Goal: Task Accomplishment & Management: Manage account settings

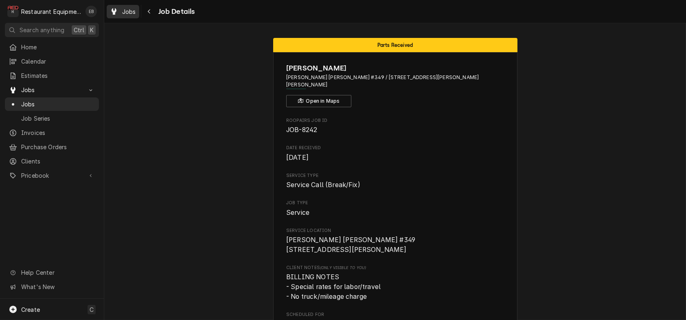
click at [130, 9] on span "Jobs" at bounding box center [129, 11] width 14 height 9
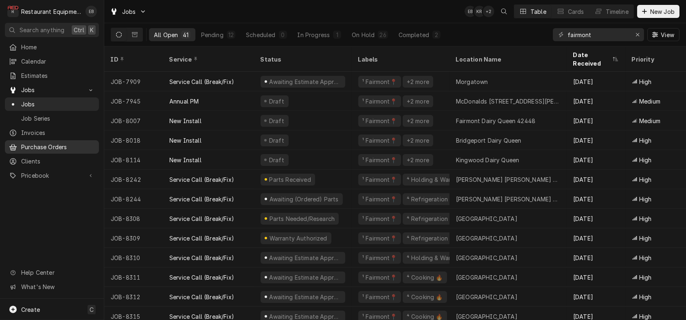
click at [76, 151] on span "Purchase Orders" at bounding box center [58, 147] width 74 height 9
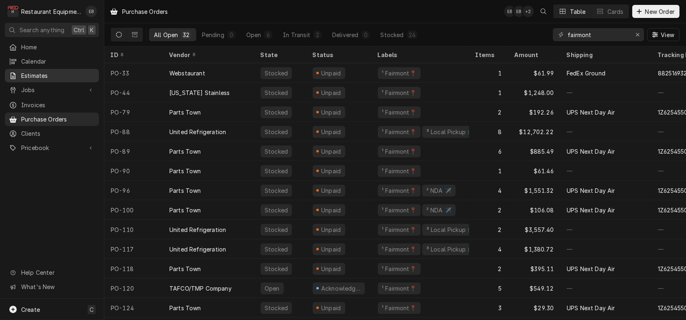
click at [55, 75] on span "Estimates" at bounding box center [58, 75] width 74 height 9
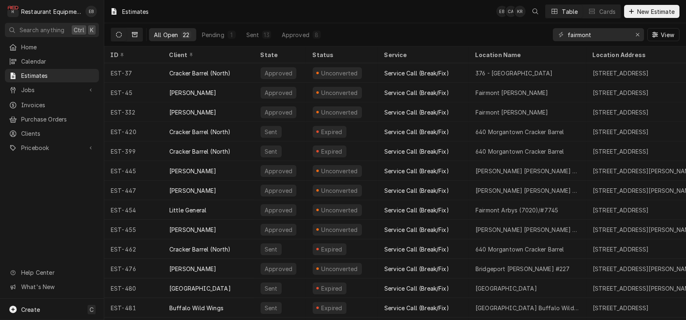
click at [136, 35] on button "Dynamic Content Wrapper" at bounding box center [134, 34] width 15 height 13
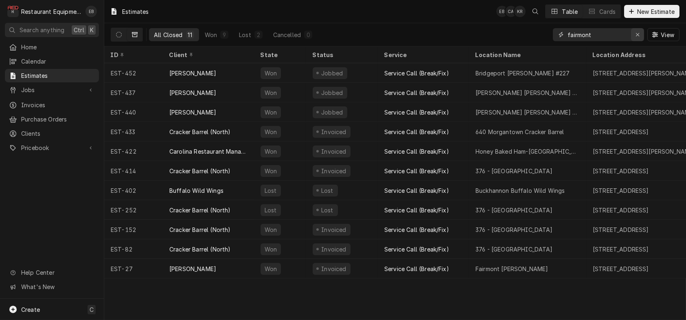
click at [636, 34] on icon "Erase input" at bounding box center [638, 35] width 4 height 6
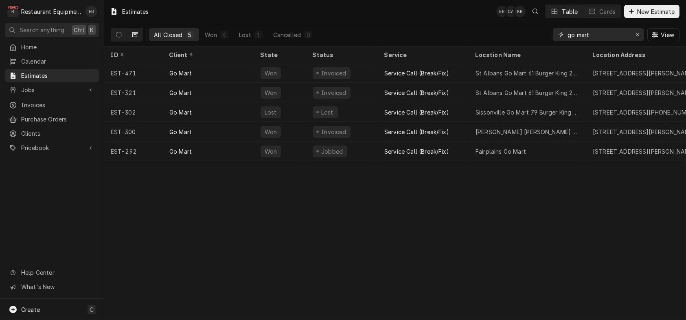
drag, startPoint x: 506, startPoint y: 39, endPoint x: 622, endPoint y: 46, distance: 116.2
click at [500, 42] on div "All Closed 5 Won 4 Lost 1 Cancelled 0 go mart View" at bounding box center [395, 34] width 569 height 23
type input "t"
drag, startPoint x: 565, startPoint y: 46, endPoint x: 532, endPoint y: 53, distance: 34.1
click at [513, 54] on div "Estimates EB CA KR Table Cards New Estimate All Closed 5 Won 4 Lost 1 Cancelled…" at bounding box center [395, 160] width 582 height 320
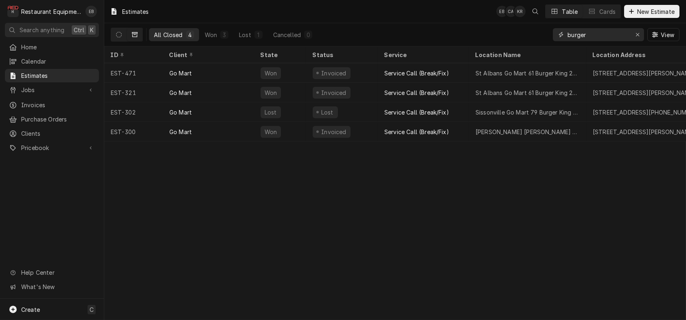
type input "burger"
click at [138, 36] on button "Dynamic Content Wrapper" at bounding box center [134, 34] width 15 height 13
click at [122, 35] on icon "Dynamic Content Wrapper" at bounding box center [119, 35] width 6 height 6
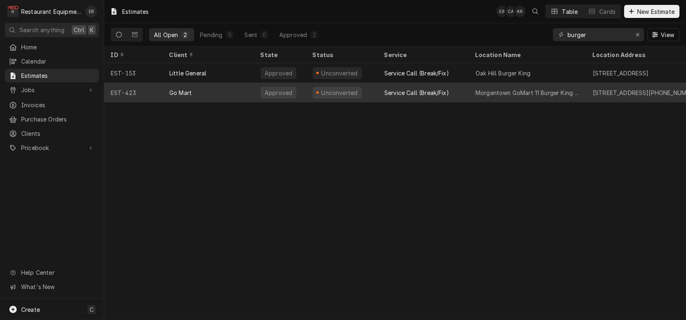
click at [467, 94] on div "Service Call (Break/Fix)" at bounding box center [423, 93] width 91 height 20
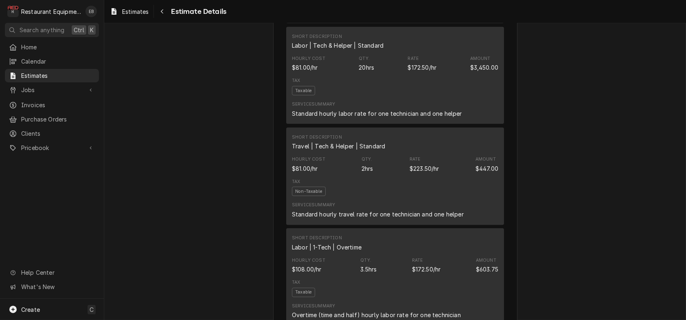
scroll to position [1330, 0]
click at [166, 9] on div "Navigate back" at bounding box center [162, 11] width 8 height 8
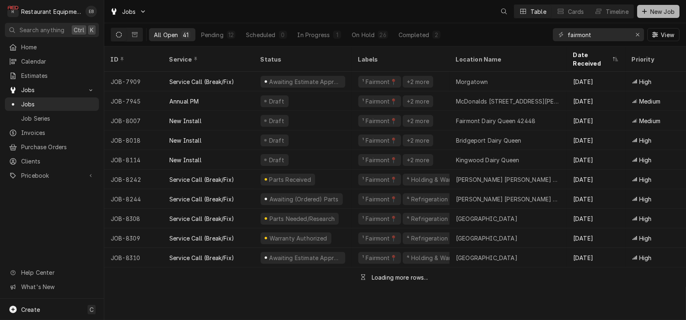
click at [642, 14] on icon "Dynamic Content Wrapper" at bounding box center [644, 12] width 5 height 6
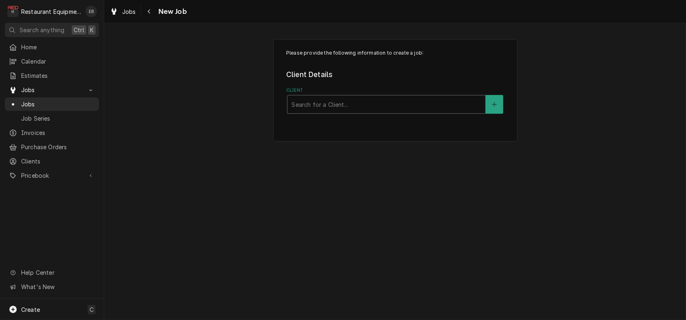
click at [364, 112] on div "Client" at bounding box center [387, 104] width 190 height 15
type input "cracker"
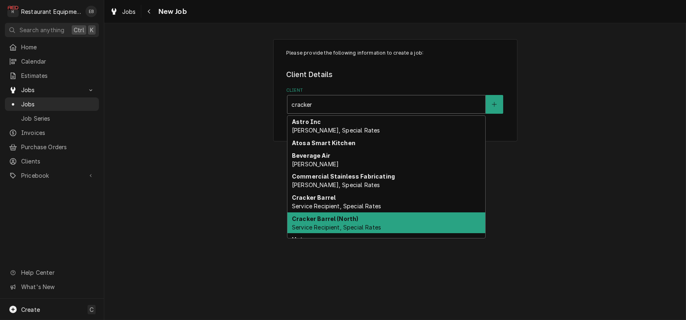
click at [350, 222] on strong "Cracker Barrel (North)" at bounding box center [325, 218] width 67 height 7
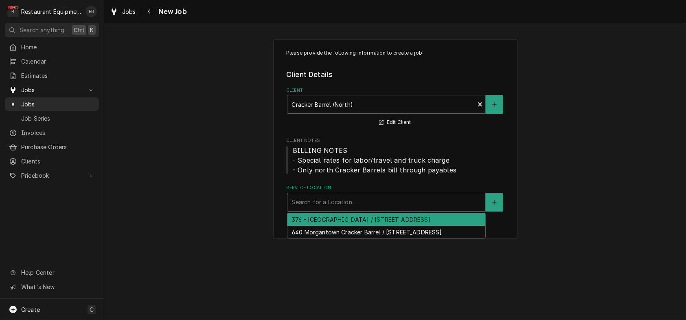
click at [311, 209] on div "Service Location" at bounding box center [387, 202] width 190 height 15
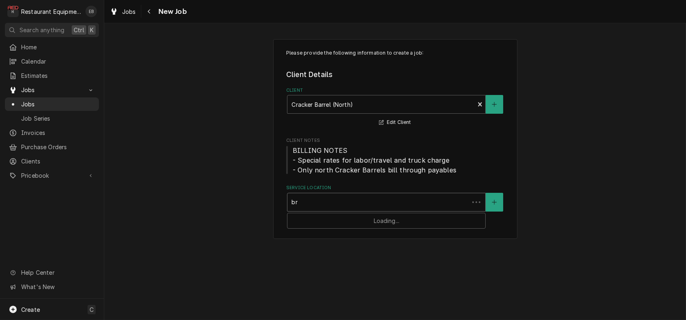
type input "b"
type input "mo"
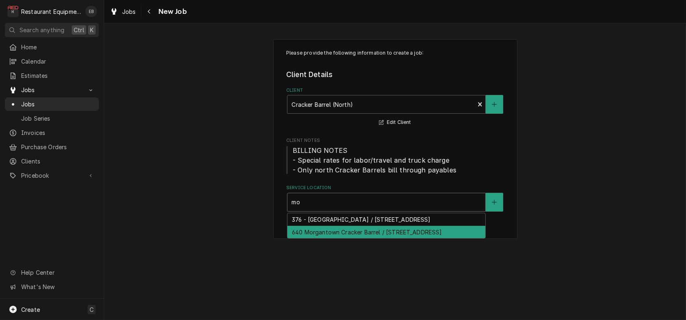
click at [313, 238] on div "640 Morgantown Cracker Barrel / 2000 University Town Centre Dr, Morgantown, WV …" at bounding box center [386, 232] width 198 height 13
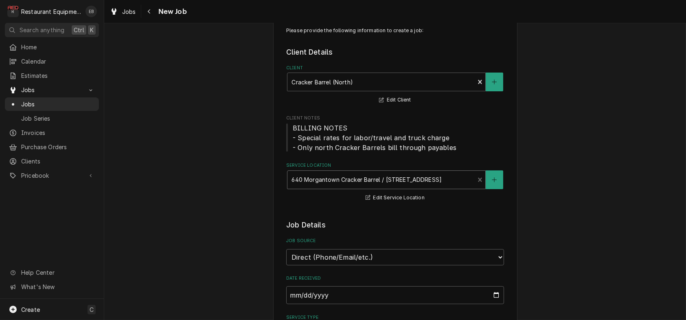
scroll to position [136, 0]
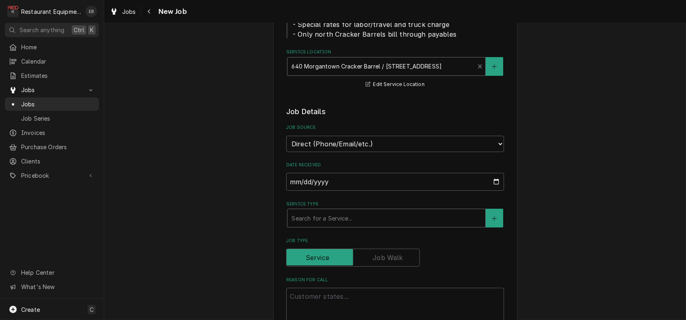
click at [352, 225] on div "Service Type" at bounding box center [387, 217] width 190 height 15
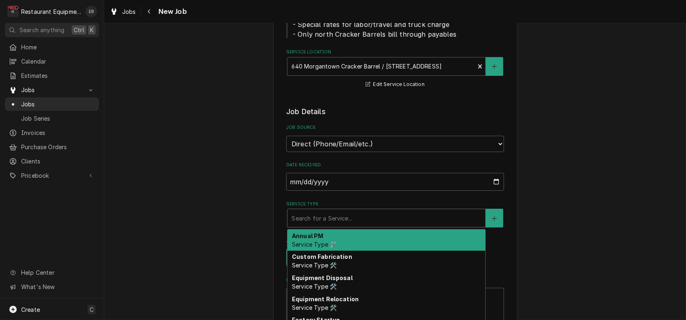
type textarea "x"
type input "b"
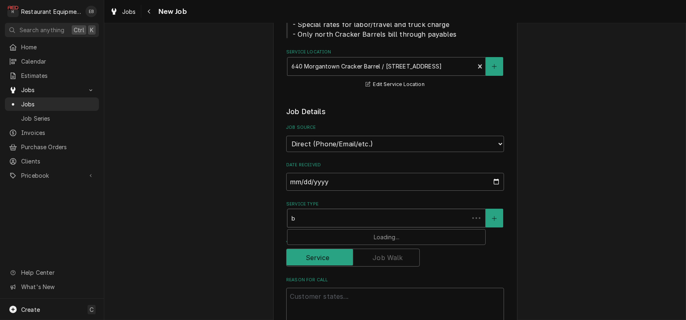
type textarea "x"
type input "br"
type textarea "x"
type input "bre"
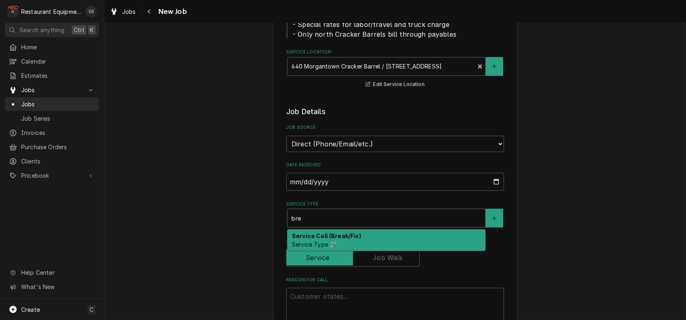
click at [351, 239] on strong "Service Call (Break/Fix)" at bounding box center [326, 235] width 69 height 7
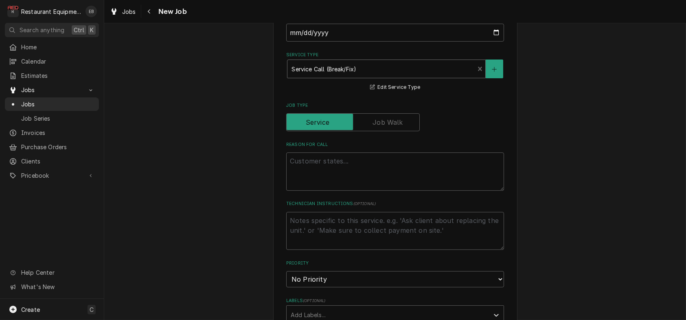
scroll to position [298, 0]
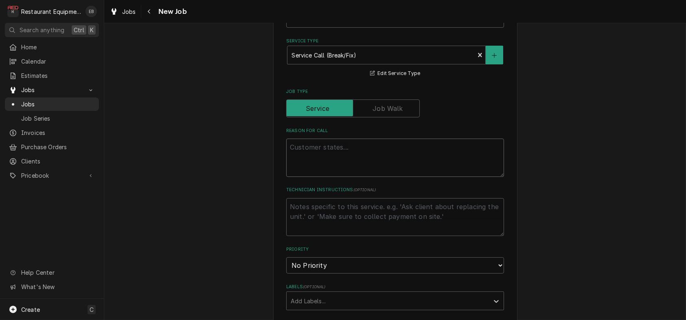
click at [373, 177] on textarea "Reason For Call" at bounding box center [395, 157] width 218 height 38
type textarea "x"
type textarea "T"
type textarea "x"
type textarea "TN"
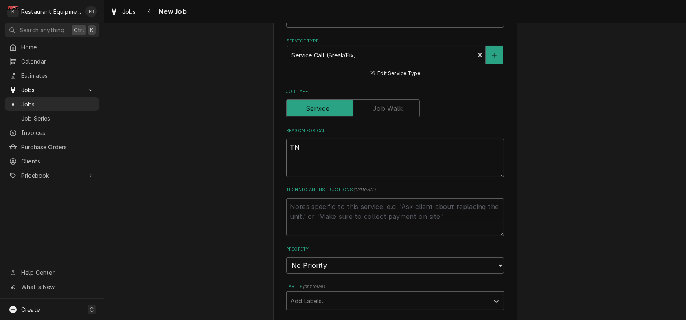
type textarea "x"
type textarea "TN#"
type textarea "x"
type textarea "TN# 3"
type textarea "x"
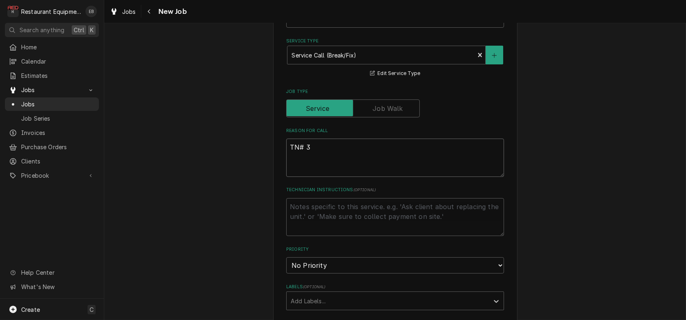
type textarea "TN# 32"
type textarea "x"
type textarea "TN# 323"
type textarea "x"
type textarea "TN# 3232"
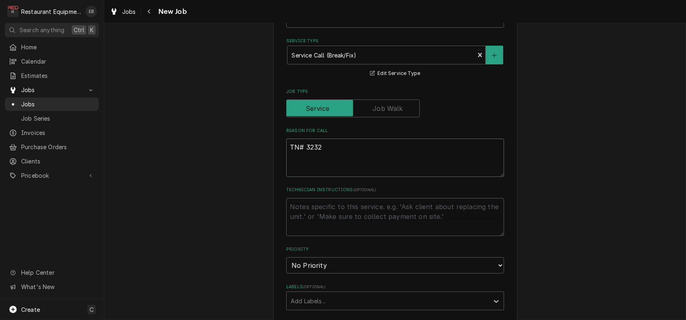
type textarea "x"
type textarea "TN# 32321"
type textarea "x"
type textarea "TN# 323218"
type textarea "x"
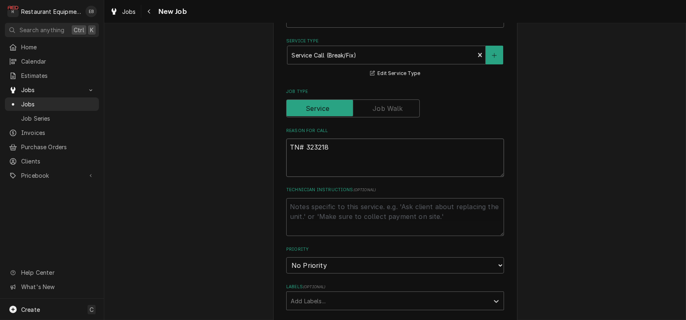
type textarea "TN# 3232180"
type textarea "x"
type textarea "TN# 32321803"
type textarea "x"
type textarea "TN# 323218033"
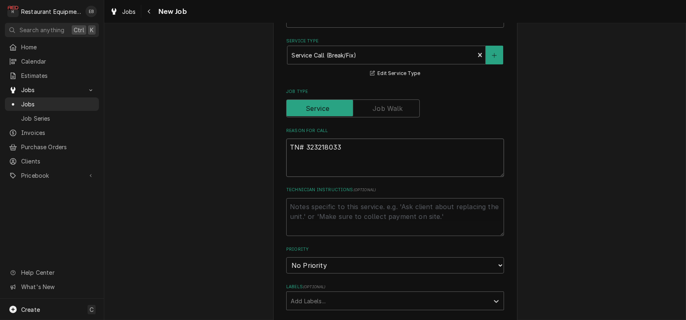
type textarea "x"
type textarea "TN# 323218033"
type textarea "x"
type textarea "TN# 323218033"
type textarea "x"
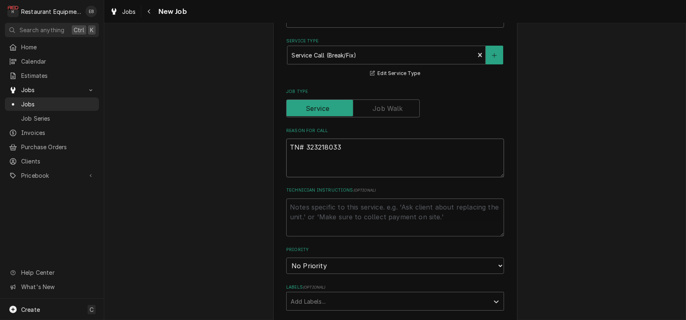
drag, startPoint x: 300, startPoint y: 198, endPoint x: 337, endPoint y: 200, distance: 37.1
click at [337, 177] on textarea "TN# 323218033" at bounding box center [395, 157] width 218 height 39
type textarea "TN# 323218033"
click at [356, 177] on textarea "TN# 323218033" at bounding box center [395, 157] width 218 height 39
drag, startPoint x: 352, startPoint y: 209, endPoint x: 346, endPoint y: 215, distance: 8.6
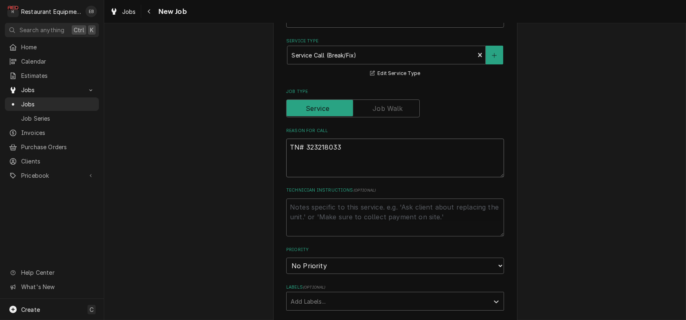
click at [352, 177] on textarea "TN# 323218033" at bounding box center [395, 157] width 218 height 39
click at [328, 177] on textarea "TN# 323218033" at bounding box center [395, 157] width 218 height 39
paste textarea "GRILL LINE / HVAC / AIR AT HOOD (MAKE UP AIR) / NOT WORKING / Motor on the make…"
type textarea "x"
type textarea "TN# 323218033 GRILL LINE / HVAC / AIR AT HOOD (MAKE UP AIR) / NOT WORKING / Mot…"
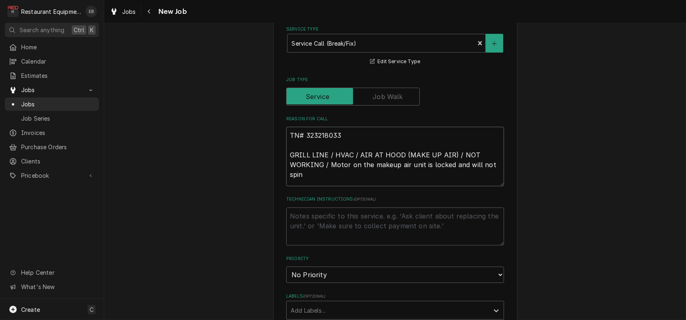
type textarea "x"
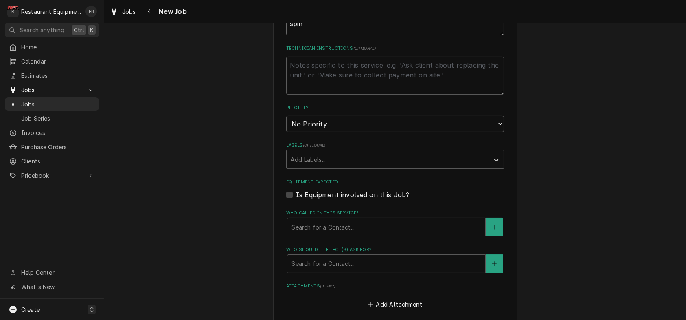
scroll to position [461, 0]
type textarea "TN# 323218033 GRILL LINE / HVAC / AIR AT HOOD (MAKE UP AIR) / NOT WORKING / Mot…"
click at [346, 132] on select "No Priority Urgent High Medium Low" at bounding box center [395, 123] width 218 height 16
select select "2"
click at [286, 132] on select "No Priority Urgent High Medium Low" at bounding box center [395, 123] width 218 height 16
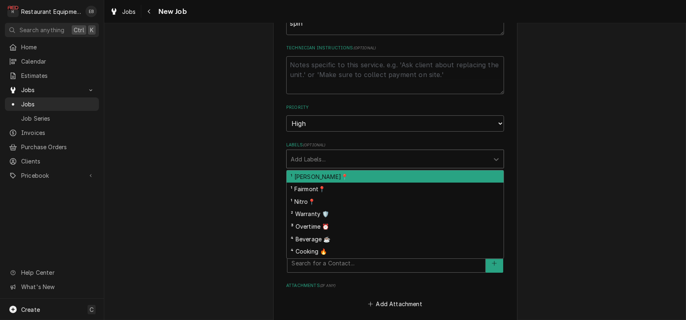
click at [345, 166] on div "Labels" at bounding box center [388, 158] width 194 height 15
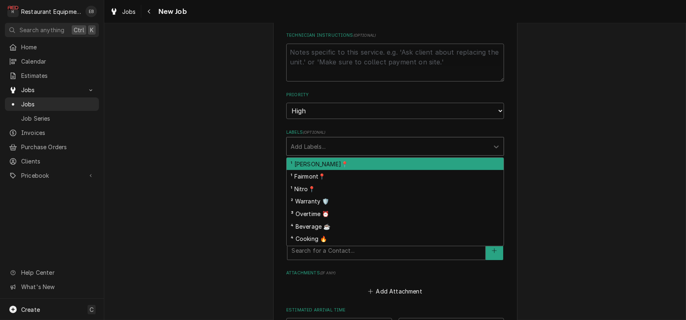
scroll to position [515, 0]
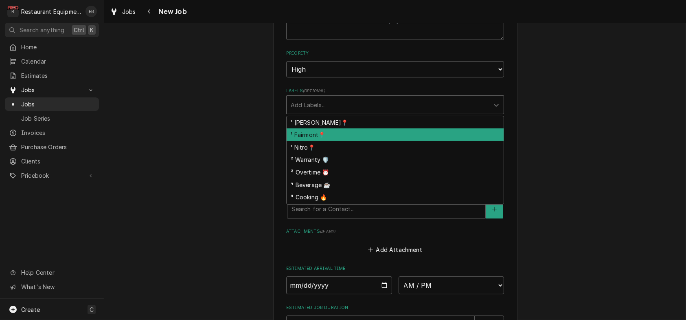
click at [337, 141] on div "¹ Fairmont📍" at bounding box center [395, 134] width 217 height 13
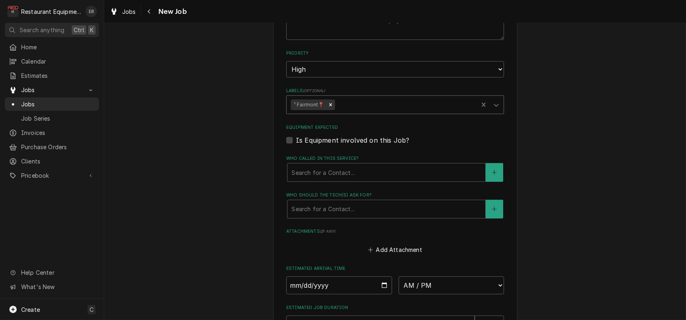
click at [372, 112] on div "Labels" at bounding box center [405, 104] width 138 height 15
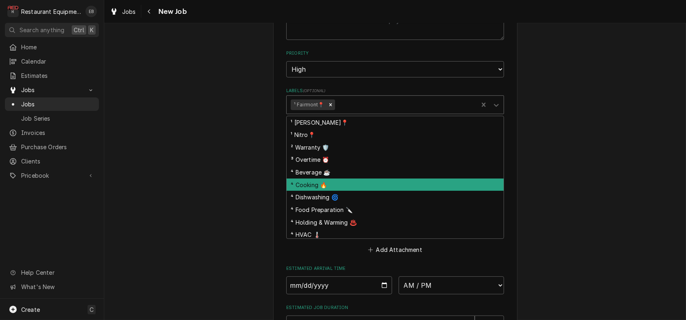
click at [329, 191] on div "⁴ Cooking 🔥" at bounding box center [395, 184] width 217 height 13
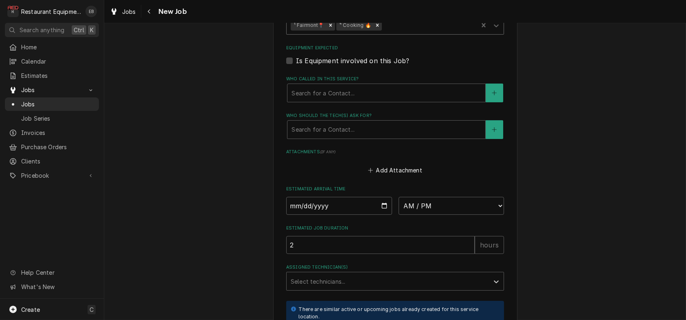
scroll to position [597, 0]
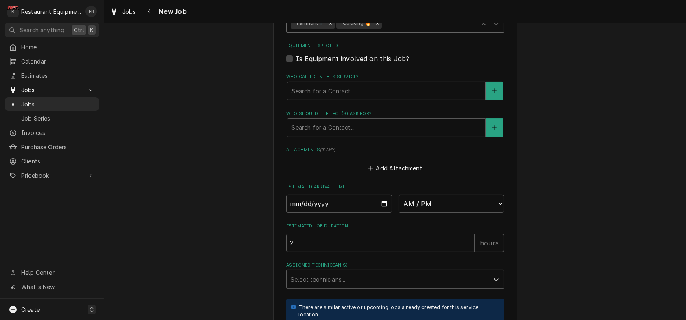
click at [358, 98] on div "Who called in this service?" at bounding box center [387, 90] width 190 height 15
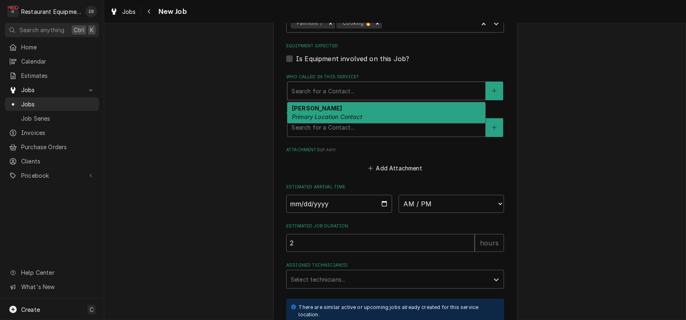
click at [339, 120] on em "Primary Location Contact" at bounding box center [327, 116] width 70 height 7
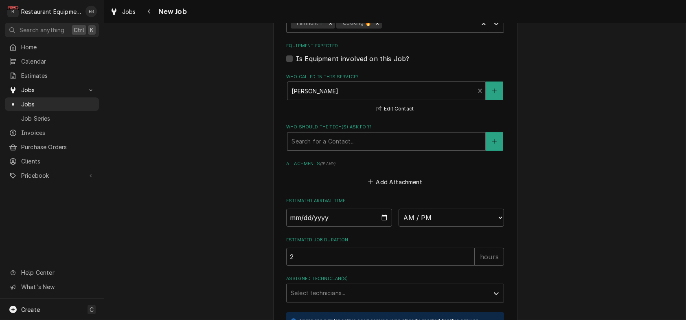
click at [337, 149] on div "Who should the tech(s) ask for?" at bounding box center [387, 141] width 190 height 15
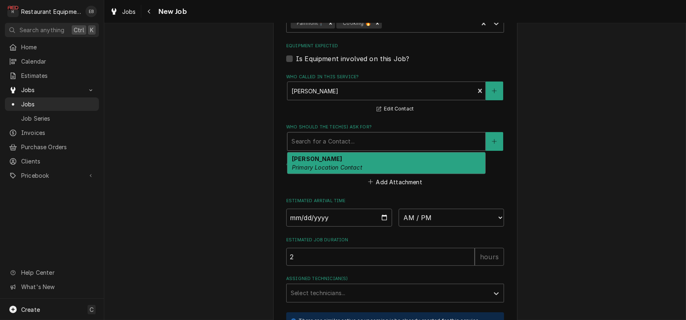
click at [337, 171] on em "Primary Location Contact" at bounding box center [327, 167] width 70 height 7
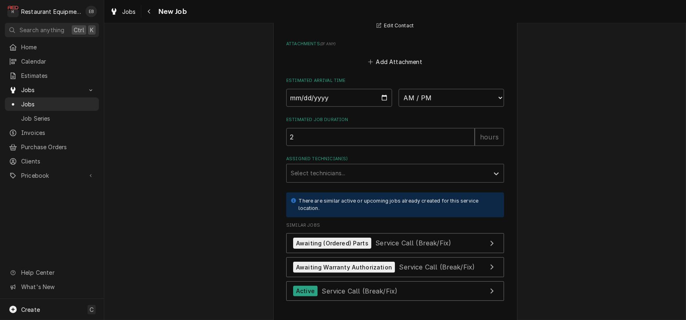
scroll to position [733, 0]
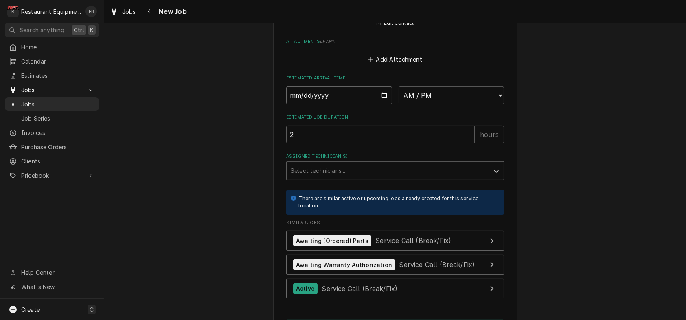
click at [381, 104] on input "Date" at bounding box center [339, 95] width 106 height 18
type textarea "x"
type input "2025-08-20"
click at [429, 104] on select "AM / PM 6:00 AM 6:15 AM 6:30 AM 6:45 AM 7:00 AM 7:15 AM 7:30 AM 7:45 AM 8:00 AM…" at bounding box center [452, 95] width 106 height 18
click at [442, 104] on select "AM / PM 6:00 AM 6:15 AM 6:30 AM 6:45 AM 7:00 AM 7:15 AM 7:30 AM 7:45 AM 8:00 AM…" at bounding box center [452, 95] width 106 height 18
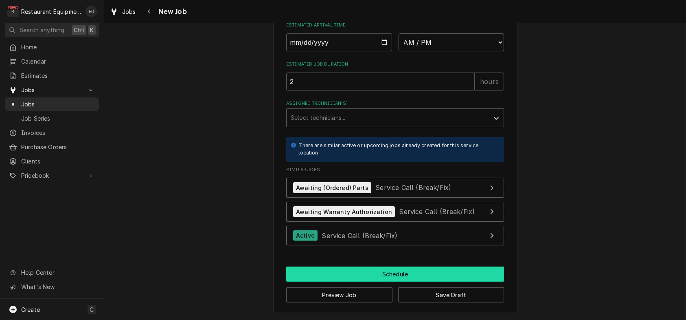
scroll to position [896, 0]
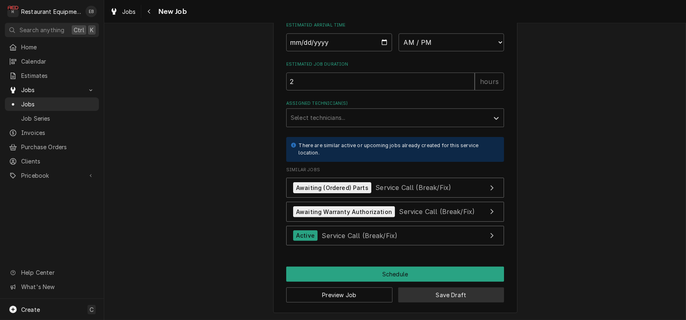
click at [447, 297] on button "Save Draft" at bounding box center [451, 294] width 106 height 15
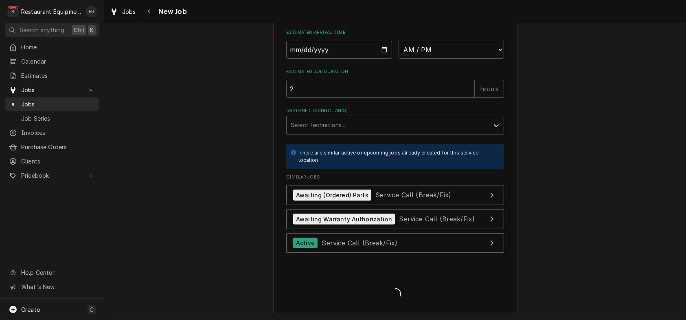
scroll to position [890, 0]
type textarea "x"
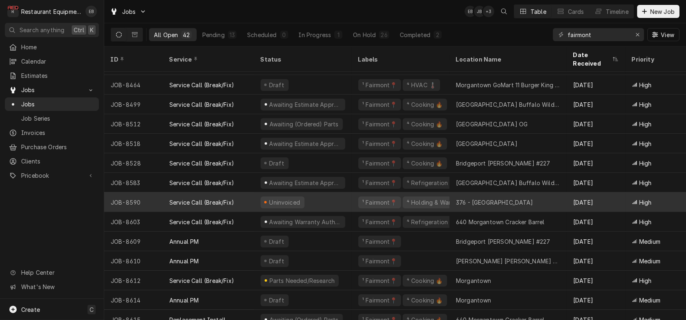
scroll to position [552, 0]
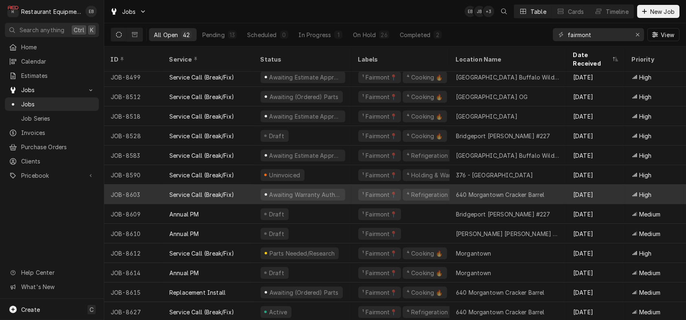
click at [352, 198] on div "Awaiting Warranty Authorization" at bounding box center [303, 194] width 98 height 20
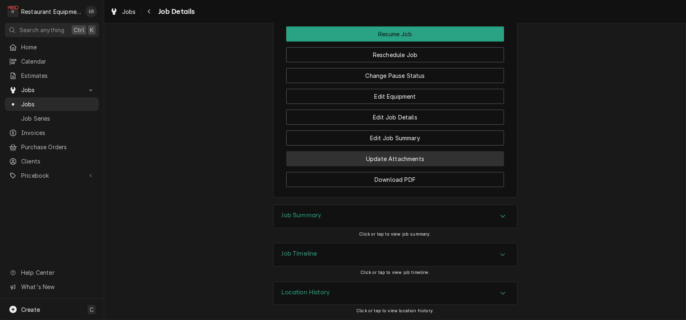
scroll to position [1156, 0]
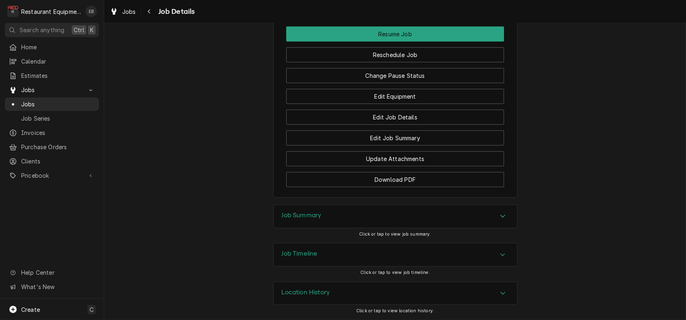
click at [498, 249] on div "Job Timeline" at bounding box center [395, 254] width 243 height 23
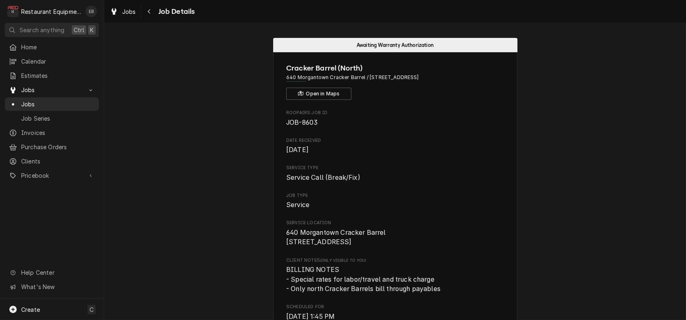
scroll to position [0, 0]
click at [151, 12] on icon "Navigate back" at bounding box center [149, 12] width 4 height 6
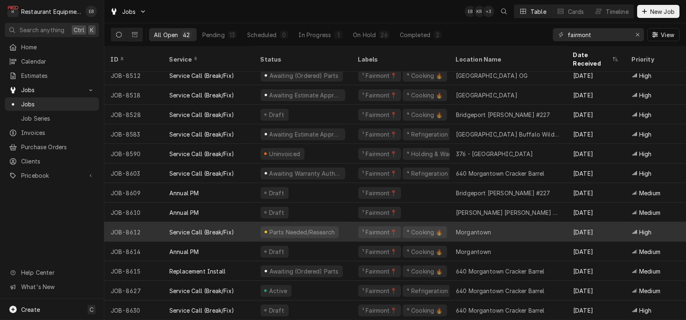
scroll to position [579, 0]
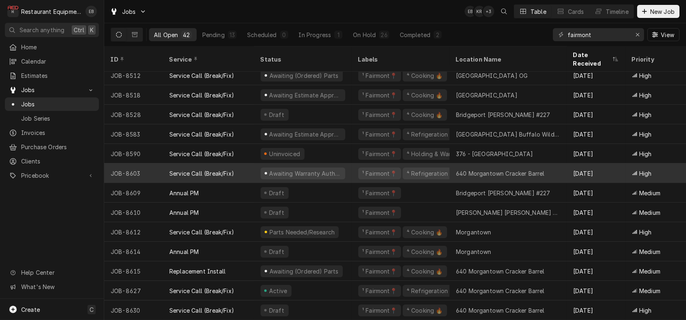
click at [352, 169] on div "Awaiting Warranty Authorization" at bounding box center [303, 173] width 98 height 20
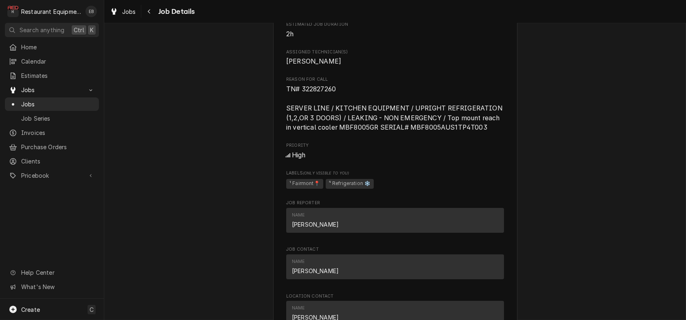
scroll to position [570, 0]
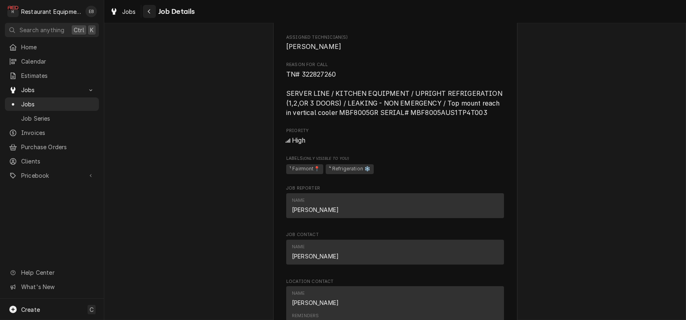
click at [151, 14] on icon "Navigate back" at bounding box center [149, 12] width 4 height 6
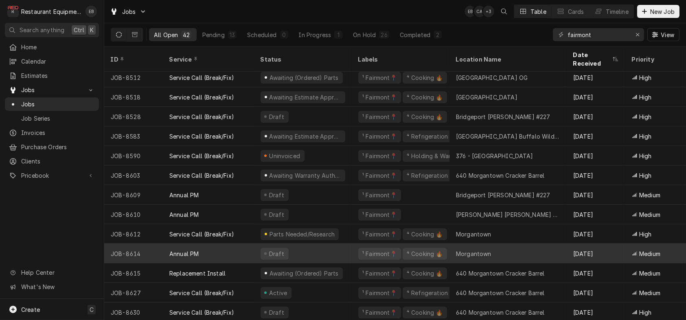
scroll to position [579, 0]
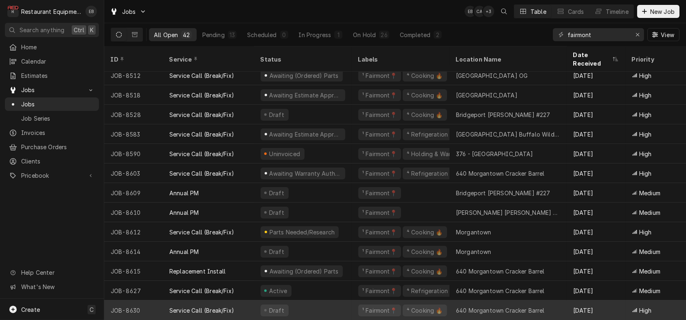
click at [301, 304] on div "Draft" at bounding box center [303, 310] width 98 height 20
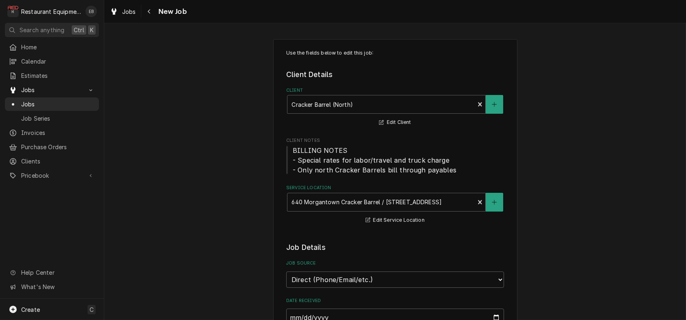
type textarea "x"
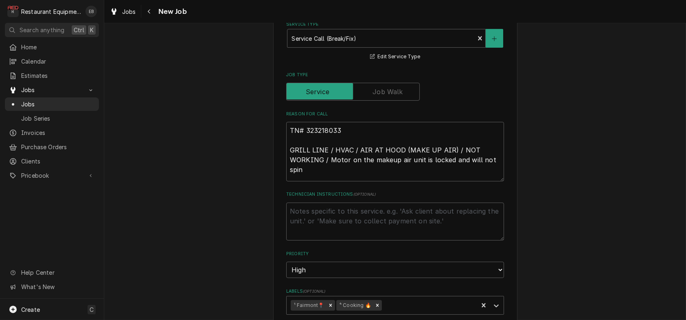
scroll to position [244, 0]
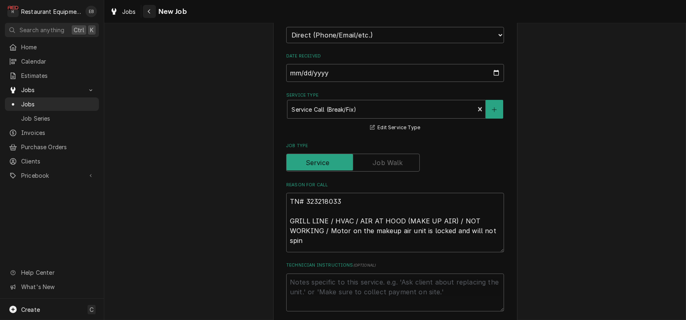
click at [153, 15] on div "Navigate back" at bounding box center [149, 11] width 8 height 8
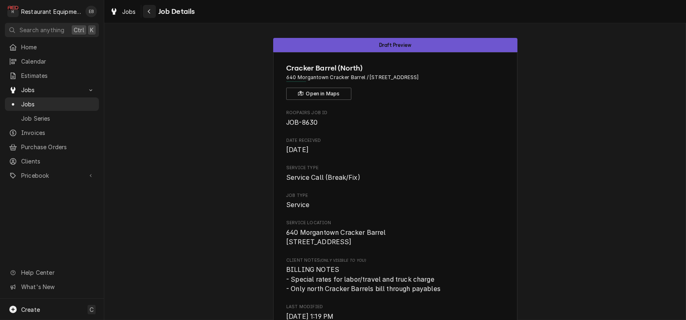
click at [153, 8] on div "Navigate back" at bounding box center [149, 11] width 8 height 8
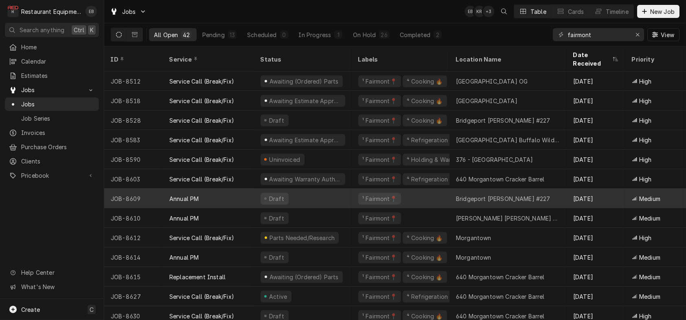
scroll to position [579, 0]
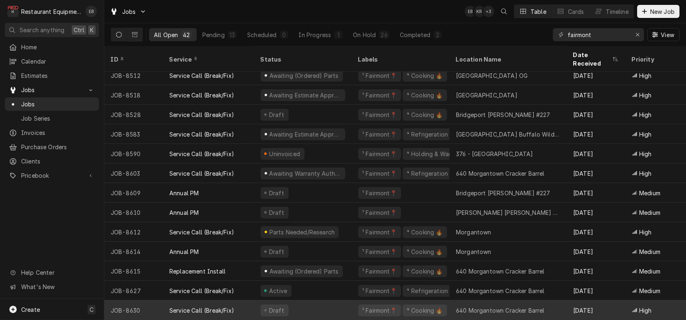
click at [346, 306] on div "Draft" at bounding box center [303, 310] width 98 height 20
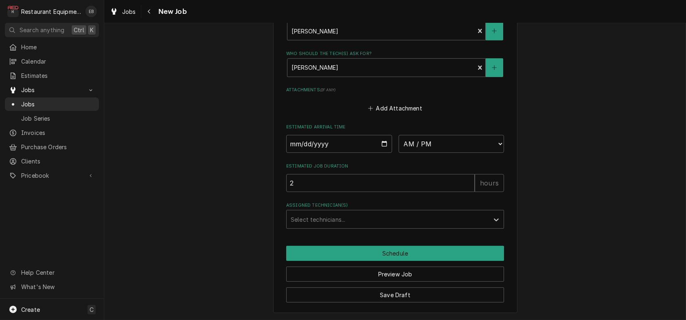
scroll to position [706, 0]
click at [381, 153] on input "Date" at bounding box center [339, 144] width 106 height 18
type textarea "x"
type input "2025-08-20"
type textarea "x"
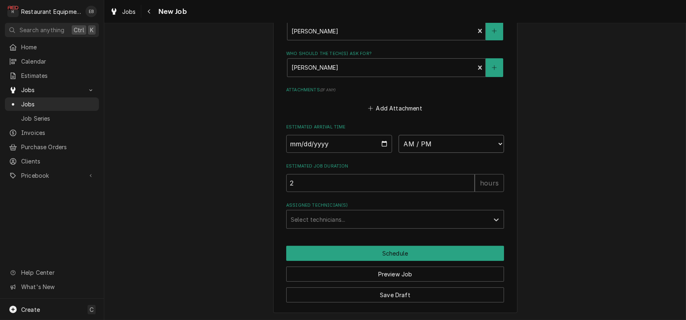
click at [490, 153] on select "AM / PM 6:00 AM 6:15 AM 6:30 AM 6:45 AM 7:00 AM 7:15 AM 7:30 AM 7:45 AM 8:00 AM…" at bounding box center [452, 144] width 106 height 18
select select "14:00:00"
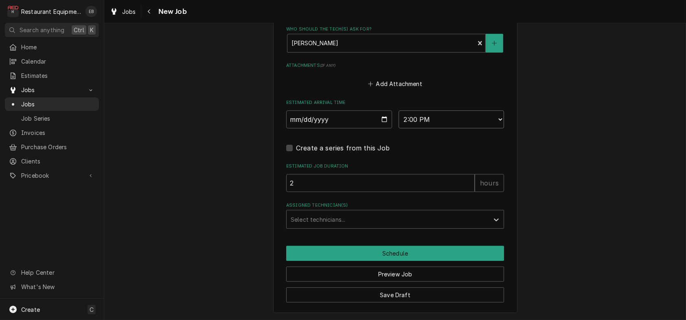
type textarea "x"
click at [356, 226] on div "Assigned Technician(s)" at bounding box center [388, 219] width 194 height 15
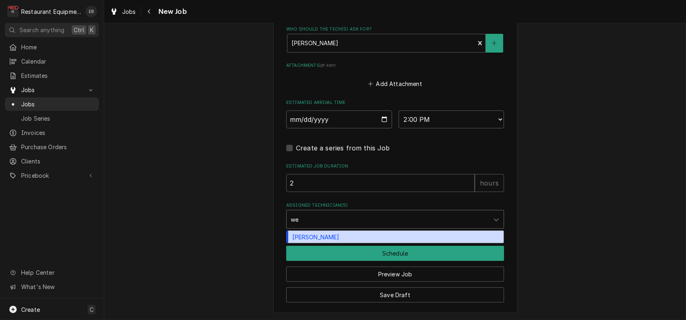
type input "wes"
click at [325, 243] on div "Wesley Fisher" at bounding box center [395, 236] width 217 height 13
type textarea "x"
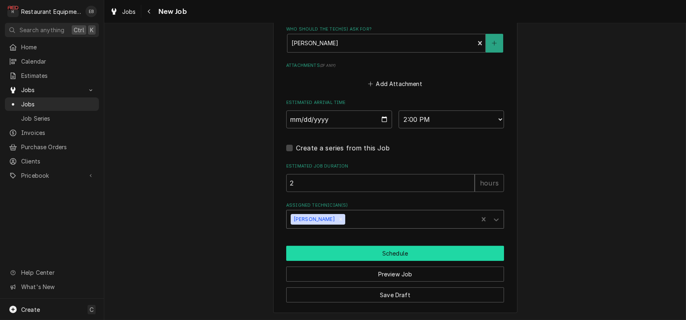
scroll to position [780, 0]
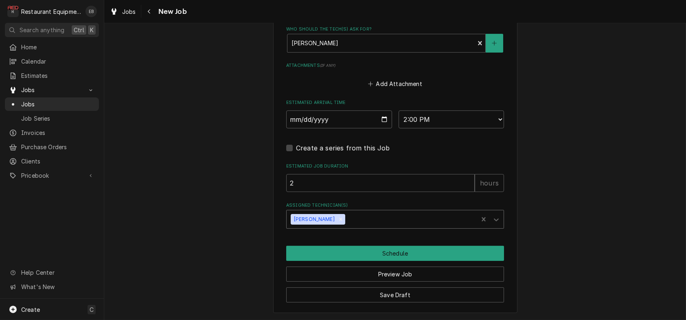
drag, startPoint x: 492, startPoint y: 215, endPoint x: 454, endPoint y: 215, distance: 38.7
click at [430, 215] on div "Assigned Technician(s)" at bounding box center [388, 219] width 194 height 15
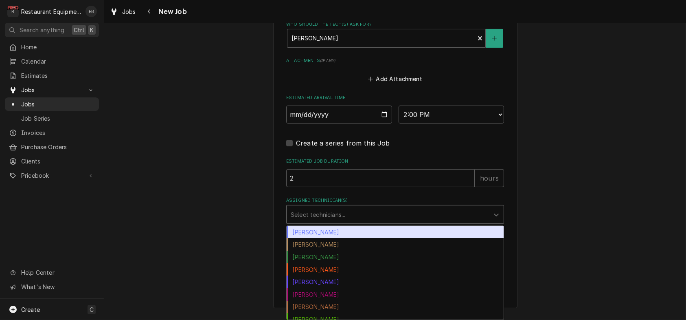
click at [409, 232] on div "Bryan Sanders" at bounding box center [395, 232] width 217 height 13
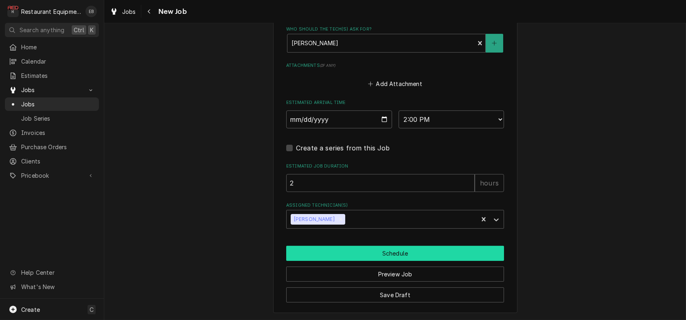
click at [412, 250] on button "Schedule" at bounding box center [395, 253] width 218 height 15
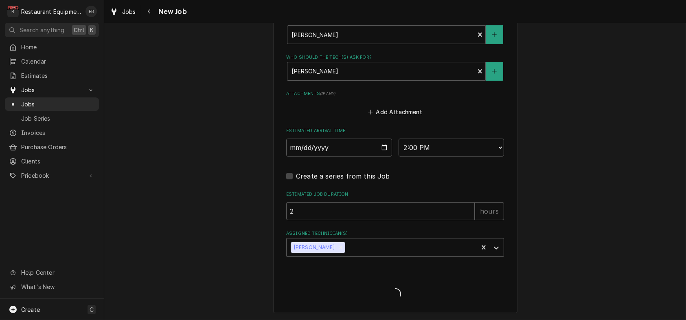
type textarea "x"
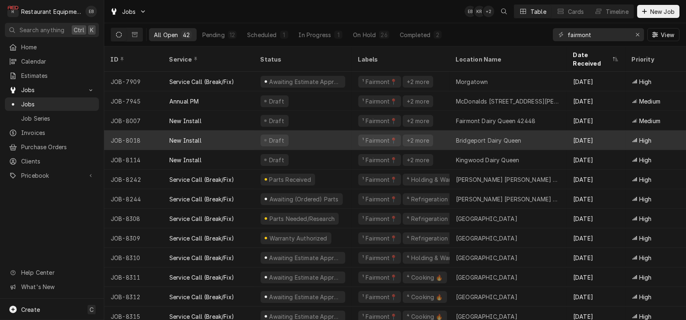
click at [332, 139] on div "Draft" at bounding box center [303, 140] width 98 height 20
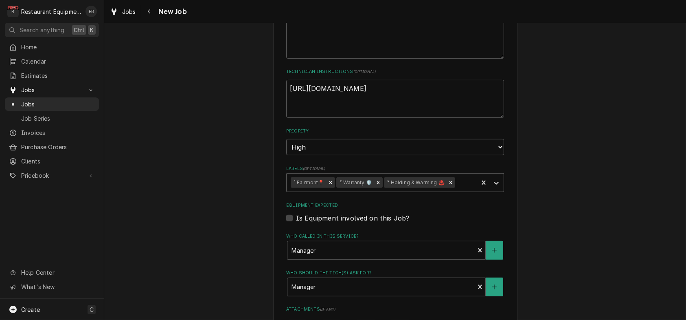
scroll to position [1357, 0]
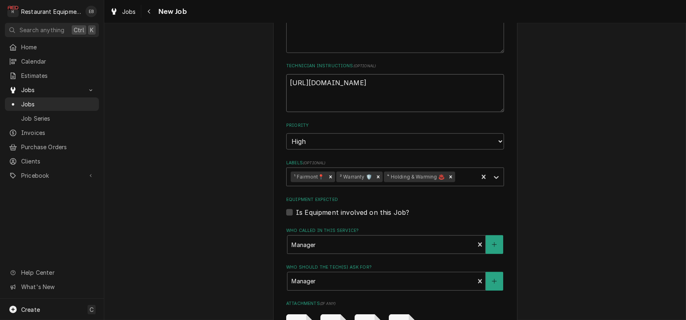
click at [424, 112] on textarea "https://forms.office.com/r/fQWHYCBFtG" at bounding box center [395, 93] width 218 height 38
type textarea "x"
type textarea "https://forms.office.com/r/fQWHYCBFtG"
click at [317, 112] on textarea "https://forms.office.com/r/fQWHYCBFtG" at bounding box center [395, 93] width 218 height 38
type textarea "x"
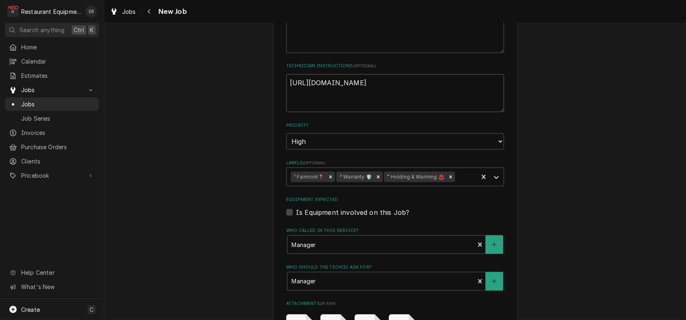
type textarea "https://forms.office.com/r/fQWHYCBFtG"
type textarea "x"
type textarea "https://forms.office.com/r/fQWHYCBFtG G"
type textarea "x"
type textarea "https://forms.office.com/r/fQWHYCBFtG Gr"
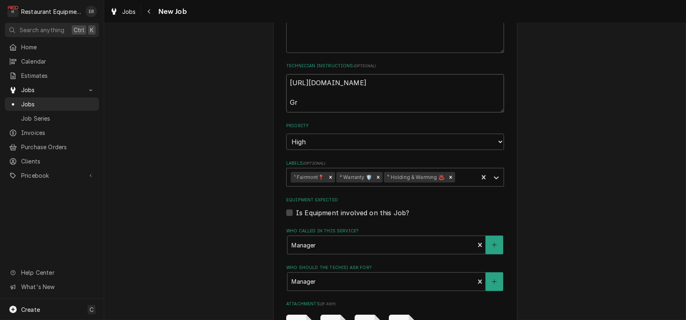
type textarea "x"
type textarea "https://forms.office.com/r/fQWHYCBFtG Gri"
type textarea "x"
type textarea "https://forms.office.com/r/fQWHYCBFtG Gril"
type textarea "x"
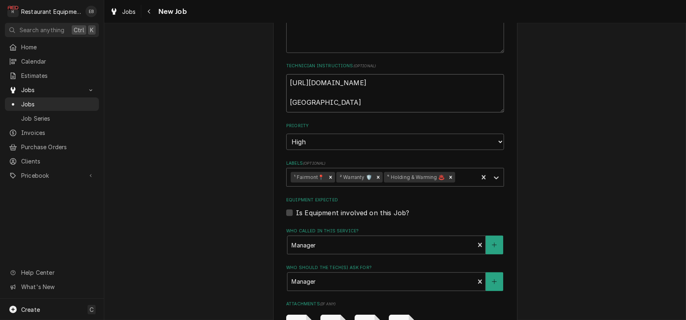
type textarea "https://forms.office.com/r/fQWHYCBFtG Grill"
type textarea "x"
type textarea "https://forms.office.com/r/fQWHYCBFtG Grill"
type textarea "x"
type textarea "https://forms.office.com/r/fQWHYCBFtG Grill w"
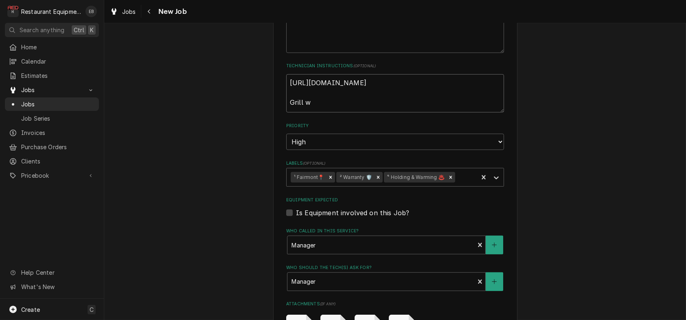
type textarea "x"
type textarea "https://forms.office.com/r/fQWHYCBFtG Grill wa"
type textarea "x"
type textarea "https://forms.office.com/r/fQWHYCBFtG Grill was"
type textarea "x"
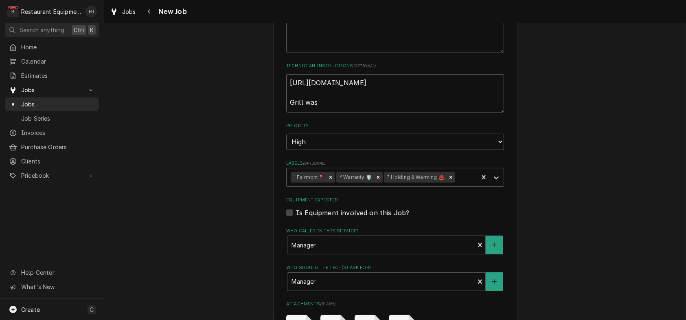
type textarea "https://forms.office.com/r/fQWHYCBFtG Grill was"
type textarea "x"
type textarea "https://forms.office.com/r/fQWHYCBFtG Grill was r"
type textarea "x"
type textarea "https://forms.office.com/r/fQWHYCBFtG Grill was re"
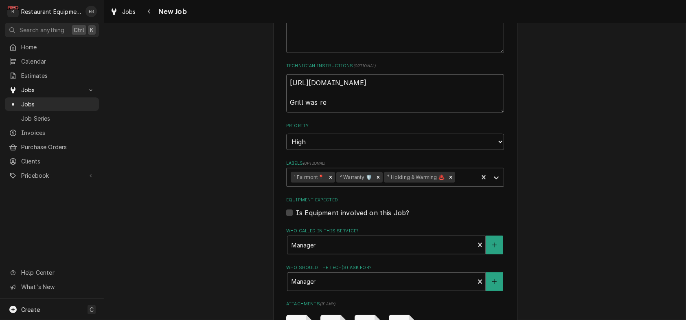
type textarea "x"
type textarea "https://forms.office.com/r/fQWHYCBFtG Grill was rec"
type textarea "x"
type textarea "https://forms.office.com/r/fQWHYCBFtG Grill was rece"
type textarea "x"
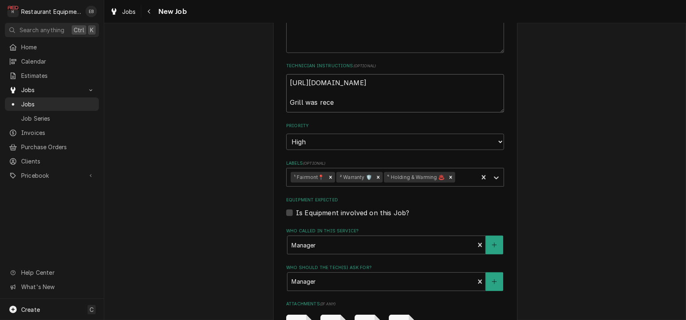
type textarea "https://forms.office.com/r/fQWHYCBFtG Grill was recei"
type textarea "x"
type textarea "https://forms.office.com/r/fQWHYCBFtG Grill was receiv"
type textarea "x"
type textarea "https://forms.office.com/r/fQWHYCBFtG Grill was receive"
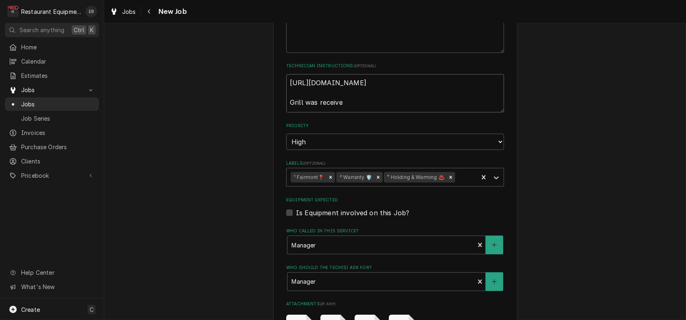
type textarea "x"
type textarea "https://forms.office.com/r/fQWHYCBFtG Grill was received"
type textarea "x"
type textarea "https://forms.office.com/r/fQWHYCBFtG Grill was received"
type textarea "x"
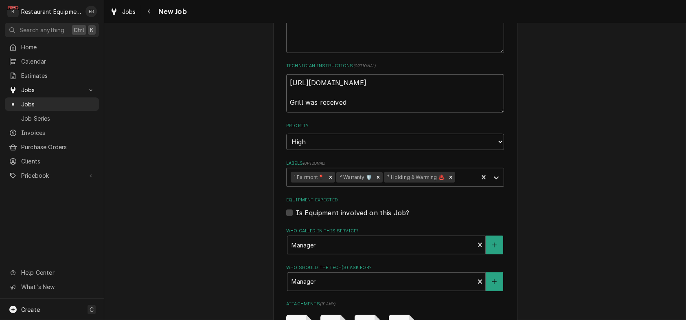
type textarea "https://forms.office.com/r/fQWHYCBFtG Grill was received a"
type textarea "x"
type textarea "https://forms.office.com/r/fQWHYCBFtG Grill was received at"
type textarea "x"
type textarea "https://forms.office.com/r/fQWHYCBFtG Grill was received at"
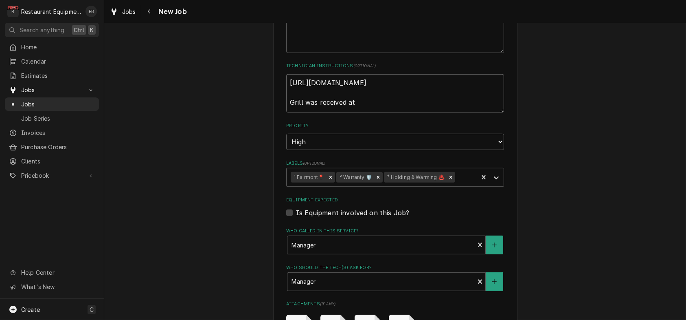
type textarea "x"
type textarea "https://forms.office.com/r/fQWHYCBFtG Grill was received at s"
type textarea "x"
type textarea "https://forms.office.com/r/fQWHYCBFtG Grill was received at sh"
type textarea "x"
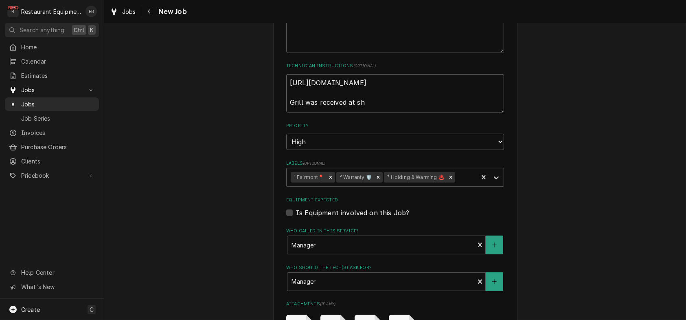
type textarea "https://forms.office.com/r/fQWHYCBFtG Grill was received at sho"
type textarea "x"
type textarea "https://forms.office.com/r/fQWHYCBFtG Grill was received at shop"
type textarea "x"
type textarea "https://forms.office.com/r/fQWHYCBFtG Grill was received at shop"
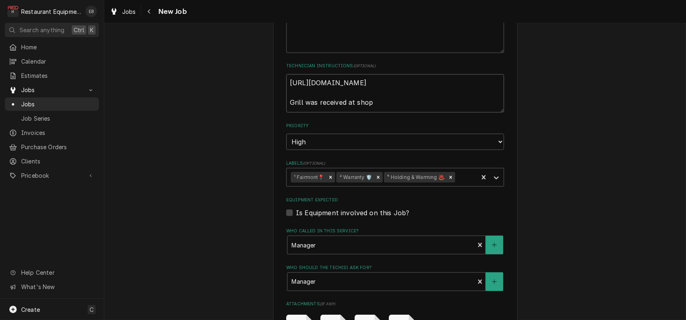
type textarea "x"
type textarea "https://forms.office.com/r/fQWHYCBFtG Grill was received at shop 8"
type textarea "x"
type textarea "https://forms.office.com/r/fQWHYCBFtG Grill was received at shop 8/"
type textarea "x"
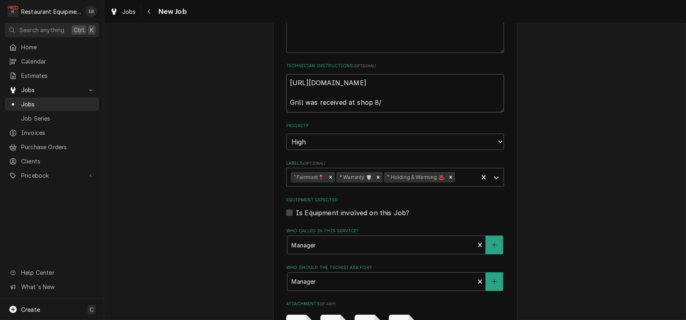
type textarea "https://forms.office.com/r/fQWHYCBFtG Grill was received at shop 8/2"
type textarea "x"
type textarea "https://forms.office.com/r/fQWHYCBFtG Grill was received at shop 8/20"
type textarea "x"
type textarea "https://forms.office.com/r/fQWHYCBFtG Grill was received at shop 8/20."
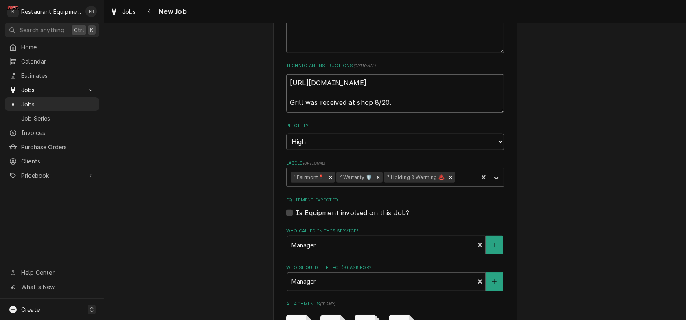
type textarea "x"
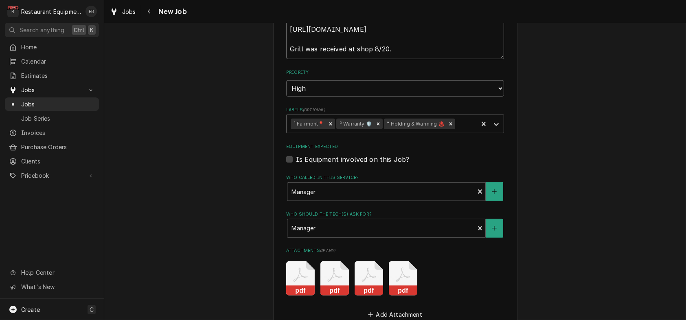
scroll to position [1411, 0]
type textarea "https://forms.office.com/r/fQWHYCBFtG Grill was received at shop 8/20."
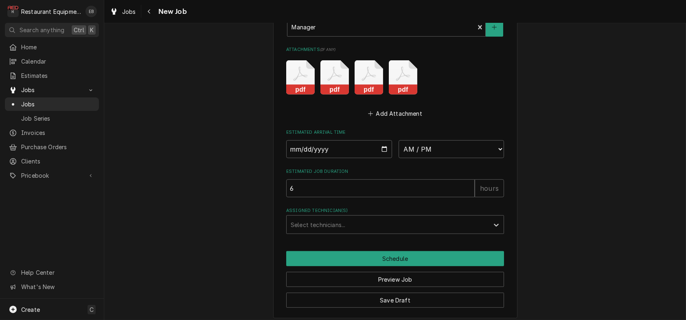
scroll to position [1730, 0]
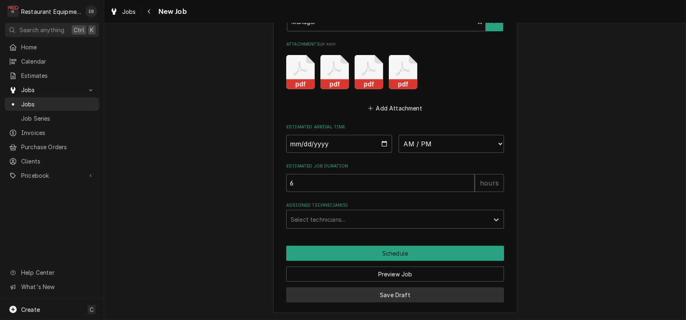
click at [422, 294] on button "Save Draft" at bounding box center [395, 294] width 218 height 15
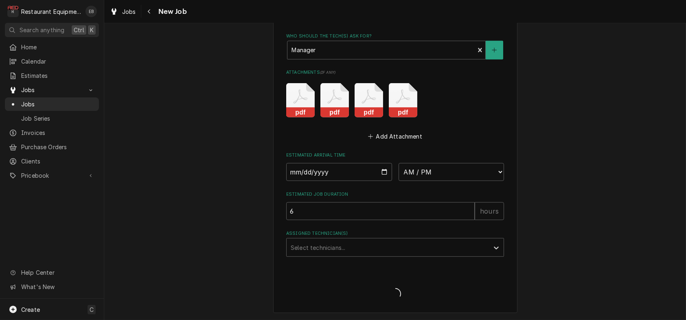
scroll to position [1701, 0]
type textarea "x"
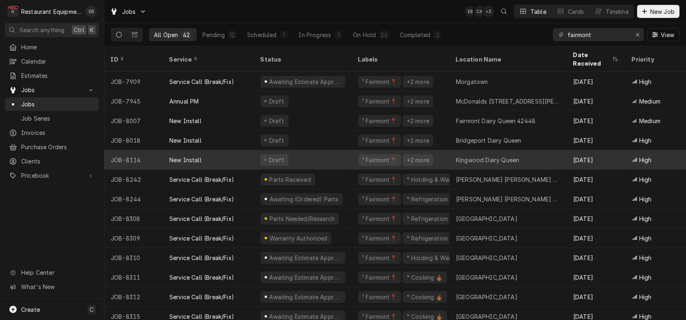
click at [335, 162] on div "Draft" at bounding box center [303, 160] width 98 height 20
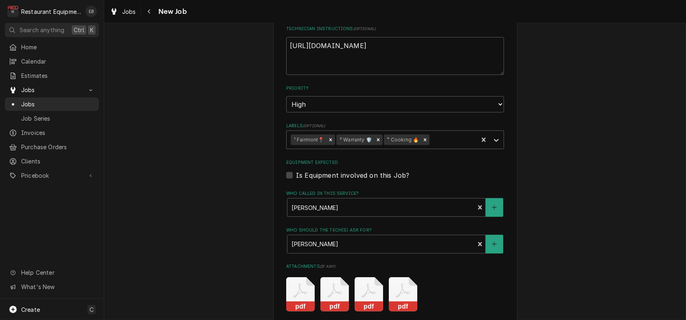
scroll to position [1411, 0]
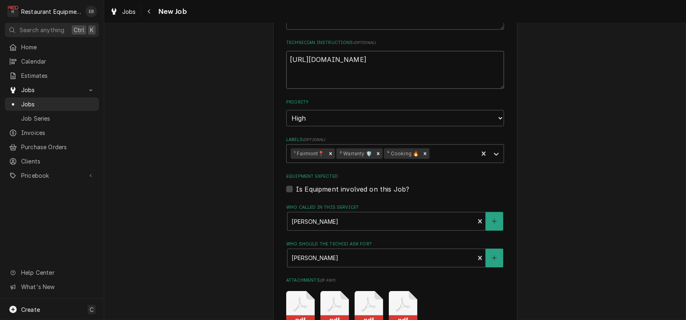
click at [332, 89] on textarea "https://www.surveymonkey.com/r/Garland_Grill" at bounding box center [395, 70] width 218 height 38
click at [456, 89] on textarea "https://www.surveymonkey.com/r/Garland_Grill" at bounding box center [395, 70] width 218 height 38
type textarea "x"
type textarea "https://www.surveymonkey.com/r/Garland_Grill"
type textarea "x"
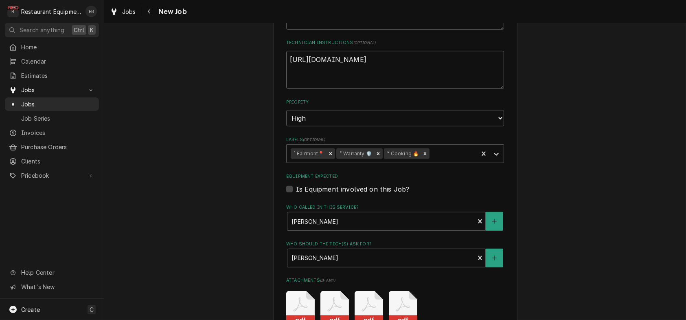
type textarea "https://www.surveymonkey.com/r/Garland_Grill"
type textarea "x"
type textarea "https://www.surveymonkey.com/r/Garland_Grill G"
type textarea "x"
type textarea "https://www.surveymonkey.com/r/Garland_Grill Gr"
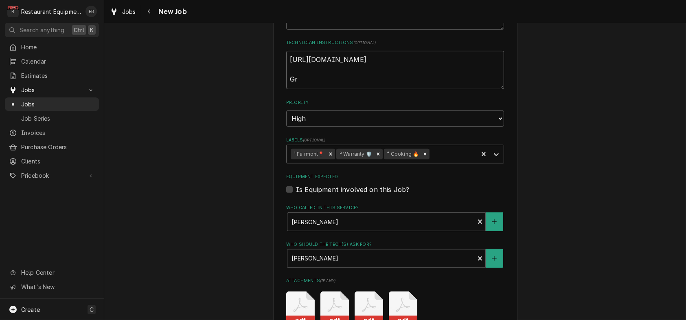
type textarea "x"
type textarea "https://www.surveymonkey.com/r/Garland_Grill Gri"
type textarea "x"
type textarea "https://www.surveymonkey.com/r/Garland_Grill Gril"
type textarea "x"
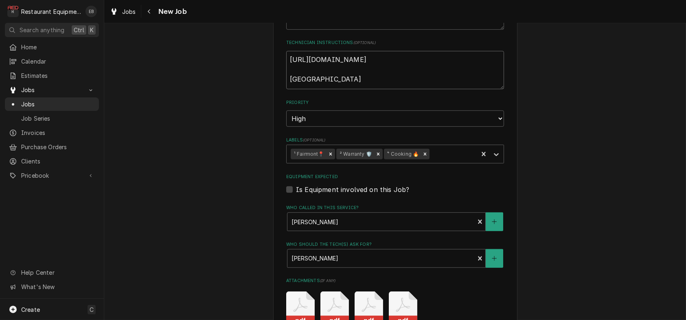
type textarea "https://www.surveymonkey.com/r/Garland_Grill Grill"
type textarea "x"
type textarea "https://www.surveymonkey.com/r/Garland_Grill Grill"
type textarea "x"
type textarea "https://www.surveymonkey.com/r/Garland_Grill Grill d"
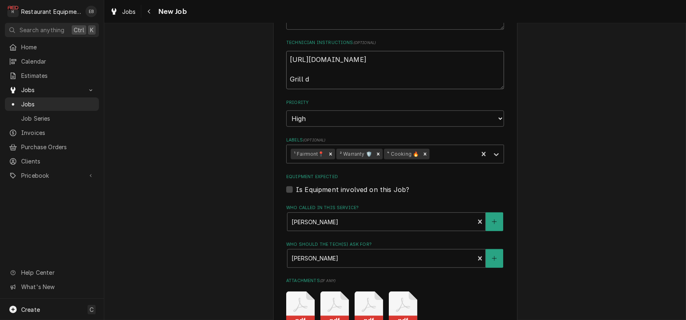
type textarea "x"
type textarea "https://www.surveymonkey.com/r/Garland_Grill Grill del"
type textarea "x"
type textarea "https://www.surveymonkey.com/r/Garland_Grill Grill del;"
type textarea "x"
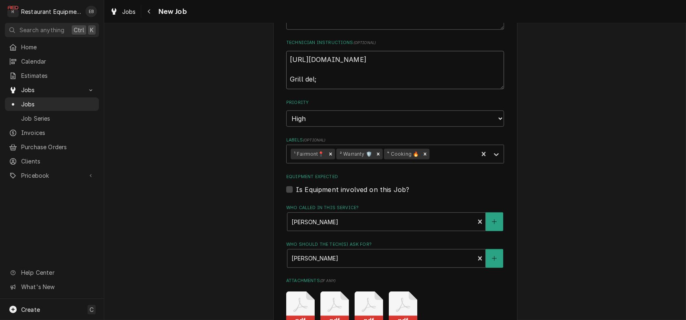
type textarea "https://www.surveymonkey.com/r/Garland_Grill Grill del;i"
type textarea "x"
type textarea "https://www.surveymonkey.com/r/Garland_Grill Grill del;"
type textarea "x"
type textarea "https://www.surveymonkey.com/r/Garland_Grill Grill del"
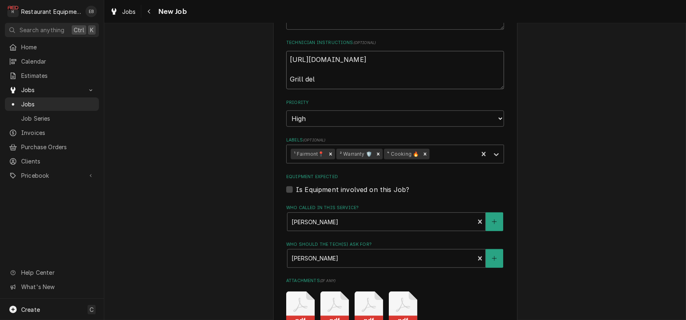
type textarea "x"
type textarea "https://www.surveymonkey.com/r/Garland_Grill Grill deli"
type textarea "x"
type textarea "https://www.surveymonkey.com/r/Garland_Grill Grill deliv"
type textarea "x"
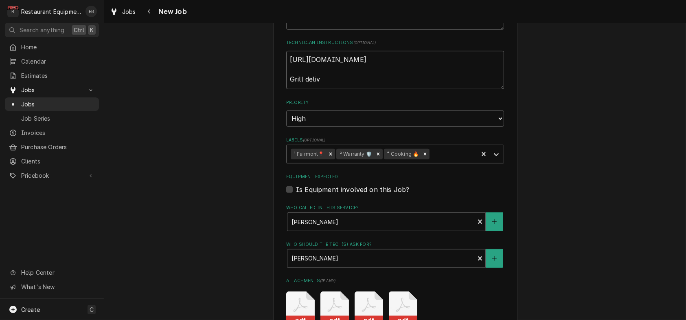
type textarea "https://www.surveymonkey.com/r/Garland_Grill Grill delive"
type textarea "x"
type textarea "https://www.surveymonkey.com/r/Garland_Grill Grill deliver"
type textarea "x"
type textarea "https://www.surveymonkey.com/r/Garland_Grill Grill delivere"
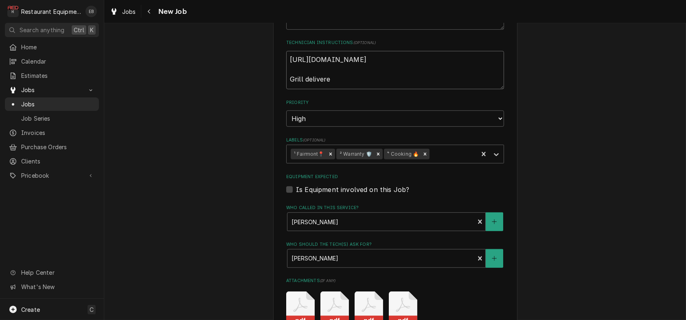
type textarea "x"
type textarea "https://www.surveymonkey.com/r/Garland_Grill Grill delivered"
type textarea "x"
type textarea "https://www.surveymonkey.com/r/Garland_Grill Grill delivered"
type textarea "x"
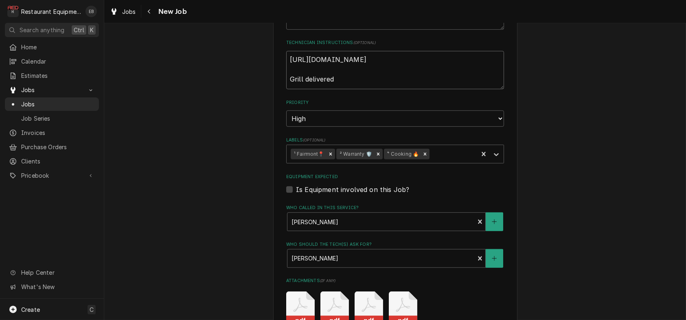
type textarea "https://www.surveymonkey.com/r/Garland_Grill Grill delivered a"
type textarea "x"
type textarea "https://www.surveymonkey.com/r/Garland_Grill Grill delivered an"
type textarea "x"
type textarea "https://www.surveymonkey.com/r/Garland_Grill Grill delivered and"
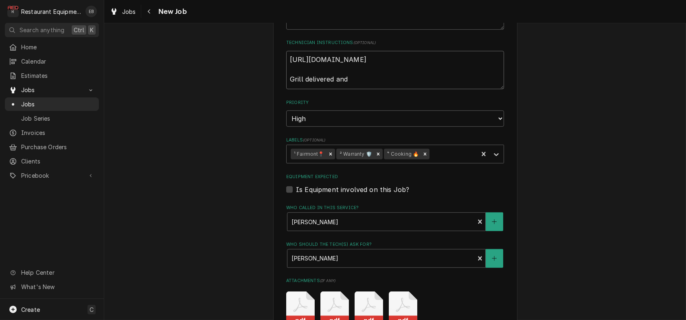
type textarea "x"
type textarea "https://www.surveymonkey.com/r/Garland_Grill Grill delivered and"
type textarea "x"
type textarea "https://www.surveymonkey.com/r/Garland_Grill Grill delivered and r"
type textarea "x"
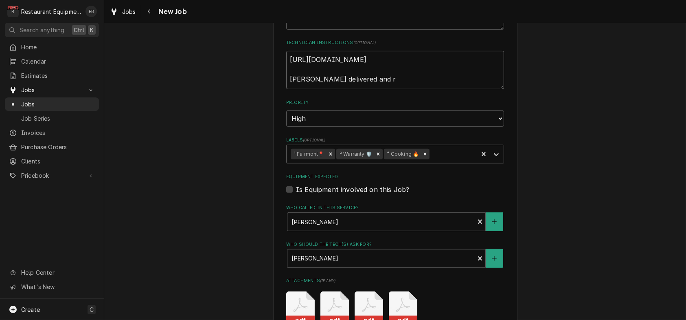
type textarea "https://www.surveymonkey.com/r/Garland_Grill Grill delivered and re"
type textarea "x"
type textarea "https://www.surveymonkey.com/r/Garland_Grill Grill delivered and rec"
type textarea "x"
type textarea "https://www.surveymonkey.com/r/Garland_Grill Grill delivered and rece"
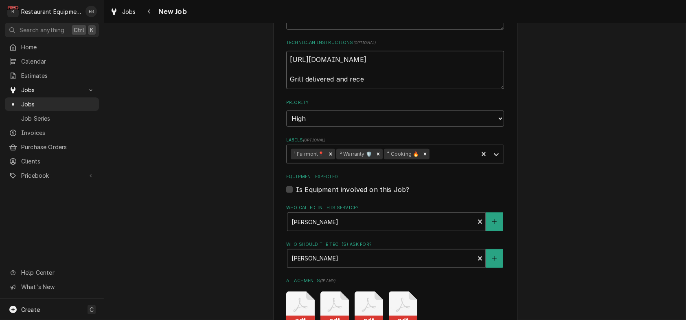
type textarea "x"
type textarea "https://www.surveymonkey.com/r/Garland_Grill Grill delivered and recei"
type textarea "x"
type textarea "https://www.surveymonkey.com/r/Garland_Grill Grill delivered and receie"
type textarea "x"
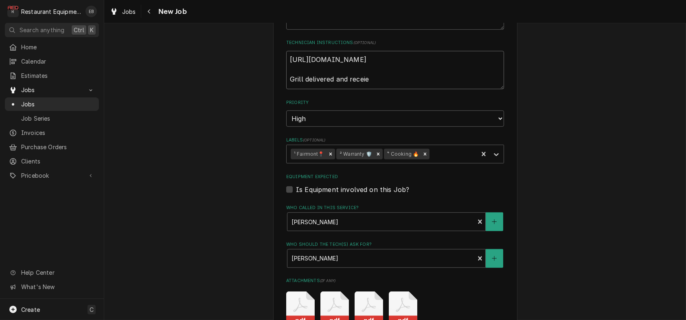
type textarea "https://www.surveymonkey.com/r/Garland_Grill Grill delivered and receiev"
type textarea "x"
type textarea "https://www.surveymonkey.com/r/Garland_Grill Grill delivered and receievd"
type textarea "x"
type textarea "https://www.surveymonkey.com/r/Garland_Grill Grill delivered and receievd"
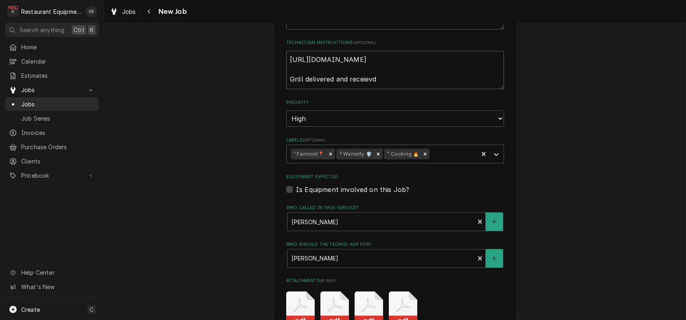
type textarea "x"
type textarea "https://www.surveymonkey.com/r/Garland_Grill Grill delivered and receievd"
type textarea "x"
type textarea "https://www.surveymonkey.com/r/Garland_Grill Grill delivered and receiev"
type textarea "x"
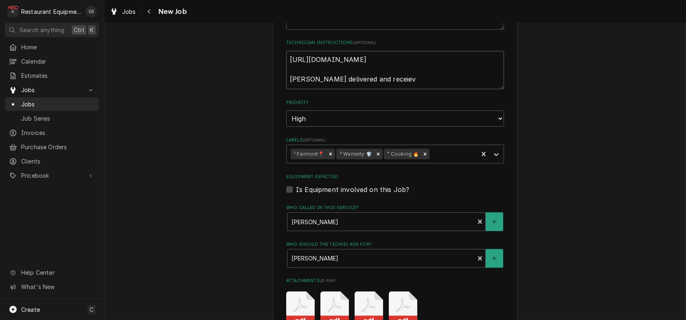
type textarea "https://www.surveymonkey.com/r/Garland_Grill Grill delivered and receie"
type textarea "x"
type textarea "https://www.surveymonkey.com/r/Garland_Grill Grill delivered and recei"
type textarea "x"
type textarea "https://www.surveymonkey.com/r/Garland_Grill Grill delivered and receiv"
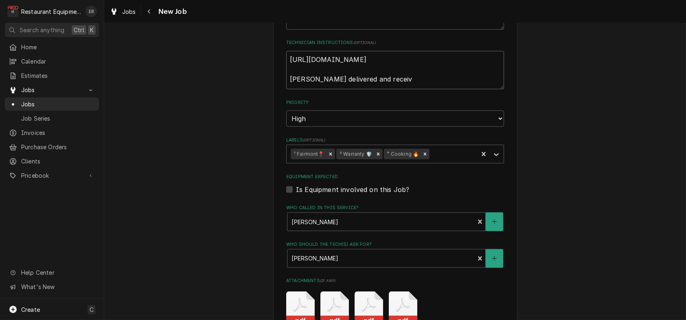
type textarea "x"
type textarea "https://www.surveymonkey.com/r/Garland_Grill Grill delivered and receive"
type textarea "x"
type textarea "https://www.surveymonkey.com/r/Garland_Grill Grill delivered and received"
type textarea "x"
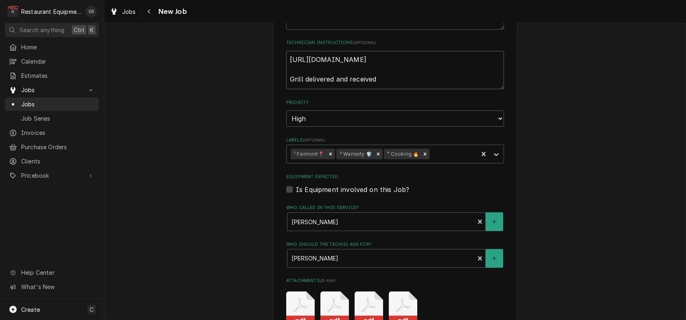
type textarea "https://www.surveymonkey.com/r/Garland_Grill Grill delivered and received"
type textarea "x"
type textarea "https://www.surveymonkey.com/r/Garland_Grill Grill delivered and received 8"
type textarea "x"
type textarea "https://www.surveymonkey.com/r/Garland_Grill Grill delivered and received 8/"
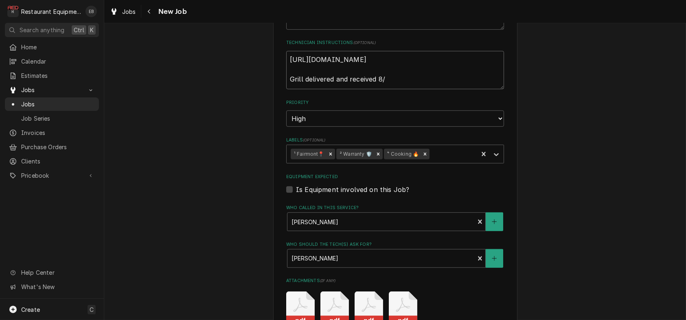
type textarea "x"
type textarea "https://www.surveymonkey.com/r/Garland_Grill Grill delivered and received 8/1"
type textarea "x"
type textarea "https://www.surveymonkey.com/r/Garland_Grill Grill delivered and received 8/15"
type textarea "x"
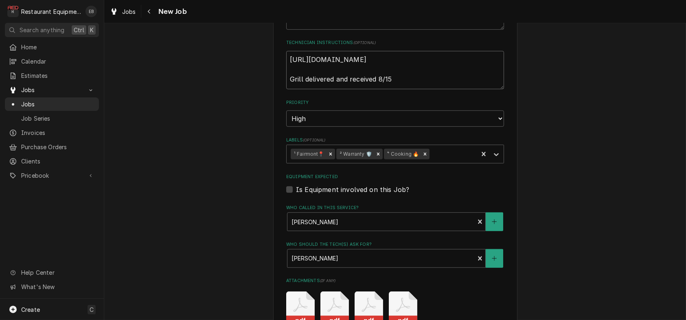
type textarea "https://www.surveymonkey.com/r/Garland_Grill Grill delivered and received 8/15."
type textarea "x"
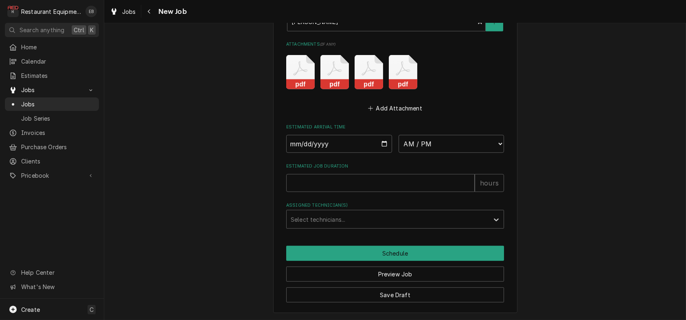
scroll to position [1747, 0]
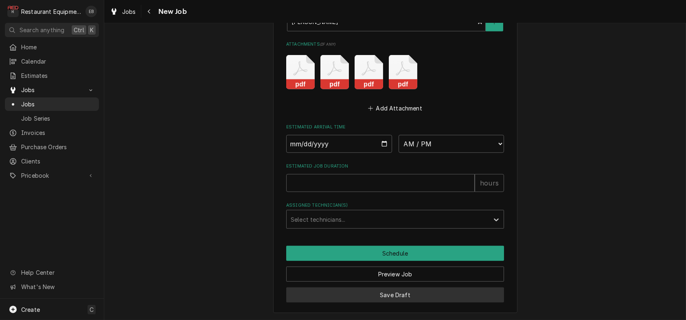
type textarea "https://www.surveymonkey.com/r/Garland_Grill Grill delivered and received 8/15."
click at [401, 294] on button "Save Draft" at bounding box center [395, 294] width 218 height 15
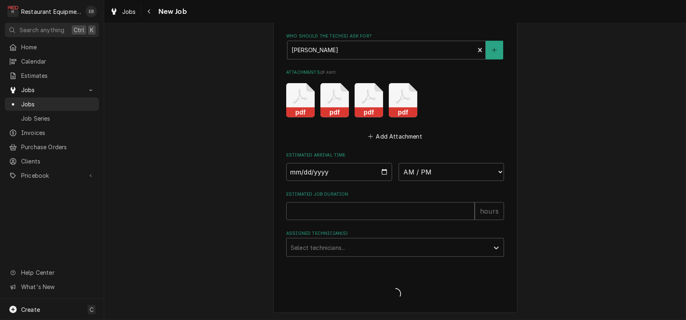
scroll to position [1718, 0]
type textarea "x"
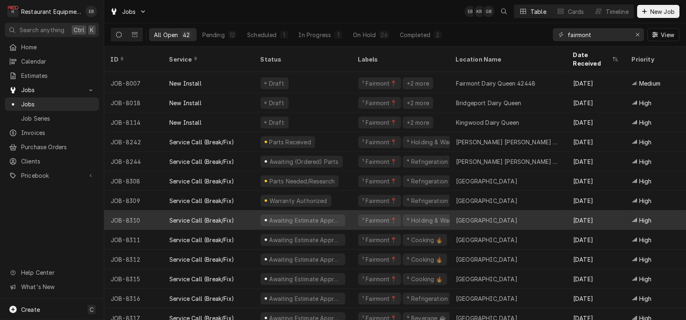
scroll to position [54, 0]
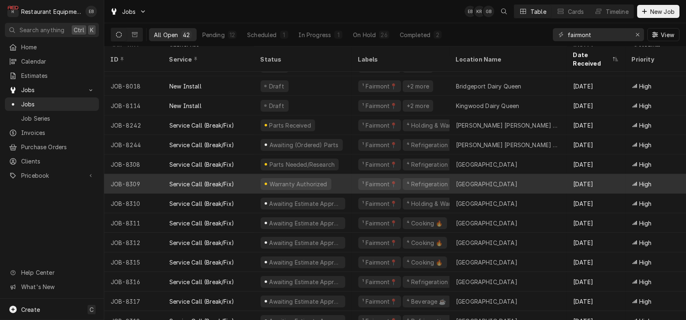
click at [349, 186] on div "Warranty Authorized" at bounding box center [303, 184] width 98 height 20
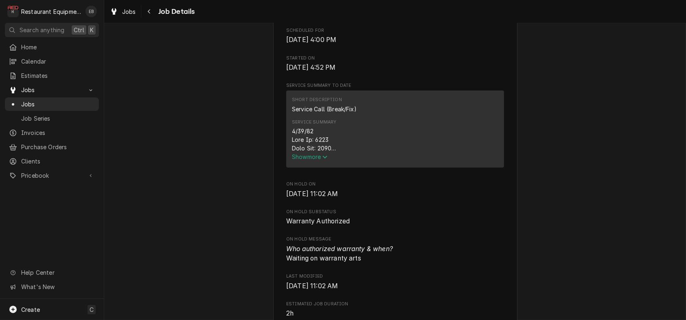
scroll to position [217, 0]
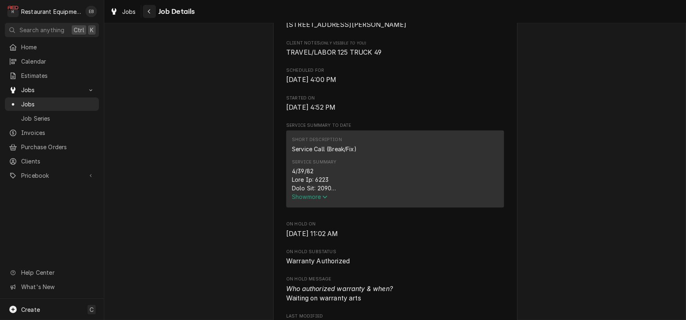
click at [153, 12] on div "Navigate back" at bounding box center [149, 11] width 8 height 8
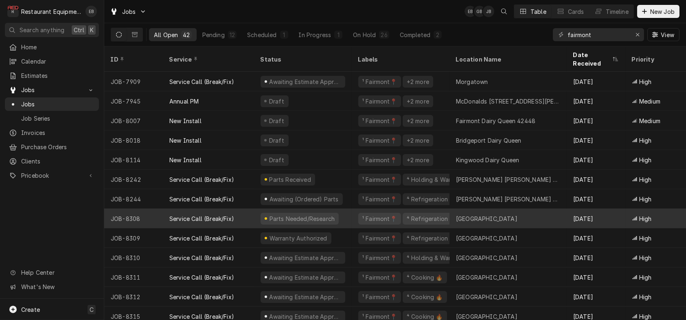
click at [352, 221] on div "Parts Needed/Research" at bounding box center [303, 218] width 98 height 20
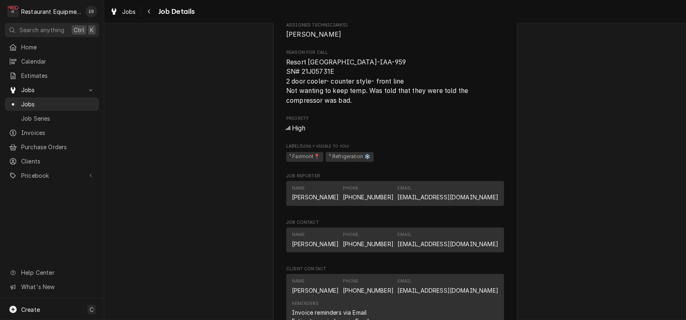
scroll to position [570, 0]
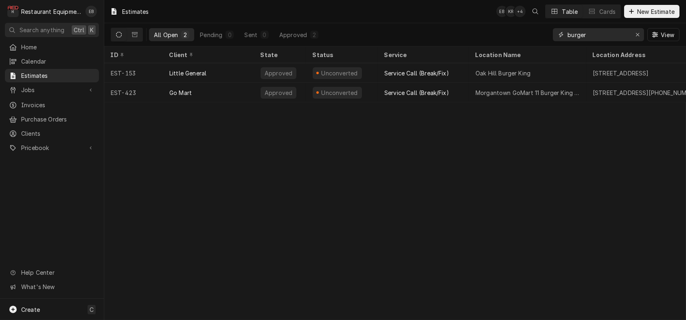
click at [636, 37] on icon "Erase input" at bounding box center [638, 35] width 4 height 6
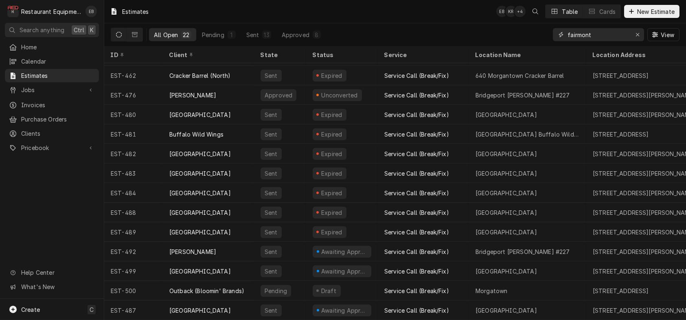
scroll to position [177, 0]
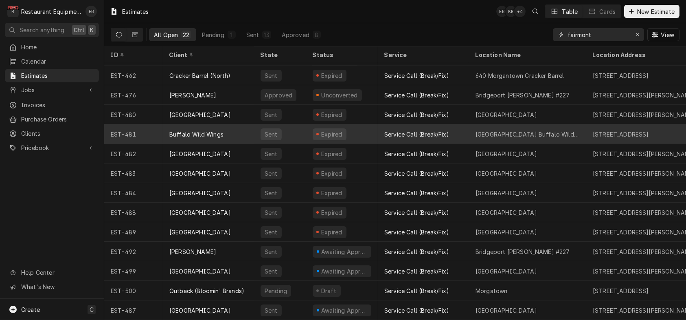
type input "fairmont"
click at [373, 135] on div "Expired" at bounding box center [342, 134] width 72 height 20
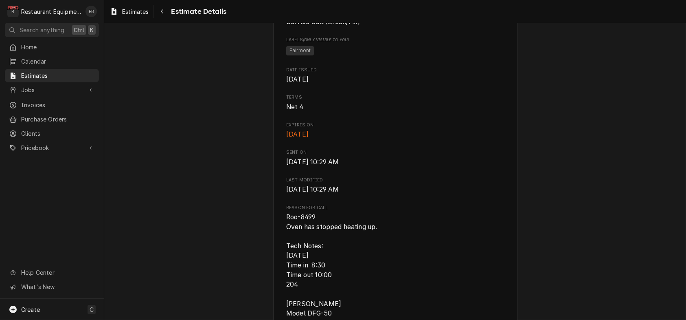
scroll to position [271, 0]
click at [166, 15] on div "Navigate back" at bounding box center [162, 11] width 8 height 8
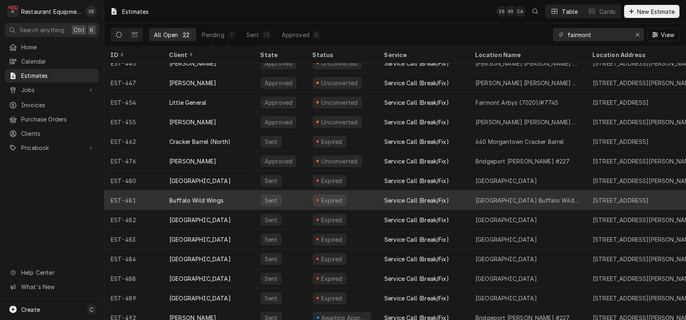
scroll to position [108, 0]
click at [300, 200] on div "Sent" at bounding box center [280, 199] width 52 height 20
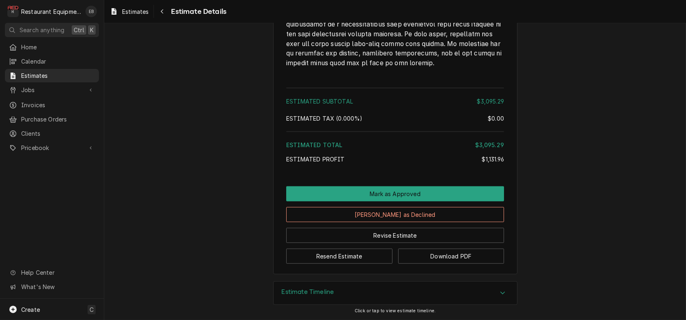
scroll to position [2247, 0]
click at [433, 294] on div "Estimate Timeline" at bounding box center [395, 292] width 243 height 23
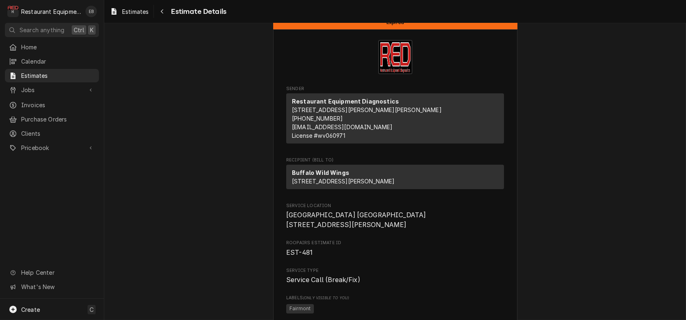
scroll to position [0, 0]
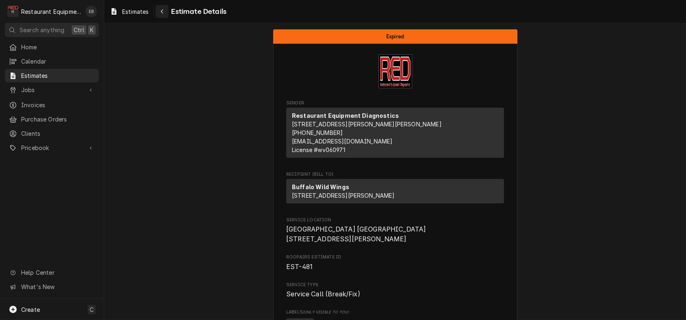
click at [166, 15] on div "Navigate back" at bounding box center [162, 11] width 8 height 8
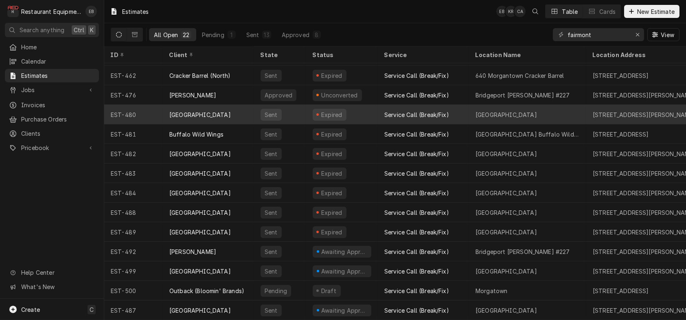
scroll to position [182, 0]
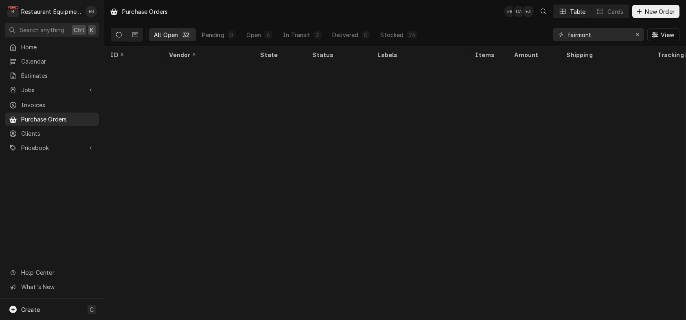
scroll to position [376, 0]
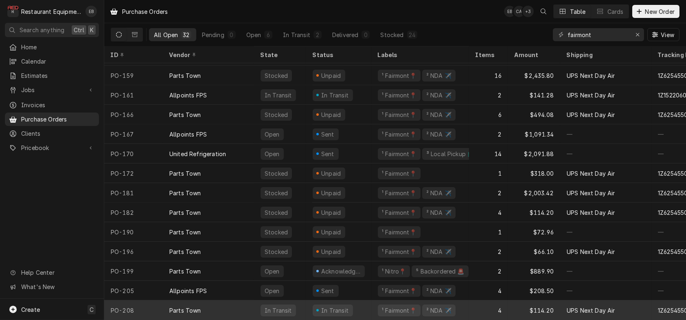
click at [371, 300] on div "In Transit" at bounding box center [338, 310] width 65 height 20
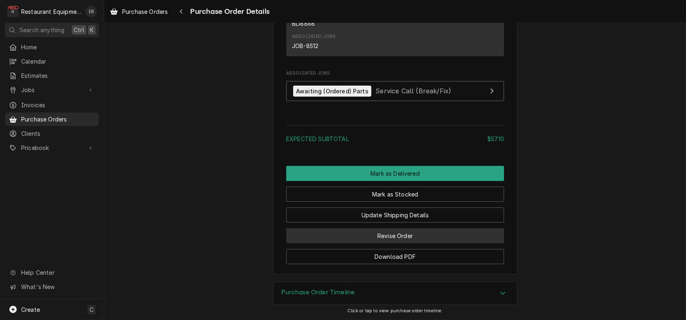
scroll to position [989, 0]
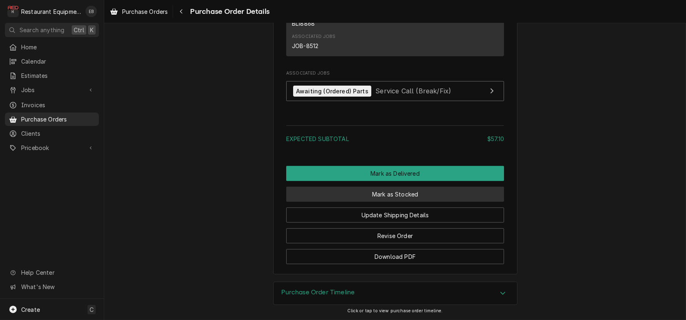
click at [410, 186] on button "Mark as Stocked" at bounding box center [395, 193] width 218 height 15
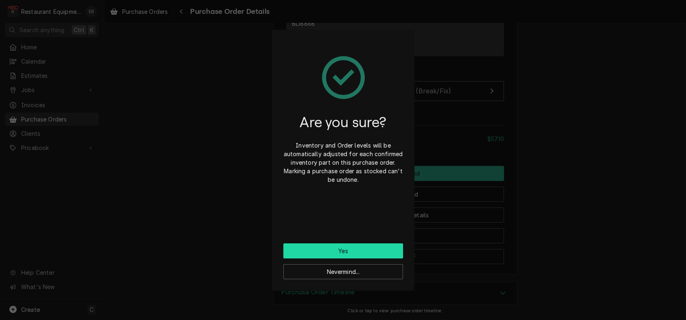
click at [378, 256] on button "Yes" at bounding box center [343, 250] width 120 height 15
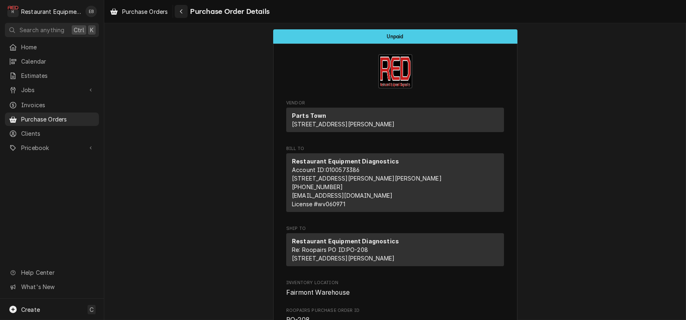
click at [188, 6] on button "Navigate back" at bounding box center [181, 11] width 13 height 13
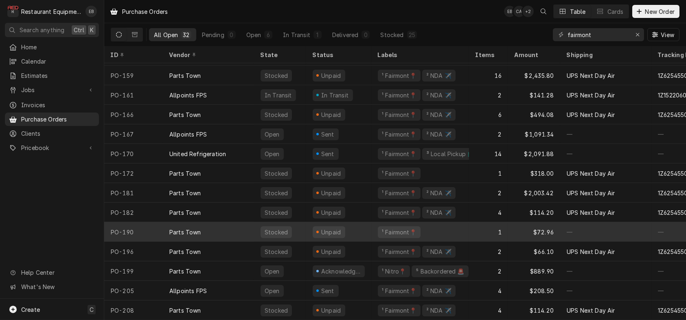
scroll to position [376, 0]
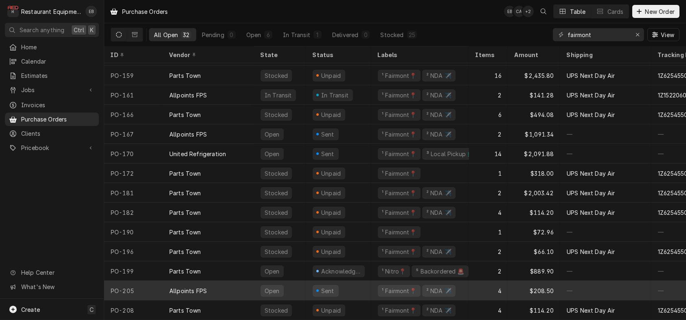
click at [245, 284] on div "Allpoints FPS" at bounding box center [208, 291] width 91 height 20
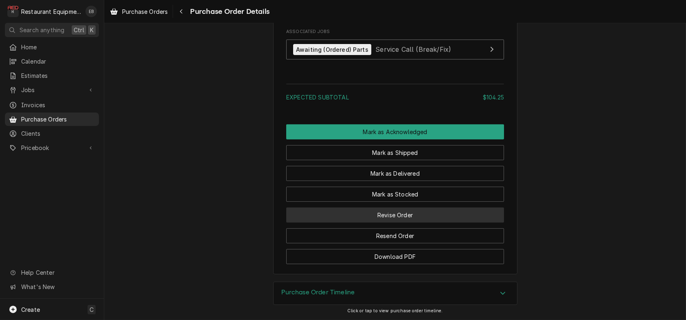
scroll to position [896, 0]
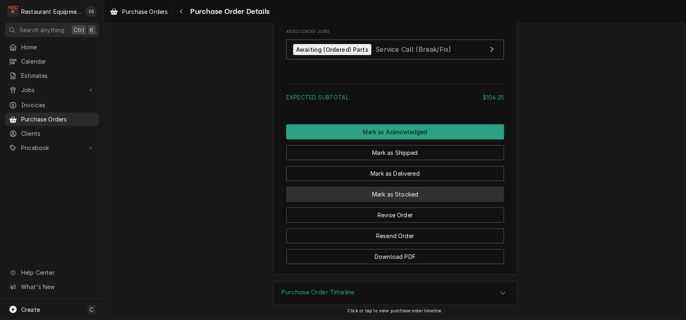
click at [408, 200] on button "Mark as Stocked" at bounding box center [395, 193] width 218 height 15
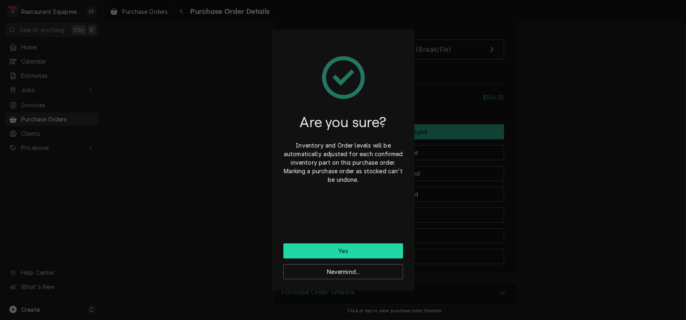
click at [370, 253] on button "Yes" at bounding box center [343, 250] width 120 height 15
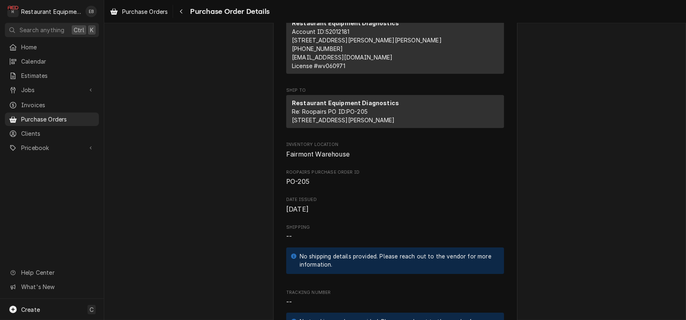
scroll to position [190, 0]
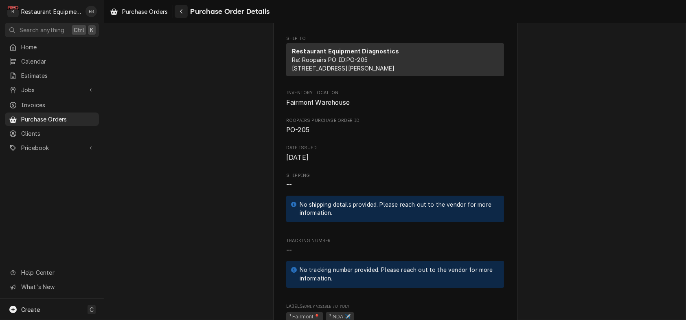
click at [183, 12] on icon "Navigate back" at bounding box center [182, 12] width 4 height 6
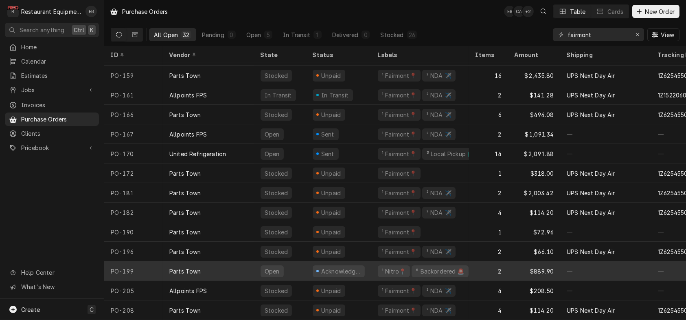
scroll to position [376, 0]
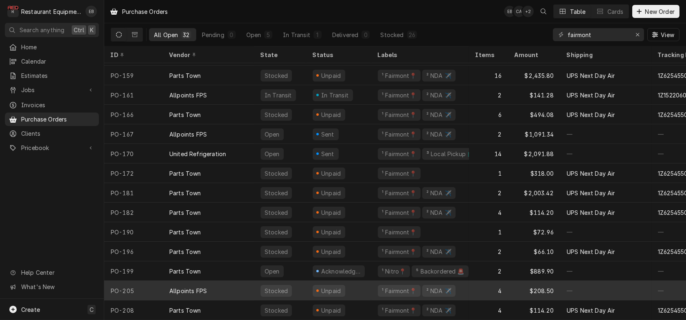
click at [306, 283] on div "Stocked" at bounding box center [280, 291] width 52 height 20
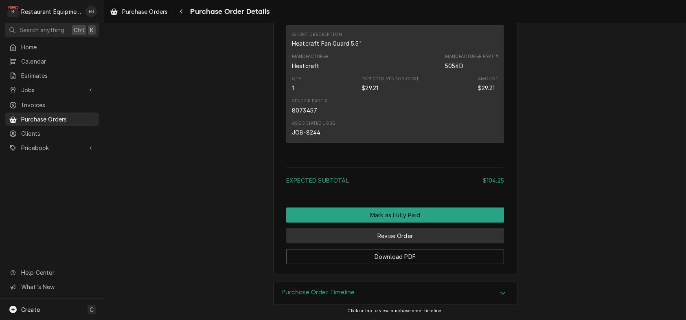
scroll to position [884, 0]
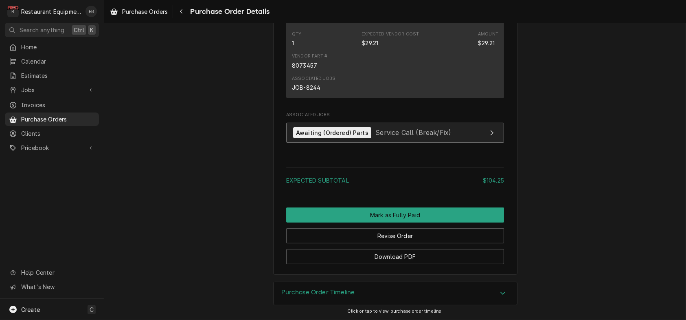
click at [409, 138] on div "Awaiting (Ordered) Parts Service Call (Break/Fix)" at bounding box center [372, 132] width 158 height 11
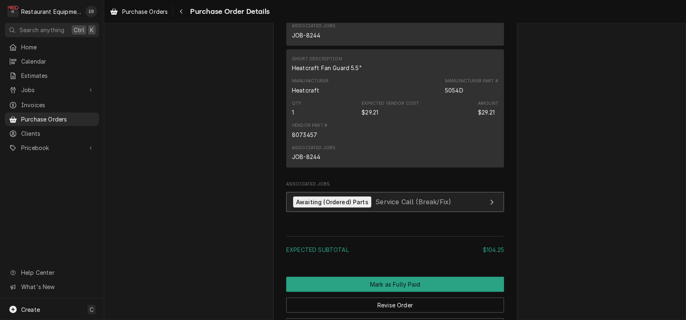
scroll to position [694, 0]
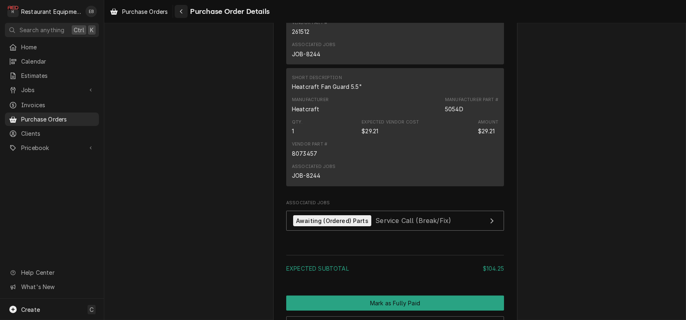
click at [185, 13] on div "Navigate back" at bounding box center [181, 11] width 8 height 8
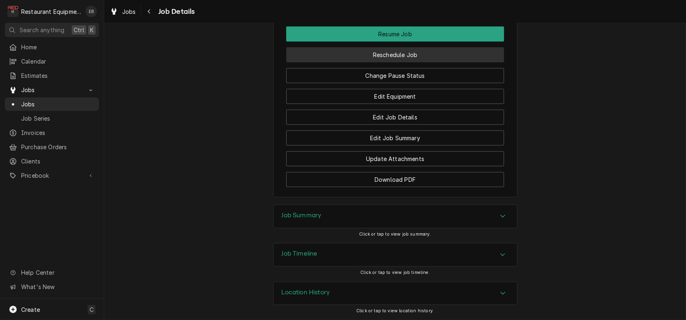
scroll to position [1167, 0]
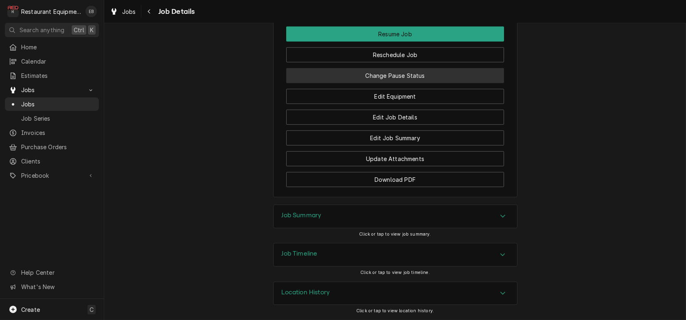
click at [407, 83] on button "Change Pause Status" at bounding box center [395, 75] width 218 height 15
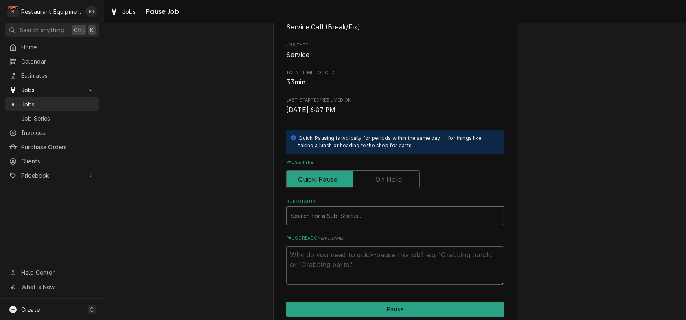
scroll to position [108, 0]
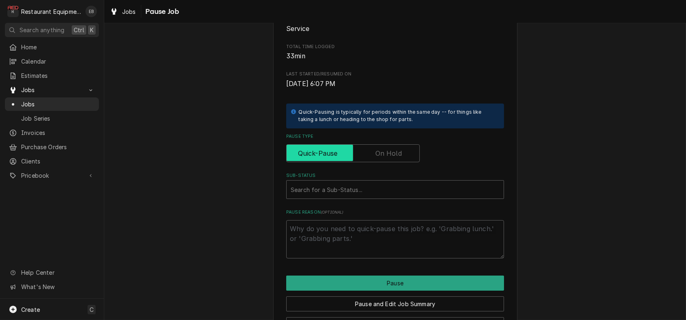
click at [397, 162] on input "Pause Type" at bounding box center [353, 153] width 126 height 18
checkbox input "true"
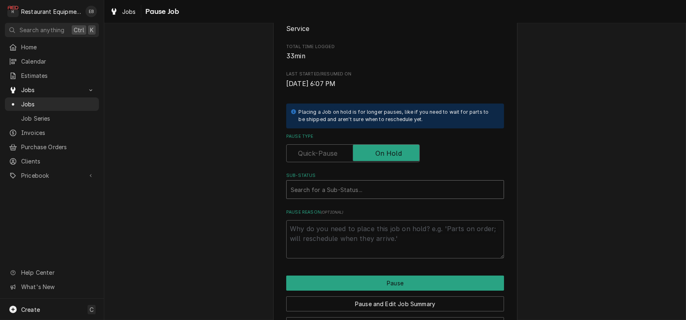
type textarea "x"
click at [367, 197] on div "Sub-Status" at bounding box center [395, 189] width 209 height 15
type input "parts rece"
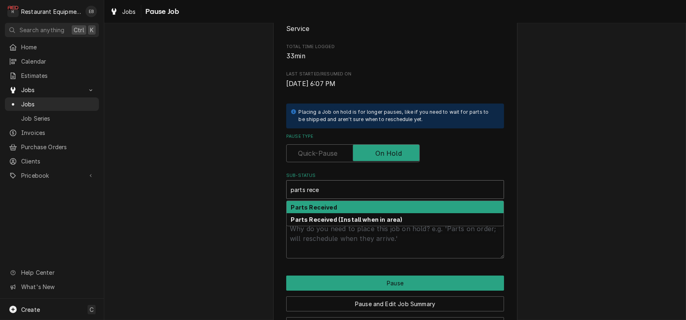
click at [349, 213] on div "Parts Received" at bounding box center [395, 207] width 217 height 13
type textarea "x"
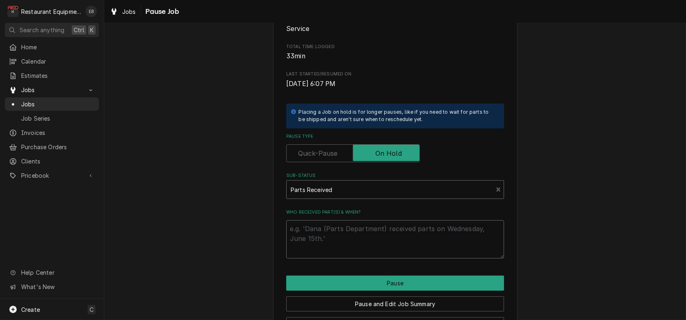
click at [355, 258] on textarea "Who received part(s) & when?" at bounding box center [395, 239] width 218 height 38
type textarea "x"
type textarea "P"
type textarea "x"
type textarea "Pa"
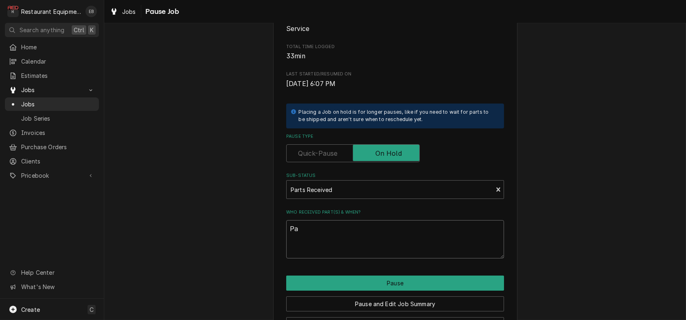
type textarea "x"
type textarea "Par"
type textarea "x"
type textarea "Part"
type textarea "x"
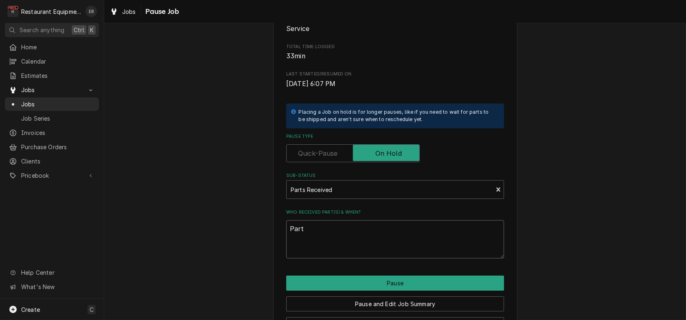
type textarea "Parts"
type textarea "x"
type textarea "Parts"
type textarea "x"
type textarea "Parts r"
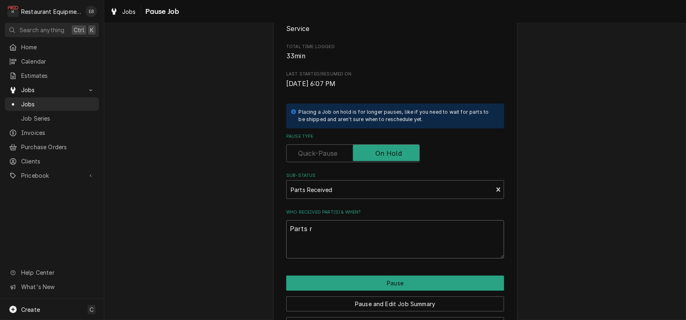
type textarea "x"
type textarea "Parts re"
type textarea "x"
type textarea "Parts rec"
type textarea "x"
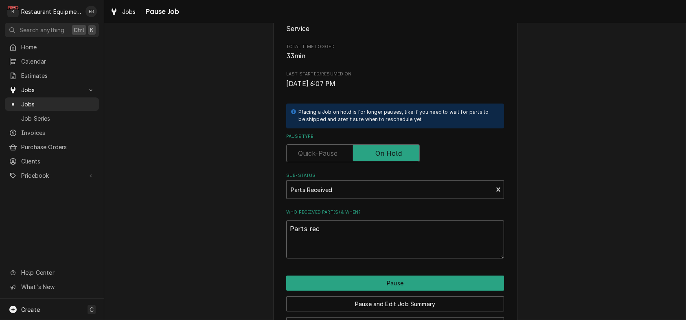
type textarea "Parts rece"
type textarea "x"
type textarea "Parts recei"
type textarea "x"
type textarea "Parts receie"
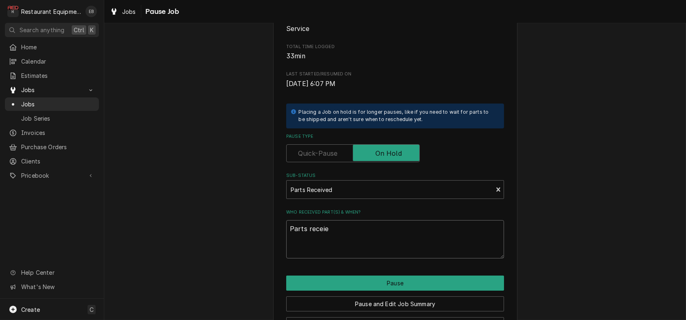
type textarea "x"
type textarea "Parts receiev"
type textarea "x"
type textarea "Parts receievd"
type textarea "x"
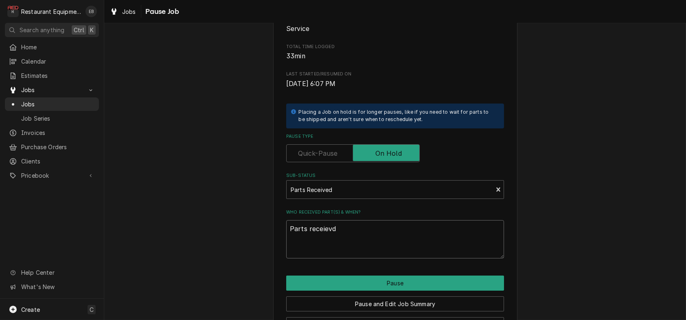
type textarea "Parts receievd"
type textarea "x"
type textarea "Parts receievd 8"
type textarea "x"
type textarea "Parts receievd 8/"
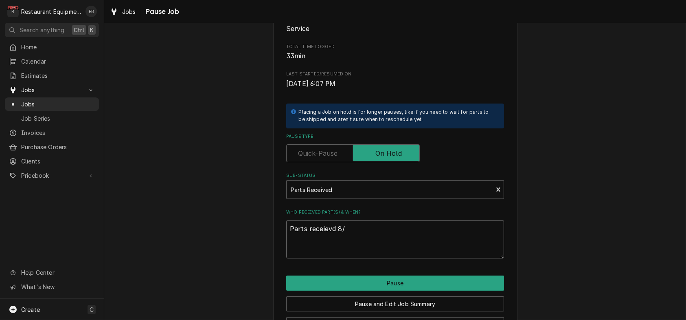
type textarea "x"
type textarea "Parts receievd 8/2"
type textarea "x"
type textarea "Parts receievd 8/20"
type textarea "x"
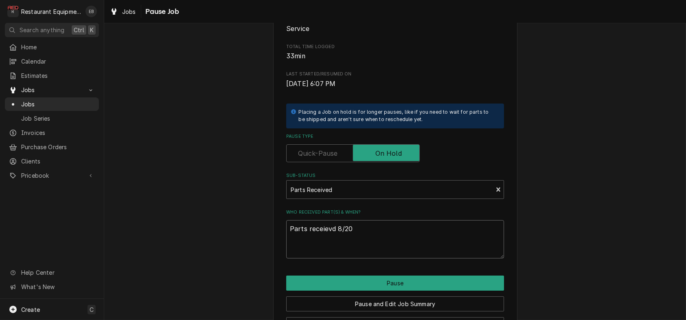
type textarea "Parts received 8/20"
click at [364, 258] on textarea "Parts received 8/20" at bounding box center [395, 239] width 218 height 38
type textarea "x"
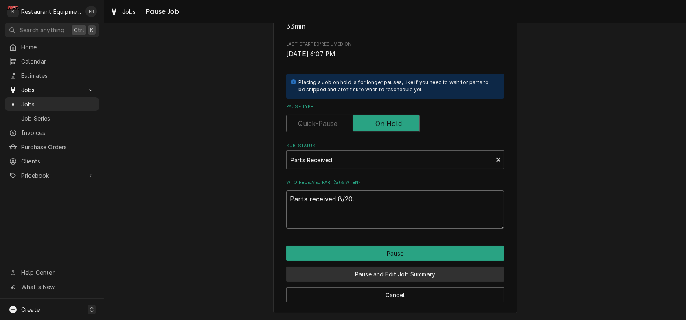
scroll to position [185, 0]
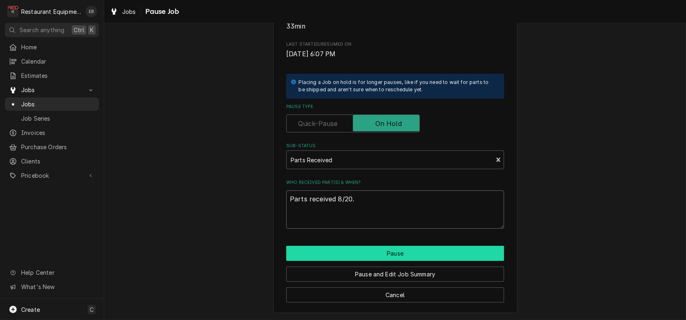
type textarea "Parts received 8/20."
click at [399, 248] on button "Pause" at bounding box center [395, 253] width 218 height 15
type textarea "x"
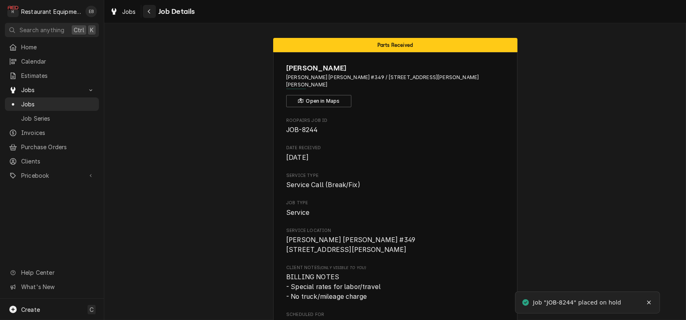
click at [151, 9] on icon "Navigate back" at bounding box center [149, 12] width 4 height 6
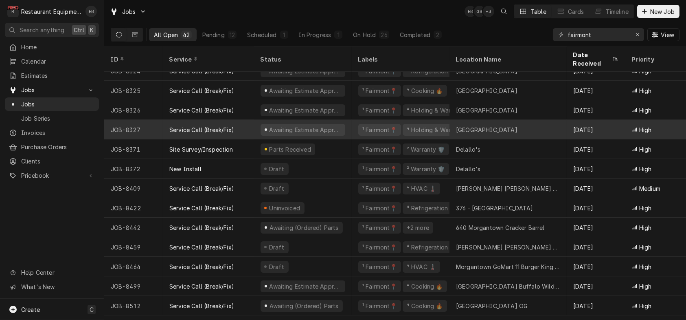
scroll to position [344, 0]
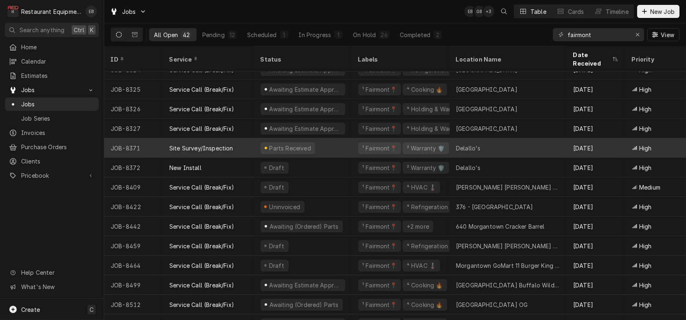
click at [340, 147] on div "Parts Received" at bounding box center [303, 148] width 98 height 20
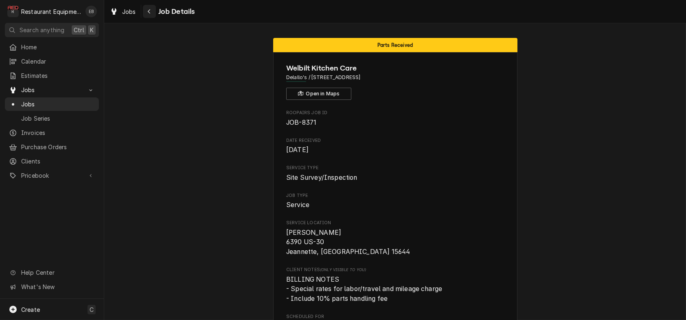
click at [151, 11] on icon "Navigate back" at bounding box center [149, 12] width 4 height 6
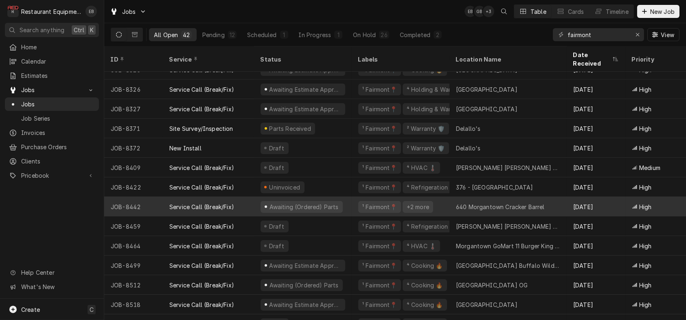
scroll to position [418, 0]
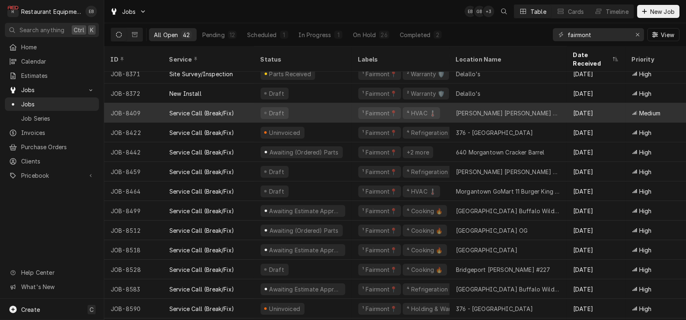
click at [335, 116] on div "Draft" at bounding box center [303, 113] width 98 height 20
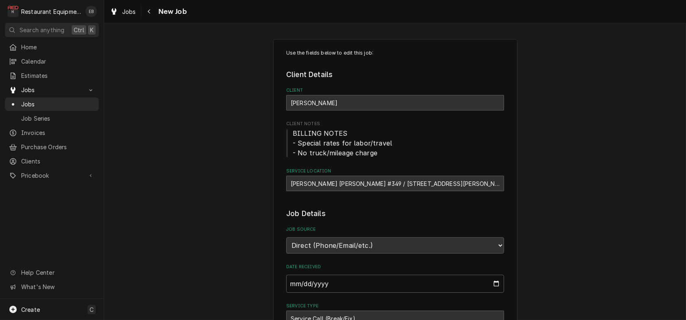
type textarea "x"
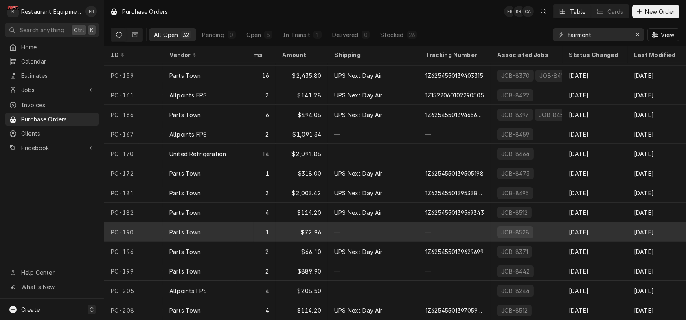
scroll to position [376, 245]
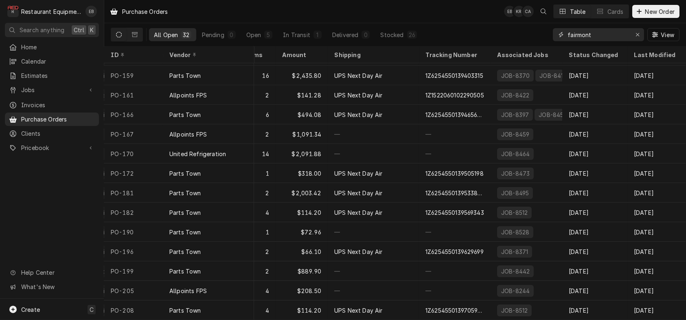
click at [590, 35] on input "fairmont" at bounding box center [598, 34] width 61 height 13
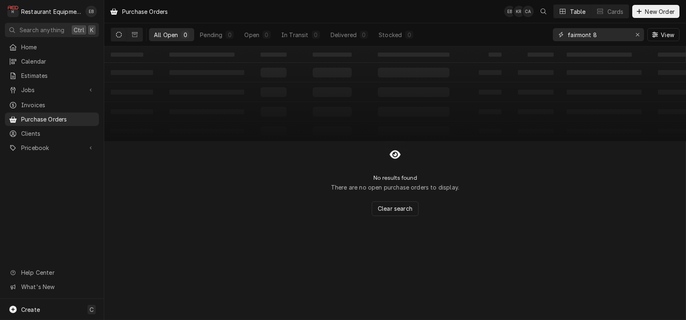
type input "fairmont"
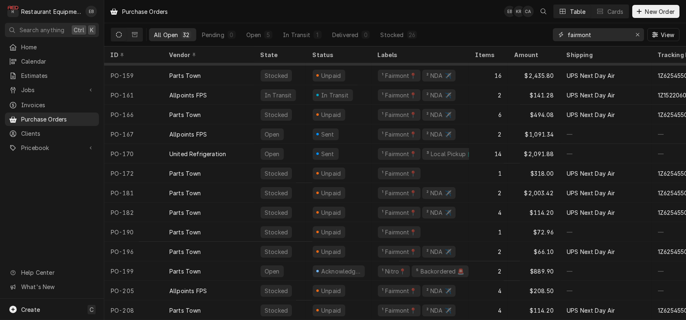
scroll to position [376, 0]
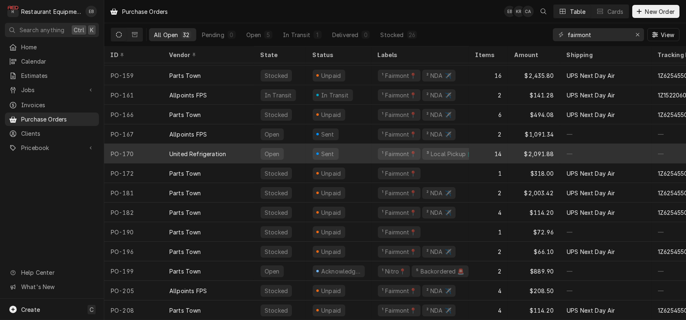
click at [360, 147] on div "Sent" at bounding box center [338, 154] width 65 height 20
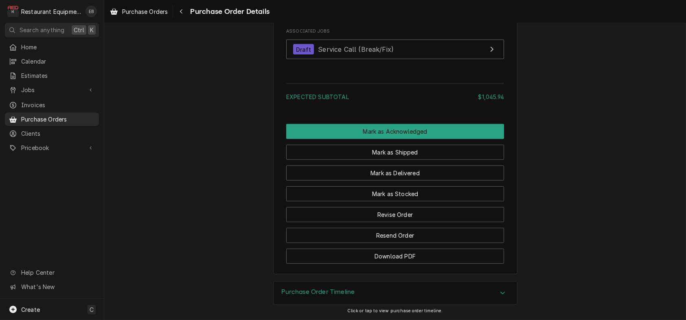
scroll to position [1609, 0]
click at [185, 13] on div "Navigate back" at bounding box center [181, 11] width 8 height 8
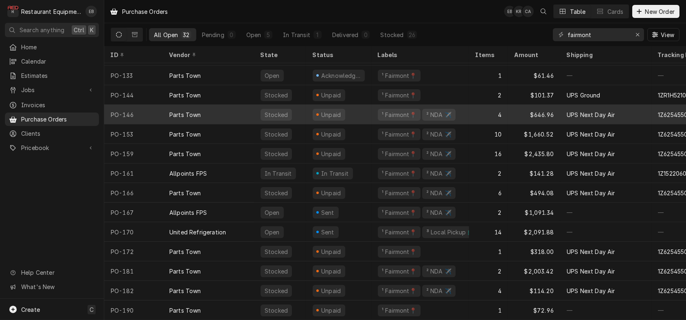
scroll to position [298, 0]
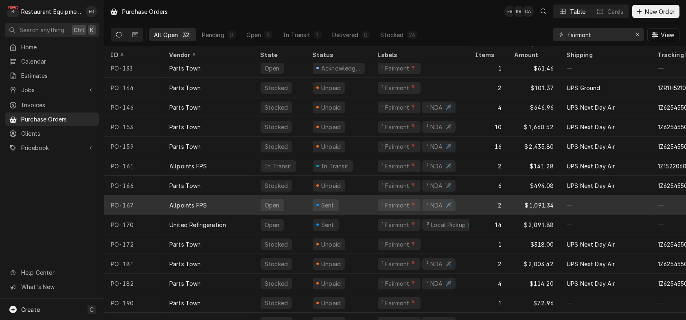
click at [356, 202] on div "Sent" at bounding box center [338, 205] width 65 height 20
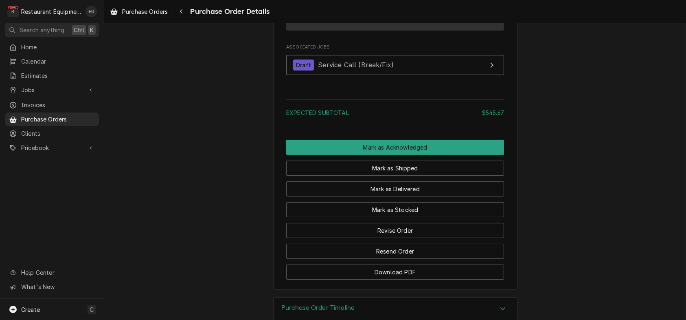
scroll to position [597, 0]
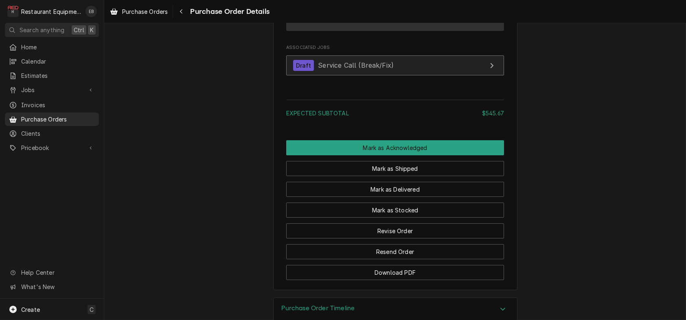
click at [402, 75] on link "Draft Service Call (Break/Fix)" at bounding box center [395, 65] width 218 height 20
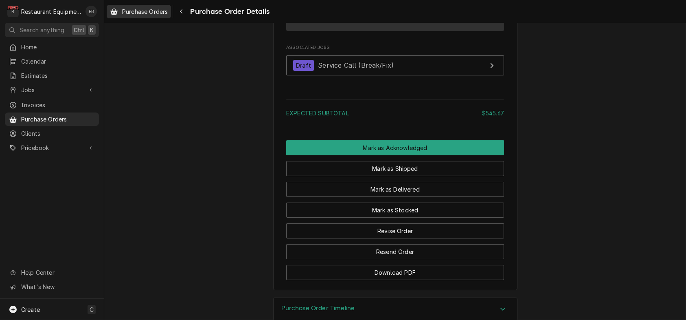
click at [148, 12] on span "Purchase Orders" at bounding box center [145, 11] width 46 height 9
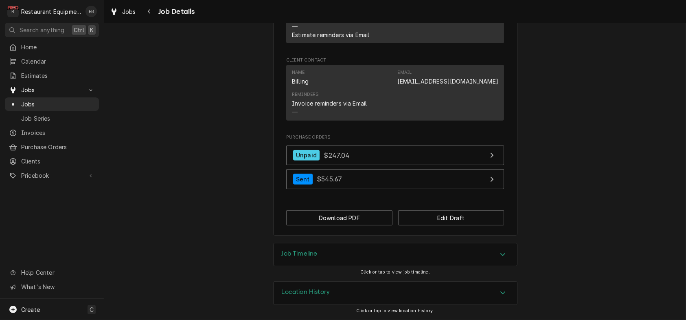
scroll to position [1004, 0]
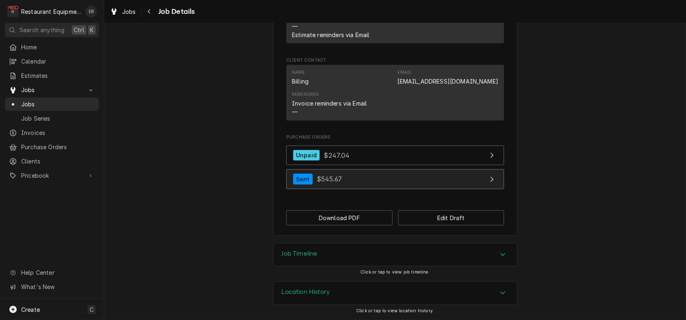
click at [380, 189] on link "Sent $545.67" at bounding box center [395, 179] width 218 height 20
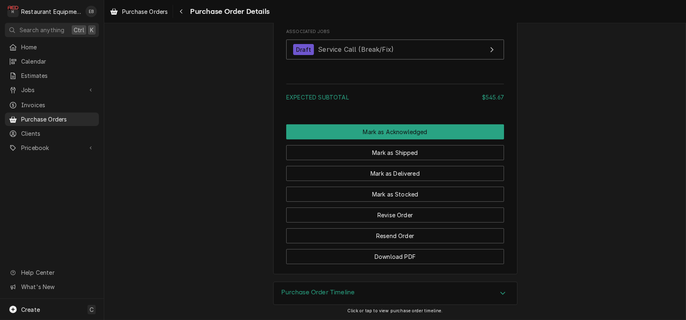
scroll to position [736, 0]
click at [467, 286] on div "Purchase Order Timeline" at bounding box center [395, 293] width 243 height 23
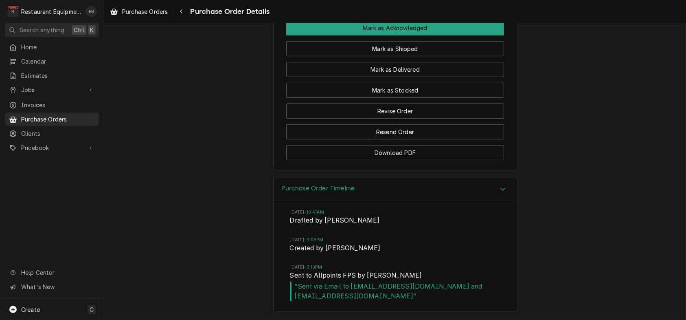
scroll to position [851, 0]
click at [460, 178] on div "Purchase Order Timeline" at bounding box center [395, 189] width 243 height 23
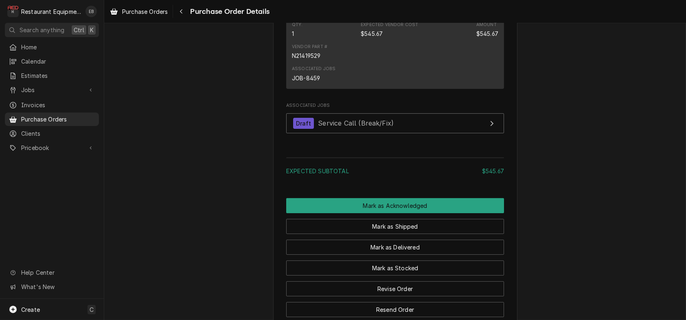
scroll to position [519, 0]
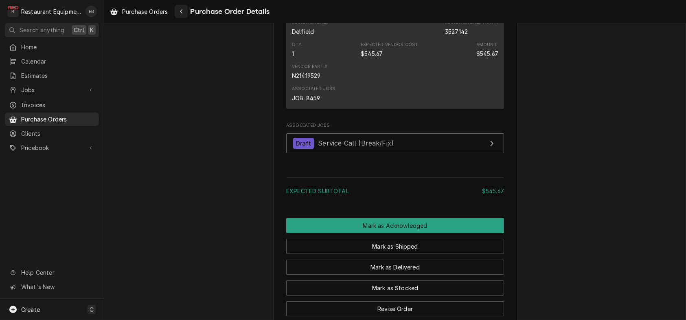
click at [185, 12] on div "Navigate back" at bounding box center [181, 11] width 8 height 8
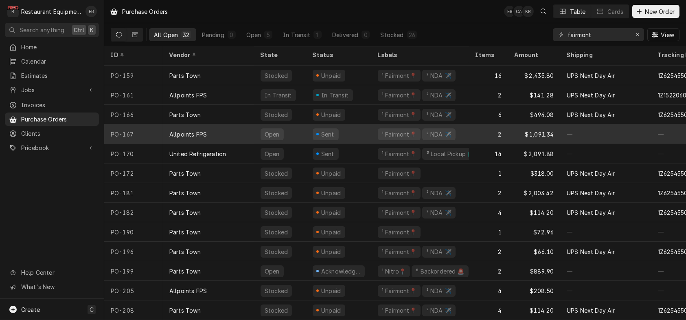
scroll to position [376, 0]
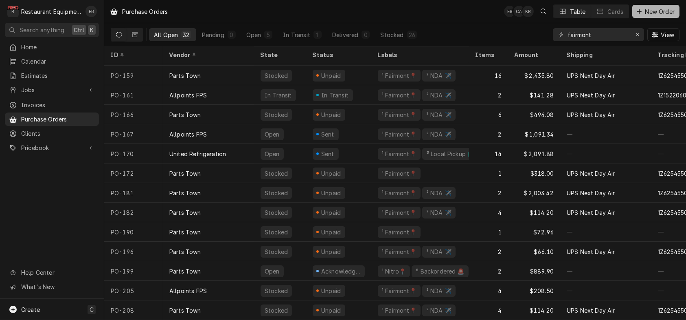
click at [646, 14] on span "New Order" at bounding box center [660, 11] width 33 height 9
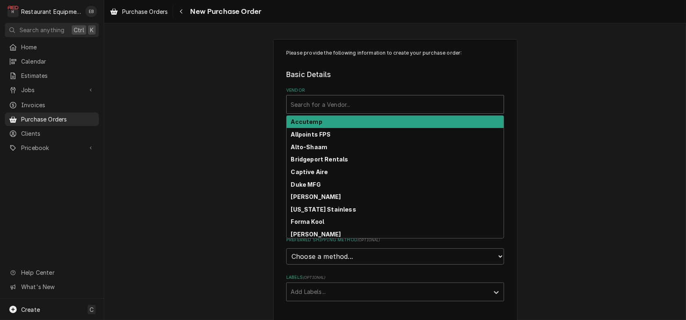
click at [366, 112] on div "Vendor" at bounding box center [395, 104] width 209 height 15
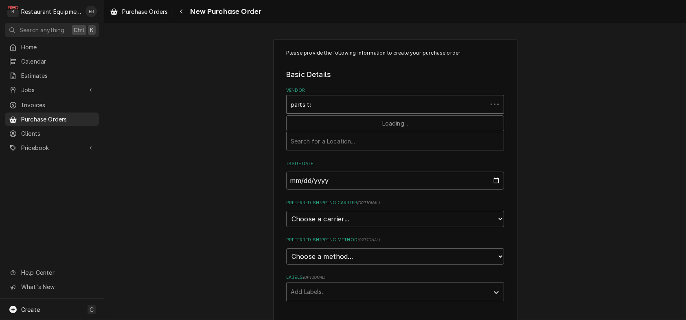
type input "parts town"
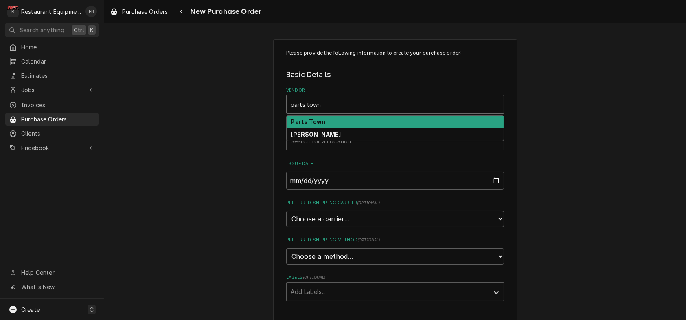
click at [360, 128] on div "Parts Town" at bounding box center [395, 122] width 217 height 13
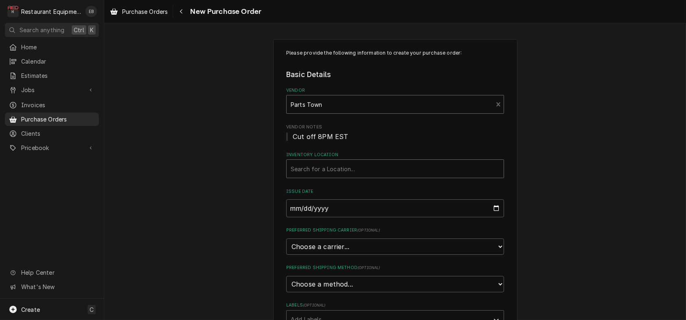
click at [340, 176] on div "Inventory Location" at bounding box center [395, 168] width 209 height 15
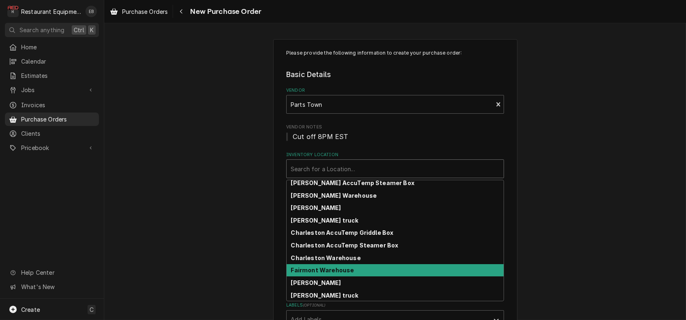
scroll to position [81, 0]
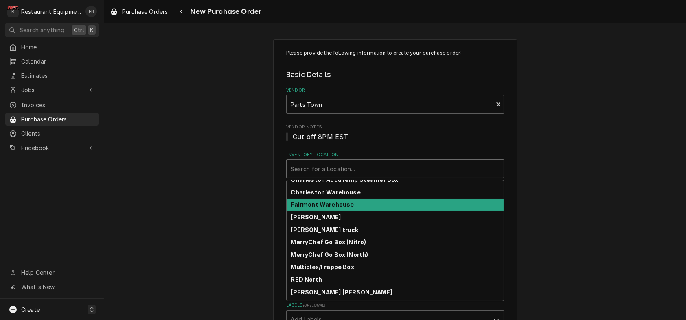
click at [334, 211] on div "Fairmont Warehouse" at bounding box center [395, 204] width 217 height 13
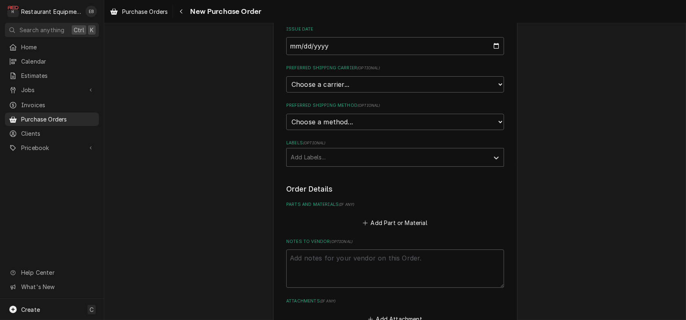
scroll to position [163, 0]
click at [351, 92] on select "Choose a carrier... U.S. Postal Service Stamps.com FedEx UPS DHL Express DHL EC…" at bounding box center [395, 83] width 218 height 16
select select "4"
click at [286, 92] on select "Choose a carrier... U.S. Postal Service Stamps.com FedEx UPS DHL Express DHL EC…" at bounding box center [395, 83] width 218 height 16
type textarea "x"
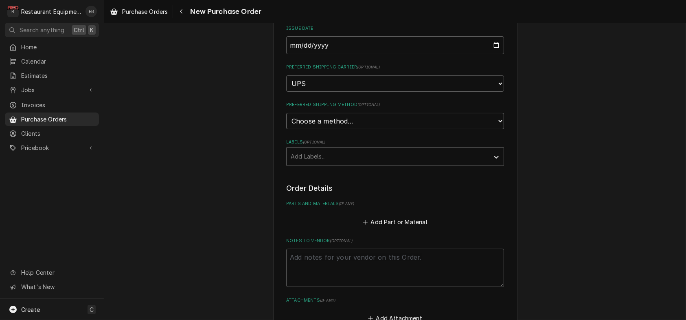
click at [319, 129] on select "Choose a method... Ground Next Day Early AM Next Day Air 2 Day Air Other" at bounding box center [395, 121] width 218 height 16
select select "3"
click at [286, 129] on select "Choose a method... Ground Next Day Early AM Next Day Air 2 Day Air Other" at bounding box center [395, 121] width 218 height 16
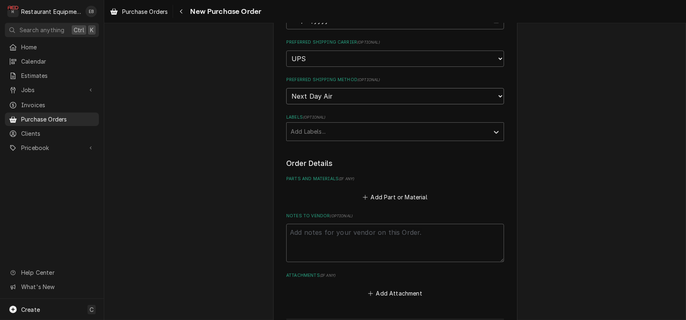
scroll to position [190, 0]
click at [323, 137] on div "Labels" at bounding box center [388, 129] width 194 height 15
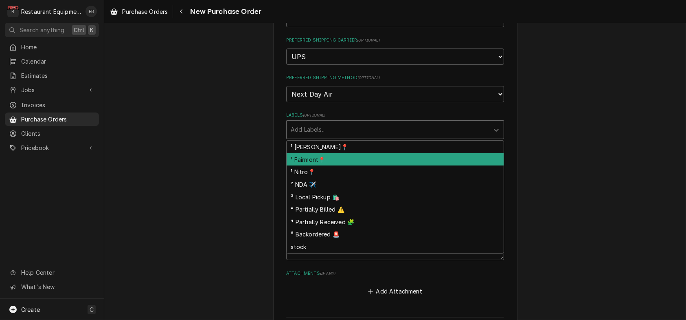
click at [319, 166] on div "¹ Fairmont📍" at bounding box center [395, 159] width 217 height 13
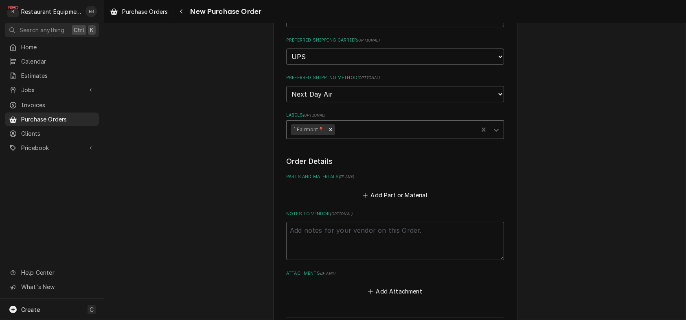
drag, startPoint x: 355, startPoint y: 165, endPoint x: 355, endPoint y: 170, distance: 5.3
click at [355, 137] on div "Labels" at bounding box center [405, 129] width 138 height 15
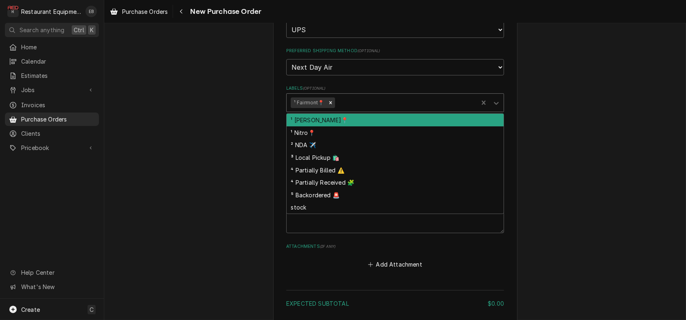
scroll to position [217, 0]
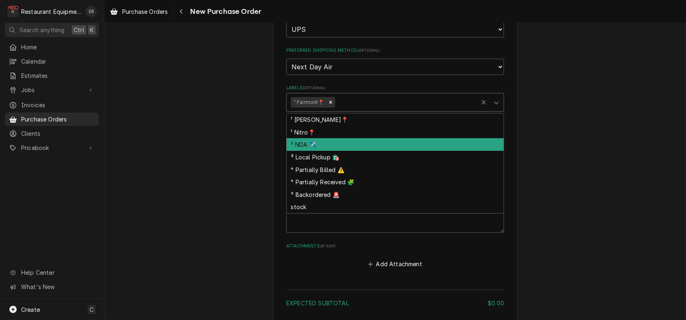
click at [340, 151] on div "² NDA ✈️" at bounding box center [395, 144] width 217 height 13
type textarea "x"
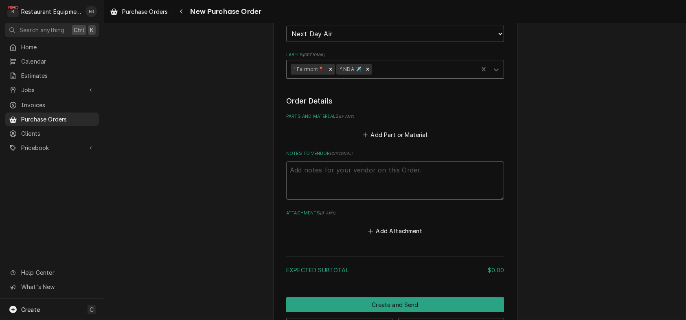
scroll to position [298, 0]
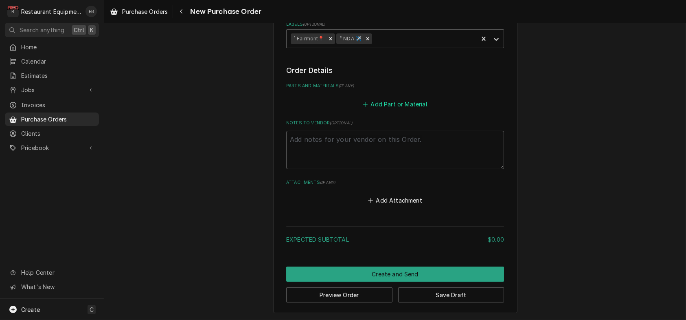
click at [407, 110] on button "Add Part or Material" at bounding box center [395, 103] width 67 height 11
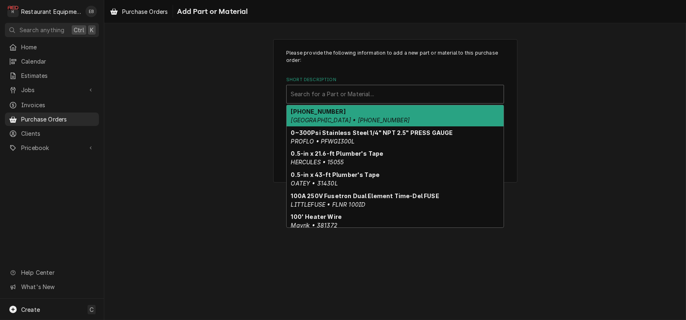
click at [404, 101] on div "Short Description" at bounding box center [395, 94] width 209 height 15
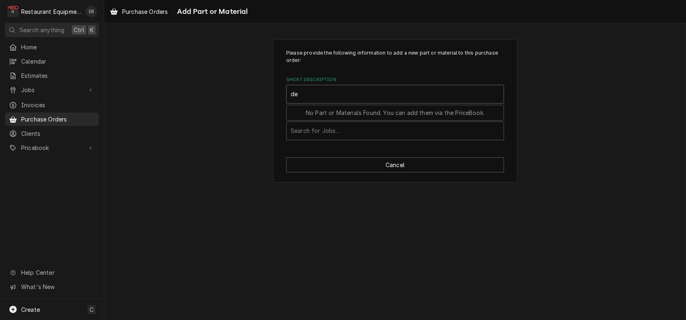
type input "d"
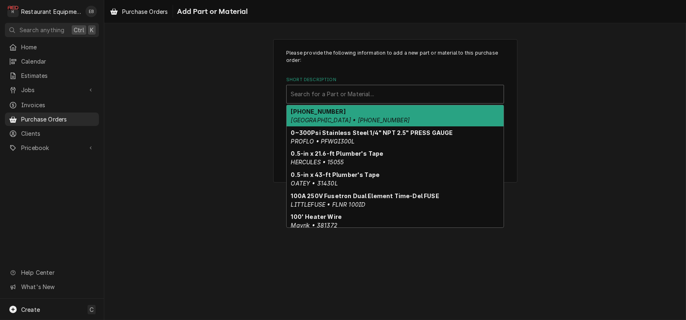
click at [368, 101] on div "Short Description" at bounding box center [395, 94] width 209 height 15
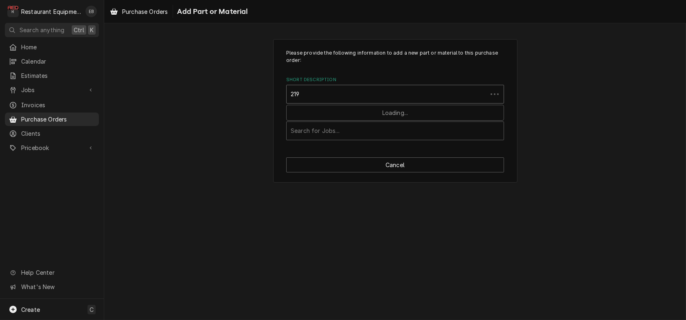
type input "2196"
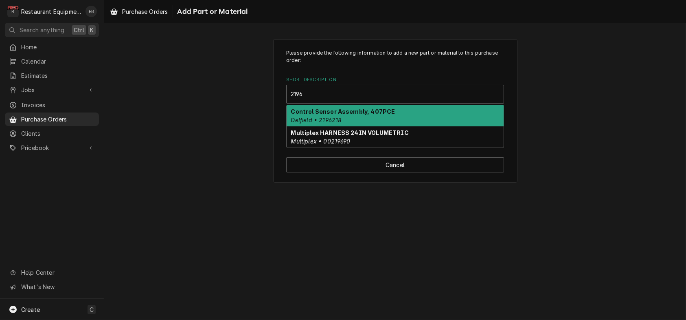
click at [366, 126] on div "Control Sensor Assembly, 407PCE Delfield • 2196218" at bounding box center [395, 115] width 217 height 21
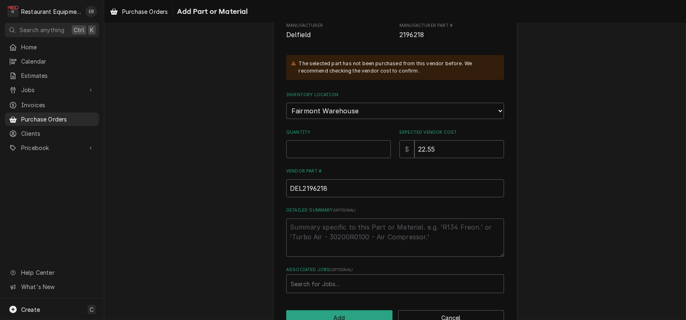
scroll to position [108, 0]
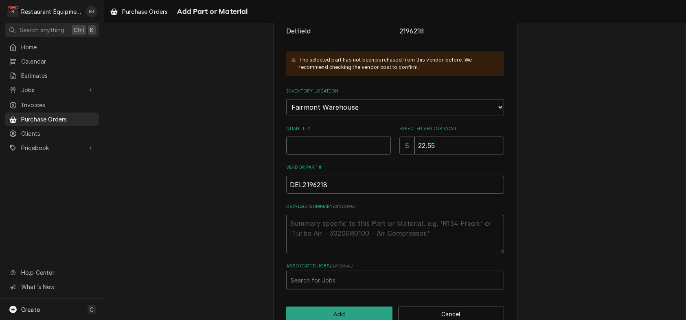
click at [340, 154] on input "Quantity" at bounding box center [338, 145] width 105 height 18
type textarea "x"
type input "1"
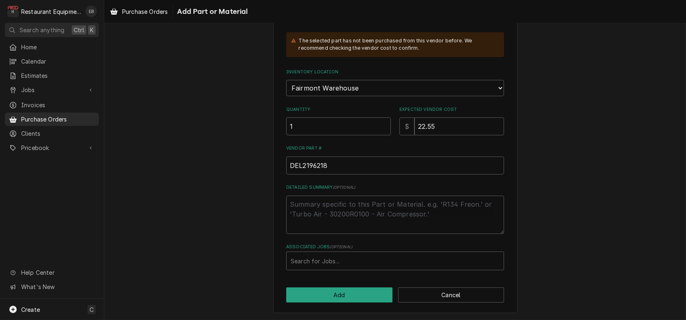
scroll to position [174, 0]
click at [382, 255] on div "Associated Jobs" at bounding box center [395, 260] width 209 height 15
type input "8627"
drag, startPoint x: 371, startPoint y: 238, endPoint x: 357, endPoint y: 236, distance: 13.7
click at [357, 236] on div "Please provide the following information to add a new part or material to this …" at bounding box center [395, 96] width 218 height 348
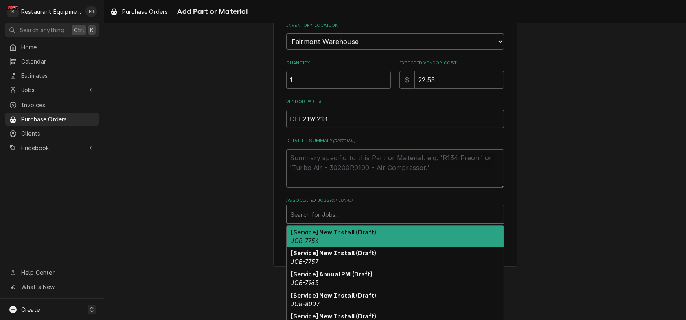
click at [344, 221] on div "Associated Jobs" at bounding box center [395, 214] width 209 height 15
type input "8627"
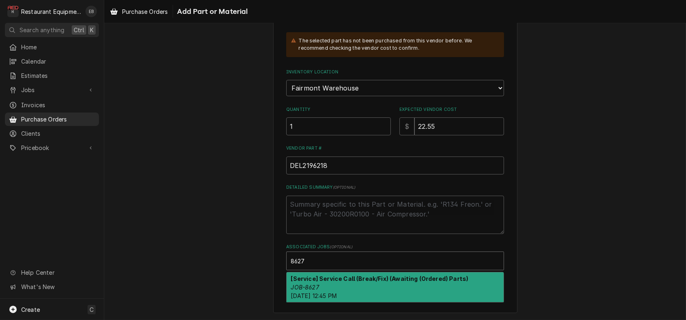
click at [353, 276] on strong "[Service] Service Call (Break/Fix) (Awaiting (Ordered) Parts)" at bounding box center [380, 278] width 178 height 7
type textarea "x"
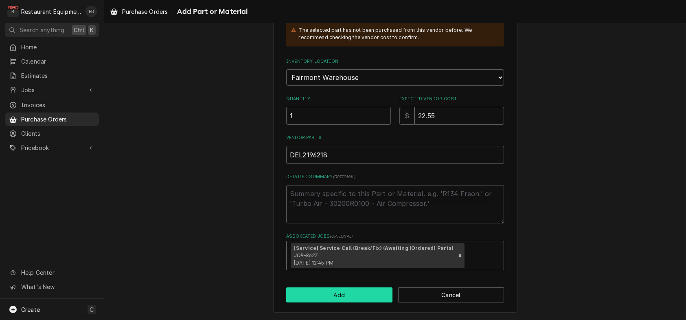
click at [359, 302] on button "Add" at bounding box center [339, 294] width 106 height 15
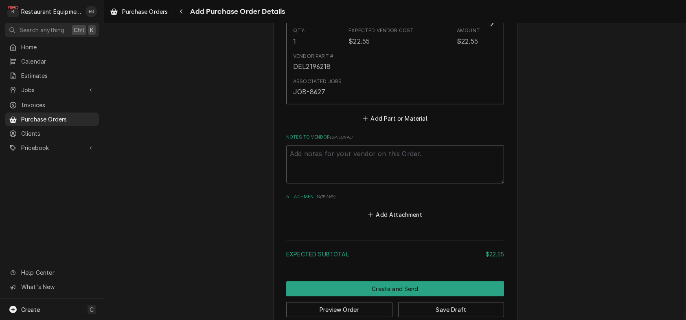
scroll to position [434, 0]
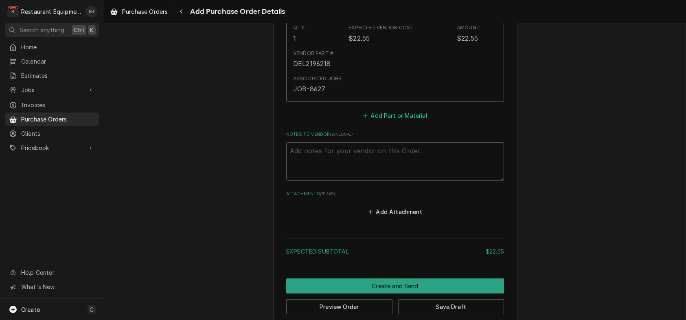
click at [395, 121] on button "Add Part or Material" at bounding box center [395, 115] width 67 height 11
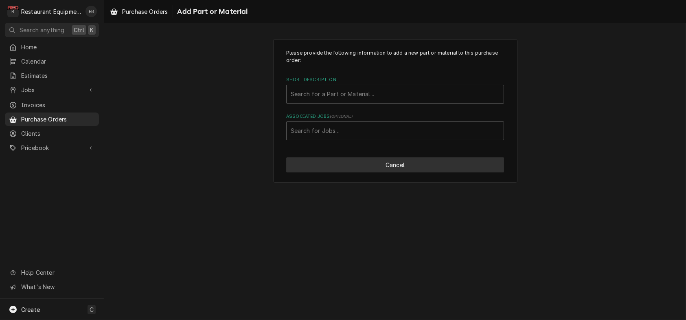
click at [360, 172] on button "Cancel" at bounding box center [395, 164] width 218 height 15
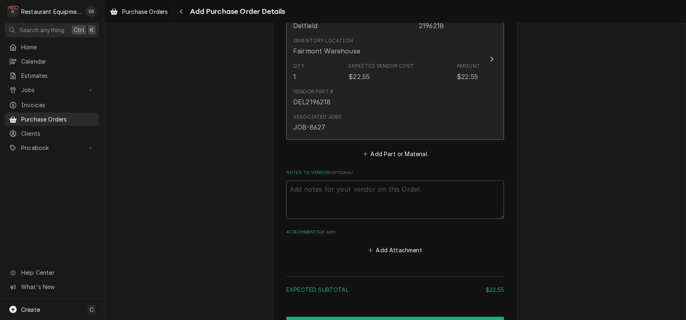
click at [381, 81] on div "Expected Vendor Cost $22.55" at bounding box center [381, 71] width 65 height 19
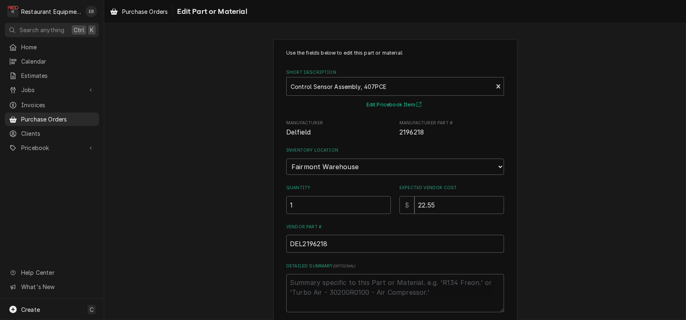
click at [393, 110] on button "Edit Pricebook Item" at bounding box center [395, 105] width 60 height 10
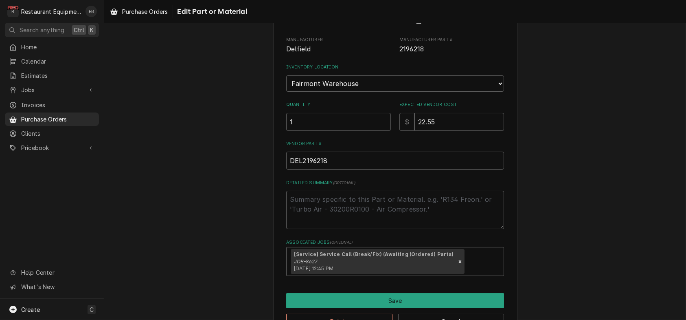
scroll to position [74, 0]
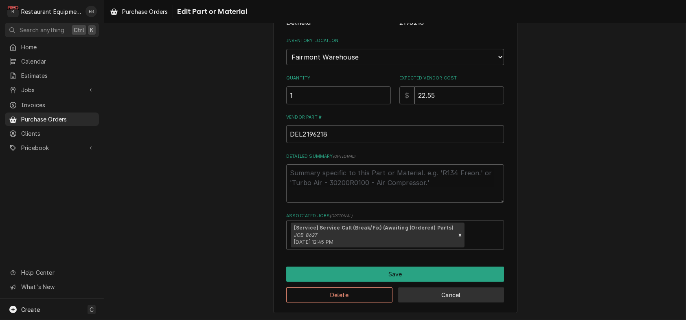
click at [454, 292] on button "Cancel" at bounding box center [451, 294] width 106 height 15
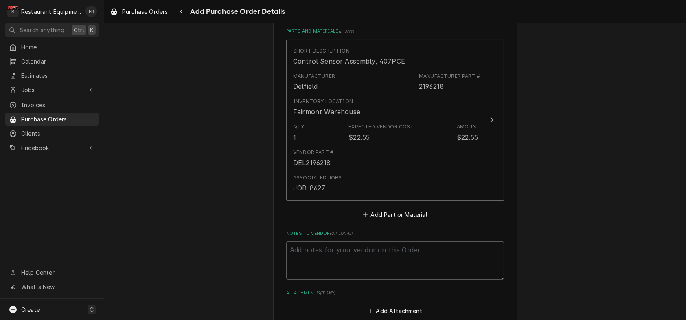
scroll to position [331, 0]
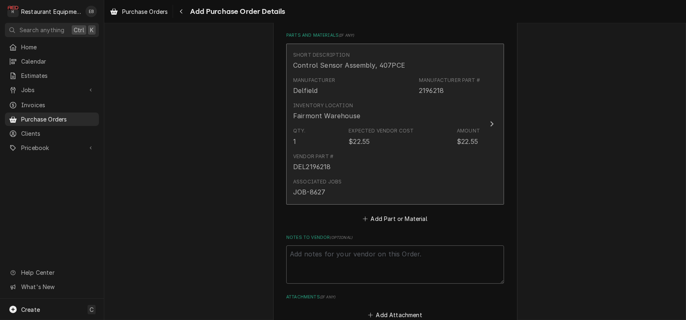
click at [414, 146] on div "Expected Vendor Cost $22.55" at bounding box center [381, 136] width 65 height 19
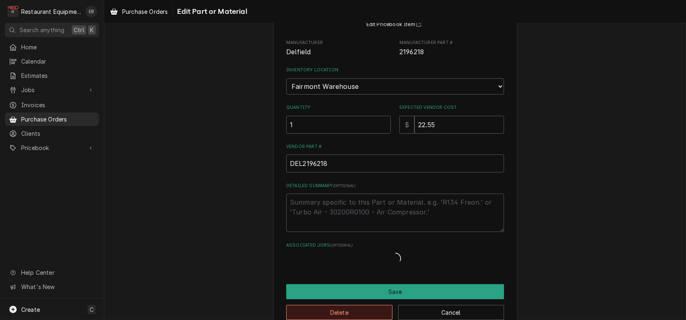
scroll to position [139, 0]
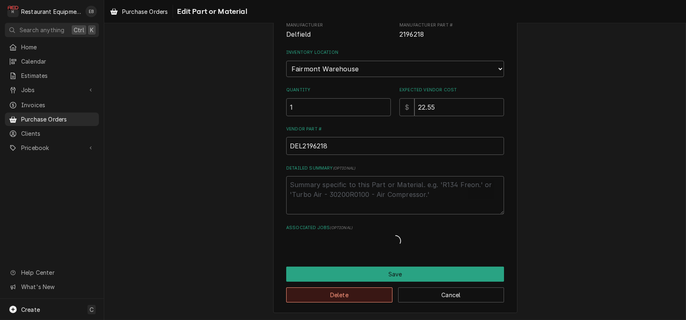
click at [349, 170] on span "( optional )" at bounding box center [344, 168] width 23 height 4
click at [349, 214] on textarea "Detailed Summary ( optional )" at bounding box center [395, 195] width 218 height 38
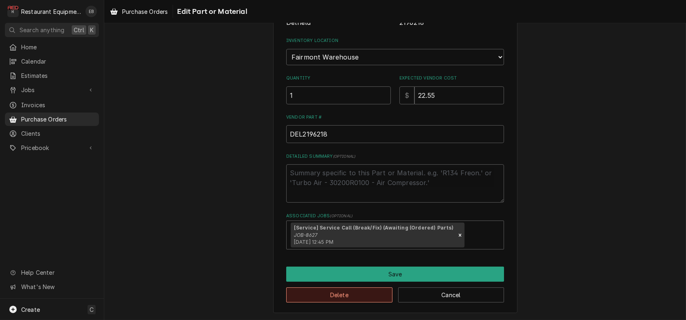
click at [371, 288] on button "Delete" at bounding box center [339, 294] width 106 height 15
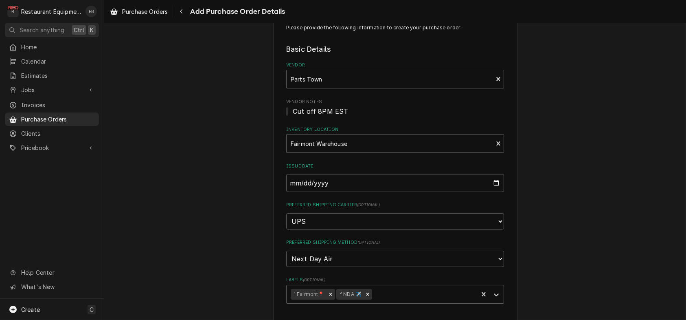
scroll to position [5, 0]
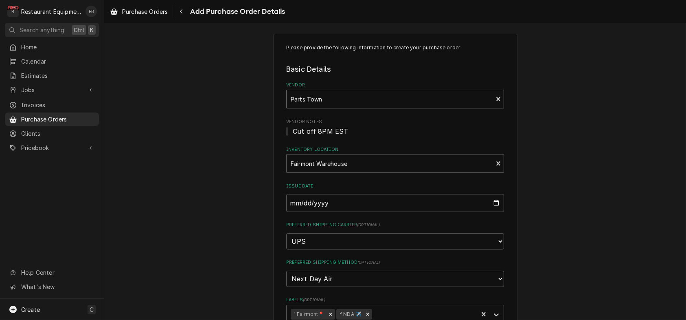
click at [324, 104] on div "Vendor" at bounding box center [390, 99] width 198 height 15
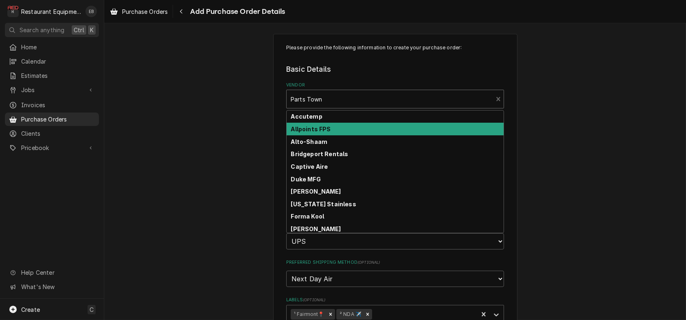
click at [324, 132] on strong "Allpoints FPS" at bounding box center [311, 128] width 40 height 7
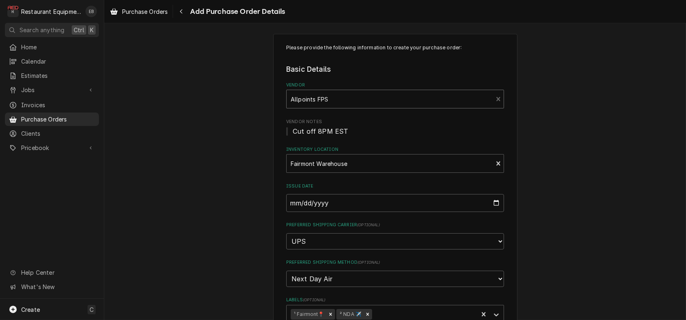
type textarea "x"
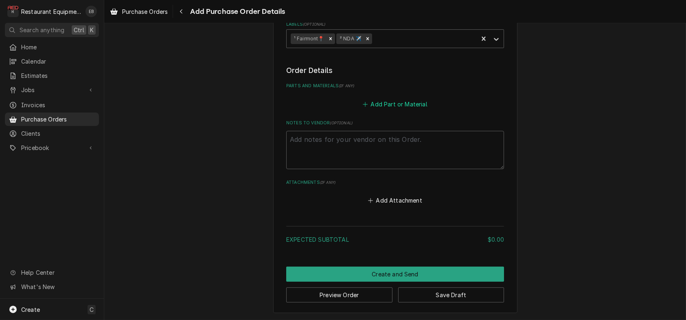
scroll to position [304, 0]
click at [374, 110] on button "Add Part or Material" at bounding box center [395, 103] width 67 height 11
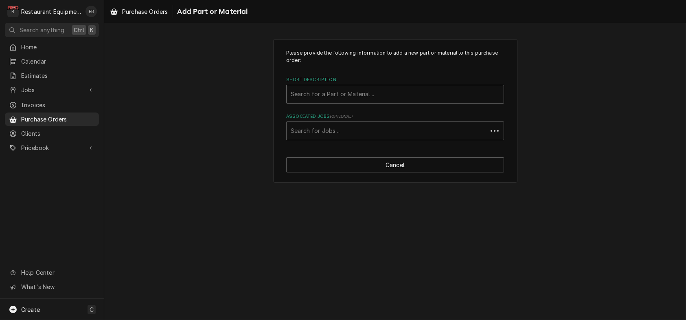
click at [358, 101] on div "Short Description" at bounding box center [395, 94] width 209 height 15
type input "2196218"
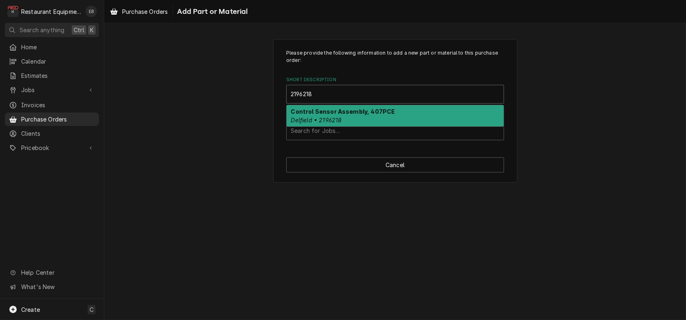
click at [425, 119] on div "Control Sensor Assembly, 407PCE Delfield • 2196218" at bounding box center [395, 115] width 217 height 21
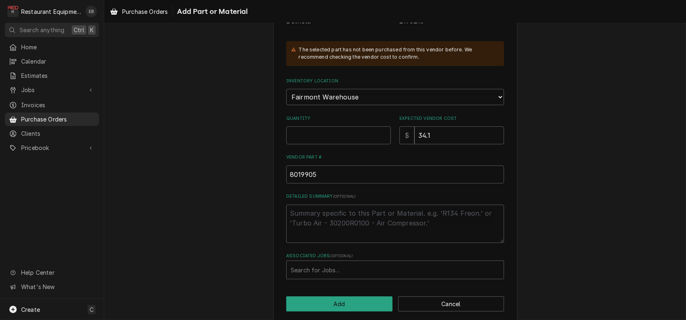
scroll to position [136, 0]
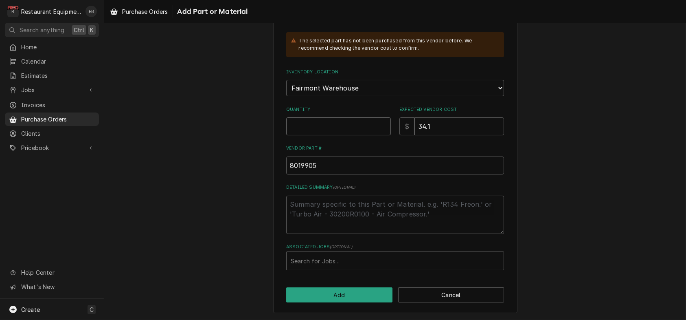
click at [329, 135] on input "Quantity" at bounding box center [338, 126] width 105 height 18
type textarea "x"
type input "1"
click at [353, 259] on div "Associated Jobs" at bounding box center [395, 260] width 209 height 15
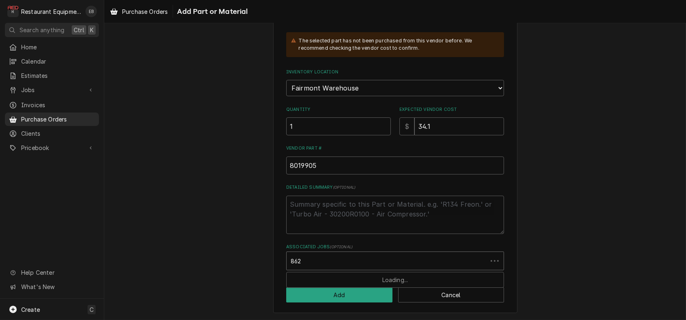
type input "8627"
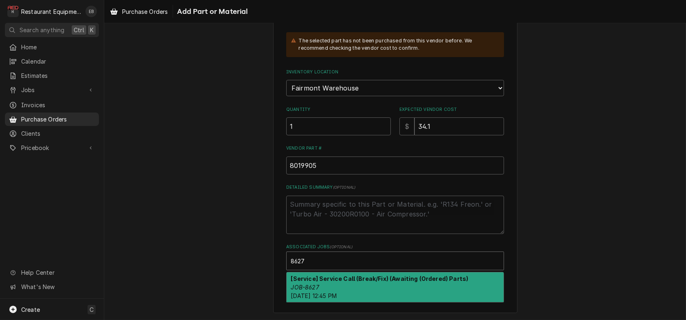
click at [389, 277] on strong "[Service] Service Call (Break/Fix) (Awaiting (Ordered) Parts)" at bounding box center [380, 278] width 178 height 7
type textarea "x"
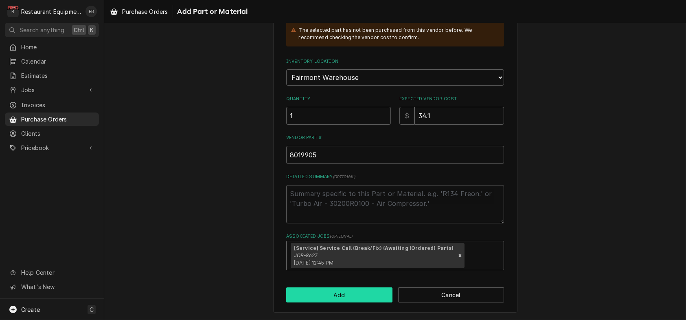
click at [364, 302] on button "Add" at bounding box center [339, 294] width 106 height 15
type textarea "x"
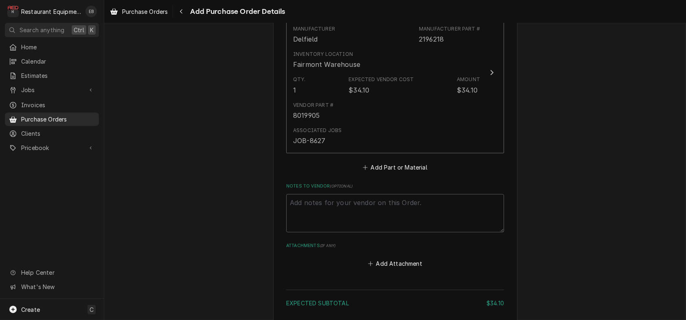
scroll to position [385, 0]
click at [384, 170] on button "Add Part or Material" at bounding box center [395, 164] width 67 height 11
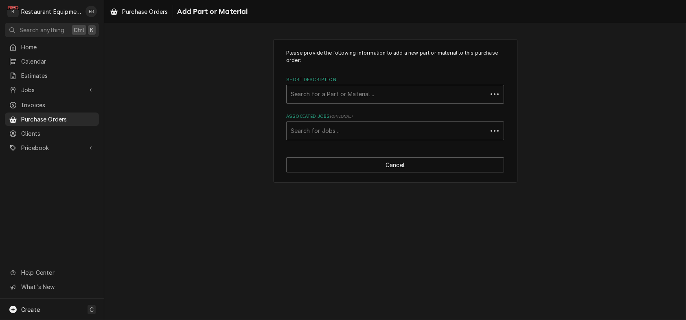
click at [366, 101] on div "Short Description" at bounding box center [387, 94] width 193 height 15
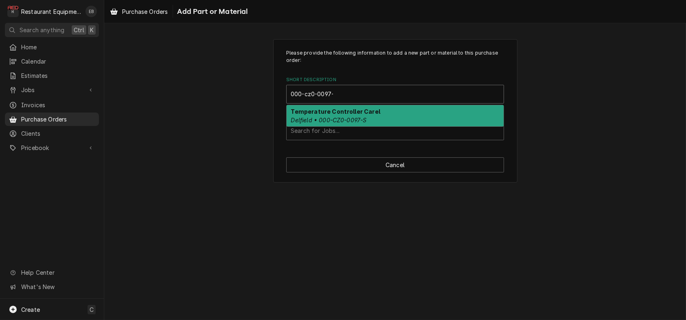
type input "000-cz0-0097-s"
click at [370, 115] on strong "Temperature Controller Carel" at bounding box center [335, 111] width 89 height 7
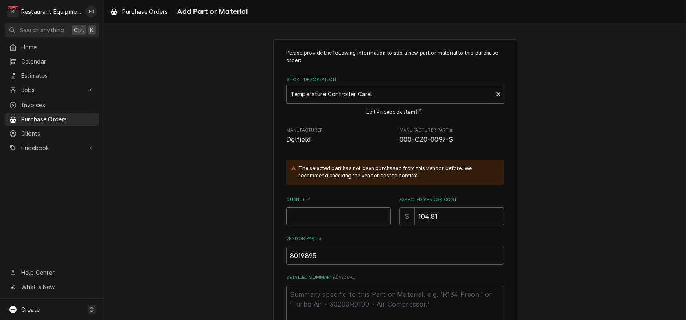
click at [345, 225] on input "Quantity" at bounding box center [338, 216] width 105 height 18
type textarea "x"
type input "1"
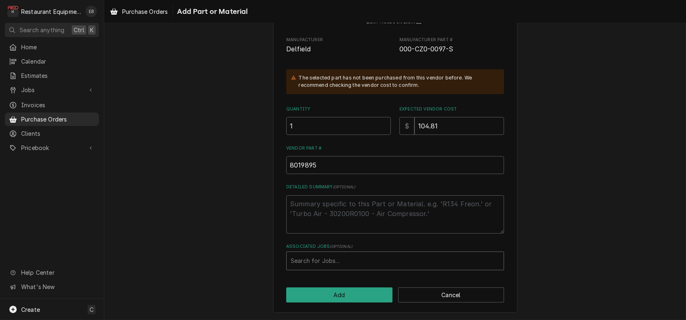
scroll to position [132, 0]
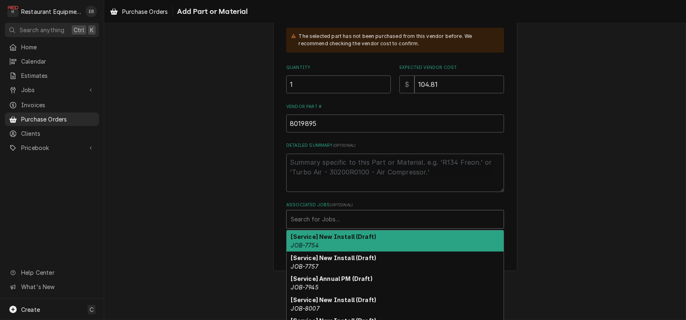
click at [353, 226] on div "Associated Jobs" at bounding box center [395, 219] width 209 height 15
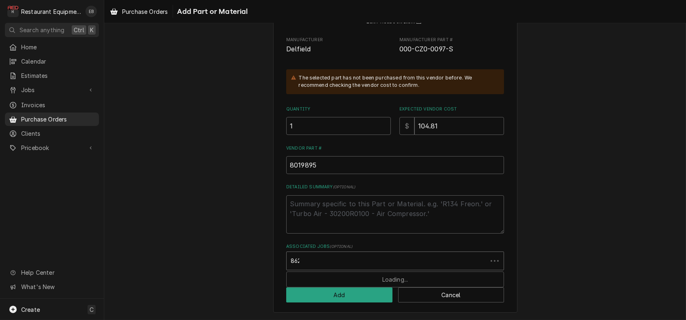
type input "8627"
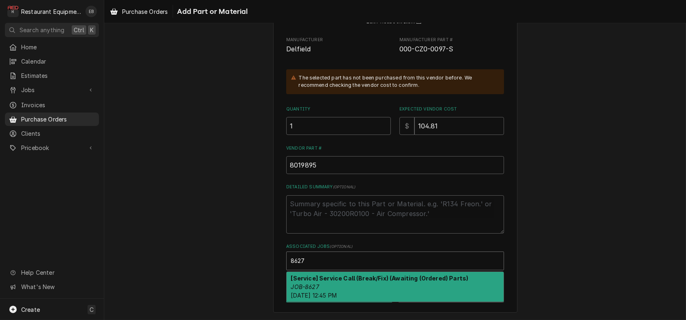
click at [382, 286] on div "[Service] Service Call (Break/Fix) (Awaiting (Ordered) Parts) JOB-8627 Wed, Aug…" at bounding box center [395, 287] width 217 height 30
type textarea "x"
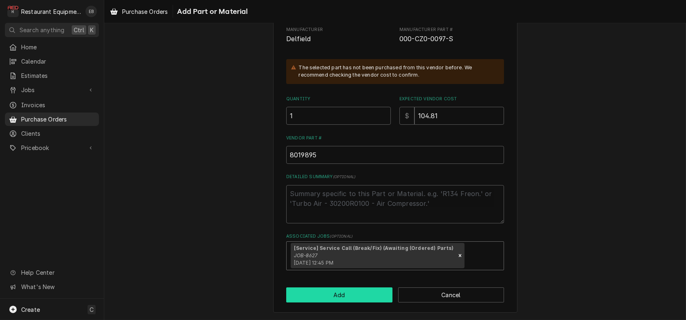
click at [365, 302] on button "Add" at bounding box center [339, 294] width 106 height 15
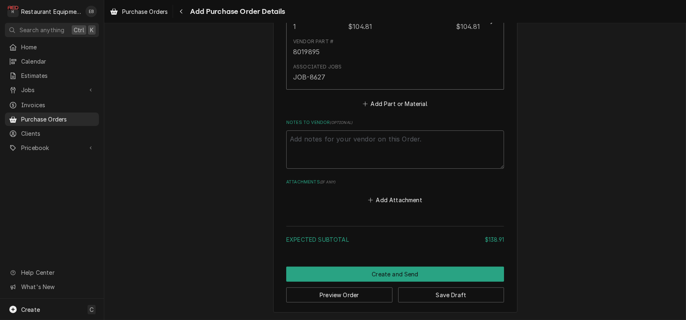
scroll to position [676, 0]
click at [434, 297] on button "Save Draft" at bounding box center [451, 294] width 106 height 15
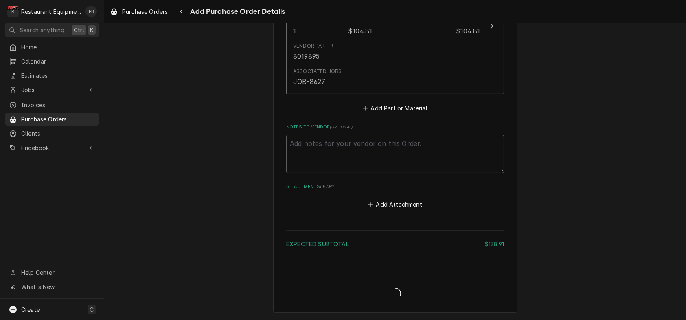
type textarea "x"
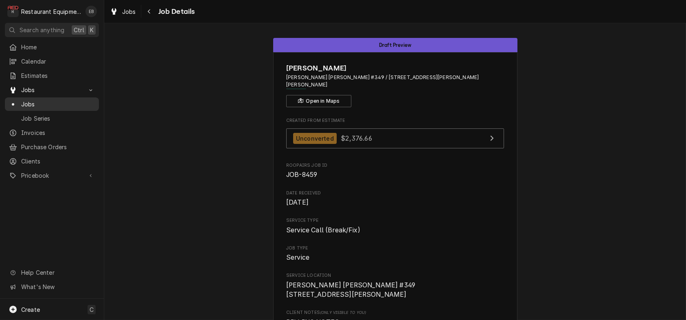
scroll to position [1004, 0]
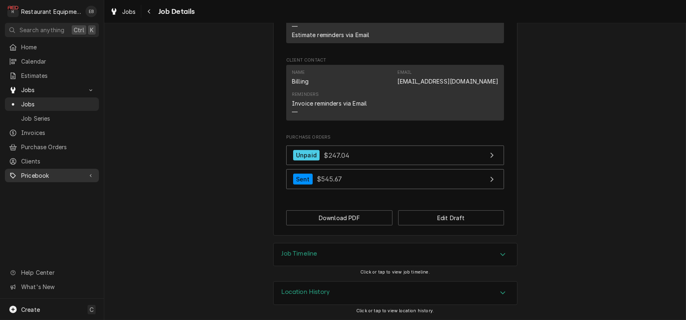
click at [57, 178] on span "Pricebook" at bounding box center [51, 175] width 61 height 9
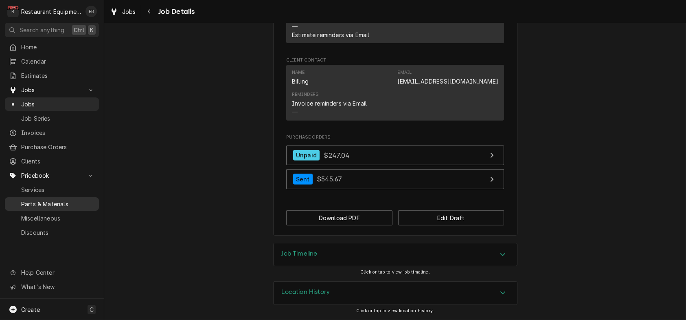
click at [64, 206] on span "Parts & Materials" at bounding box center [58, 204] width 74 height 9
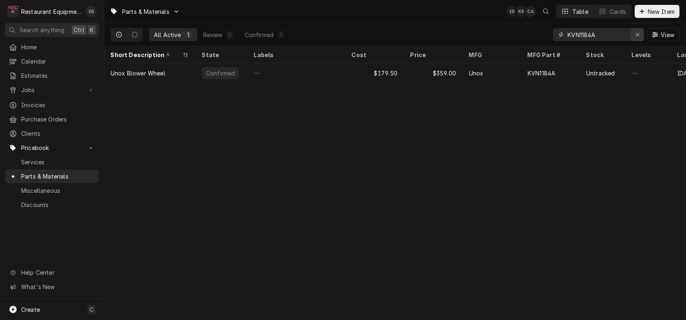
click at [631, 37] on button "Erase input" at bounding box center [637, 34] width 13 height 13
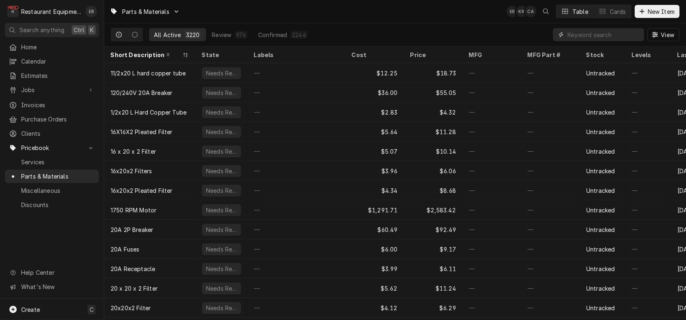
click at [620, 41] on input "Dynamic Content Wrapper" at bounding box center [604, 34] width 72 height 13
paste input "2196218"
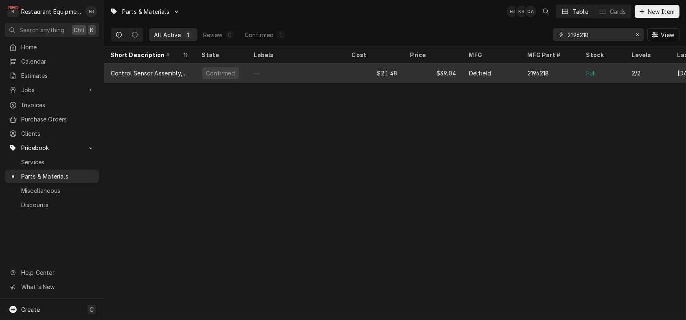
type input "2196218"
click at [411, 75] on div "$39.04" at bounding box center [433, 73] width 59 height 20
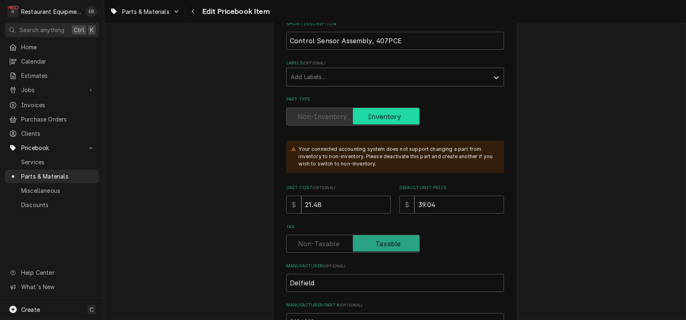
scroll to position [136, 0]
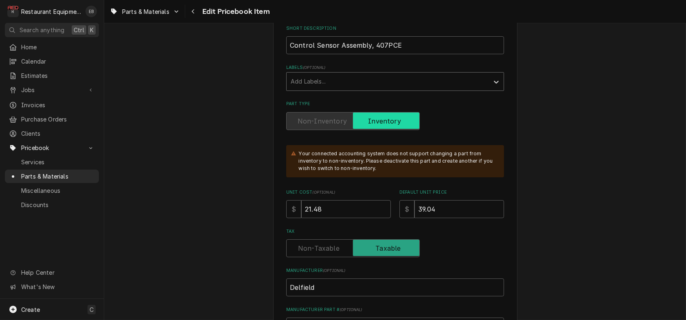
click at [360, 89] on div "Labels" at bounding box center [388, 81] width 194 height 15
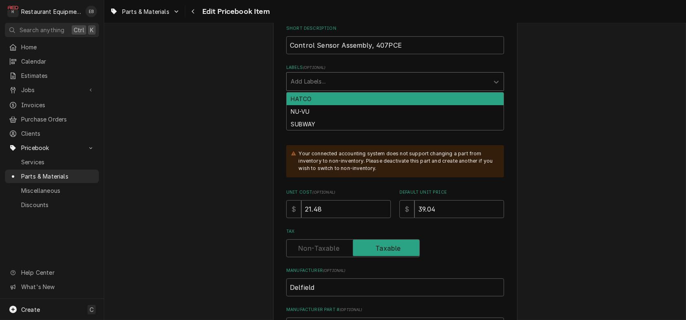
click at [360, 89] on div "Labels" at bounding box center [388, 81] width 194 height 15
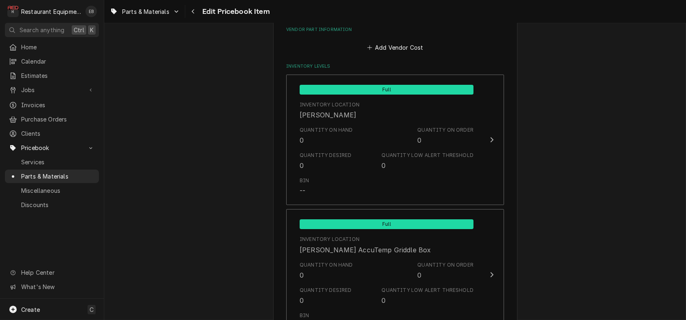
scroll to position [515, 0]
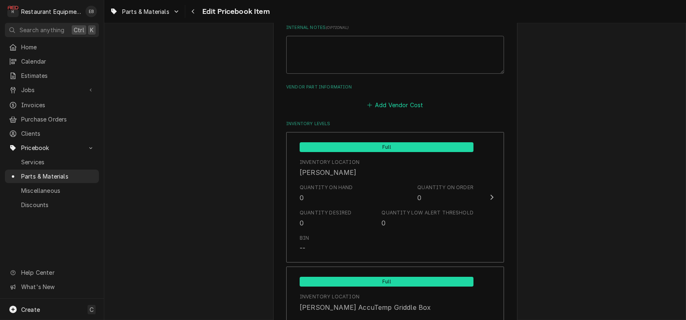
click at [384, 111] on button "Add Vendor Cost" at bounding box center [395, 104] width 59 height 11
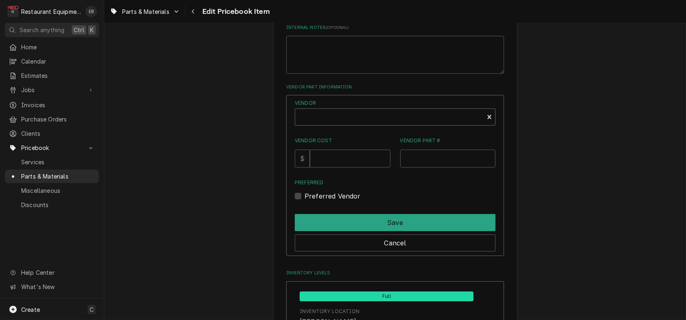
type textarea "x"
click at [365, 130] on div "Vendor" at bounding box center [389, 120] width 180 height 20
type input "parts town"
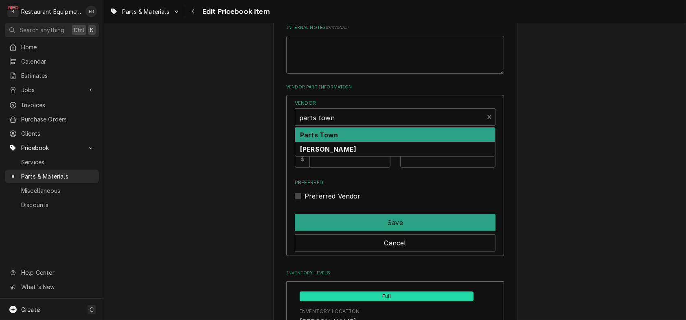
drag, startPoint x: 369, startPoint y: 206, endPoint x: 367, endPoint y: 224, distance: 18.1
click at [369, 142] on div "Parts Town" at bounding box center [395, 134] width 200 height 14
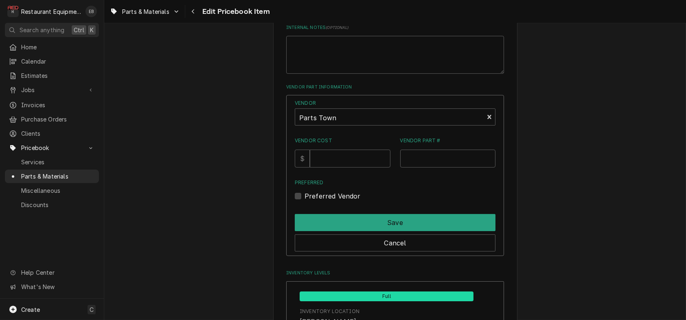
click at [359, 201] on div "Vendor Parts Town Vendor Cost $ Vendor Part # Preferred Preferred Vendor" at bounding box center [395, 149] width 201 height 101
click at [357, 167] on input "Vendor Cost" at bounding box center [350, 158] width 80 height 18
type input "22.55"
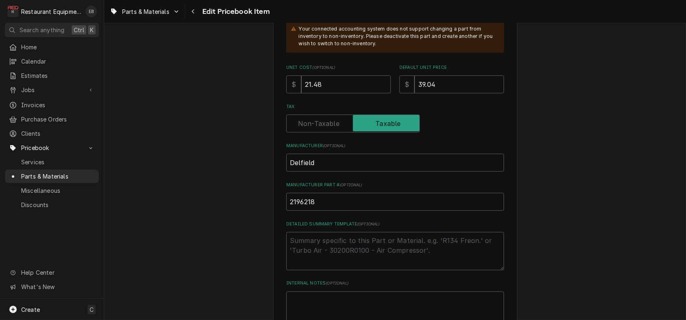
scroll to position [244, 0]
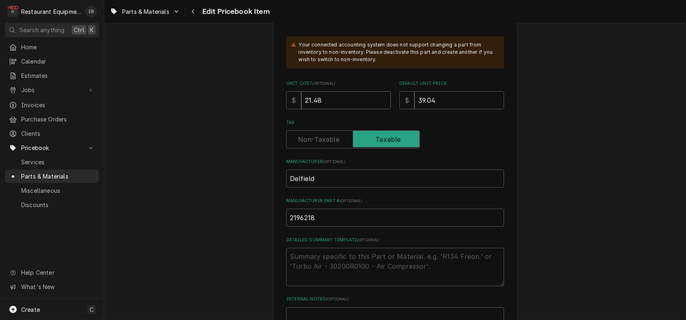
click at [371, 109] on input "21.48" at bounding box center [346, 100] width 90 height 18
type textarea "x"
type input "21.4"
type textarea "x"
type input "21"
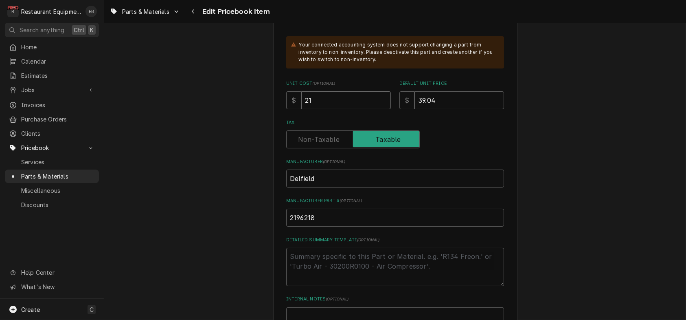
type textarea "x"
type input "2"
type textarea "x"
type input "22"
type textarea "x"
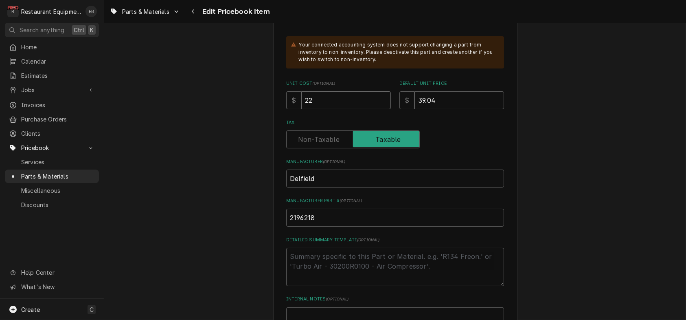
type input "22.5"
type textarea "x"
type input "22.55"
click at [454, 109] on input "39.04" at bounding box center [459, 100] width 90 height 18
type textarea "x"
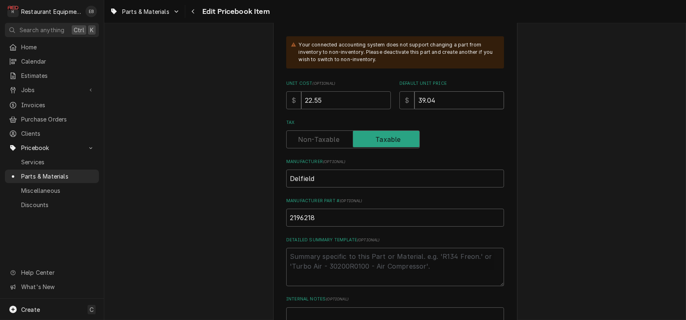
type input "39.0"
type textarea "x"
type input "39"
type textarea "x"
type input "3"
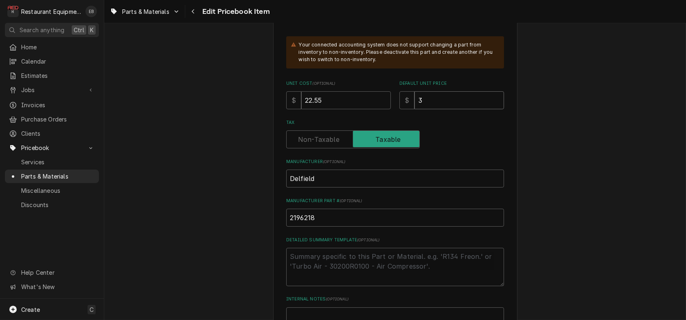
type textarea "x"
type input "4"
type textarea "x"
type input "41"
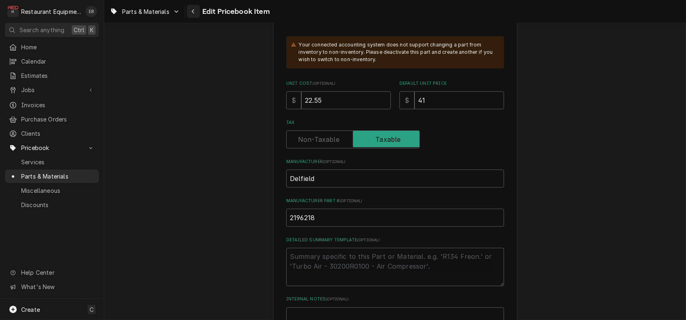
click at [197, 7] on div "Navigate back" at bounding box center [193, 11] width 8 height 8
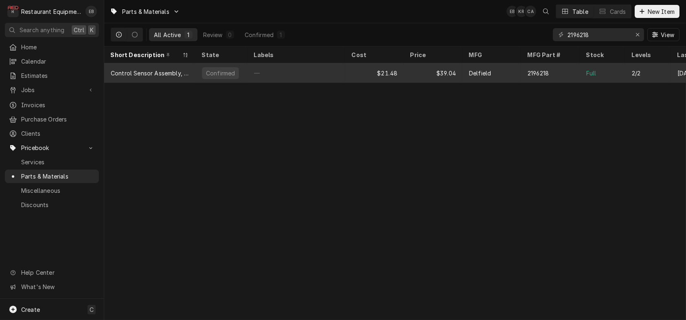
click at [326, 71] on div "—" at bounding box center [297, 73] width 98 height 20
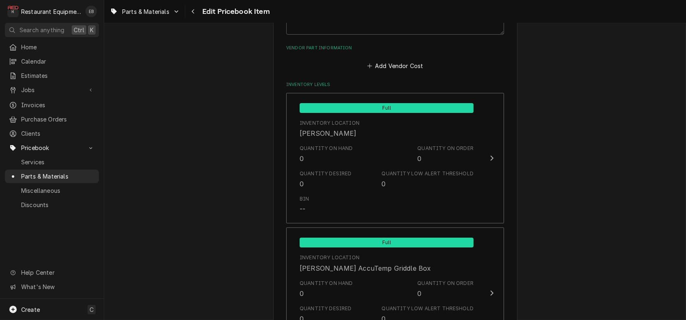
scroll to position [570, 0]
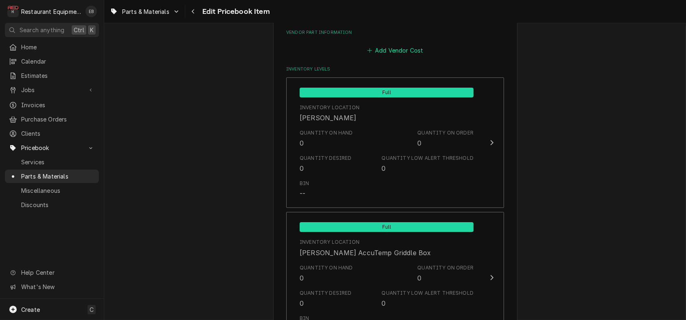
click at [385, 56] on button "Add Vendor Cost" at bounding box center [395, 50] width 59 height 11
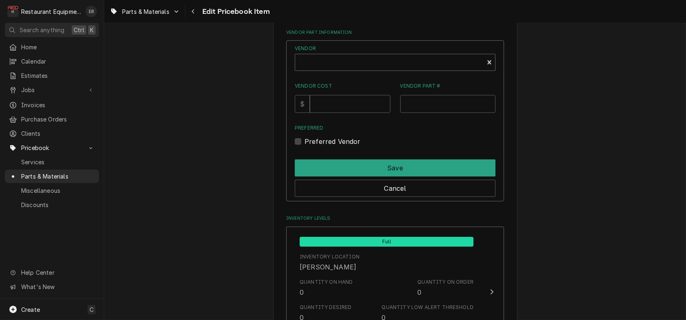
type textarea "x"
click at [412, 75] on div "Vendor" at bounding box center [389, 66] width 180 height 20
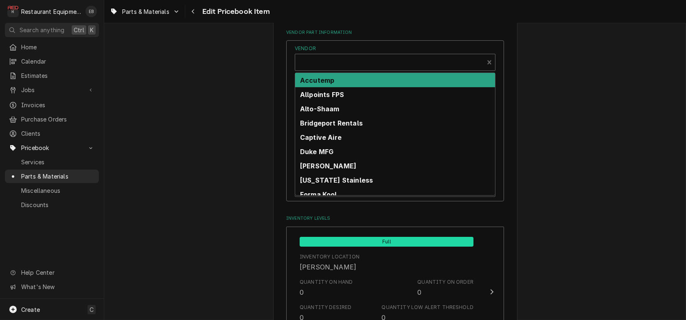
scroll to position [2, 0]
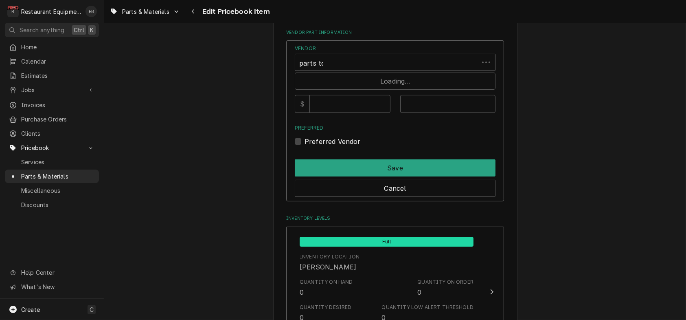
type input "parts town"
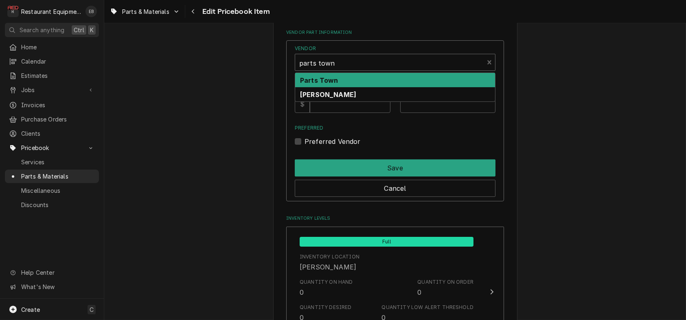
click at [389, 87] on div "Parts Town" at bounding box center [395, 80] width 200 height 14
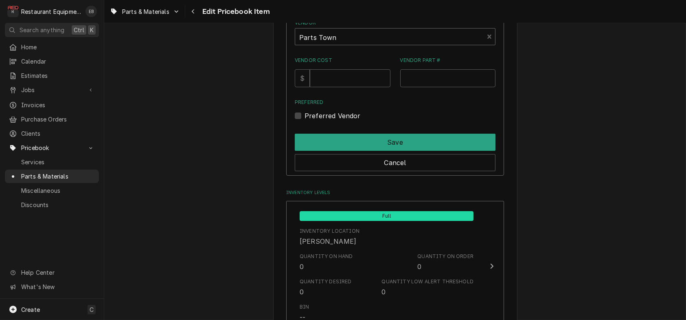
scroll to position [597, 0]
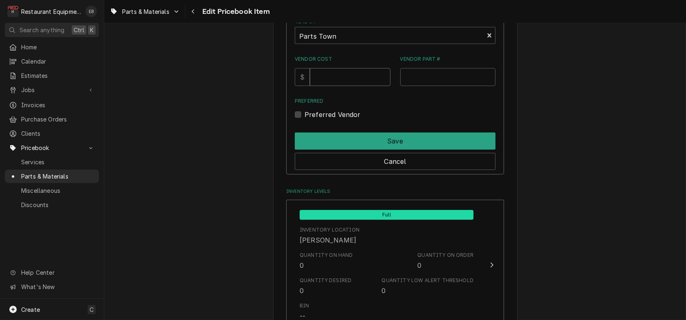
click at [355, 86] on input "Vendor Cost" at bounding box center [350, 77] width 80 height 18
type input "22.55"
click at [441, 86] on input "Vendor Part #" at bounding box center [448, 77] width 96 height 18
paste input "DEL2196218"
type input "DEL2196218"
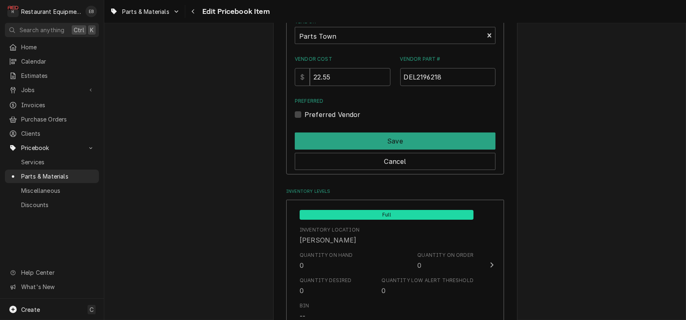
click at [305, 119] on label "Preferred Vendor" at bounding box center [333, 115] width 56 height 10
click at [305, 127] on input "Preferred" at bounding box center [405, 119] width 201 height 18
checkbox input "true"
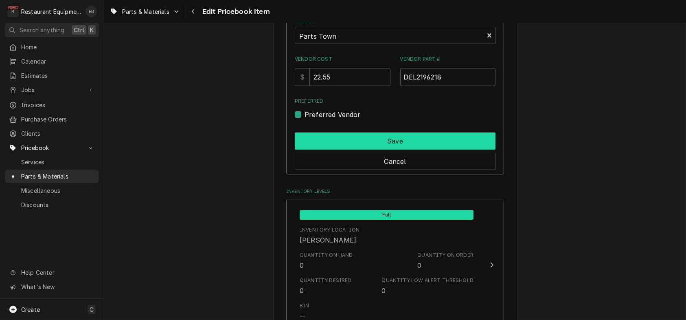
drag, startPoint x: 317, startPoint y: 213, endPoint x: 325, endPoint y: 203, distance: 13.0
click at [316, 149] on button "Save" at bounding box center [395, 140] width 201 height 17
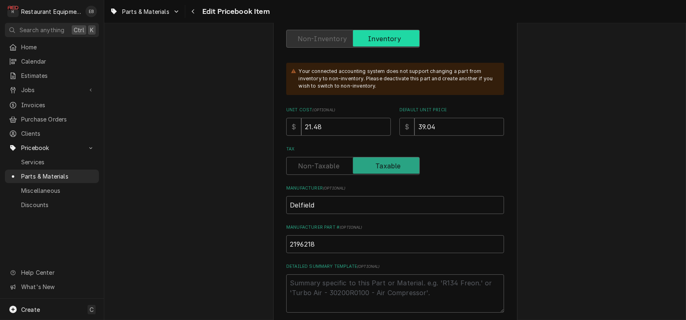
scroll to position [217, 0]
click at [359, 136] on input "21.48" at bounding box center [346, 127] width 90 height 18
type textarea "x"
type input "21.4"
type textarea "x"
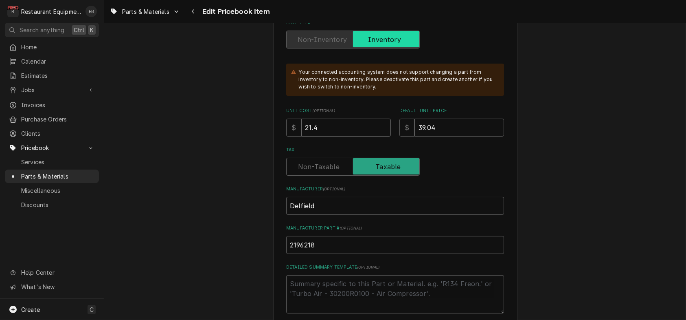
type input "21"
type textarea "x"
type input "2"
type textarea "x"
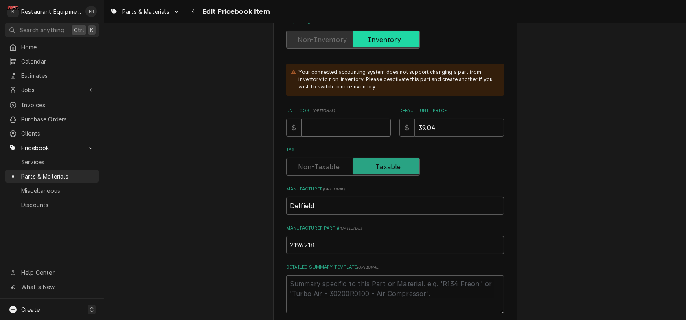
type input "2"
type textarea "x"
type input "22"
type textarea "x"
type input "22.5"
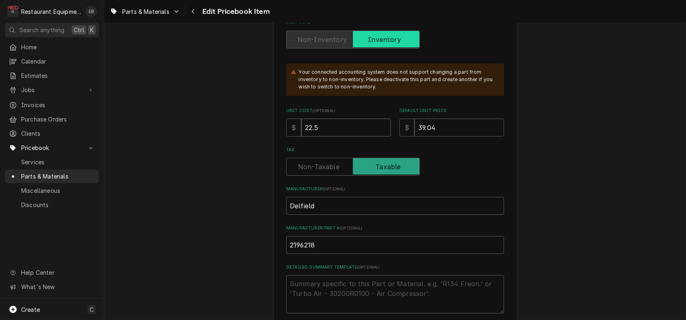
type textarea "x"
type input "22.55"
click at [468, 136] on input "39.04" at bounding box center [459, 127] width 90 height 18
type textarea "x"
type input "39.0"
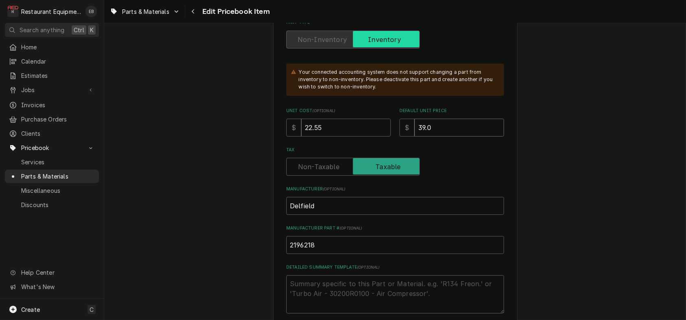
type textarea "x"
type input "39"
type textarea "x"
type input "3"
type textarea "x"
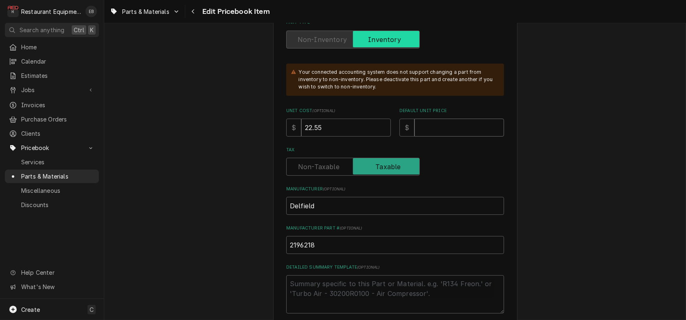
type textarea "x"
type input "4"
type textarea "x"
type input "41"
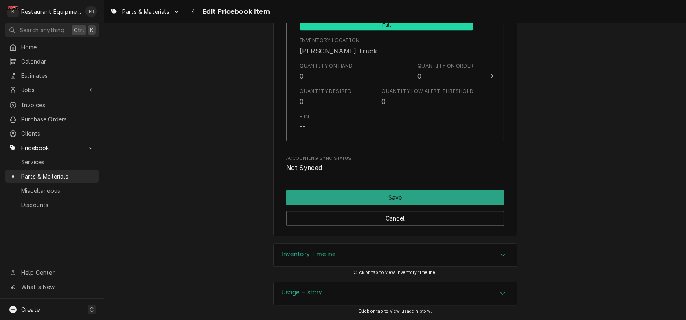
scroll to position [6045, 0]
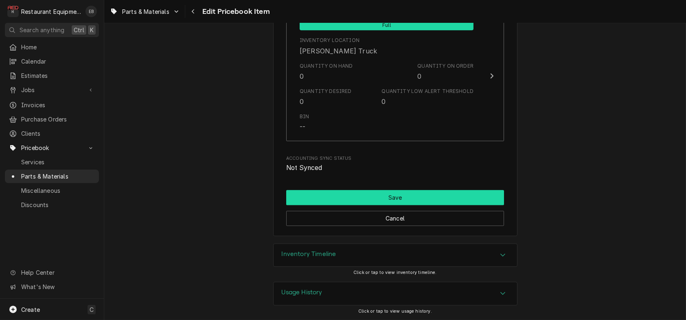
click at [381, 190] on button "Save" at bounding box center [395, 197] width 218 height 15
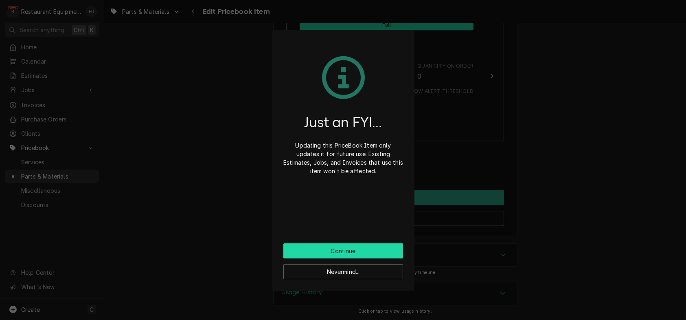
click at [355, 258] on button "Continue" at bounding box center [343, 250] width 120 height 15
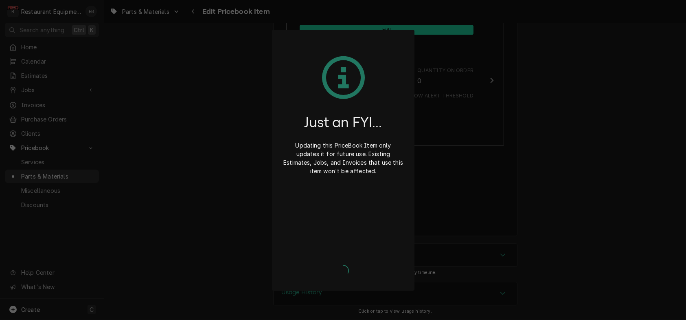
scroll to position [6040, 0]
type textarea "x"
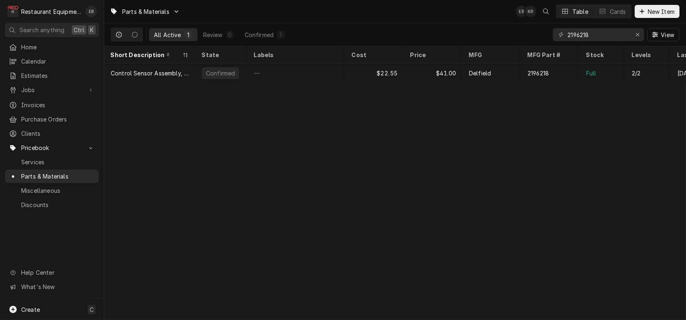
click at [643, 38] on div "2196218 View" at bounding box center [616, 34] width 127 height 23
click at [631, 35] on button "Erase input" at bounding box center [637, 34] width 13 height 13
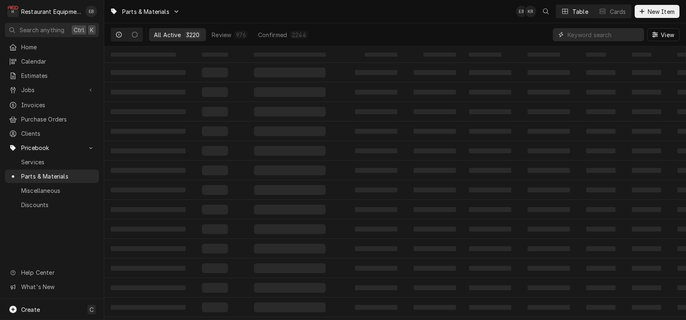
paste input "000-CZ0-0097-S"
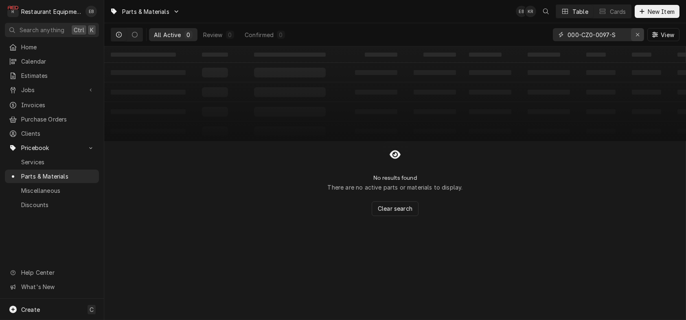
type input "000-CZ0-0097-S"
click at [636, 35] on icon "Erase input" at bounding box center [638, 35] width 4 height 6
click at [650, 3] on div "Parts & Materials EB KR Table Cards New Item" at bounding box center [395, 11] width 582 height 23
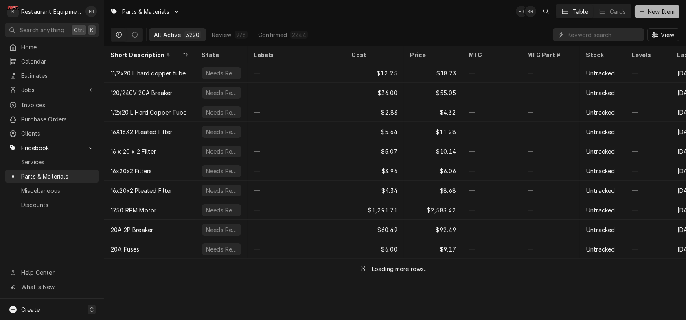
click at [650, 10] on span "New Item" at bounding box center [661, 11] width 30 height 9
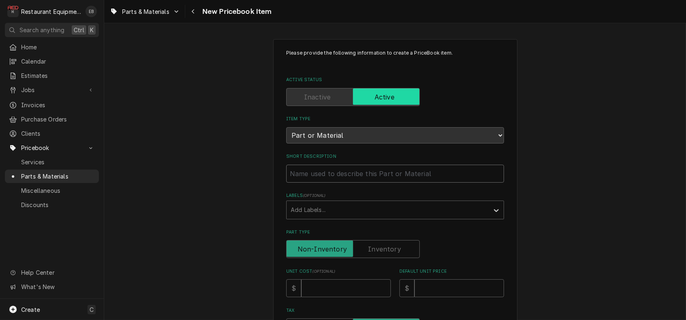
drag, startPoint x: 363, startPoint y: 192, endPoint x: 376, endPoint y: 192, distance: 12.6
click at [364, 182] on input "Short Description" at bounding box center [395, 173] width 218 height 18
type textarea "x"
type input "T"
type textarea "x"
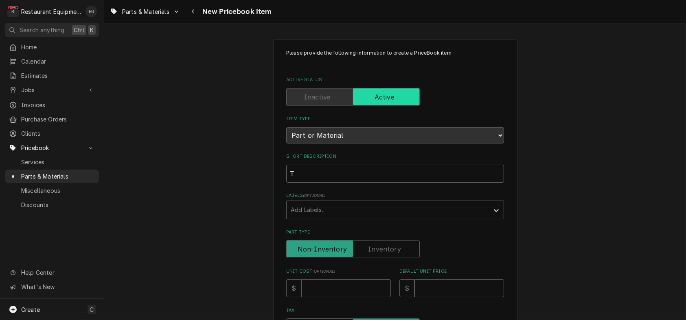
type input "Te"
type textarea "x"
type input "Tem"
type textarea "x"
type input "Temp"
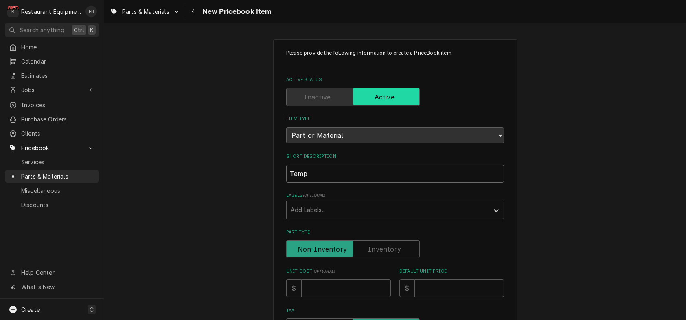
type textarea "x"
type input "Tempe"
type textarea "x"
type input "Temper"
type textarea "x"
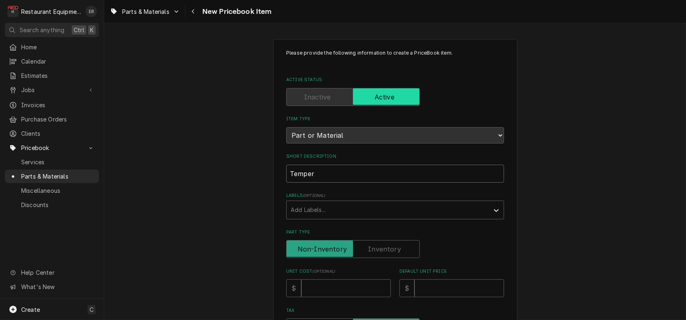
type input "Tempera"
type textarea "x"
type input "Temperat"
type textarea "x"
type input "Temperatu"
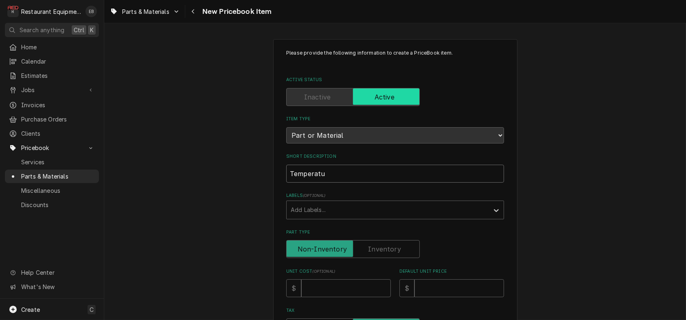
type textarea "x"
type input "Temperatur"
type textarea "x"
type input "Temperature"
type textarea "x"
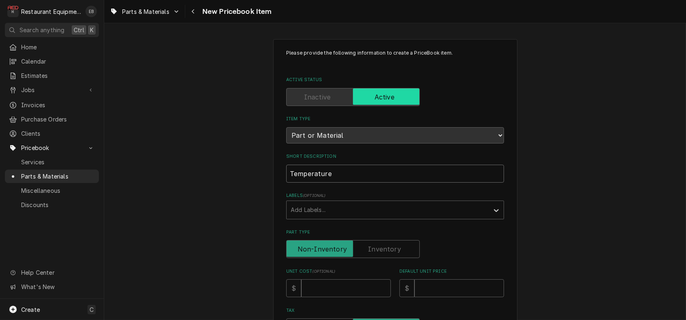
type input "Temperature"
type textarea "x"
type input "Temperature /"
type textarea "x"
type input "Temperature /C"
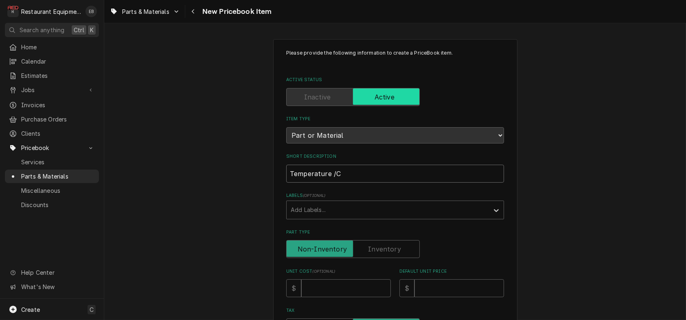
type textarea "x"
type input "Temperature /"
type textarea "x"
type input "Temperature"
type textarea "x"
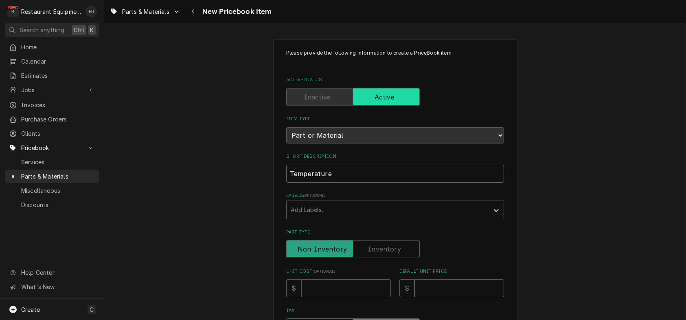
type input "Temperature C"
type textarea "x"
type input "Temperature Co"
type textarea "x"
type input "Temperature Con"
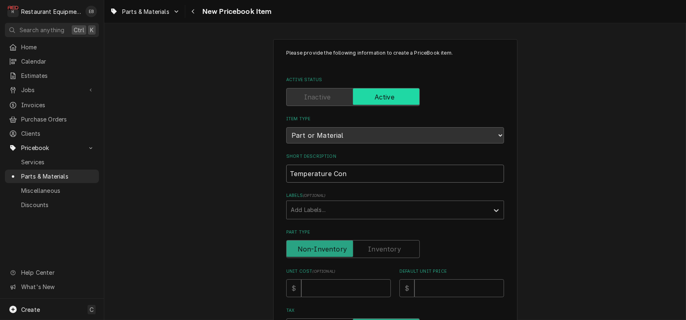
type textarea "x"
type input "Temperature Cont"
type textarea "x"
type input "Temperature Contr"
type textarea "x"
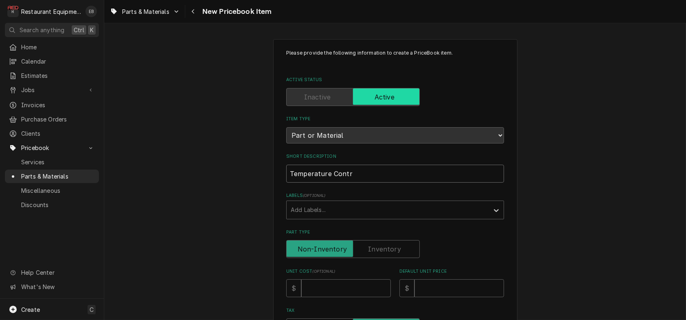
type input "Temperature Contro"
type textarea "x"
type input "Temperature Control"
type textarea "x"
type input "Temperature Controll"
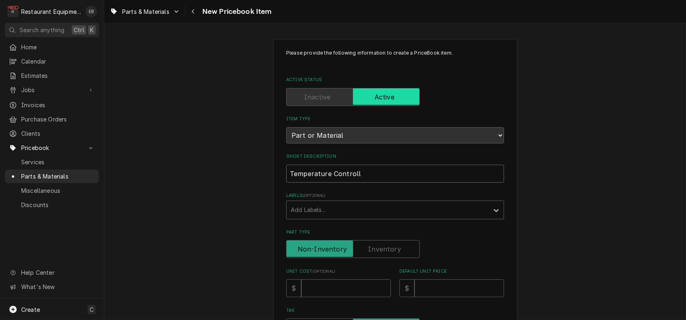
type textarea "x"
type input "Temperature Controlle"
type textarea "x"
type input "Temperature Controller"
type textarea "x"
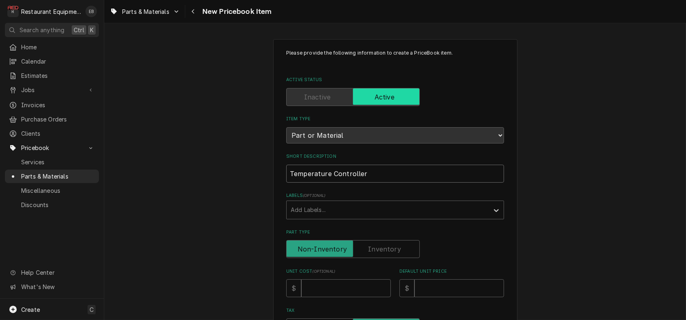
type input "Temperature Controller"
type textarea "x"
type input "Temperature Controller C"
type textarea "x"
type input "Temperature Controller Ca"
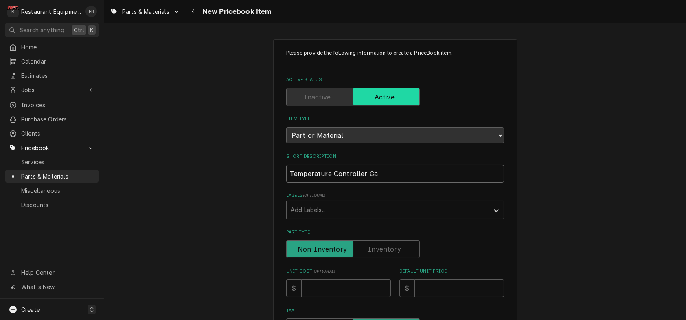
type textarea "x"
type input "Temperature Controller Car"
type textarea "x"
type input "Temperature Controller Care"
type textarea "x"
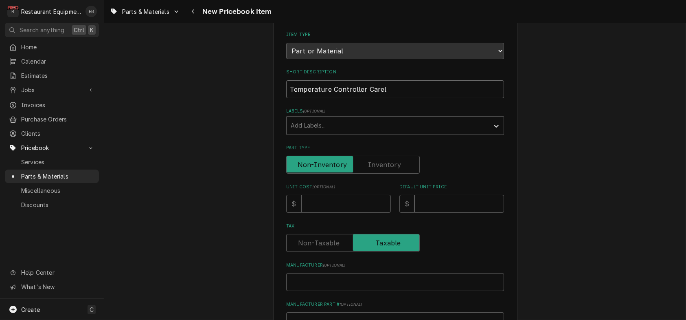
scroll to position [108, 0]
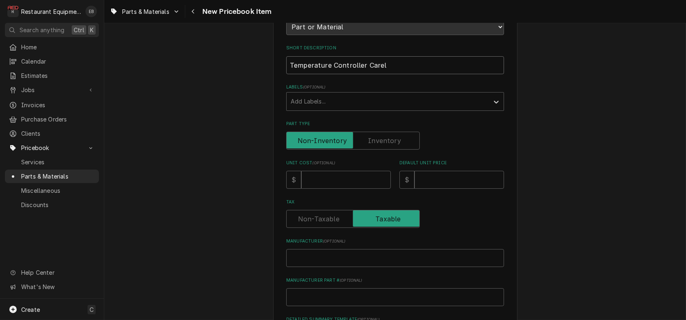
type input "Temperature Controller Carel"
drag, startPoint x: 346, startPoint y: 220, endPoint x: 329, endPoint y: 211, distance: 19.5
click at [346, 189] on input "Unit Cost ( optional )" at bounding box center [346, 180] width 90 height 18
type textarea "x"
type input "6"
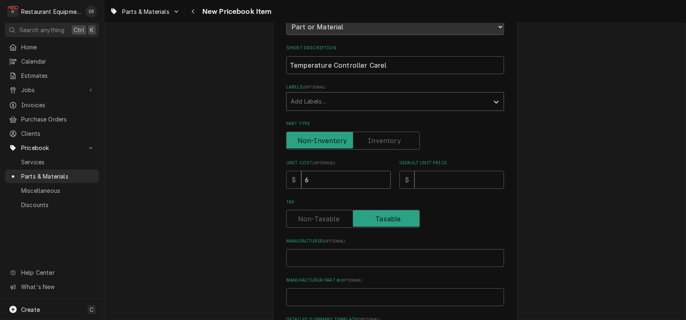
type textarea "x"
type input "69"
type textarea "x"
type input "69.3"
type textarea "x"
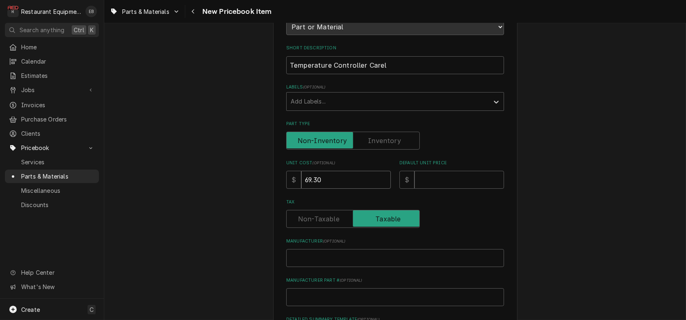
type input "69.30"
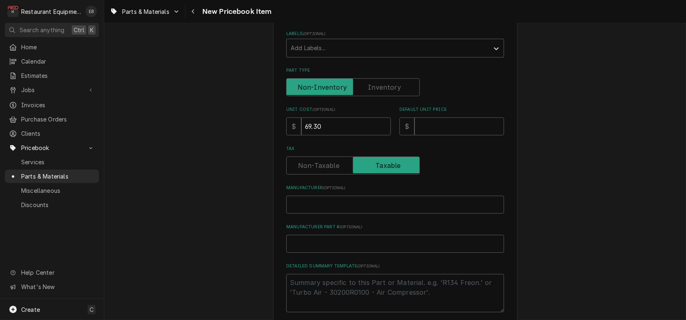
scroll to position [163, 0]
drag, startPoint x: 340, startPoint y: 155, endPoint x: 251, endPoint y: 152, distance: 88.8
click at [246, 152] on div "Please provide the following information to create a PriceBook item. Active Sta…" at bounding box center [395, 163] width 582 height 588
type textarea "x"
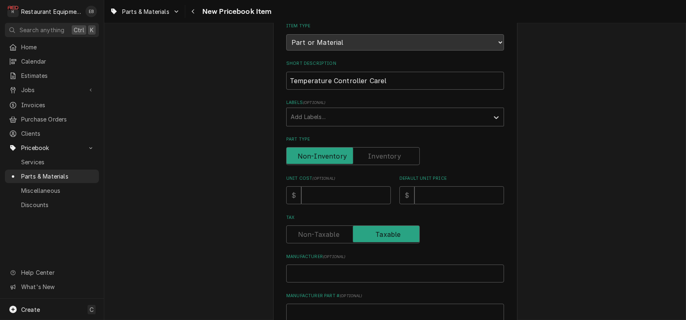
scroll to position [136, 0]
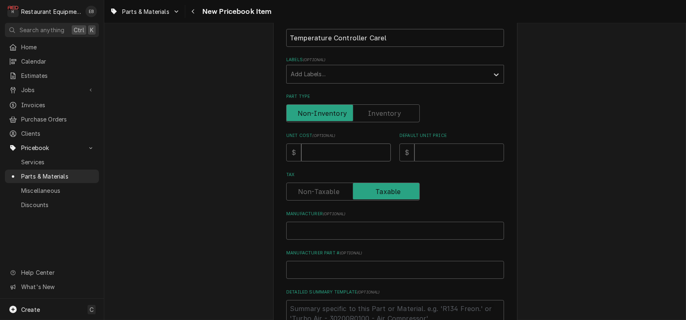
click at [344, 161] on input "Unit Cost ( optional )" at bounding box center [346, 152] width 90 height 18
click at [318, 161] on input "Unit Cost ( optional )" at bounding box center [346, 152] width 90 height 18
type textarea "x"
type input "1"
type textarea "x"
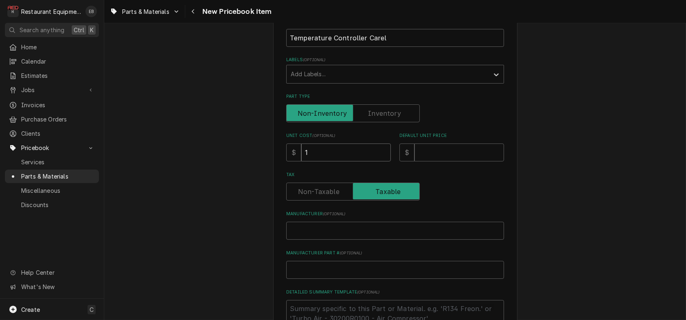
type input "10"
type textarea "x"
type input "104"
type textarea "x"
type input "104.8"
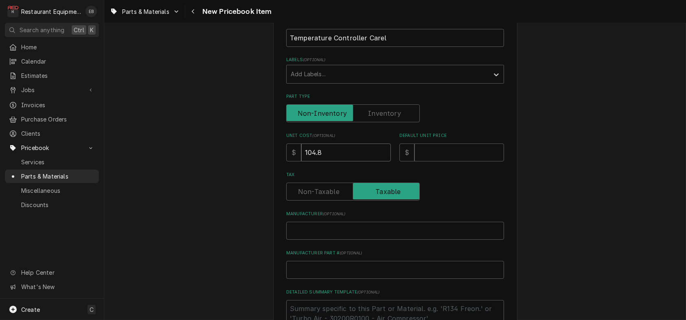
type textarea "x"
type input "104.81"
click at [445, 161] on input "Default Unit Price" at bounding box center [459, 152] width 90 height 18
type textarea "x"
type input "1"
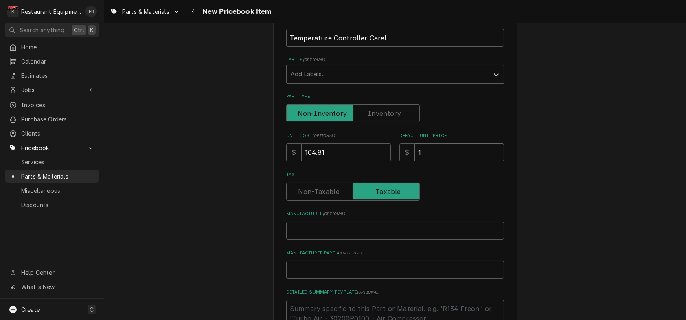
type textarea "x"
type input "16"
type textarea "x"
type input "160"
type textarea "x"
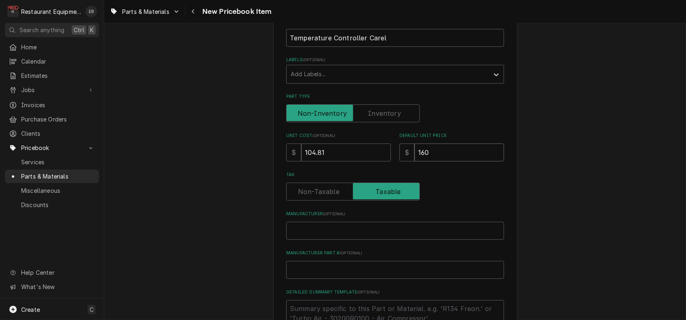
type input "160.2"
type textarea "x"
type input "160.26"
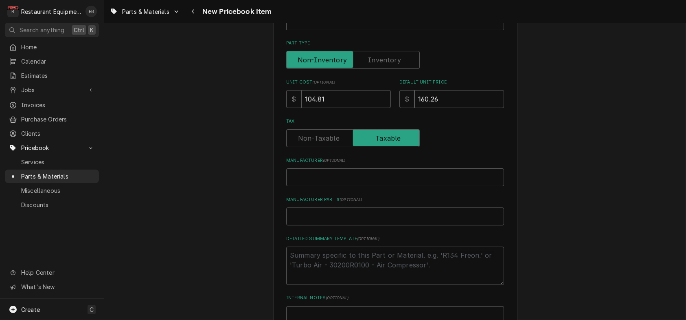
scroll to position [190, 0]
click at [362, 185] on input "Manufacturer ( optional )" at bounding box center [395, 176] width 218 height 18
type textarea "x"
type input "D"
type textarea "x"
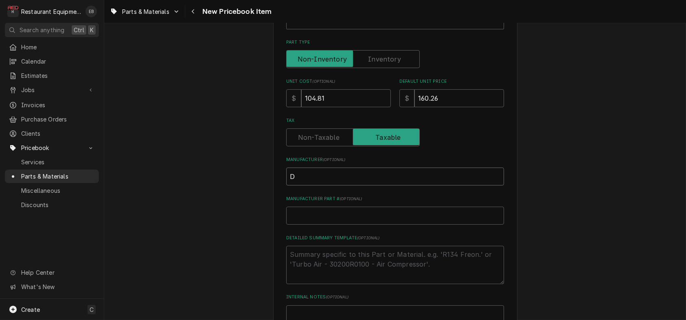
type input "De"
type textarea "x"
type input "Del"
type textarea "x"
type input "Delf"
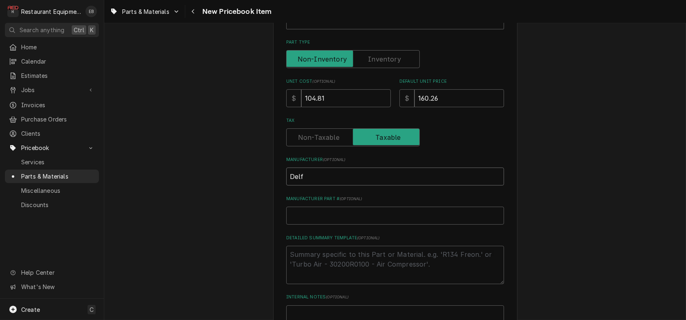
type textarea "x"
type input "Delfi"
type textarea "x"
type input "Delfie"
type textarea "x"
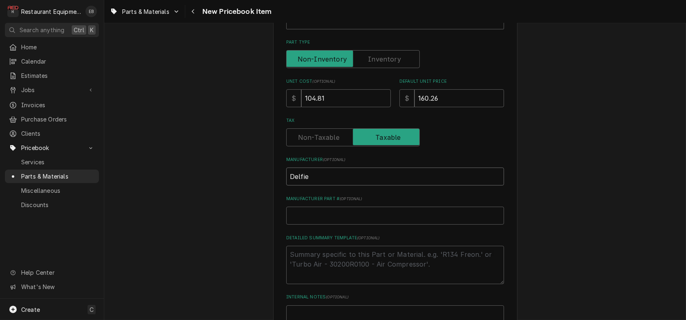
type input "Delfiel"
type textarea "x"
type input "Delfield"
click at [343, 224] on input "Manufacturer Part # ( optional )" at bounding box center [395, 215] width 218 height 18
paste input "8019895"
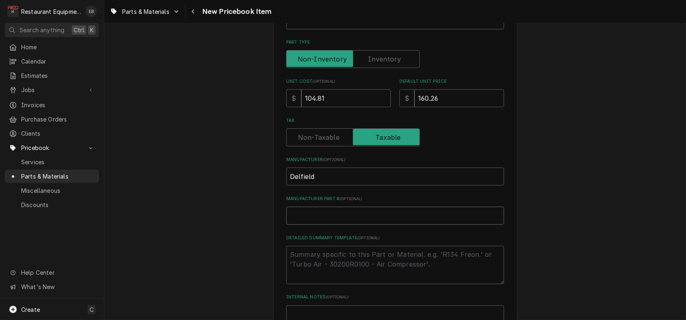
type textarea "x"
type input "8019895"
drag, startPoint x: 314, startPoint y: 264, endPoint x: 272, endPoint y: 268, distance: 42.1
click at [277, 267] on div "Please provide the following information to create a PriceBook item. Active Sta…" at bounding box center [395, 135] width 244 height 573
type textarea "x"
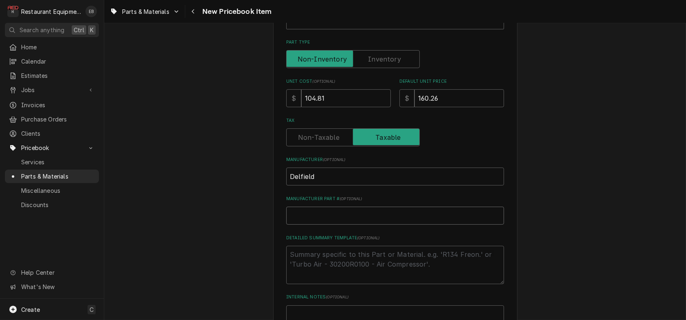
paste input "000-CZ0-0097-S"
type textarea "x"
type input "000-CZ0-0097-S"
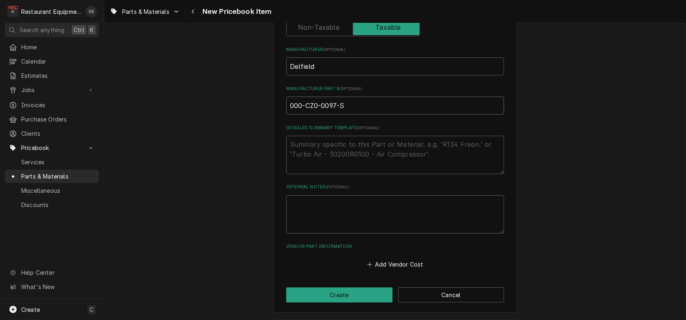
scroll to position [326, 0]
type textarea "x"
type input "000-CZ0-0097-S"
click at [392, 259] on button "Add Vendor Cost" at bounding box center [395, 264] width 59 height 11
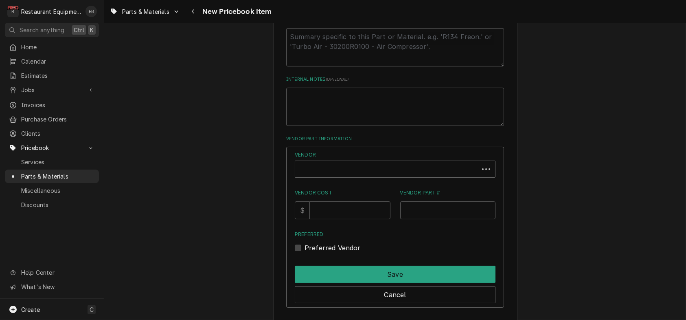
scroll to position [444, 0]
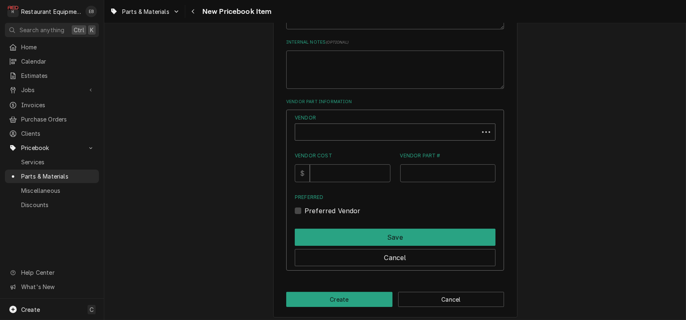
type textarea "x"
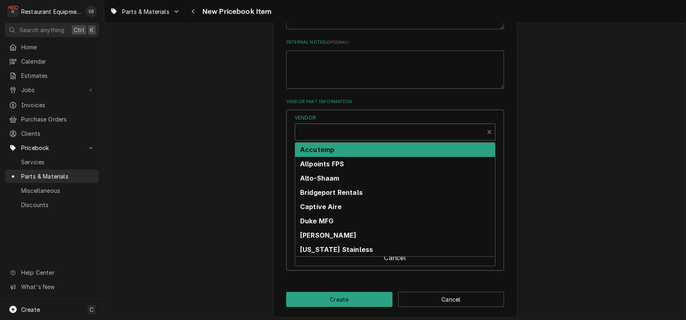
scroll to position [2, 0]
click at [351, 143] on div "Vendor" at bounding box center [389, 133] width 180 height 20
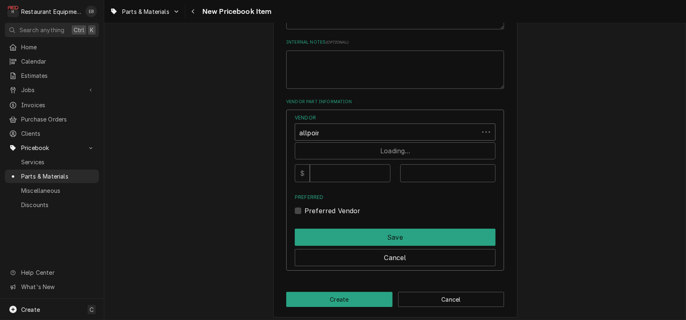
type input "allpoint"
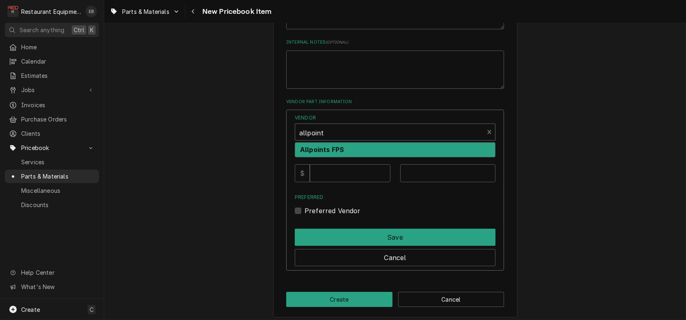
click at [348, 157] on div "Allpoints FPS" at bounding box center [395, 150] width 200 height 14
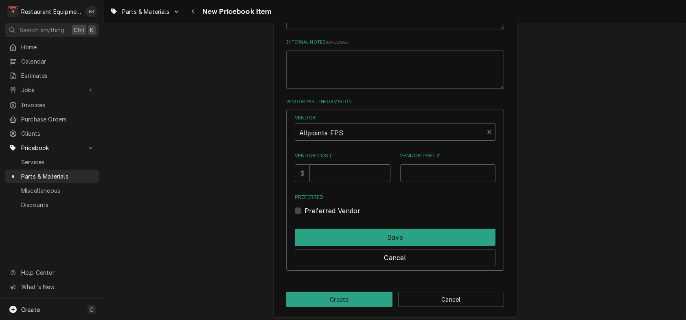
click at [348, 182] on input "Vendor Cost" at bounding box center [350, 173] width 80 height 18
type input "104.81"
click at [430, 182] on input "Vendor Part #" at bounding box center [448, 173] width 96 height 18
paste input "8019895"
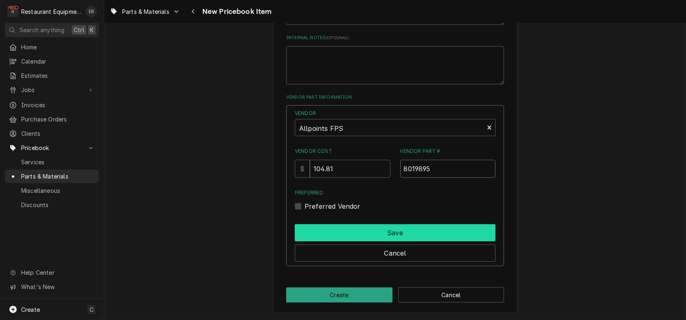
scroll to position [524, 0]
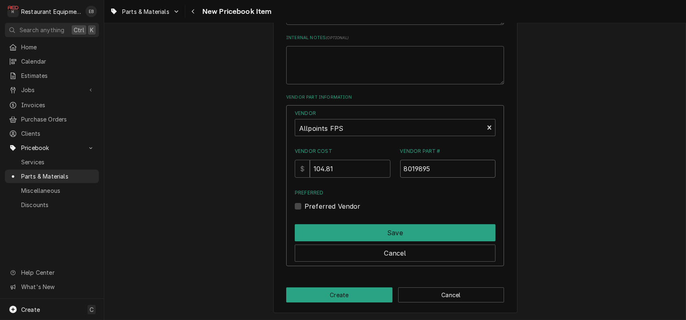
type input "8019895"
click at [305, 201] on label "Preferred Vendor" at bounding box center [333, 206] width 56 height 10
click at [305, 201] on input "Preferred" at bounding box center [405, 210] width 201 height 18
checkbox input "true"
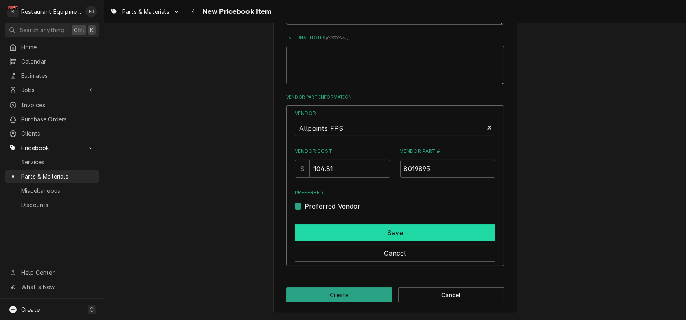
click at [362, 227] on button "Save" at bounding box center [395, 232] width 201 height 17
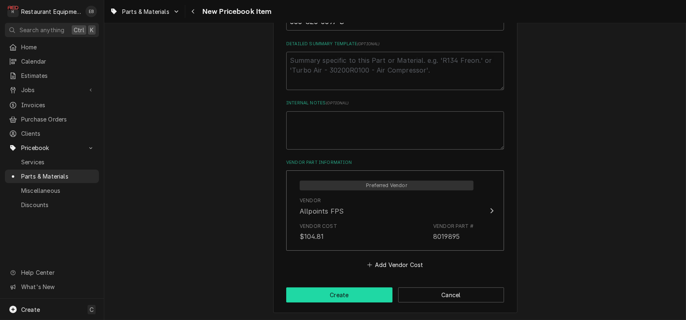
click at [360, 291] on button "Create" at bounding box center [339, 294] width 106 height 15
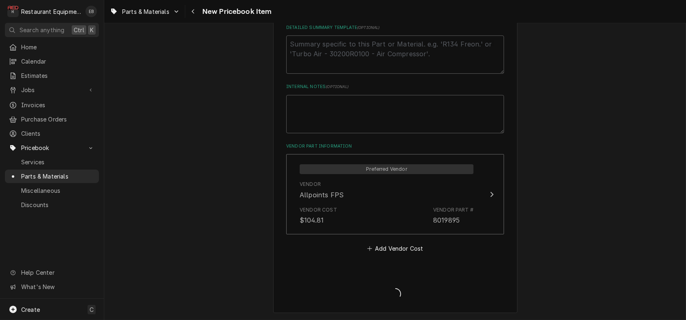
type textarea "x"
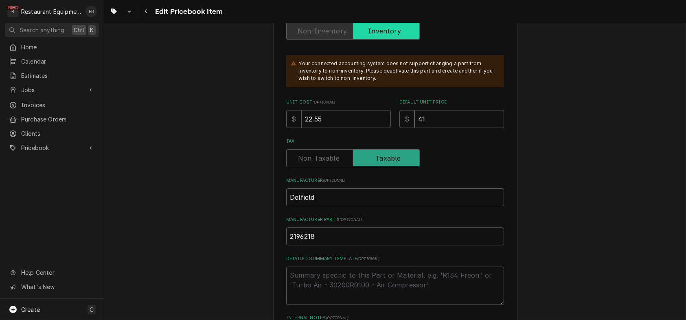
scroll to position [271, 0]
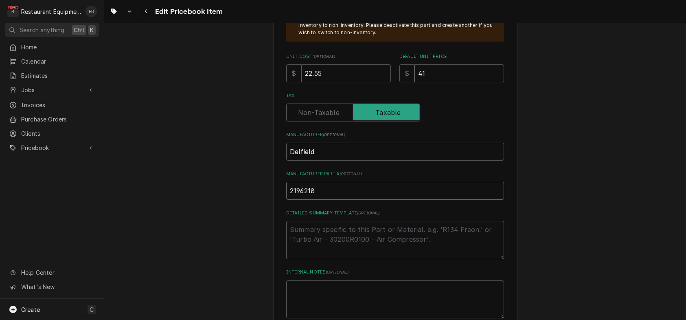
drag, startPoint x: 316, startPoint y: 246, endPoint x: 263, endPoint y: 244, distance: 53.0
click at [326, 82] on input "22.55" at bounding box center [346, 73] width 90 height 18
type textarea "x"
type input "22.5"
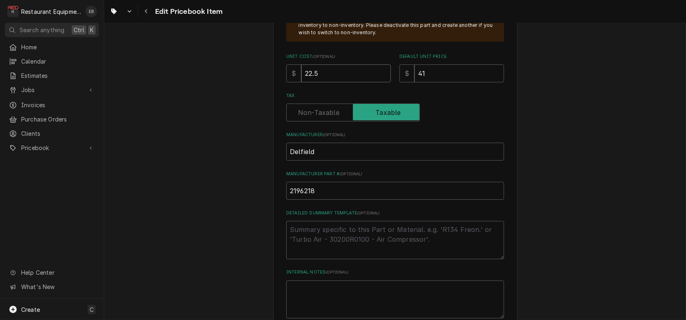
type textarea "x"
type input "22"
type textarea "x"
type input "2"
type textarea "x"
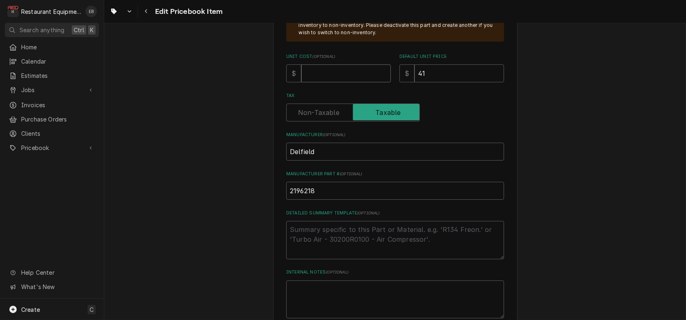
type textarea "x"
type input "3"
type textarea "x"
type input "34"
type textarea "x"
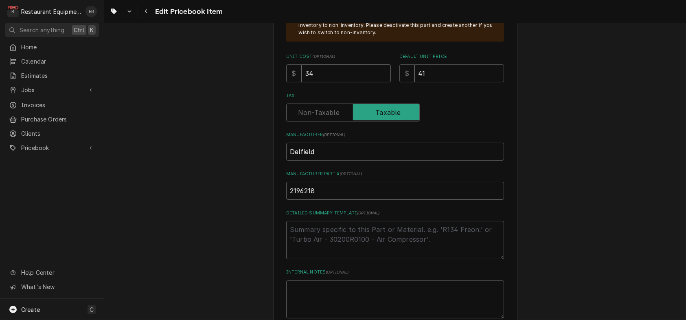
type input "34.1"
type textarea "x"
type input "34.10"
click at [451, 82] on input "41" at bounding box center [459, 73] width 90 height 18
type textarea "x"
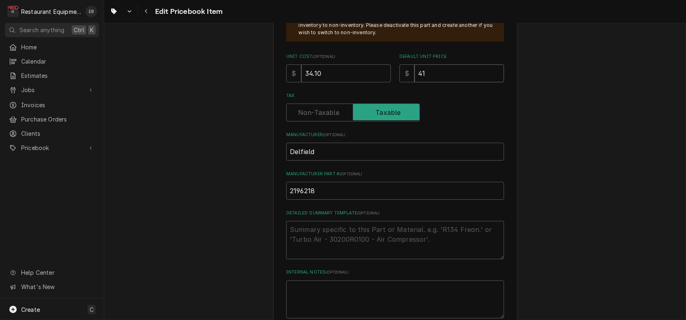
type input "4"
type textarea "x"
type input "5"
type textarea "x"
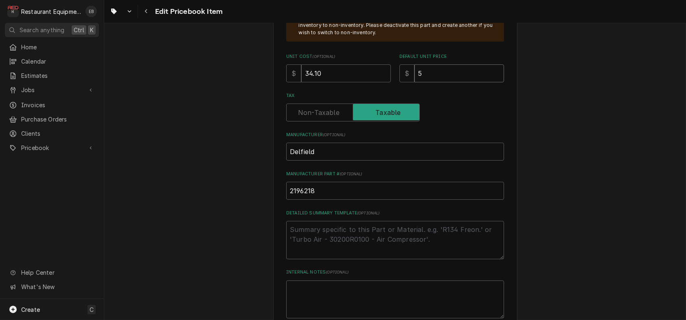
type input "52"
type textarea "x"
type input "52.1"
type textarea "x"
type input "52.14"
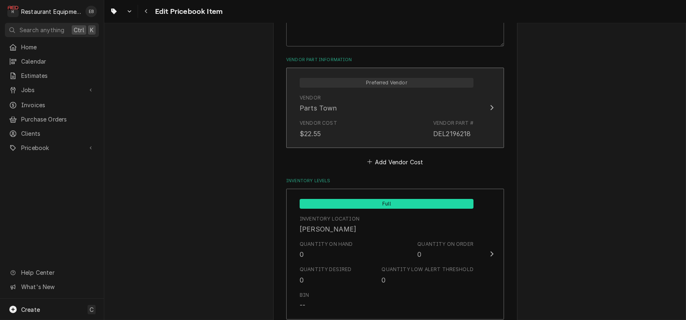
click at [417, 141] on div "Vendor Cost $22.55 Vendor Part # DEL2196218" at bounding box center [387, 128] width 174 height 25
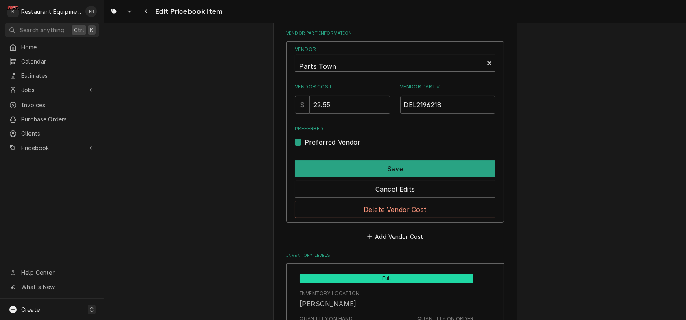
scroll to position [570, 0]
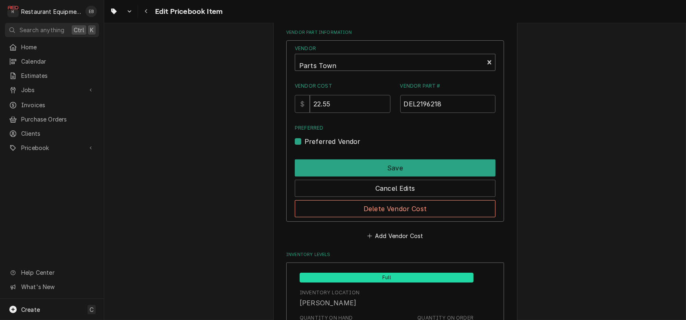
type textarea "x"
click at [344, 75] on div "Vendor" at bounding box center [389, 66] width 180 height 20
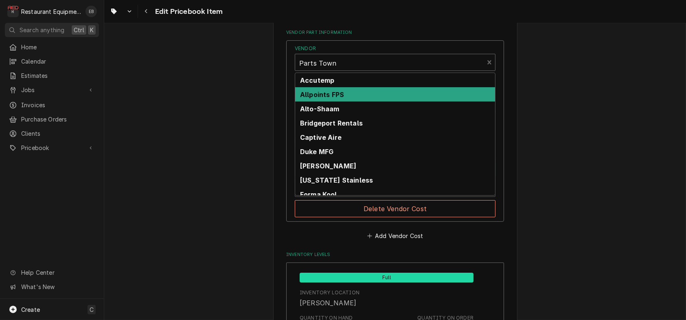
click at [344, 99] on strong "Allpoints FPS" at bounding box center [322, 94] width 44 height 8
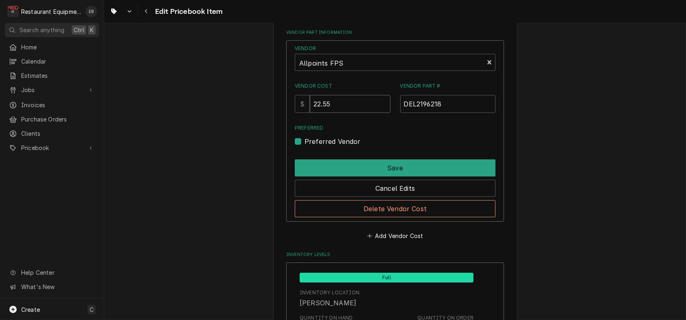
drag, startPoint x: 343, startPoint y: 178, endPoint x: 309, endPoint y: 179, distance: 34.6
click at [309, 113] on div "$ 22.55" at bounding box center [343, 104] width 96 height 18
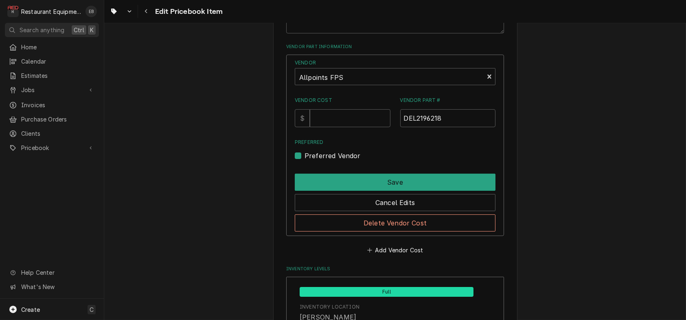
scroll to position [597, 0]
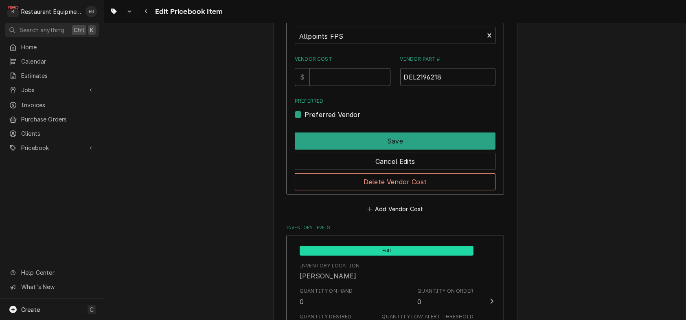
click at [334, 86] on input "Vendor Cost" at bounding box center [350, 77] width 80 height 18
type input "34.10"
drag, startPoint x: 454, startPoint y: 151, endPoint x: 389, endPoint y: 157, distance: 65.8
click at [389, 86] on div "Vendor Cost $ 34.10 Vendor Part # DEL2196218" at bounding box center [395, 70] width 201 height 30
paste input "8019905"
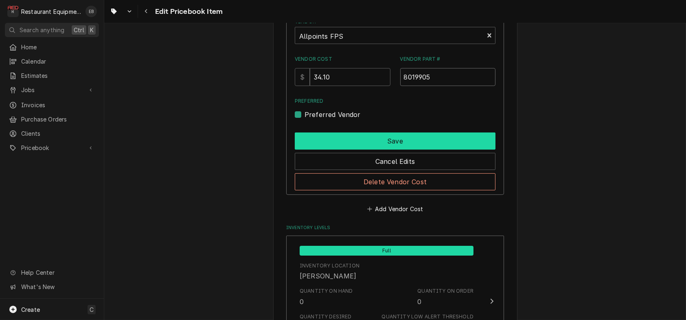
type input "8019905"
click at [324, 149] on button "Save" at bounding box center [395, 140] width 201 height 17
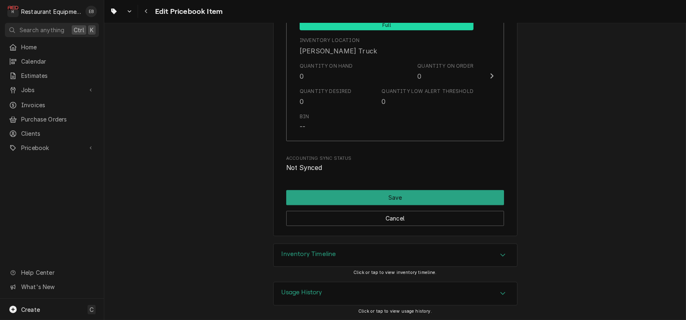
scroll to position [6045, 0]
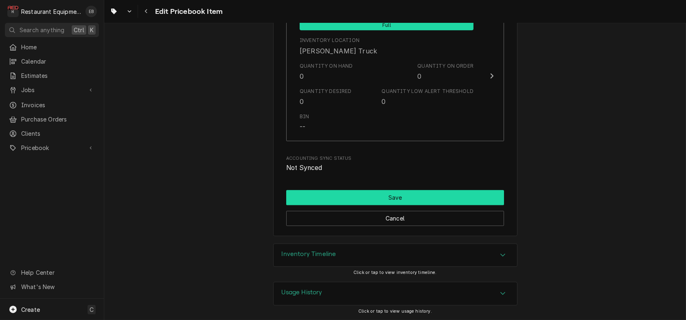
click at [360, 190] on button "Save" at bounding box center [395, 197] width 218 height 15
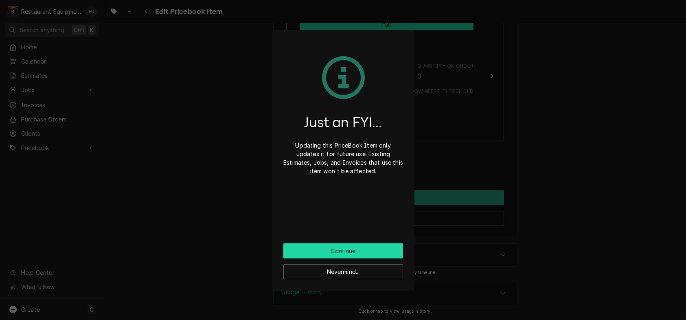
click at [357, 255] on button "Continue" at bounding box center [343, 250] width 120 height 15
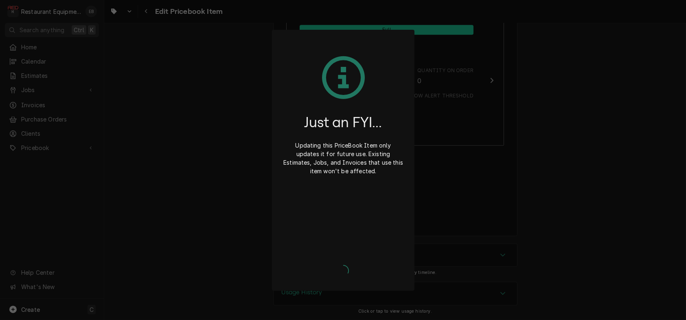
type textarea "x"
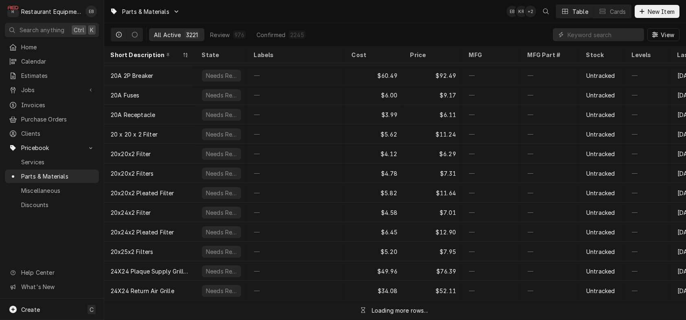
scroll to position [162, 0]
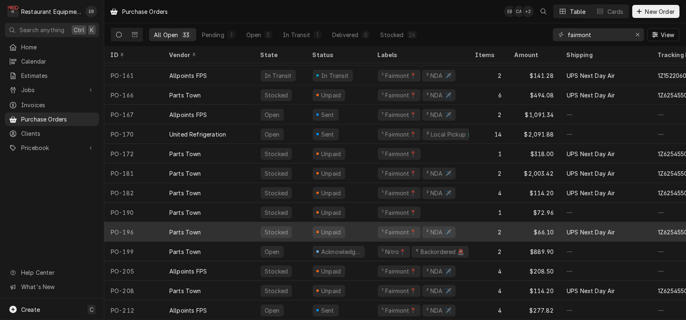
scroll to position [396, 0]
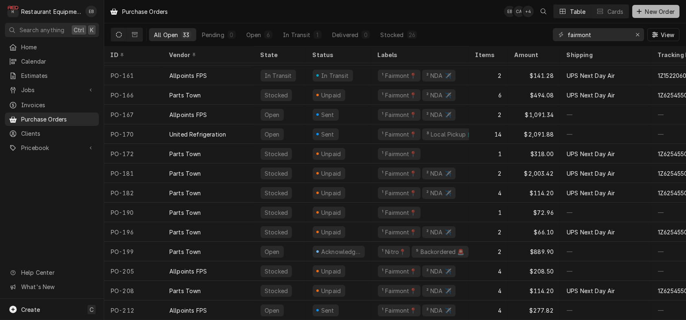
click at [644, 12] on span "New Order" at bounding box center [660, 11] width 33 height 9
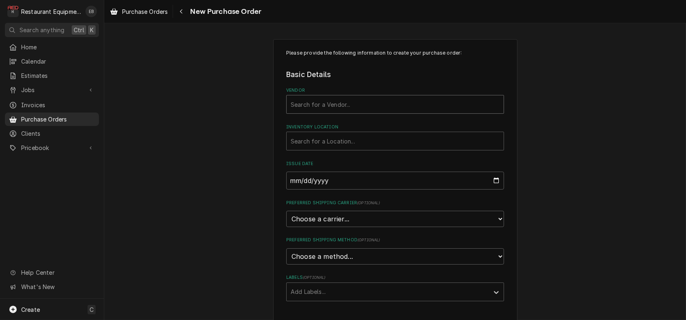
click at [366, 112] on div "Vendor" at bounding box center [395, 104] width 209 height 15
type input "parts town"
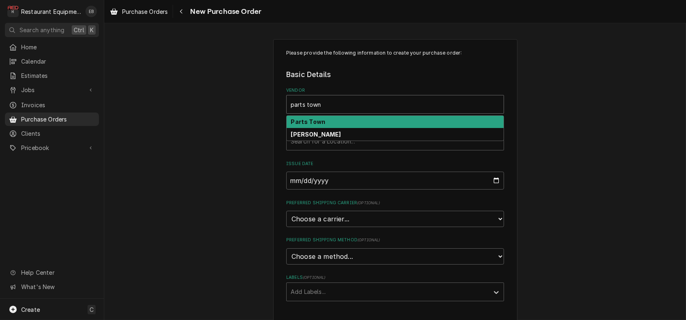
click at [332, 128] on div "Parts Town" at bounding box center [395, 122] width 217 height 13
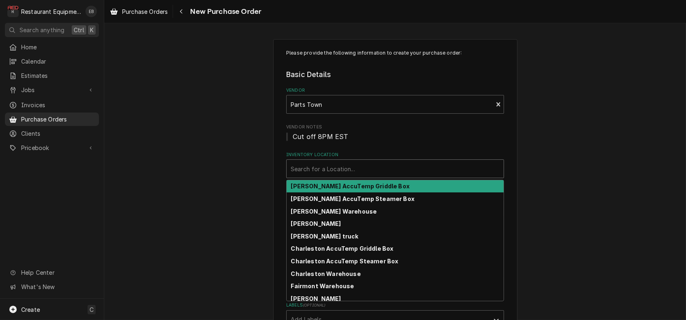
click at [335, 176] on div "Inventory Location" at bounding box center [395, 168] width 209 height 15
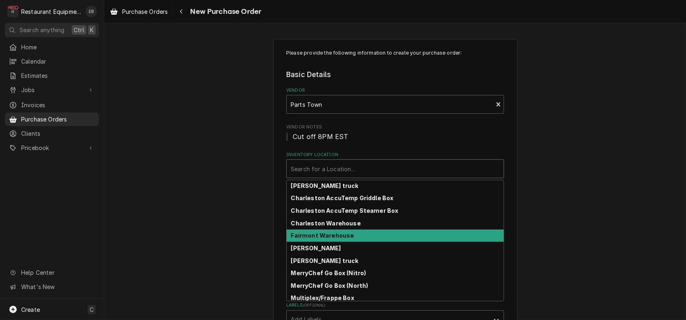
scroll to position [54, 0]
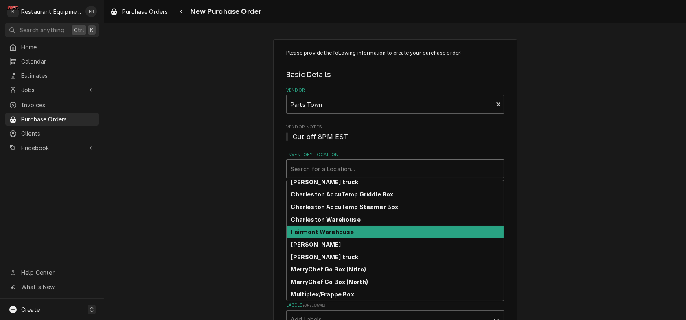
click at [334, 235] on strong "Fairmont Warehouse" at bounding box center [322, 231] width 63 height 7
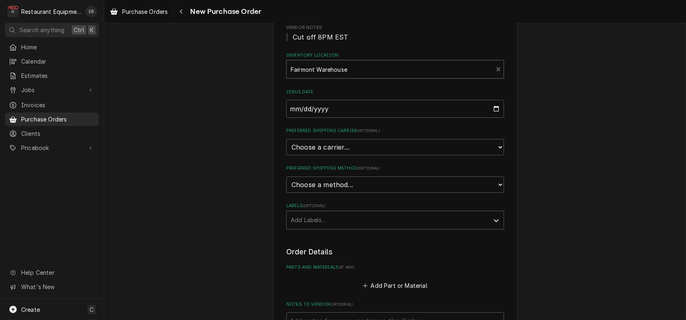
scroll to position [108, 0]
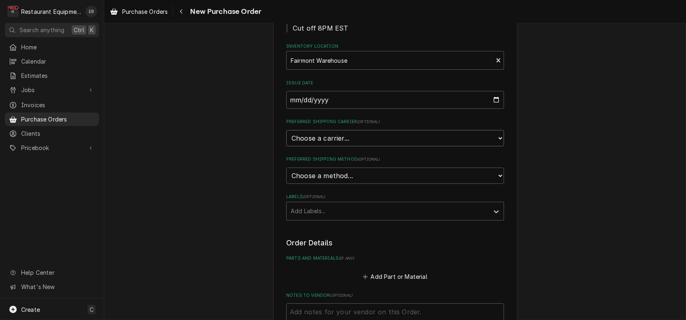
click at [360, 146] on select "Choose a carrier... U.S. Postal Service Stamps.com FedEx UPS DHL Express DHL EC…" at bounding box center [395, 138] width 218 height 16
click at [340, 146] on select "Choose a carrier... U.S. Postal Service Stamps.com FedEx UPS DHL Express DHL EC…" at bounding box center [395, 138] width 218 height 16
select select "4"
click at [286, 146] on select "Choose a carrier... U.S. Postal Service Stamps.com FedEx UPS DHL Express DHL EC…" at bounding box center [395, 138] width 218 height 16
type textarea "x"
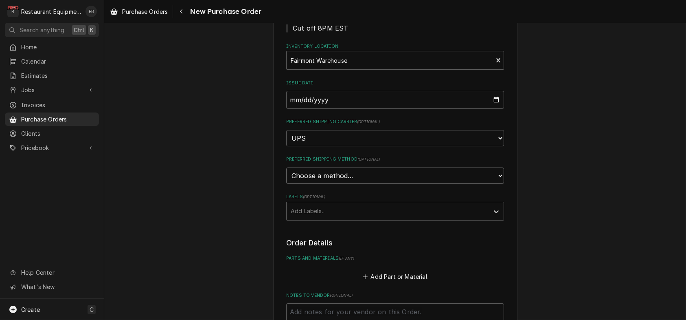
click at [324, 184] on select "Choose a method... Ground Next Day Early AM Next Day Air 2 Day Air Other" at bounding box center [395, 175] width 218 height 16
select select "3"
click at [286, 184] on select "Choose a method... Ground Next Day Early AM Next Day Air 2 Day Air Other" at bounding box center [395, 175] width 218 height 16
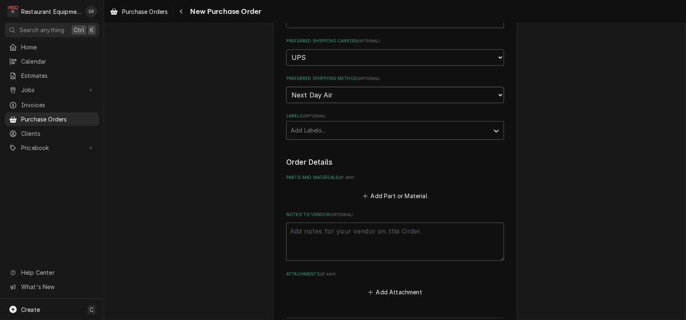
scroll to position [190, 0]
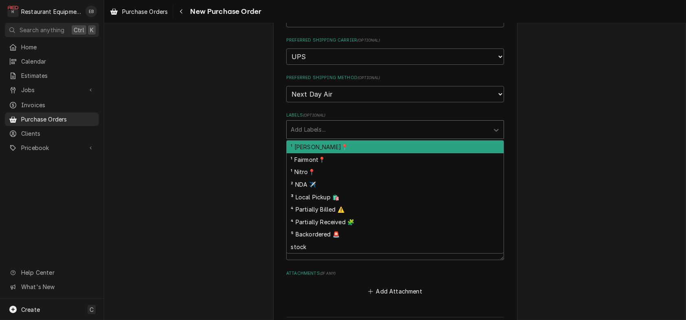
click at [324, 137] on div "Labels" at bounding box center [388, 129] width 194 height 15
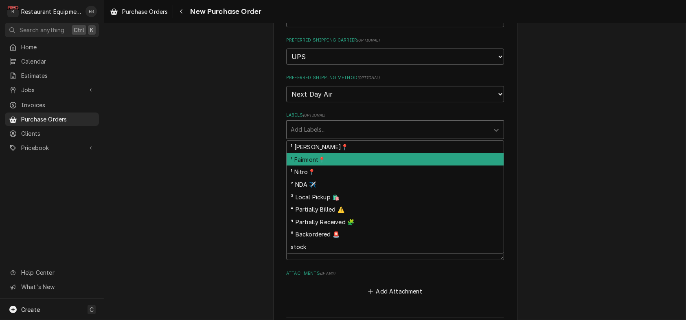
click at [328, 166] on div "¹ Fairmont📍" at bounding box center [395, 159] width 217 height 13
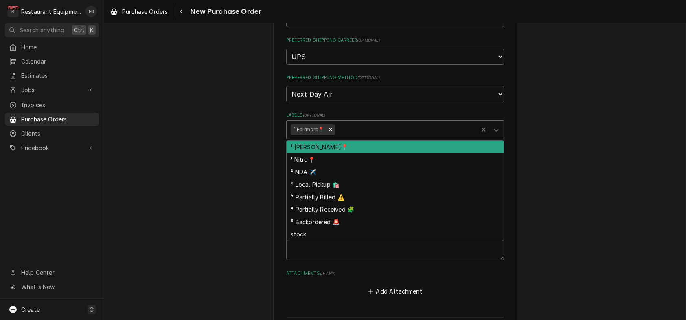
click at [354, 137] on div "Labels" at bounding box center [405, 129] width 138 height 15
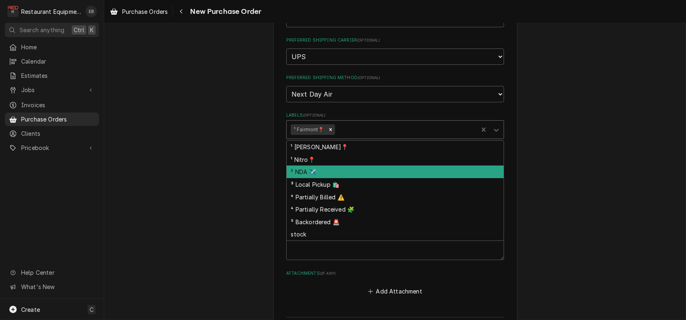
click at [322, 178] on div "² NDA ✈️" at bounding box center [395, 171] width 217 height 13
type textarea "x"
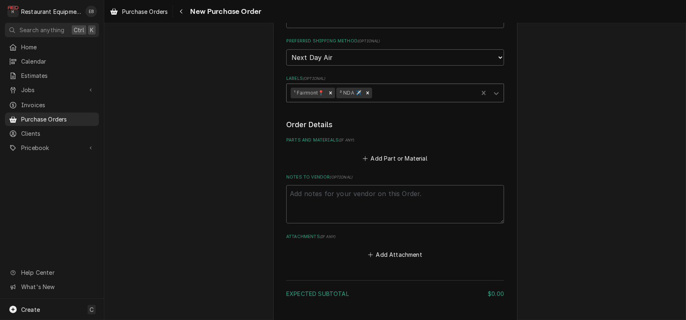
scroll to position [244, 0]
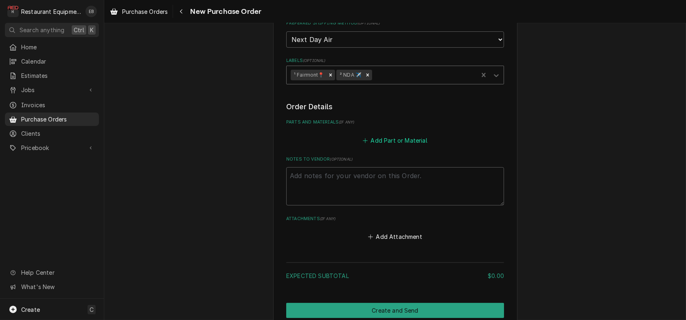
click at [392, 146] on button "Add Part or Material" at bounding box center [395, 139] width 67 height 11
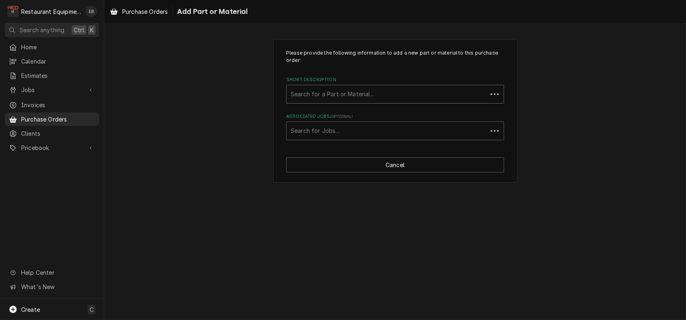
click at [376, 101] on div "Short Description" at bounding box center [387, 94] width 193 height 15
type input "16025"
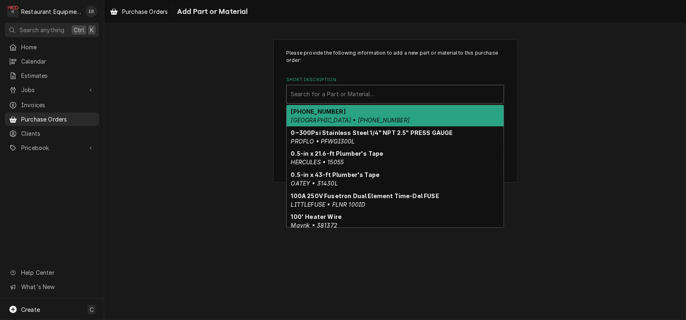
click at [334, 101] on div "Short Description" at bounding box center [395, 94] width 209 height 15
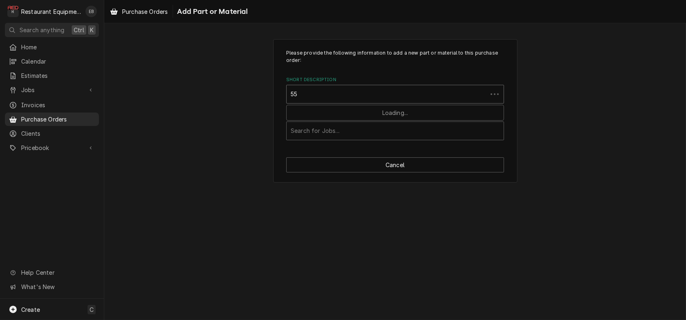
type input "5"
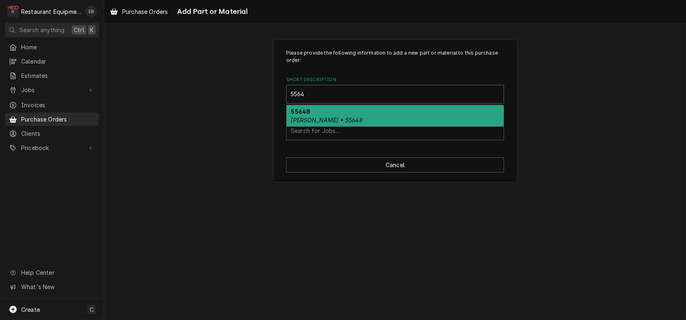
type input "55648"
click at [340, 125] on div "55648 Blodgett • 55648" at bounding box center [395, 115] width 217 height 21
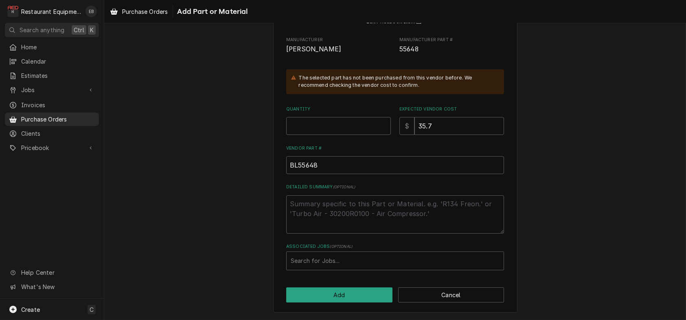
scroll to position [132, 0]
click at [341, 117] on input "Quantity" at bounding box center [338, 126] width 105 height 18
type textarea "x"
type input "1"
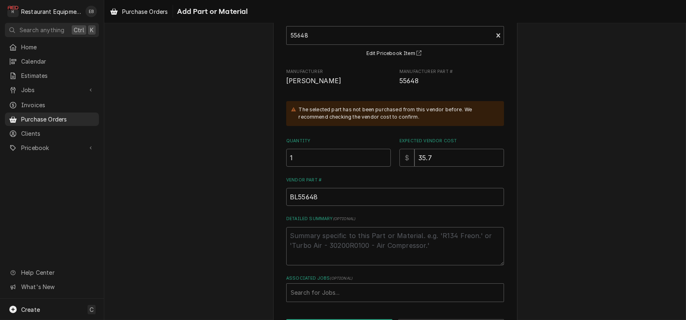
scroll to position [0, 0]
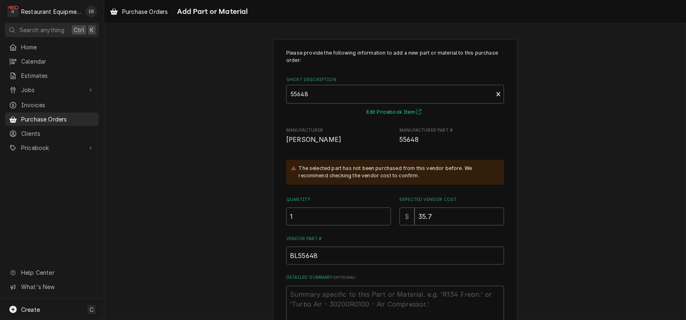
click at [387, 117] on button "Edit Pricebook Item" at bounding box center [395, 112] width 60 height 10
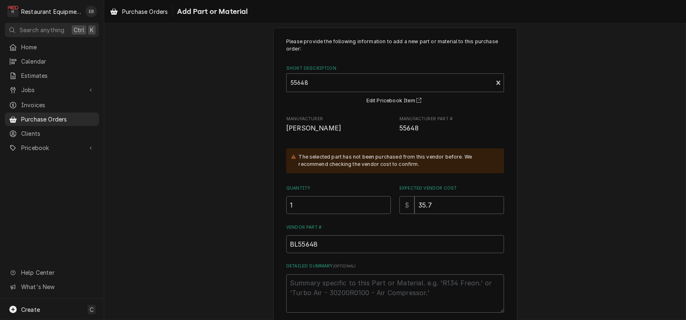
scroll to position [132, 0]
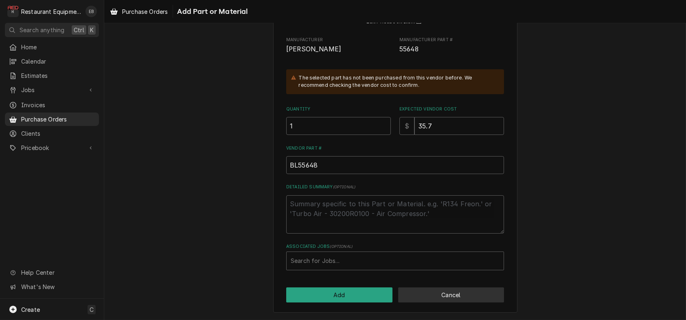
click at [454, 288] on button "Cancel" at bounding box center [451, 294] width 106 height 15
type textarea "x"
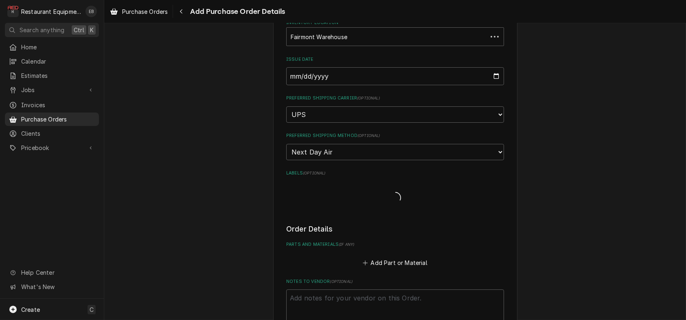
scroll to position [244, 0]
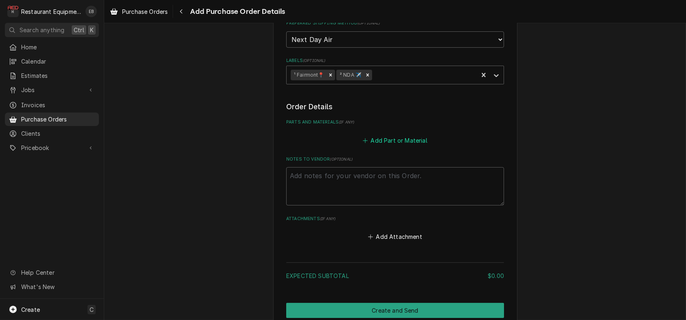
click at [390, 146] on button "Add Part or Material" at bounding box center [395, 139] width 67 height 11
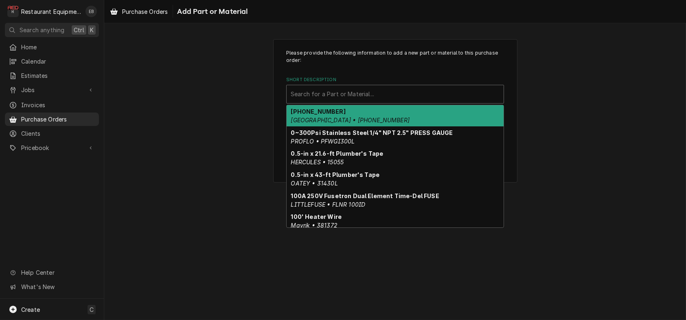
click at [343, 101] on div "Short Description" at bounding box center [395, 94] width 209 height 15
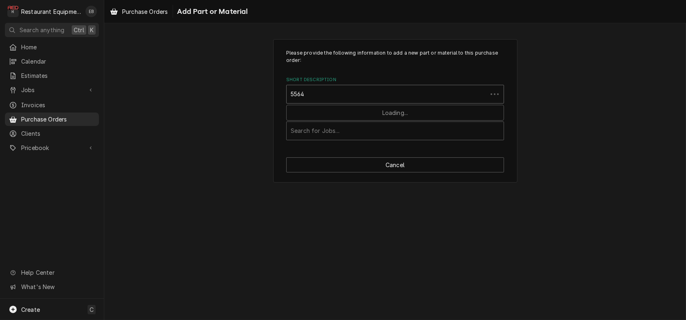
type input "55648"
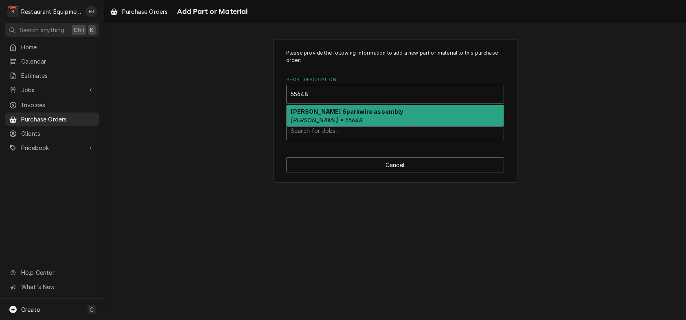
click at [424, 126] on div "Blodgett Sparkwire assembly Blodgett • 55648" at bounding box center [395, 115] width 217 height 21
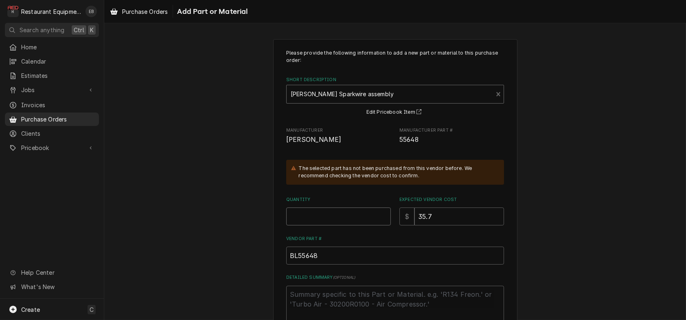
click at [335, 225] on input "Quantity" at bounding box center [338, 216] width 105 height 18
type textarea "x"
type input "1"
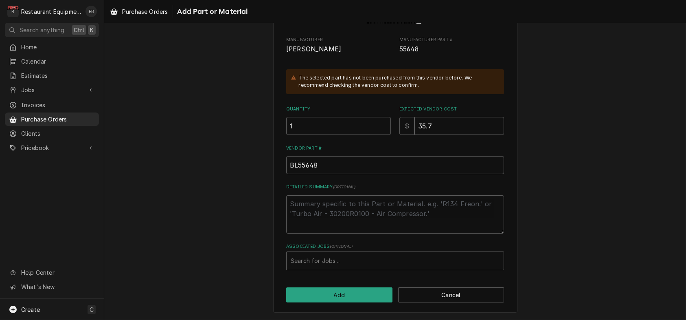
scroll to position [132, 0]
click at [341, 259] on div "Associated Jobs" at bounding box center [395, 260] width 209 height 15
click at [341, 261] on div "Associated Jobs" at bounding box center [395, 260] width 209 height 15
type input "8512"
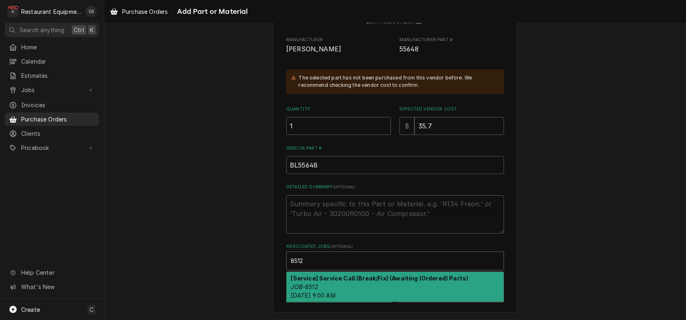
click at [372, 279] on div "[Service] Service Call (Break/Fix) (Awaiting (Ordered) Parts) JOB-8512 Tue, Aug…" at bounding box center [395, 287] width 217 height 30
type textarea "x"
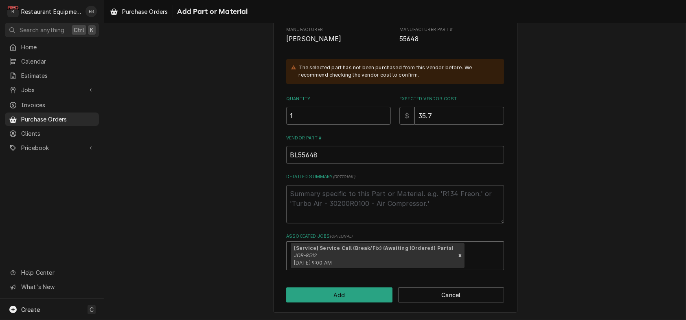
scroll to position [147, 0]
click at [349, 288] on button "Add" at bounding box center [339, 294] width 106 height 15
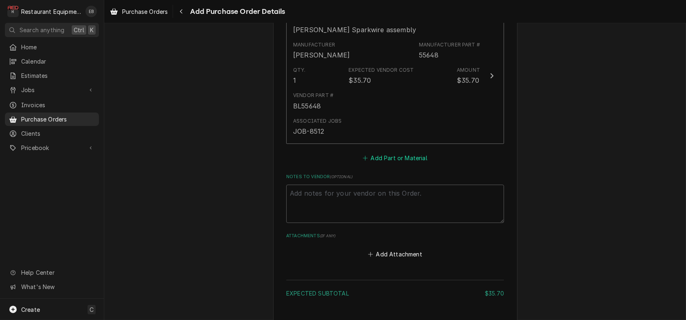
scroll to position [353, 0]
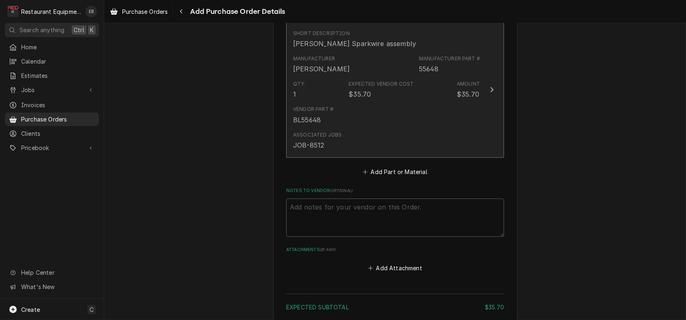
drag, startPoint x: 409, startPoint y: 112, endPoint x: 424, endPoint y: 115, distance: 15.3
click at [424, 77] on div "Manufacturer Blodgett Manufacturer Part # 55648" at bounding box center [386, 64] width 187 height 25
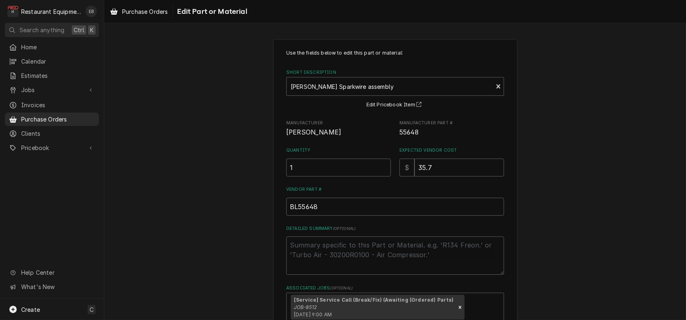
type textarea "x"
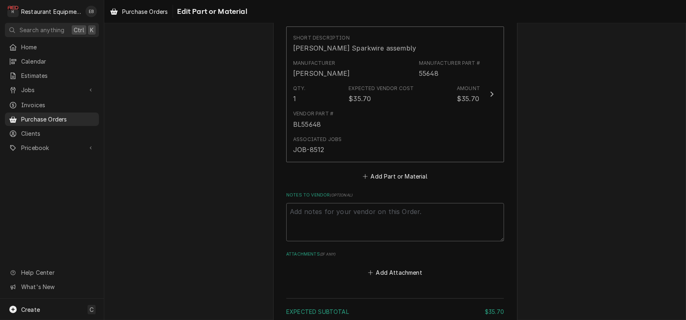
scroll to position [407, 0]
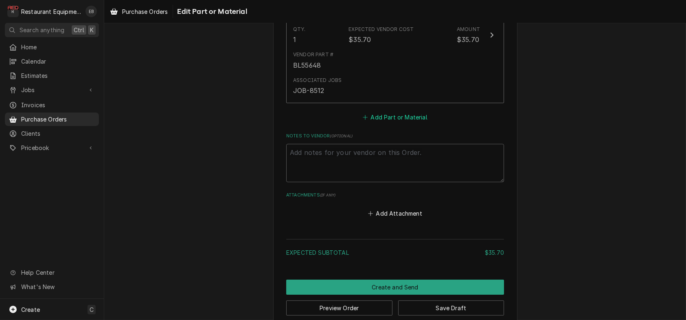
click at [397, 123] on button "Add Part or Material" at bounding box center [395, 116] width 67 height 11
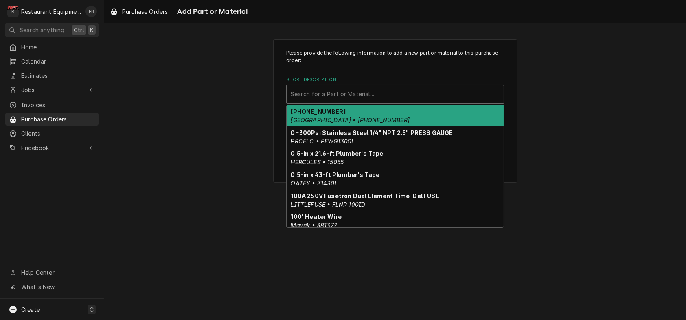
click at [363, 101] on div "Short Description" at bounding box center [395, 94] width 209 height 15
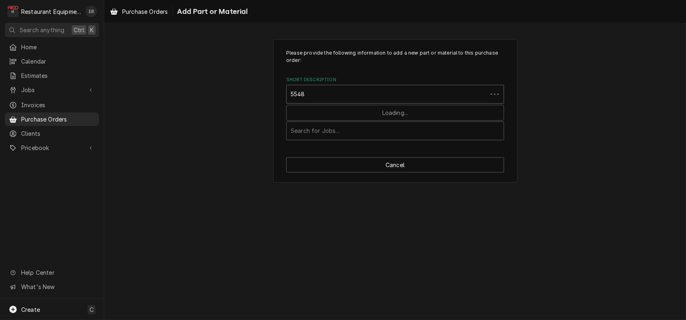
type input "55481"
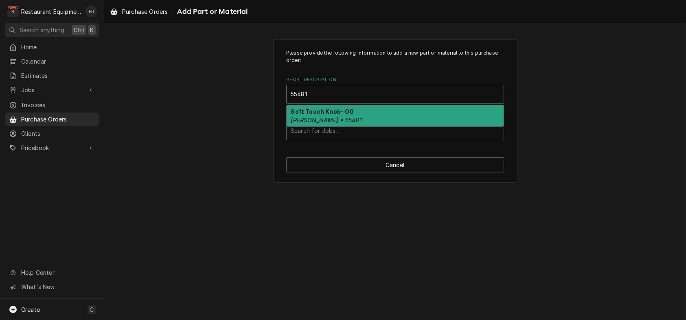
click at [390, 121] on div "Soft Touch Knob- OG Blodgett • 55481" at bounding box center [395, 115] width 217 height 21
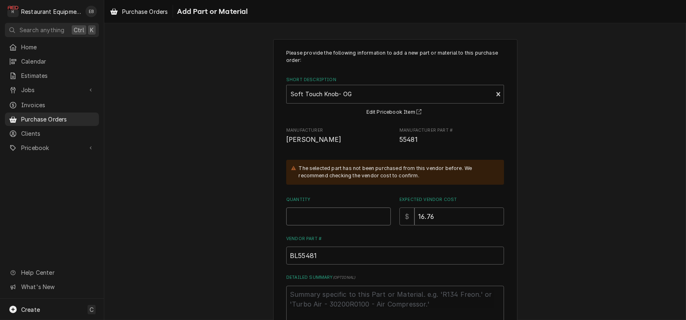
click at [328, 225] on input "Quantity" at bounding box center [338, 216] width 105 height 18
type textarea "x"
type input "1"
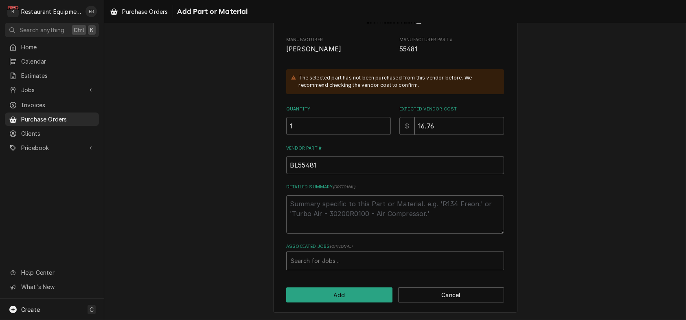
scroll to position [132, 0]
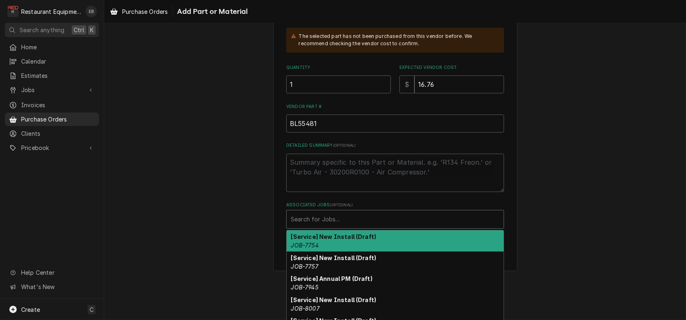
click at [377, 226] on div "Associated Jobs" at bounding box center [395, 219] width 209 height 15
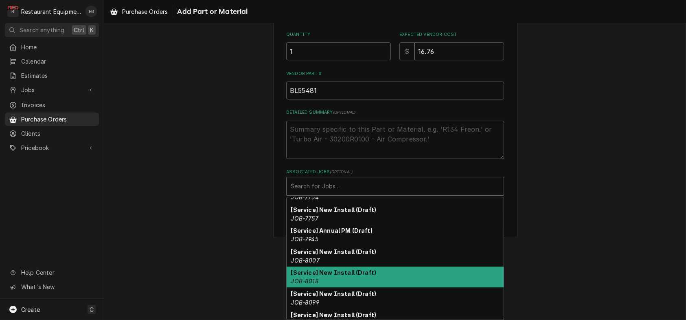
scroll to position [0, 0]
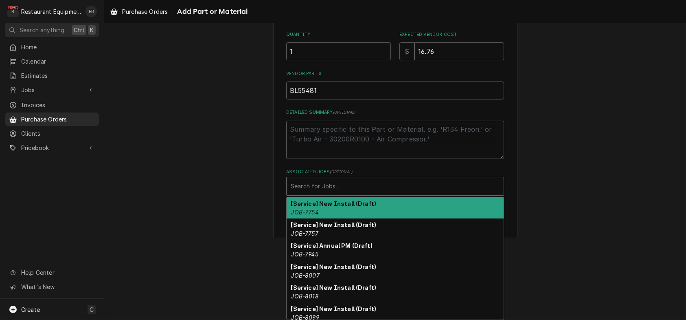
click at [399, 188] on div "Please provide the following information to add a new part or material to this …" at bounding box center [395, 39] width 218 height 311
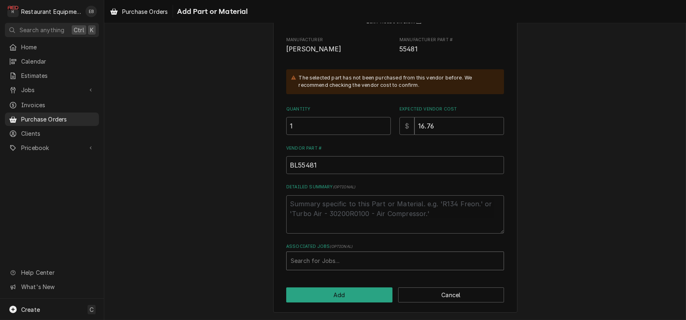
click at [322, 259] on div "Search for Jobs..." at bounding box center [395, 260] width 218 height 19
type input "8512"
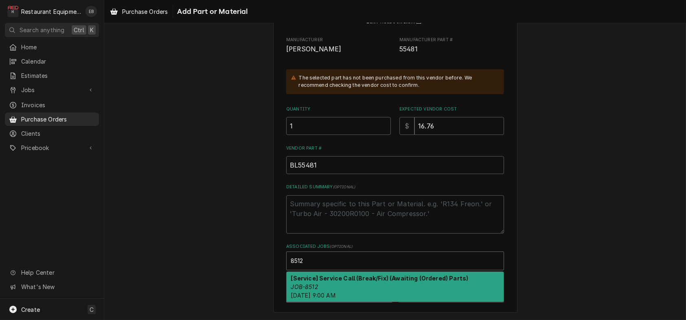
click at [349, 282] on div "[Service] Service Call (Break/Fix) (Awaiting (Ordered) Parts) JOB-8512 Tue, Aug…" at bounding box center [395, 287] width 217 height 30
type textarea "x"
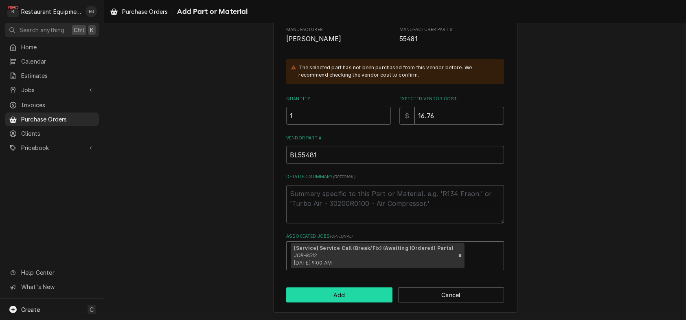
click at [358, 291] on button "Add" at bounding box center [339, 294] width 106 height 15
type textarea "x"
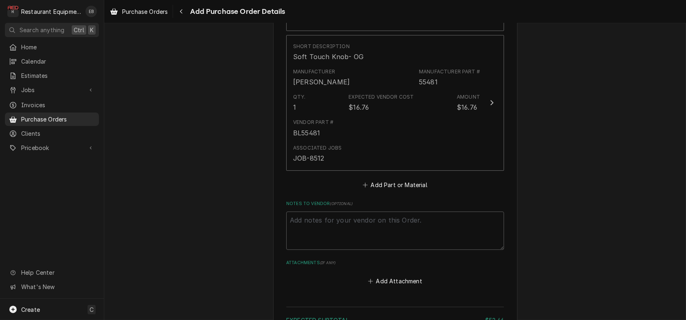
scroll to position [477, 0]
click at [392, 192] on button "Add Part or Material" at bounding box center [395, 186] width 67 height 11
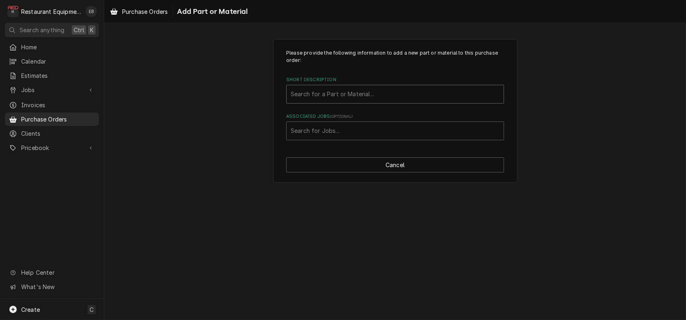
click at [374, 101] on div "Short Description" at bounding box center [395, 94] width 209 height 15
type input "18868"
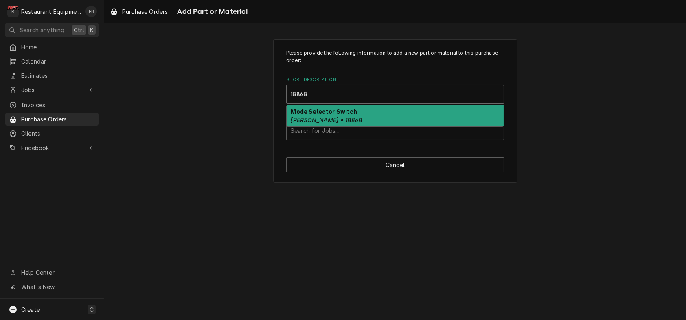
click at [380, 126] on div "Mode Selector Switch BLODGETT • 18868" at bounding box center [395, 115] width 217 height 21
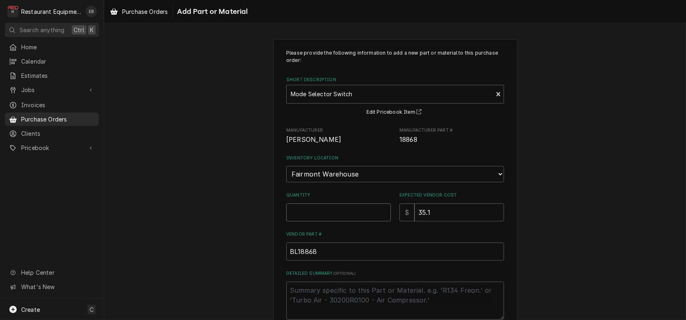
click at [326, 221] on input "Quantity" at bounding box center [338, 212] width 105 height 18
type textarea "x"
type input "1"
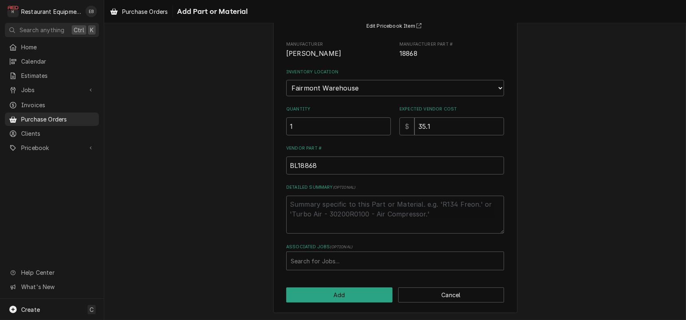
scroll to position [127, 0]
click at [357, 255] on div "Associated Jobs" at bounding box center [395, 260] width 209 height 15
type input "8512"
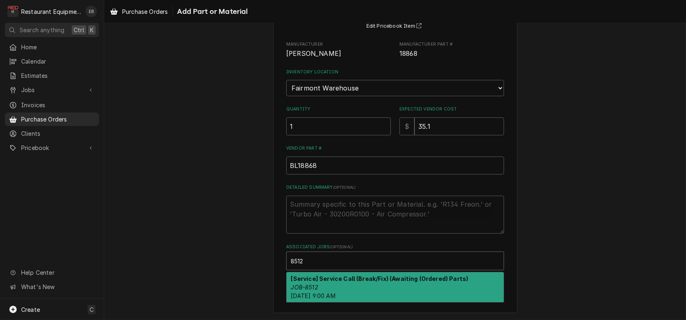
click at [368, 276] on strong "[Service] Service Call (Break/Fix) (Awaiting (Ordered) Parts)" at bounding box center [380, 278] width 178 height 7
type textarea "x"
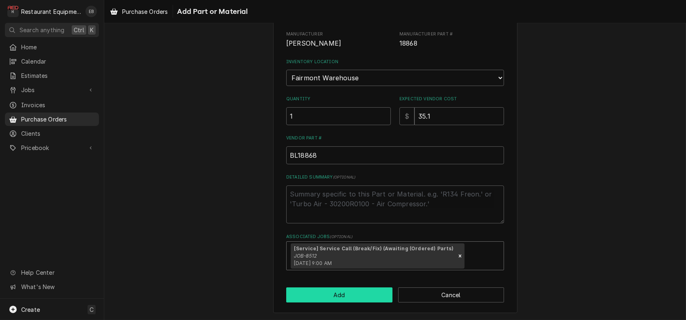
click at [362, 302] on button "Add" at bounding box center [339, 294] width 106 height 15
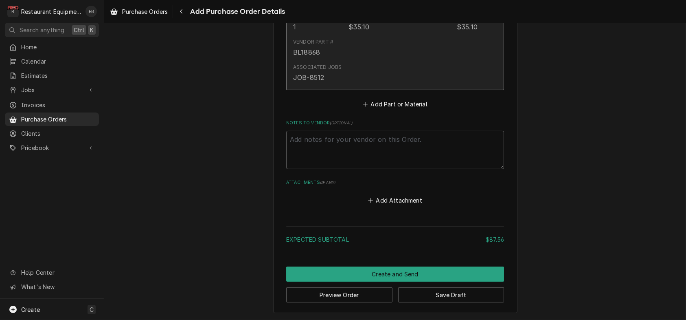
scroll to position [831, 0]
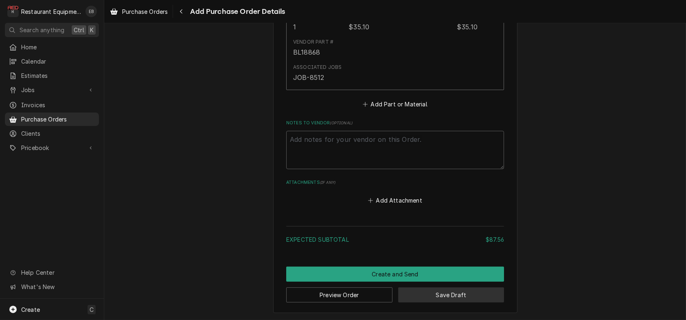
click at [429, 292] on button "Save Draft" at bounding box center [451, 294] width 106 height 15
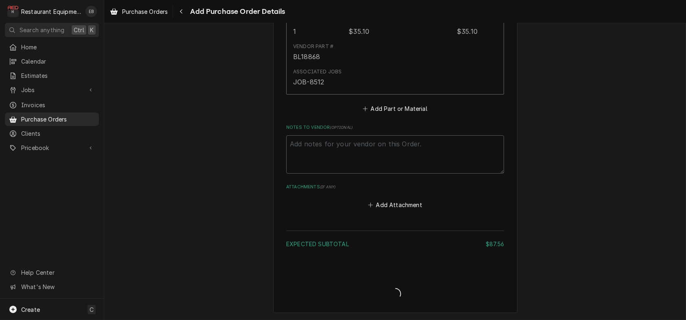
scroll to position [827, 0]
type textarea "x"
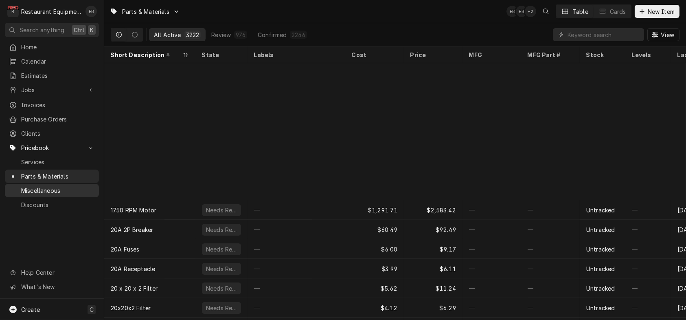
scroll to position [162, 0]
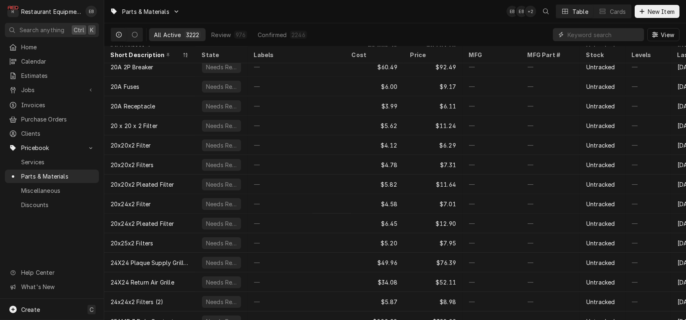
click at [589, 40] on input "Dynamic Content Wrapper" at bounding box center [604, 34] width 72 height 13
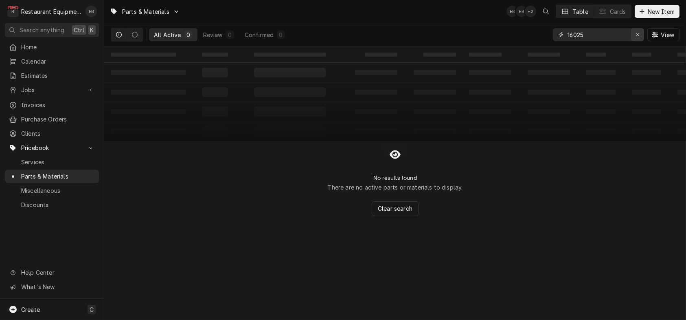
type input "16025"
click at [638, 34] on div "Erase input" at bounding box center [638, 35] width 8 height 8
click at [646, 11] on span "New Item" at bounding box center [661, 11] width 30 height 9
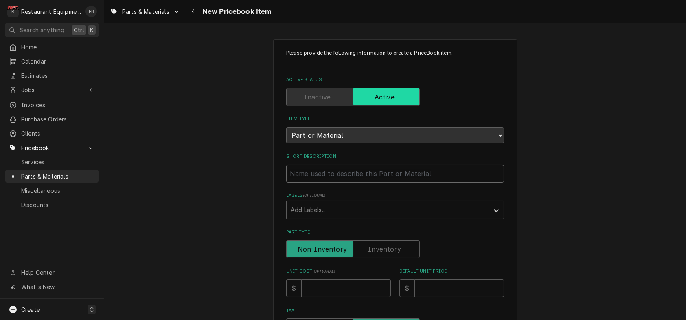
click at [351, 182] on input "Short Description" at bounding box center [395, 173] width 218 height 18
type textarea "x"
type input "B"
type textarea "x"
type input "Bl"
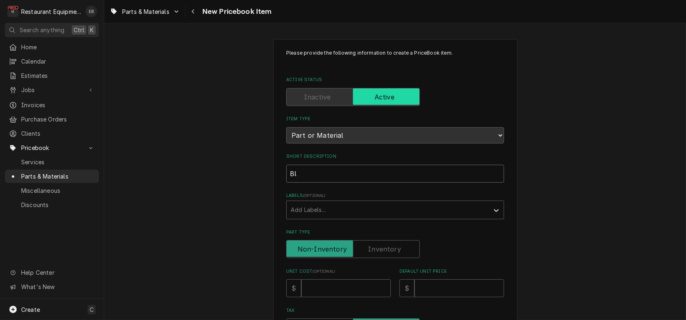
type textarea "x"
type input "Blo"
type textarea "x"
type input "Blod"
type textarea "x"
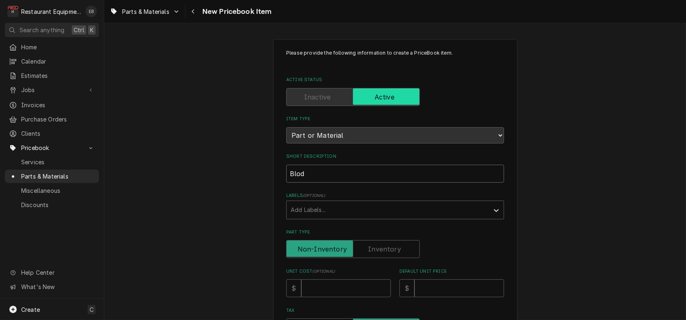
type input "Blodg"
type textarea "x"
type input "Blodge"
type textarea "x"
type input "Blodget"
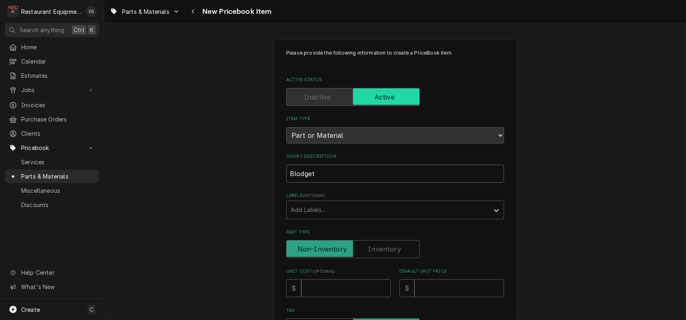
type textarea "x"
type input "[PERSON_NAME]"
type textarea "x"
type input "[PERSON_NAME]"
type textarea "x"
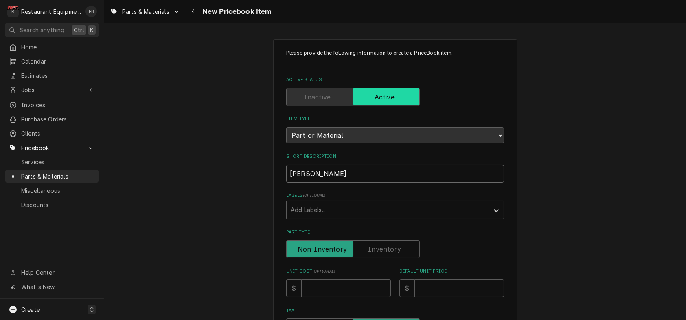
type input "[PERSON_NAME] S"
type textarea "x"
type input "[PERSON_NAME]"
type textarea "x"
type input "[PERSON_NAME] Sel"
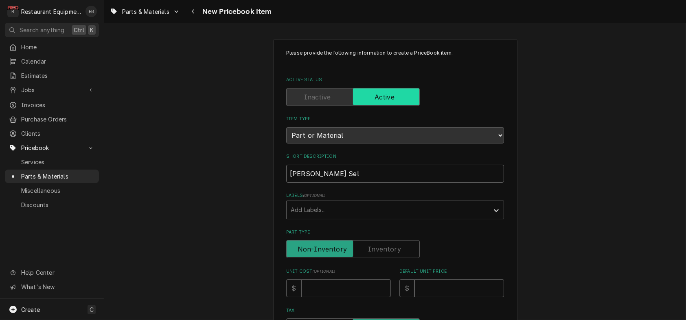
type textarea "x"
type input "[PERSON_NAME] Sele"
type textarea "x"
type input "[PERSON_NAME] Selec"
type textarea "x"
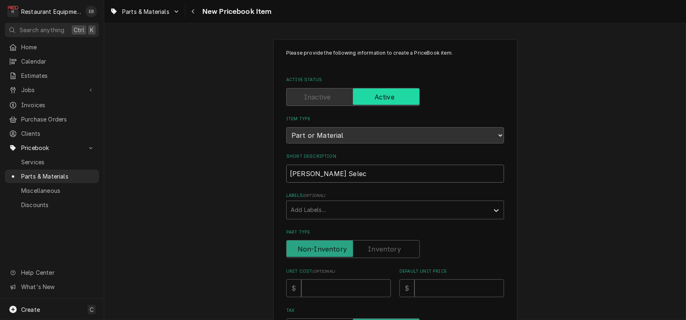
type input "[PERSON_NAME] Select"
type textarea "x"
type input "[PERSON_NAME] Selecto"
type textarea "x"
type input "[PERSON_NAME] Selector"
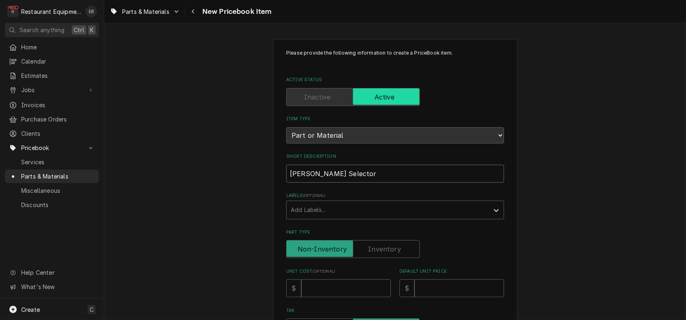
type textarea "x"
type input "[PERSON_NAME] Selector"
type textarea "x"
type input "[PERSON_NAME] Selector s"
type textarea "x"
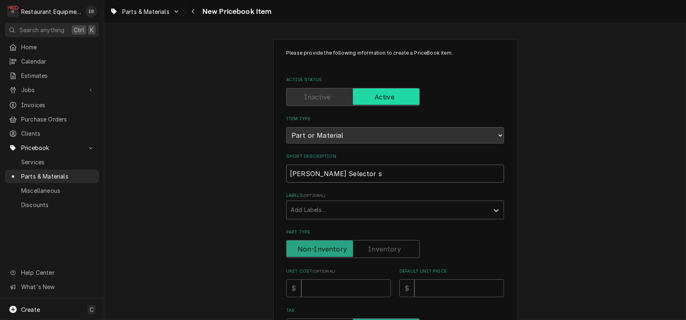
type input "[PERSON_NAME] Selector sw"
type textarea "x"
type input "[PERSON_NAME] Selector swi"
type textarea "x"
type input "[PERSON_NAME] Selector swit"
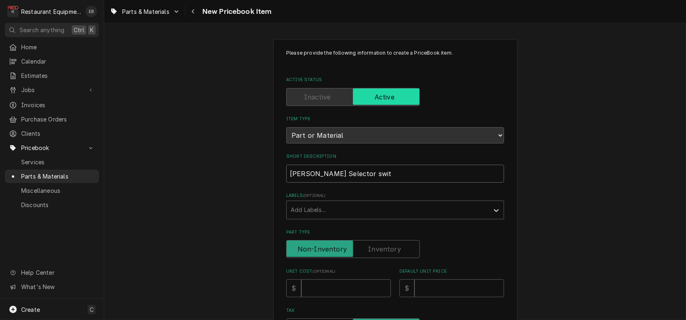
type textarea "x"
type input "[PERSON_NAME] Selector swi"
type textarea "x"
type input "[PERSON_NAME] Selector sw"
type textarea "x"
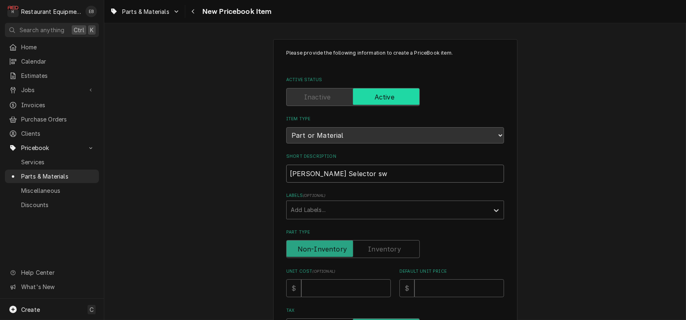
type input "[PERSON_NAME] Selector s"
type textarea "x"
type input "[PERSON_NAME] Selector"
type textarea "x"
type input "[PERSON_NAME] Selector S"
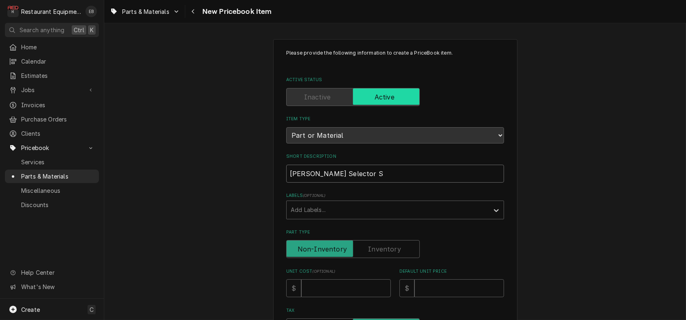
type textarea "x"
type input "[PERSON_NAME] Selector Sw"
type textarea "x"
type input "[PERSON_NAME] Selector Swi"
type textarea "x"
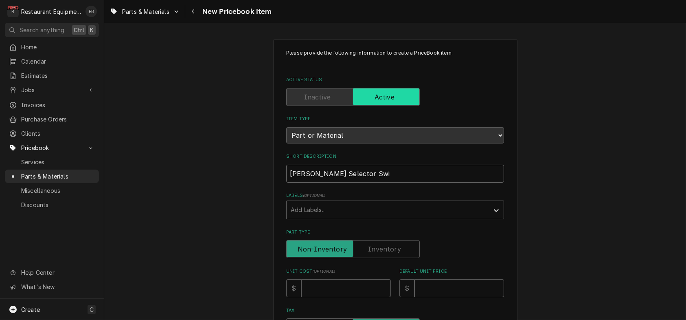
type input "[PERSON_NAME] Selector Swit"
type textarea "x"
type input "[PERSON_NAME] Selector Switc"
type textarea "x"
type input "[PERSON_NAME] Selector Switch"
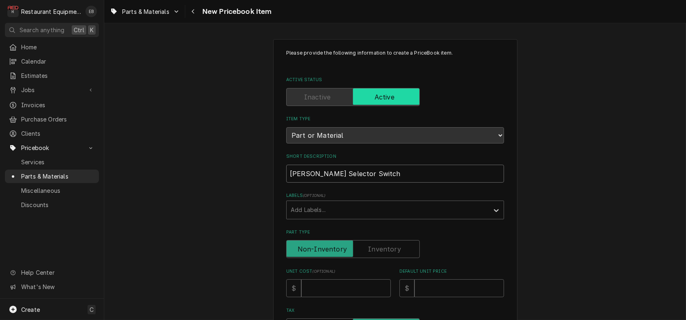
type textarea "x"
type input "[PERSON_NAME] Selector Switch,"
type textarea "x"
type input "[PERSON_NAME] Selector Switch,"
type textarea "x"
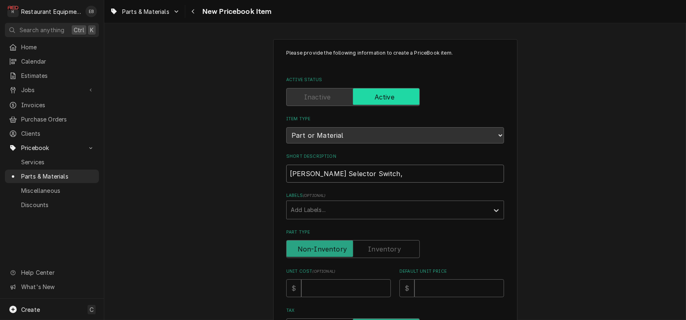
type input "[PERSON_NAME] Selector Switch, R"
type textarea "x"
type input "[PERSON_NAME] Selector Switch, Ro"
type textarea "x"
type input "[PERSON_NAME] Selector Switch, Rot"
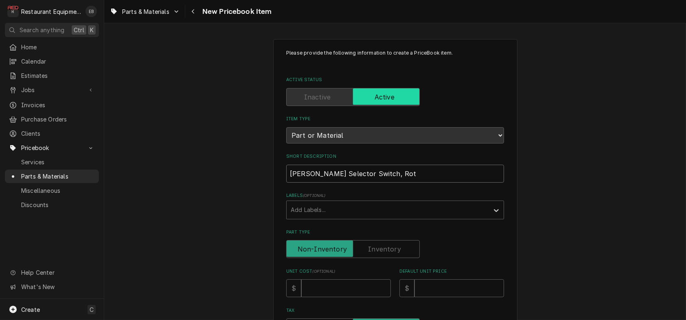
type textarea "x"
type input "[PERSON_NAME] Selector Switch, Rota"
type textarea "x"
type input "[PERSON_NAME] Selector Switch, [PERSON_NAME]"
type textarea "x"
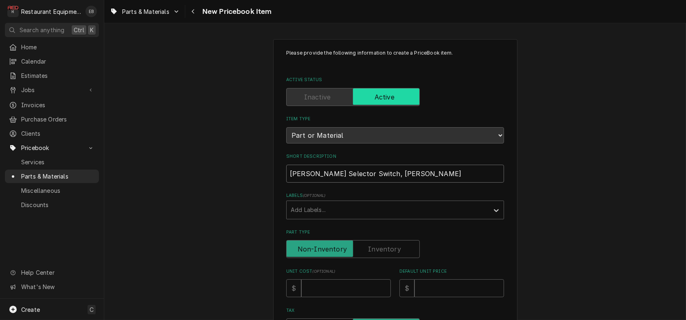
type input "[PERSON_NAME] Selector Switch, Rotary"
type textarea "x"
type input "[PERSON_NAME] Selector Switch, Rotary"
type textarea "x"
type input "[PERSON_NAME] Selector Switch, Rotary 3"
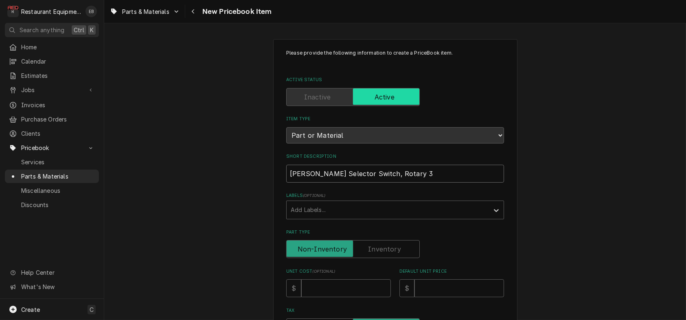
type textarea "x"
type input "[PERSON_NAME] Selector Switch, Rotary 3"
type textarea "x"
type input "[PERSON_NAME] Selector Switch, Rotary 3 P"
type textarea "x"
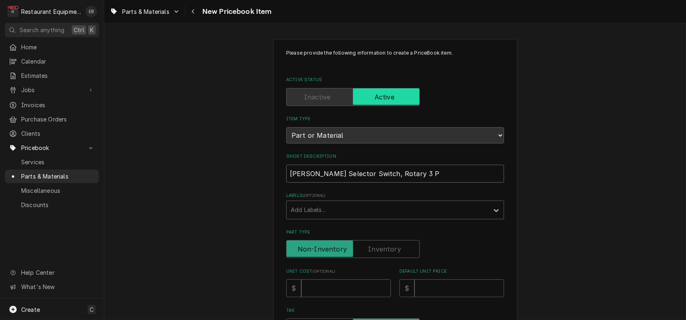
type input "[PERSON_NAME] Selector Switch, Rotary 3 Po"
type textarea "x"
type input "[PERSON_NAME] Selector Switch, Rotary 3 Pos"
type textarea "x"
type input "[PERSON_NAME] Selector Switch, Rotary 3 Posi"
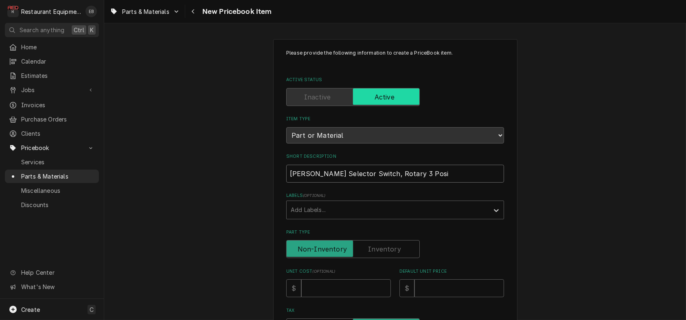
type textarea "x"
type input "[PERSON_NAME] Selector Switch, Rotary 3 Posit"
type textarea "x"
type input "[PERSON_NAME] Selector Switch, Rotary 3 Positi"
type textarea "x"
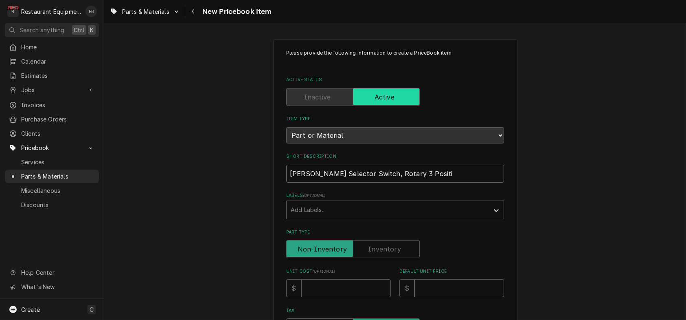
type input "[PERSON_NAME] Selector Switch, Rotary 3 Positio"
type textarea "x"
type input "[PERSON_NAME] Selector Switch, Rotary 3 Position"
click at [337, 217] on div "Labels" at bounding box center [388, 209] width 194 height 15
click at [343, 219] on div "Add Labels..." at bounding box center [388, 210] width 202 height 18
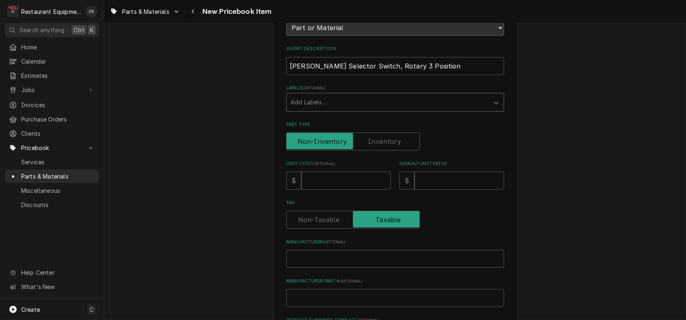
scroll to position [108, 0]
click at [337, 189] on input "Unit Cost ( optional )" at bounding box center [346, 180] width 90 height 18
drag, startPoint x: 444, startPoint y: 87, endPoint x: 200, endPoint y: 83, distance: 244.7
click at [198, 84] on div "Please provide the following information to create a PriceBook item. Active Sta…" at bounding box center [395, 217] width 582 height 588
type textarea "x"
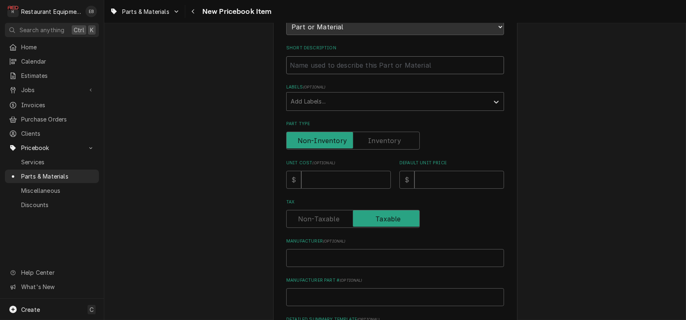
type textarea "x"
type input "B"
type textarea "x"
type input "Bl"
type textarea "x"
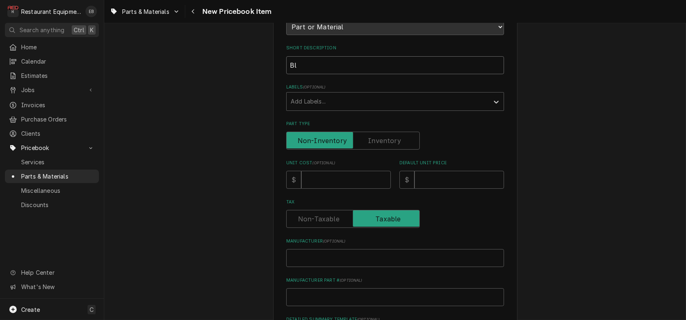
type input "Blo"
type textarea "x"
type input "Blod"
type textarea "x"
type input "Blode"
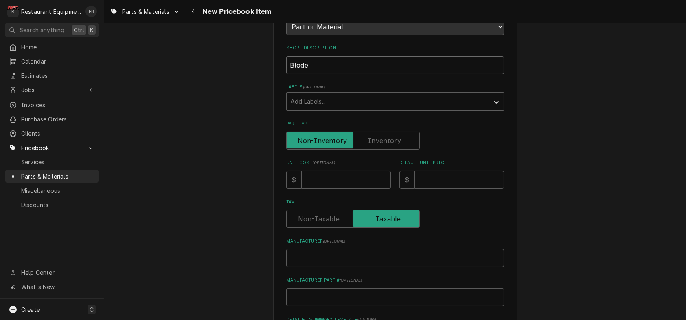
type textarea "x"
type input "Blodeg"
type textarea "x"
type input "Blodege"
type textarea "x"
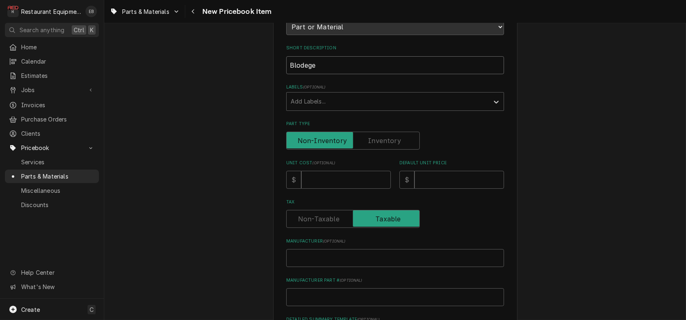
type input "Blodeget"
type textarea "x"
type input "Blodege"
type textarea "x"
type input "Blodeg"
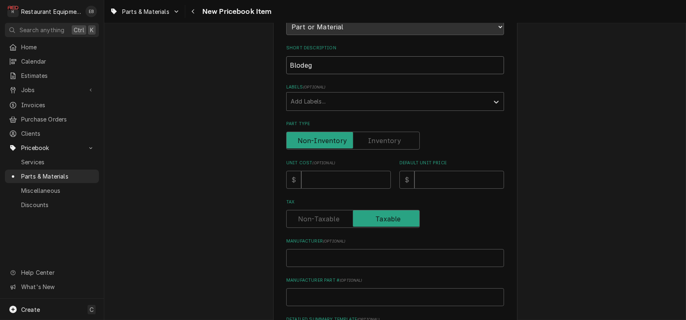
type textarea "x"
type input "Blode"
type textarea "x"
type input "Blod"
type textarea "x"
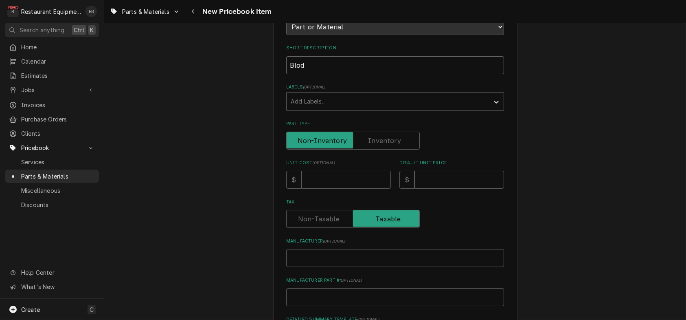
type input "Blodg"
type textarea "x"
type input "Blodge"
type textarea "x"
type input "Blodget"
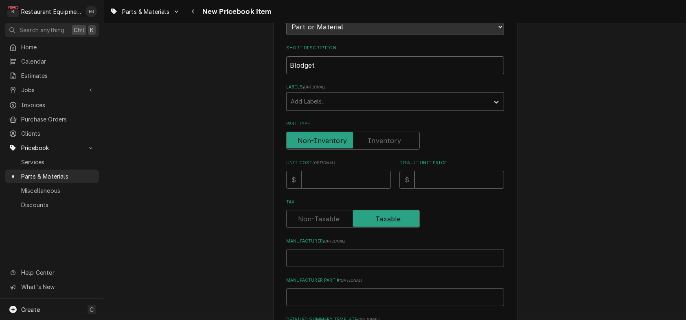
type textarea "x"
type input "[PERSON_NAME]"
type textarea "x"
type input "[PERSON_NAME]"
type textarea "x"
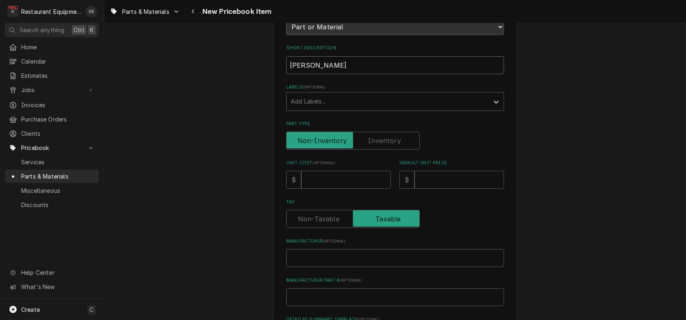
type input "[PERSON_NAME] S"
type textarea "x"
type input "[PERSON_NAME]"
type textarea "x"
type input "[PERSON_NAME] Spa"
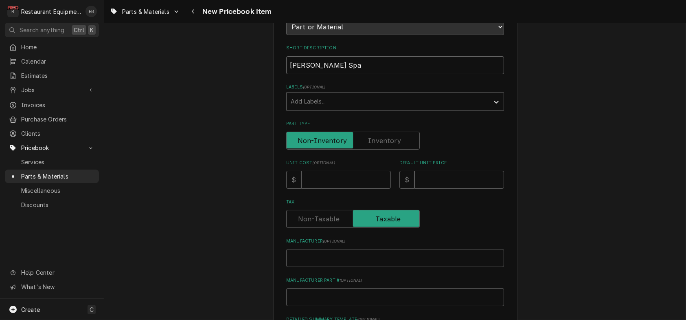
type textarea "x"
type input "[PERSON_NAME] Spar"
type textarea "x"
type input "[PERSON_NAME] Spark"
type textarea "x"
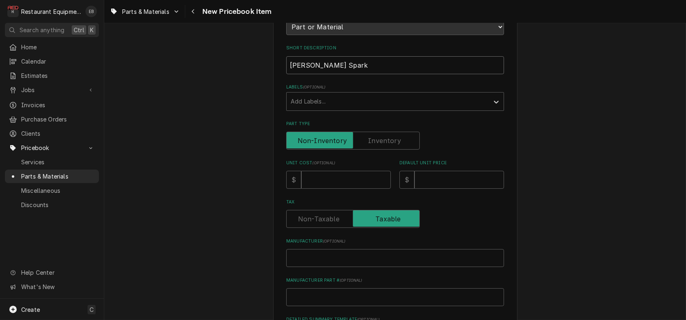
type input "[PERSON_NAME] Spark"
type textarea "x"
type input "[PERSON_NAME] Spark W"
type textarea "x"
type input "[PERSON_NAME] Spark Wi"
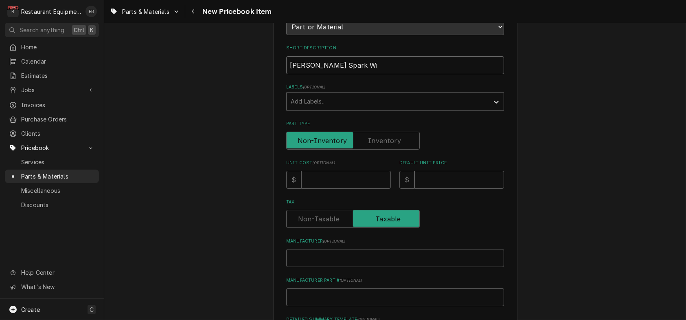
type textarea "x"
type input "[PERSON_NAME] Spark Wir"
type textarea "x"
type input "[PERSON_NAME] Spark Wire"
type textarea "x"
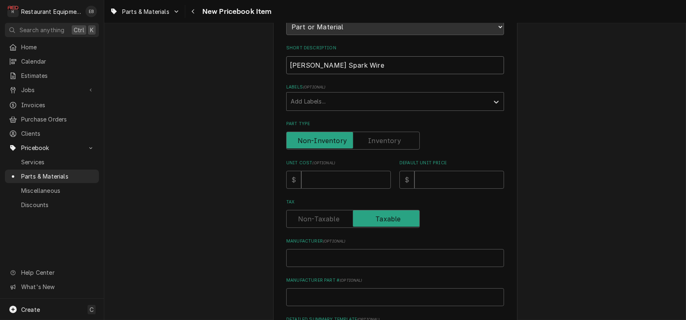
type input "[PERSON_NAME] Spark Wire"
type textarea "x"
type input "[PERSON_NAME] Spark Wire A"
type textarea "x"
type input "[PERSON_NAME] Spark Wire As"
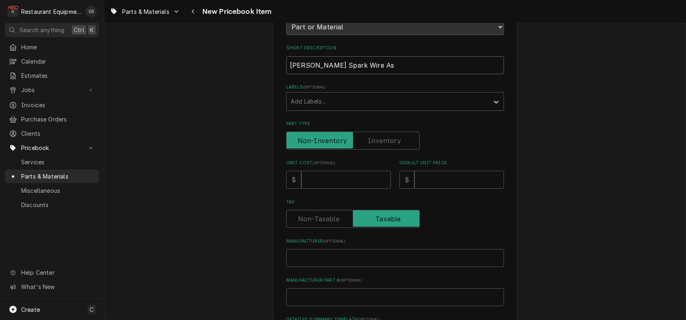
type textarea "x"
type input "[PERSON_NAME] Spark Wire Ass"
type textarea "x"
type input "[PERSON_NAME] Spark Wire Asse"
type textarea "x"
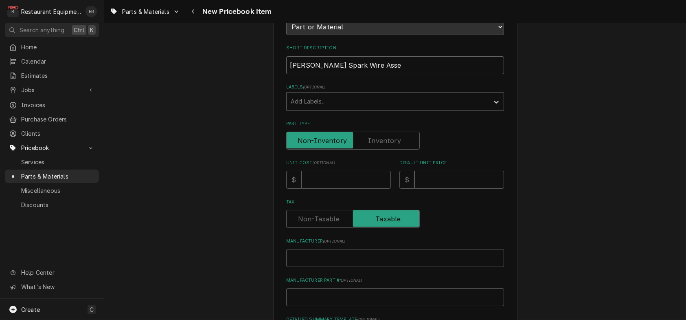
type input "[PERSON_NAME] Spark Wire Assem"
type textarea "x"
type input "[PERSON_NAME] Spark Wire Assemb"
type textarea "x"
type input "[PERSON_NAME] Spark Wire Assembl"
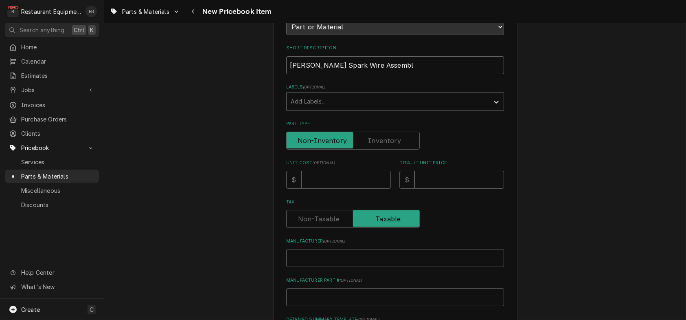
type textarea "x"
type input "[PERSON_NAME] Spark Wire Assembly"
click at [343, 189] on input "Unit Cost ( optional )" at bounding box center [346, 180] width 90 height 18
click at [334, 189] on input "Unit Cost ( optional )" at bounding box center [346, 180] width 90 height 18
type textarea "x"
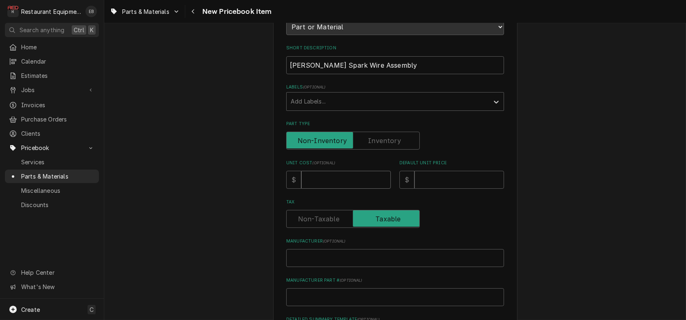
type input "3"
type textarea "x"
type input "35"
type textarea "x"
type input "35.7"
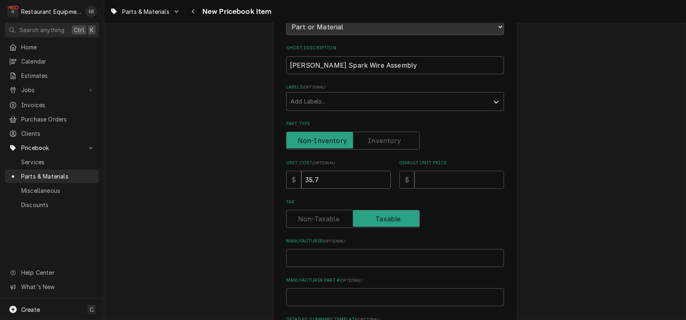
type textarea "x"
type input "35.70"
click at [458, 189] on input "Default Unit Price" at bounding box center [459, 180] width 90 height 18
type textarea "x"
type input "5"
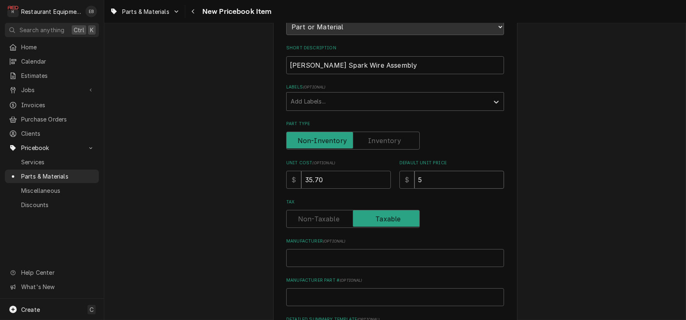
type textarea "x"
type input "52"
type textarea "x"
type input "52.4"
type textarea "x"
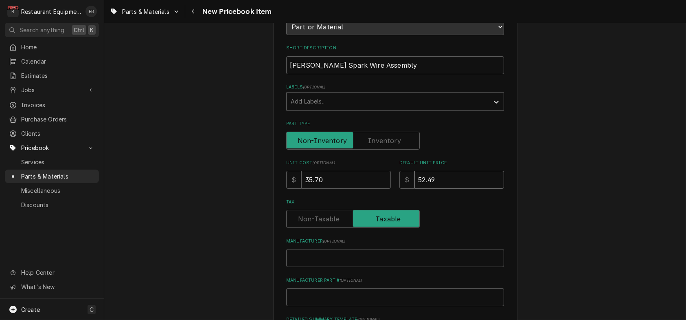
type input "52.49"
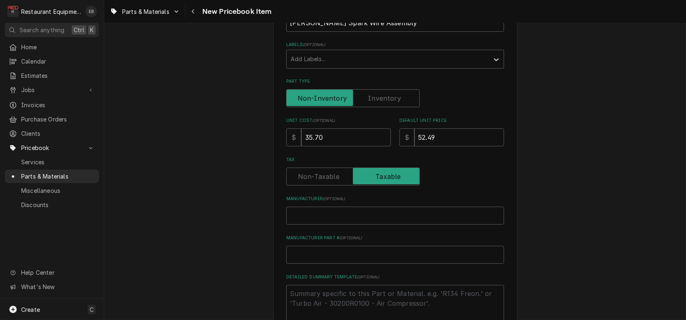
scroll to position [163, 0]
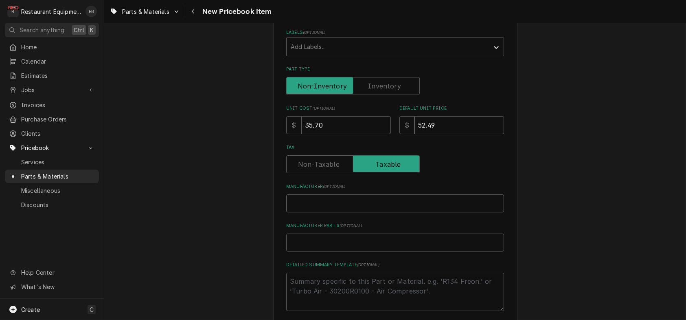
click at [379, 212] on input "Manufacturer ( optional )" at bounding box center [395, 203] width 218 height 18
type textarea "x"
type input "B"
type textarea "x"
type input "Bl"
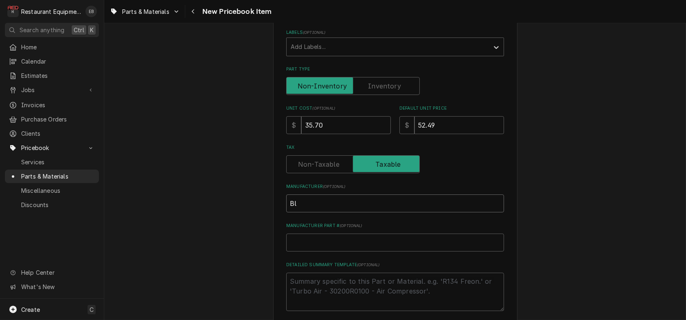
type textarea "x"
type input "Blo"
type textarea "x"
type input "Blod"
click at [347, 251] on input "Manufacturer Part # ( optional )" at bounding box center [395, 242] width 218 height 18
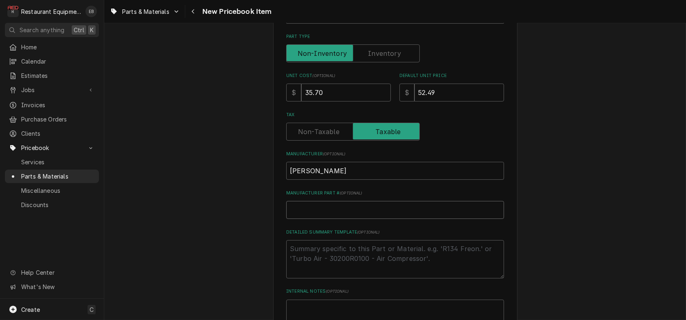
scroll to position [217, 0]
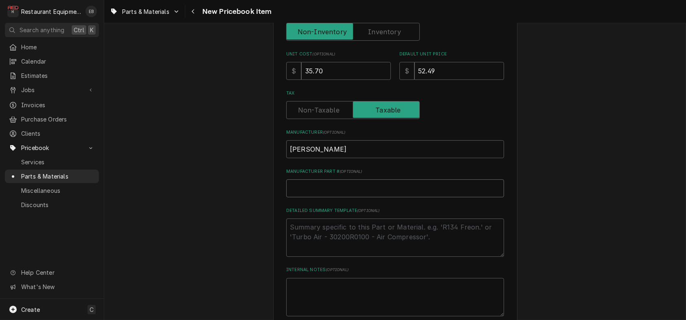
paste input "55648"
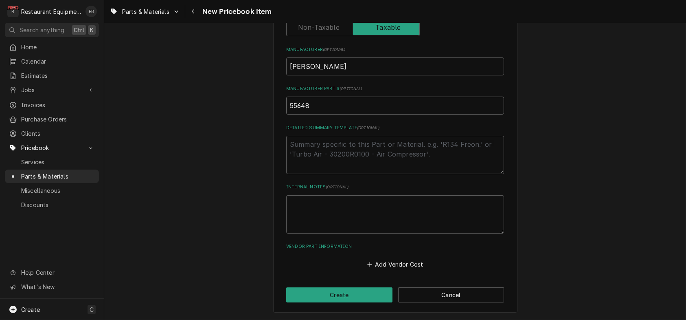
scroll to position [363, 0]
click at [395, 259] on button "Add Vendor Cost" at bounding box center [395, 264] width 59 height 11
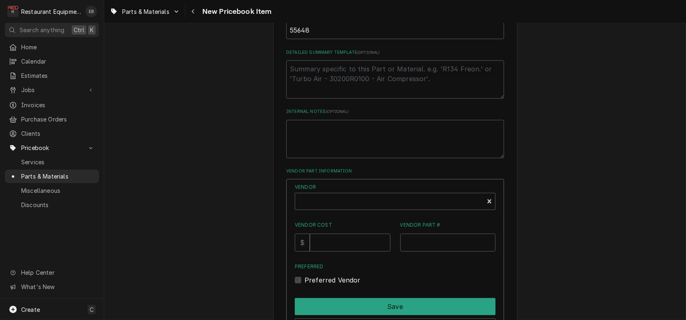
scroll to position [444, 0]
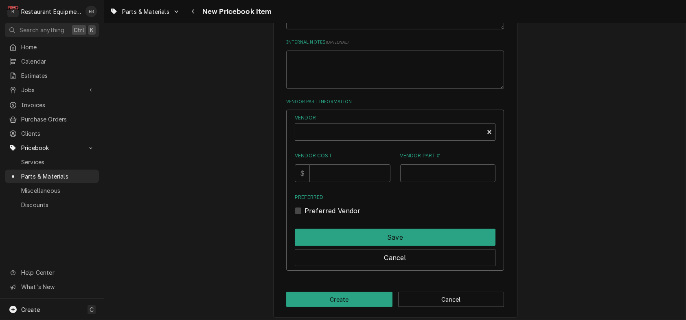
click at [349, 145] on div "Vendor" at bounding box center [389, 135] width 180 height 20
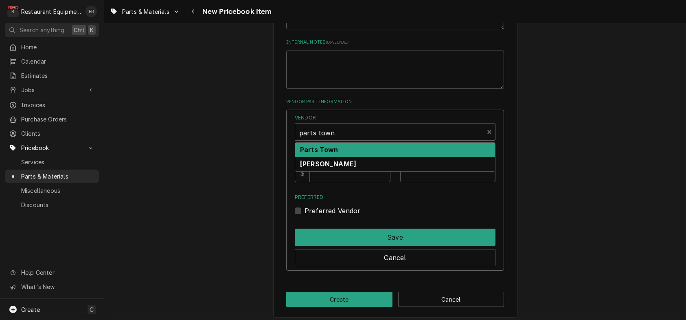
drag, startPoint x: 357, startPoint y: 207, endPoint x: 357, endPoint y: 211, distance: 4.6
click at [357, 157] on div "Parts Town" at bounding box center [395, 150] width 200 height 14
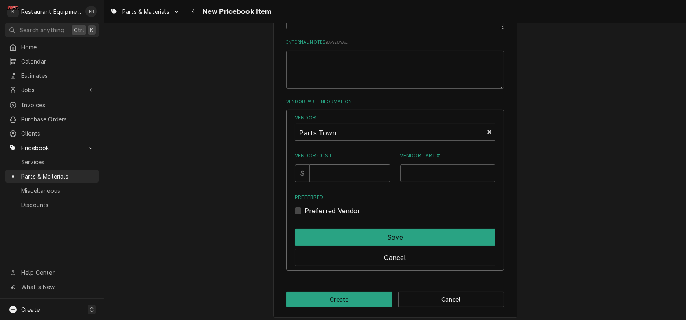
click at [347, 182] on input "Vendor Cost" at bounding box center [350, 173] width 80 height 18
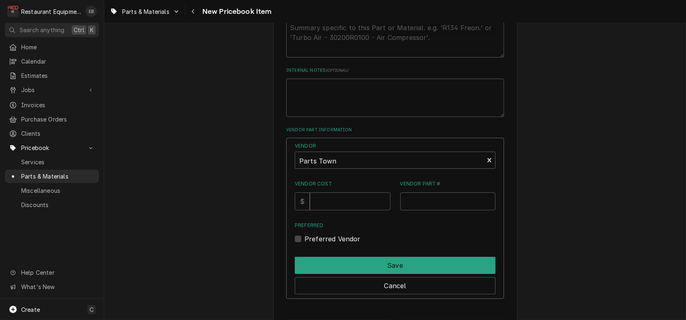
scroll to position [417, 0]
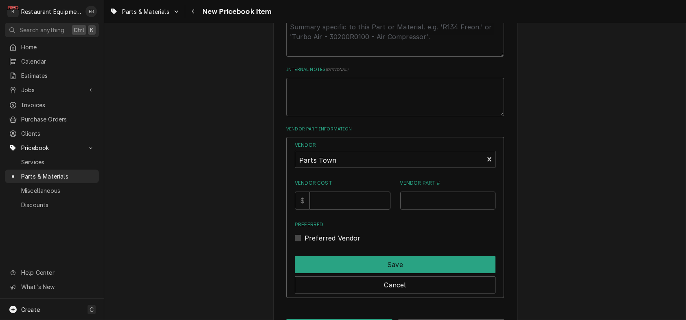
click at [343, 209] on input "Vendor Cost" at bounding box center [350, 200] width 80 height 18
click at [415, 209] on input "Vendor Part #" at bounding box center [448, 200] width 96 height 18
paste input "BL55648"
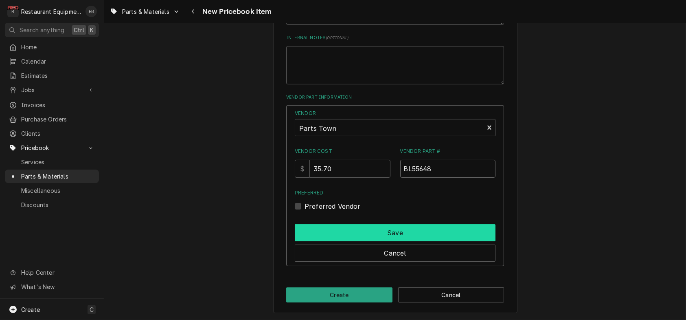
scroll to position [524, 0]
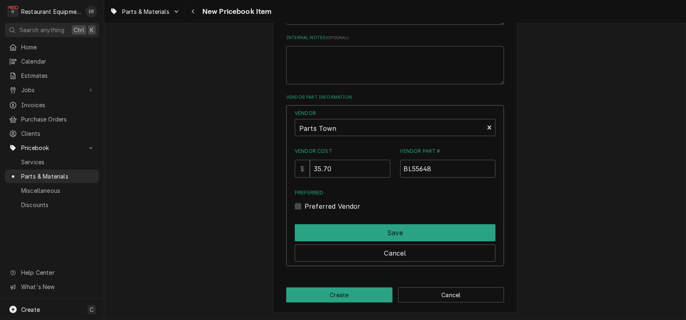
click at [303, 201] on div "Preferred Vendor" at bounding box center [395, 206] width 201 height 10
click at [305, 201] on label "Preferred Vendor" at bounding box center [333, 206] width 56 height 10
click at [305, 201] on input "Preferred" at bounding box center [405, 210] width 201 height 18
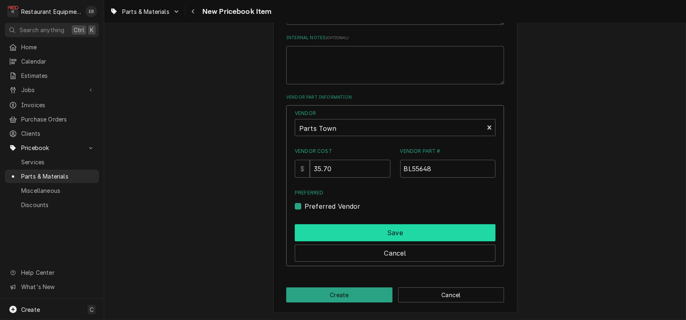
click at [324, 224] on button "Save" at bounding box center [395, 232] width 201 height 17
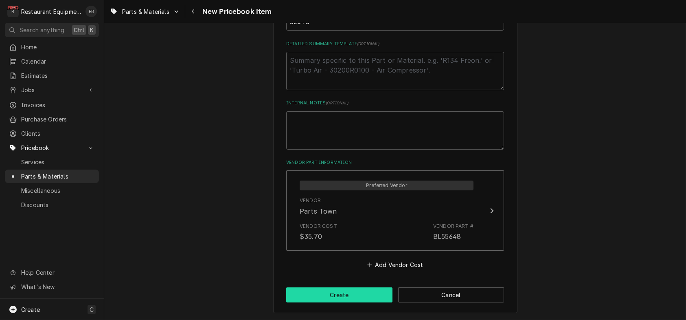
click at [349, 290] on button "Create" at bounding box center [339, 294] width 106 height 15
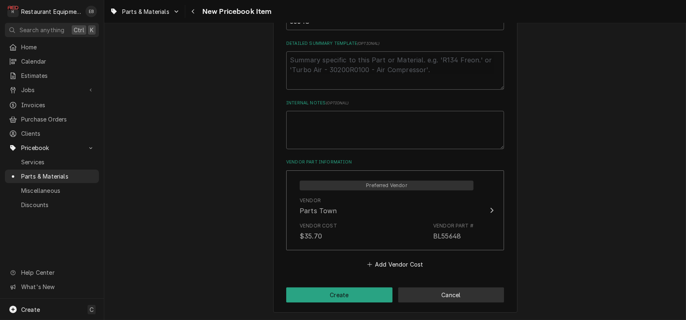
click at [439, 297] on button "Cancel" at bounding box center [451, 294] width 106 height 15
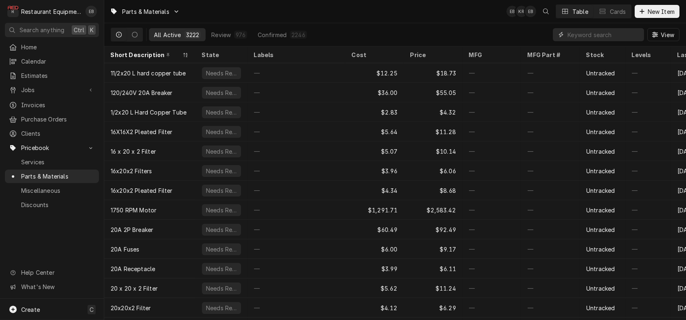
click at [575, 41] on input "Dynamic Content Wrapper" at bounding box center [604, 34] width 72 height 13
paste input "BL55648"
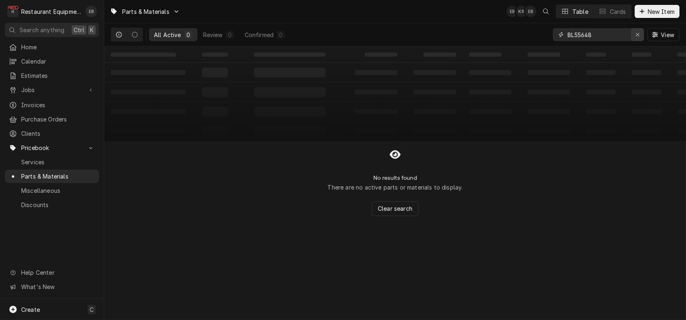
type input "BL55648"
click at [634, 39] on div "Erase input" at bounding box center [638, 35] width 8 height 8
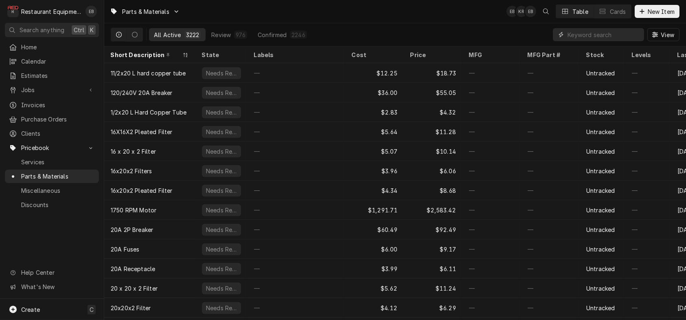
click at [586, 39] on input "Dynamic Content Wrapper" at bounding box center [604, 34] width 72 height 13
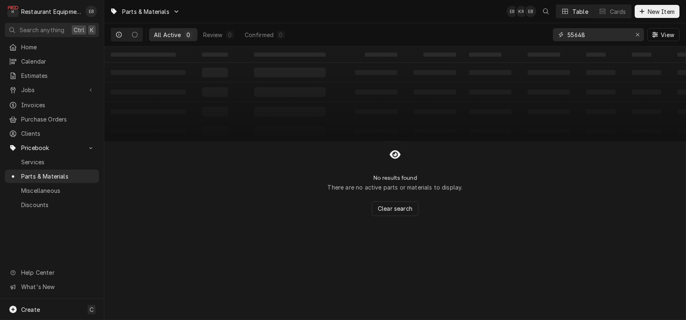
type input "55648"
click at [657, 9] on span "New Item" at bounding box center [661, 11] width 30 height 9
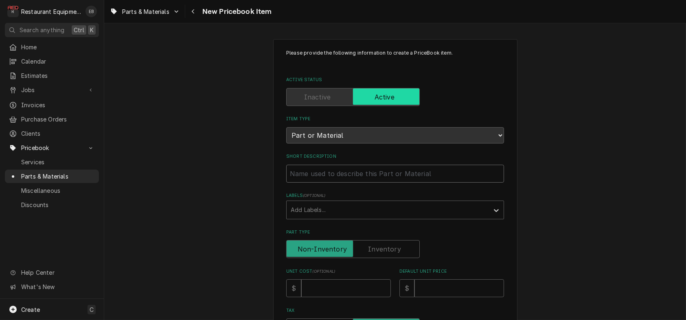
click at [368, 182] on input "Short Description" at bounding box center [395, 173] width 218 height 18
type textarea "x"
type input "5"
type textarea "x"
type input "55"
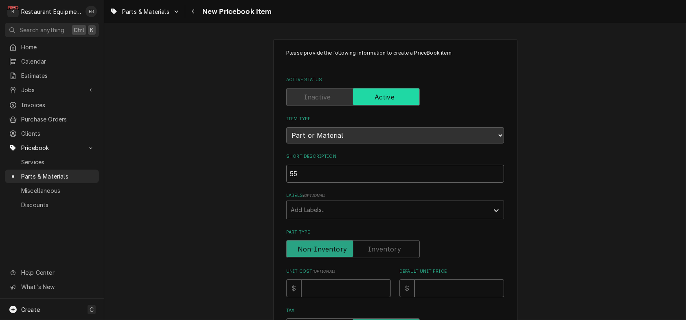
type textarea "x"
type input "556"
type textarea "x"
type input "5564"
type textarea "x"
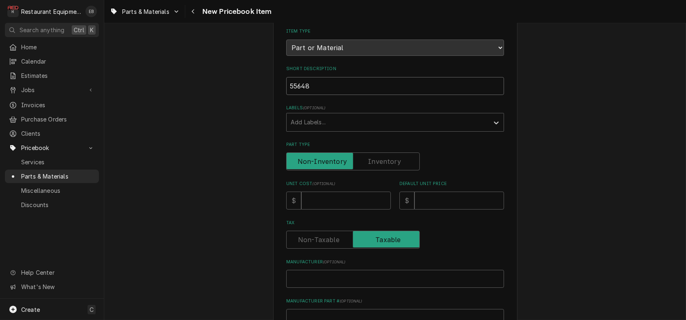
scroll to position [108, 0]
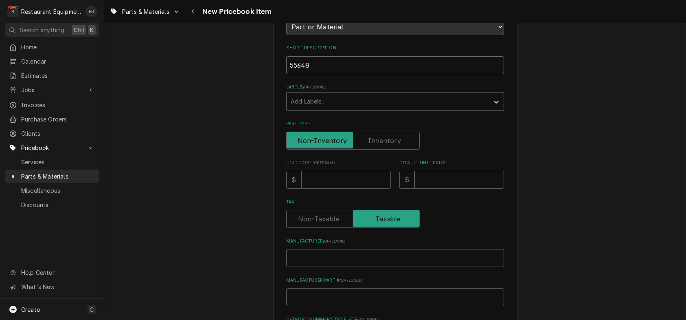
type input "55648"
click at [342, 189] on input "Unit Cost ( optional )" at bounding box center [346, 180] width 90 height 18
type textarea "x"
type input "3"
type textarea "x"
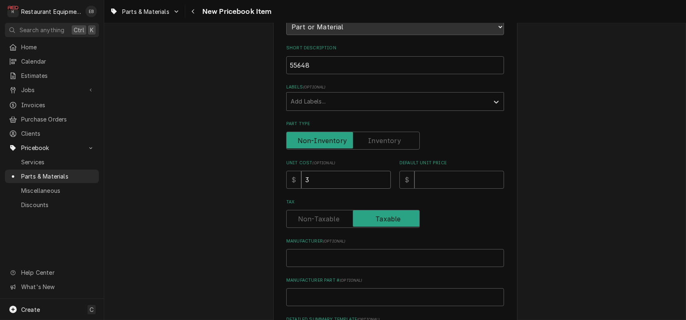
type input "35"
type textarea "x"
type input "35.7"
click at [480, 189] on input "Default Unit Price" at bounding box center [459, 180] width 90 height 18
type textarea "x"
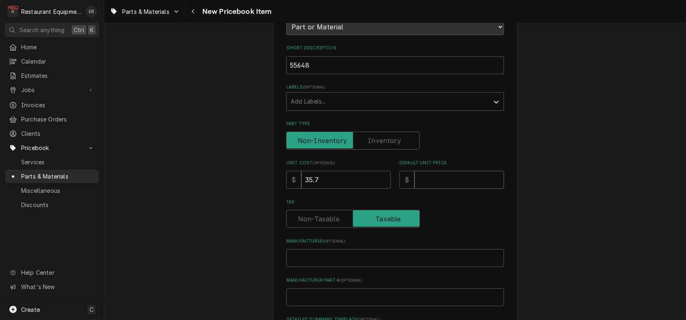
type input "5"
type textarea "x"
type input "52"
type textarea "x"
type input "52.4"
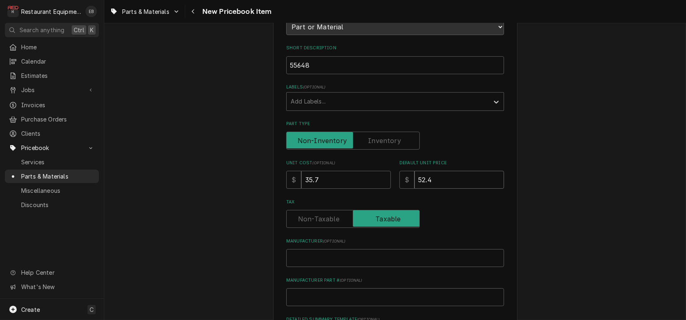
type textarea "x"
type input "52.49"
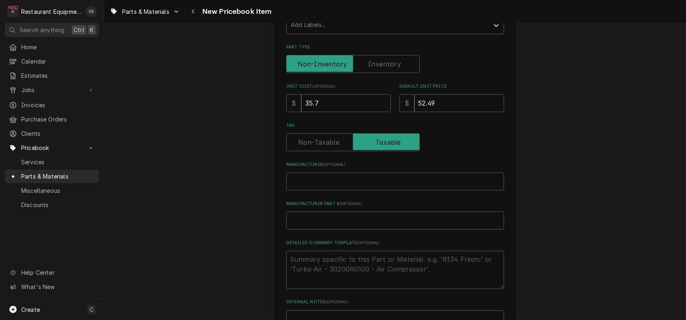
scroll to position [190, 0]
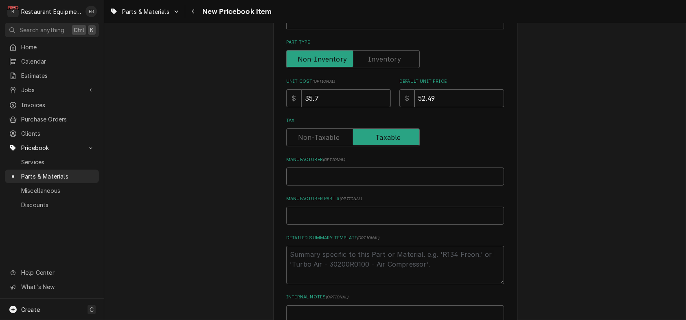
click at [361, 185] on input "Manufacturer ( optional )" at bounding box center [395, 176] width 218 height 18
type textarea "x"
type input "B"
type textarea "x"
type input "Bl"
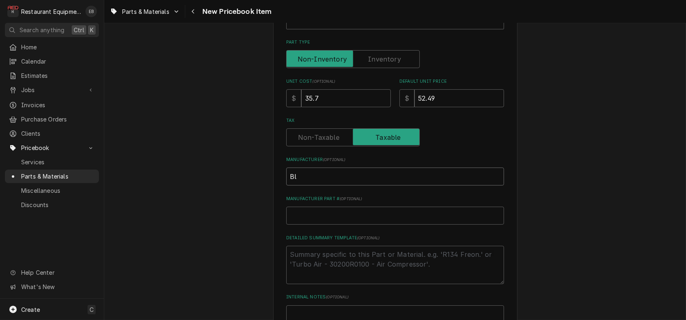
type textarea "x"
type input "Blo"
type textarea "x"
type input "Blod"
type textarea "x"
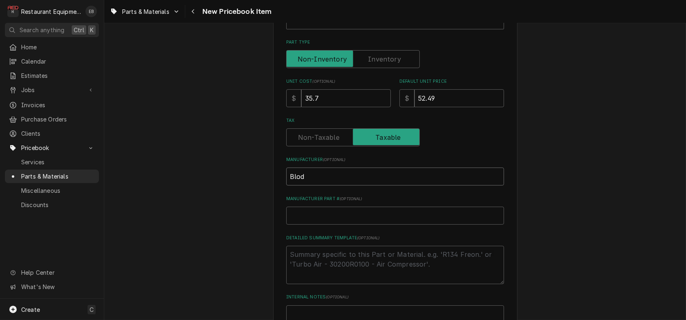
type input "Blodg"
type textarea "x"
type input "Blodge"
type textarea "x"
type input "Blodget"
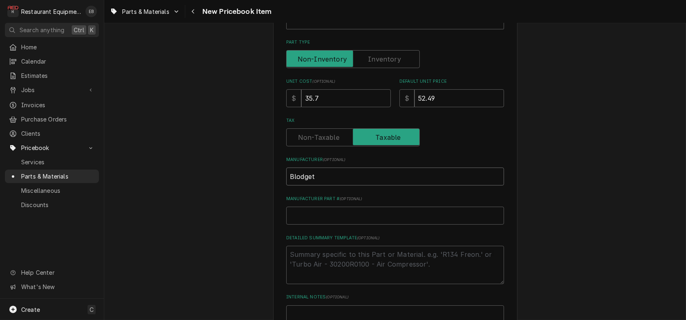
type textarea "x"
type input "[PERSON_NAME]"
click at [337, 224] on input "Manufacturer Part # ( optional )" at bounding box center [395, 215] width 218 height 18
type textarea "x"
type input "5"
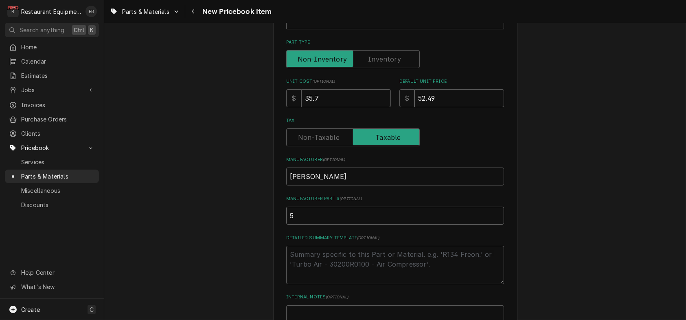
type textarea "x"
type input "55"
type textarea "x"
type input "556"
type textarea "x"
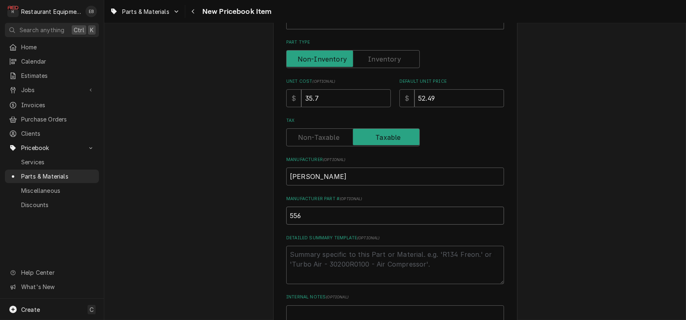
type input "5564"
type textarea "x"
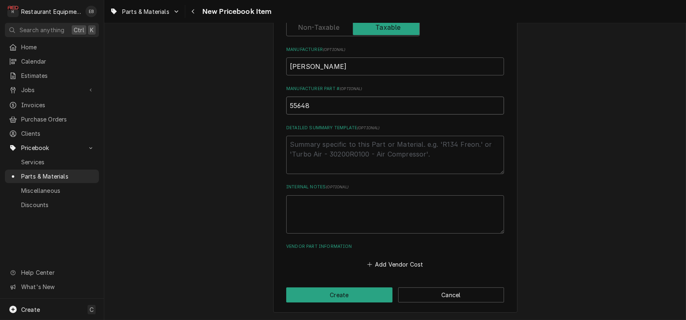
scroll to position [353, 0]
type input "55648"
click at [401, 270] on button "Add Vendor Cost" at bounding box center [395, 264] width 59 height 11
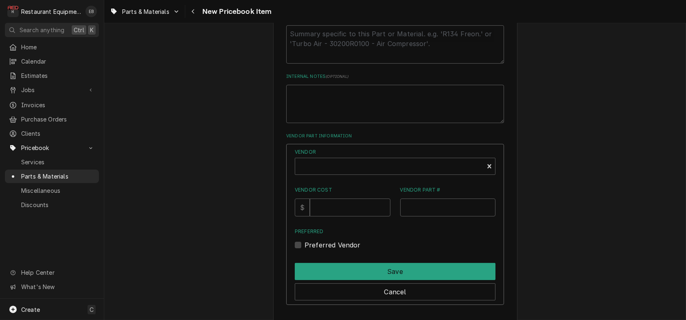
scroll to position [434, 0]
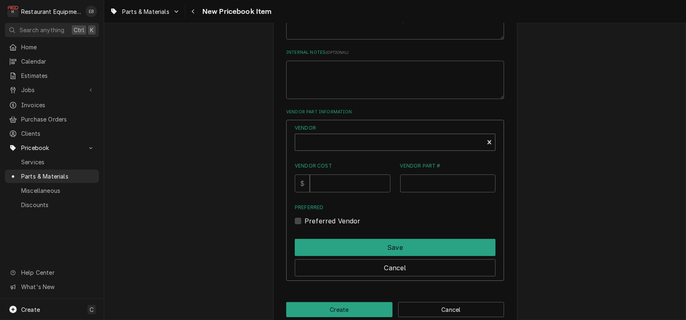
type textarea "x"
click at [362, 155] on div "Vendor" at bounding box center [389, 146] width 180 height 20
type input "Parts town"
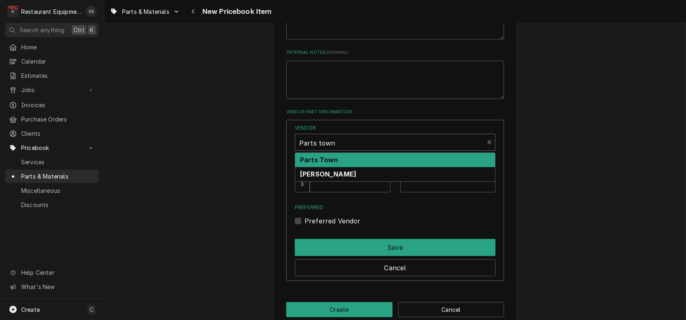
click at [338, 164] on strong "Parts Town" at bounding box center [319, 160] width 38 height 8
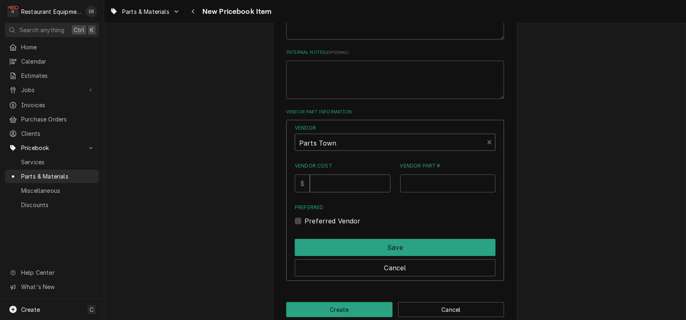
click at [345, 192] on input "Vendor Cost" at bounding box center [350, 183] width 80 height 18
click at [340, 192] on input "Vendor Cost" at bounding box center [350, 183] width 80 height 18
type input "35.7"
click at [430, 192] on input "Vendor Part #" at bounding box center [448, 183] width 96 height 18
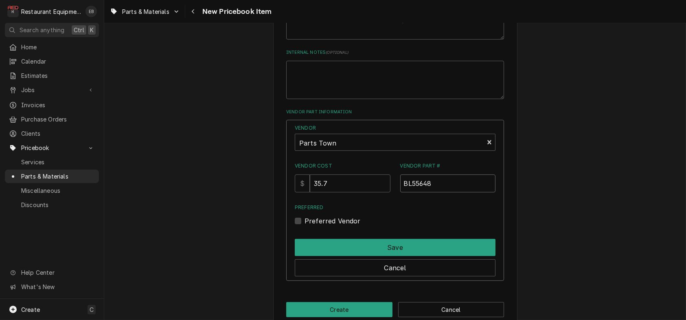
type input "BL55648"
click at [305, 226] on label "Preferred Vendor" at bounding box center [333, 221] width 56 height 10
click at [305, 234] on input "Preferred" at bounding box center [405, 225] width 201 height 18
checkbox input "true"
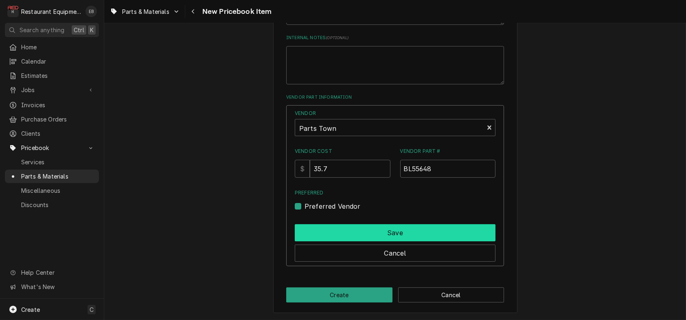
click at [397, 241] on button "Save" at bounding box center [395, 232] width 201 height 17
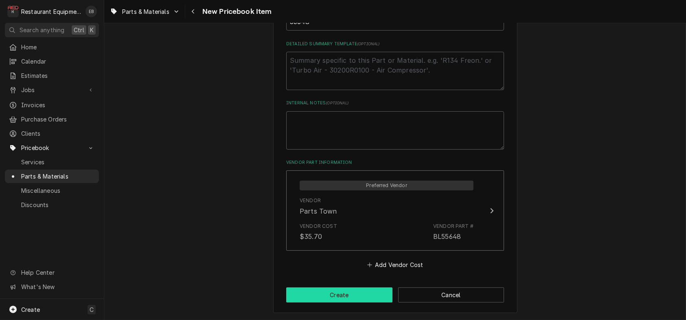
click at [371, 300] on button "Create" at bounding box center [339, 294] width 106 height 15
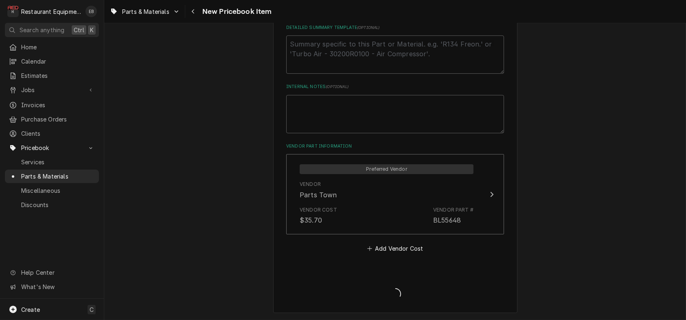
type textarea "x"
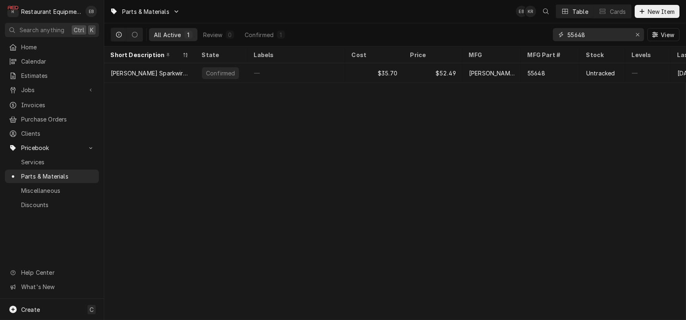
click at [607, 38] on input "55648" at bounding box center [598, 34] width 61 height 13
click at [637, 34] on div "Erase input" at bounding box center [638, 35] width 8 height 8
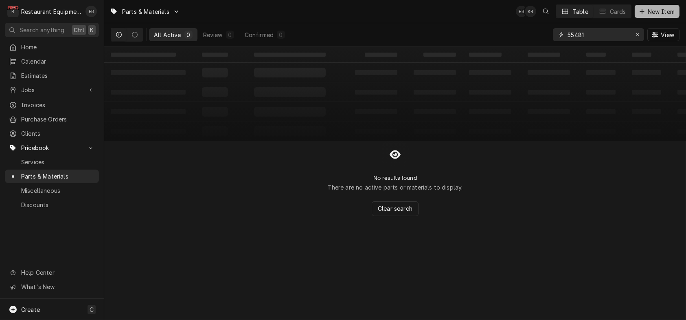
type input "55481"
click at [640, 14] on icon "Dynamic Content Wrapper" at bounding box center [642, 12] width 5 height 6
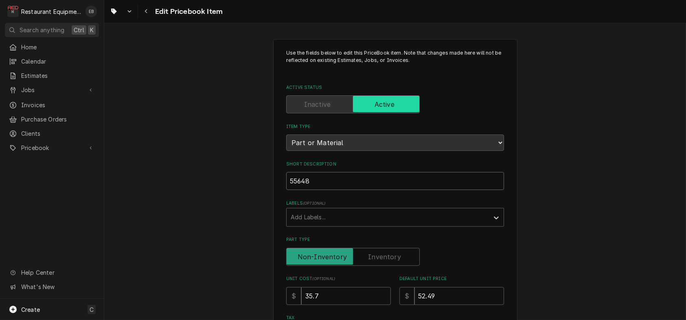
drag, startPoint x: 322, startPoint y: 205, endPoint x: 332, endPoint y: 203, distance: 9.5
type textarea "x"
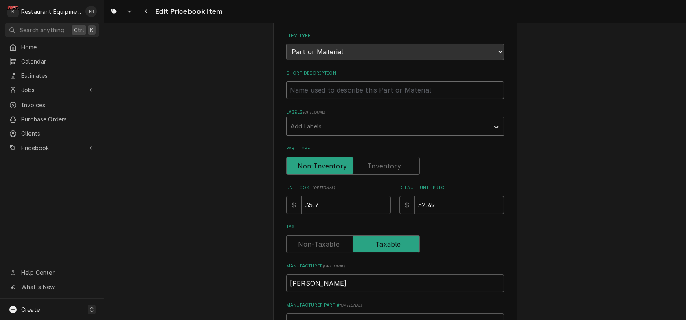
scroll to position [81, 0]
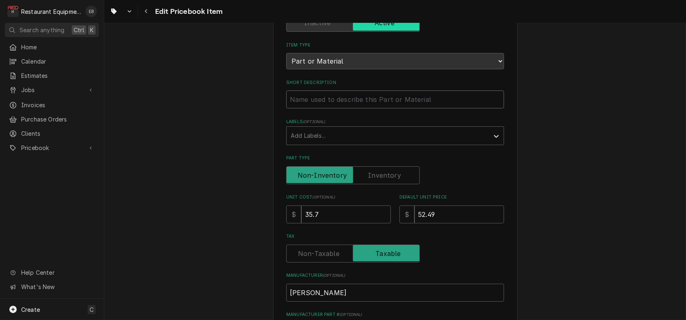
click at [345, 108] on input "Short Description" at bounding box center [395, 99] width 218 height 18
type textarea "x"
type input "B"
type textarea "x"
type input "Bl"
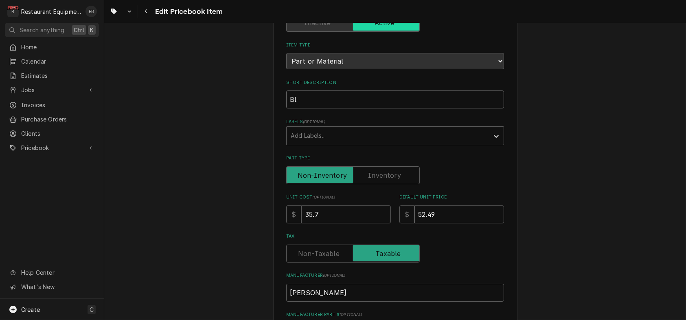
type textarea "x"
type input "Blo"
type textarea "x"
type input "Blod"
type textarea "x"
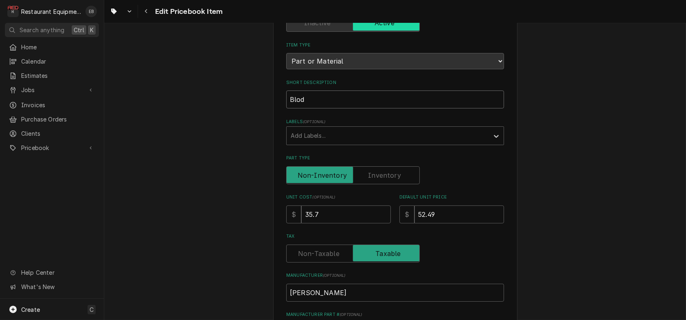
type input "Blodg"
type textarea "x"
type input "Blodge"
type textarea "x"
type input "Blodget"
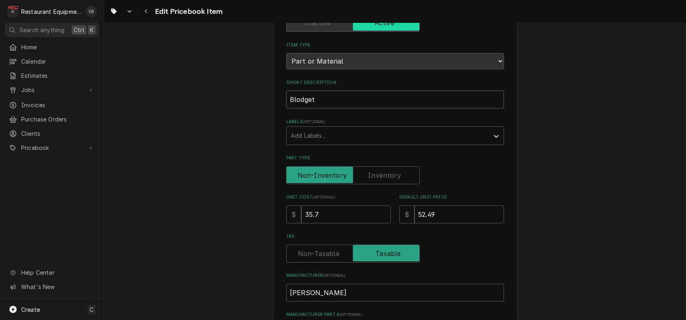
type textarea "x"
type input "[PERSON_NAME]"
type textarea "x"
type input "[PERSON_NAME]"
type textarea "x"
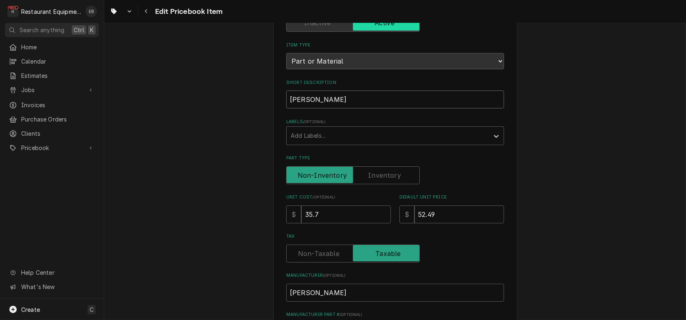
type input "Blodgett S"
type textarea "x"
type input "Blodgett Sp"
type textarea "x"
type input "Blodgett Spa"
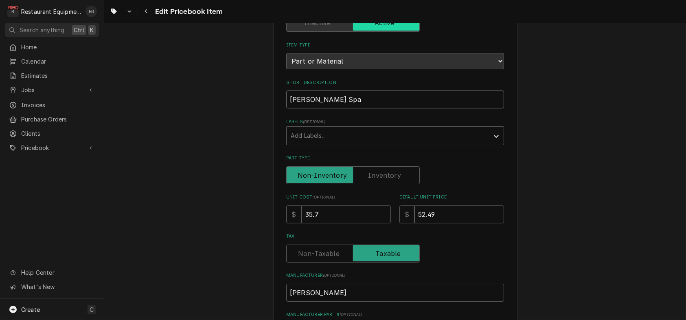
type textarea "x"
type input "Blodgett Spar"
type textarea "x"
type input "Blodgett Spark"
type textarea "x"
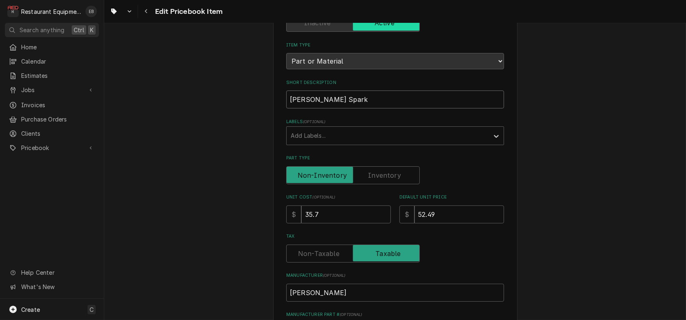
type input "Blodgett Spark"
type textarea "x"
type input "Blodgett Spark W"
type textarea "x"
type input "Blodgett Spark Wi"
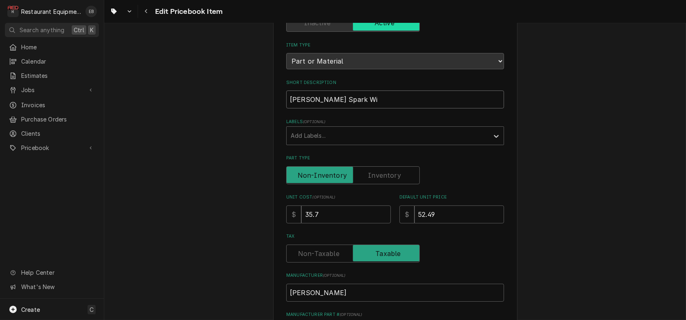
type textarea "x"
type input "Blodgett Spark Wir"
type textarea "x"
type input "Blodgett Spark Wire"
type textarea "x"
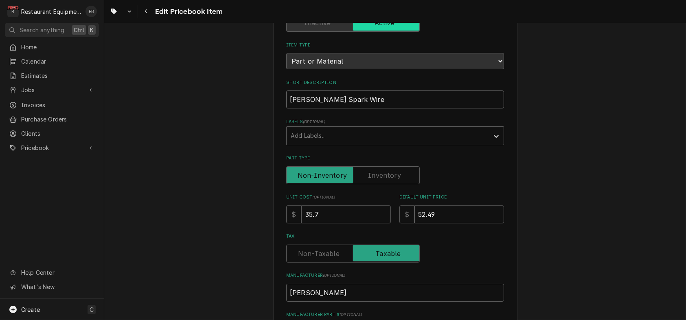
type input "Blodgett Spark Wir"
type textarea "x"
type input "Blodgett Spark Wi"
type textarea "x"
type input "Blodgett Spark W"
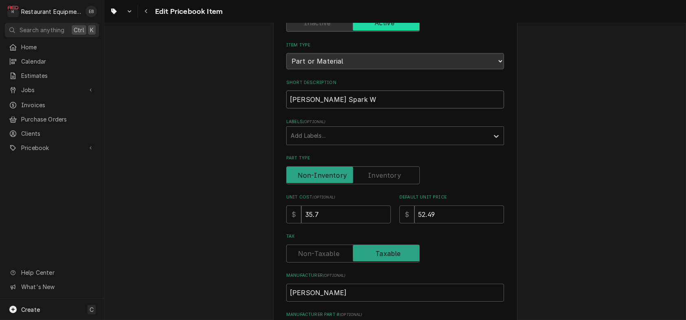
type textarea "x"
type input "Blodgett Spark"
type textarea "x"
type input "Blodgett Spark"
type textarea "x"
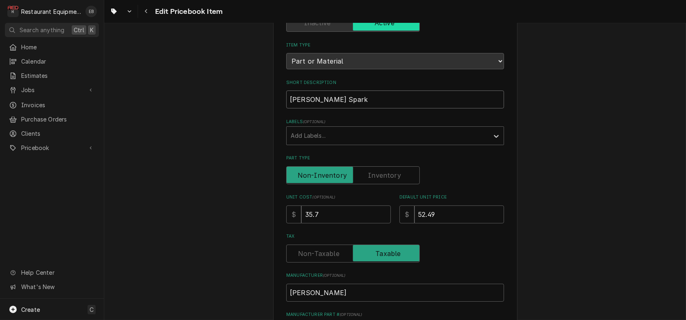
type input "Blodgett Sparkw"
type textarea "x"
type input "Blodgett Sparkwi"
type textarea "x"
type input "Blodgett Sparkwir"
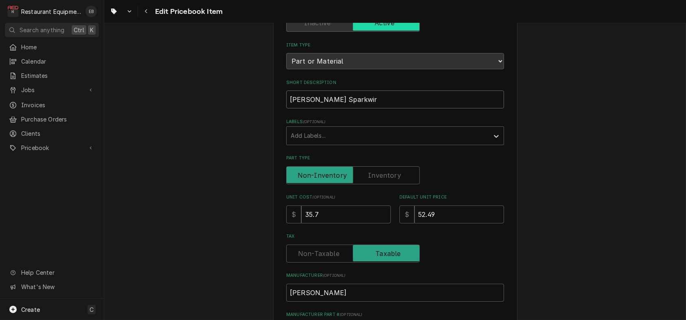
type textarea "x"
type input "Blodgett Sparkwire"
type textarea "x"
type input "Blodgett Sparkwire"
type textarea "x"
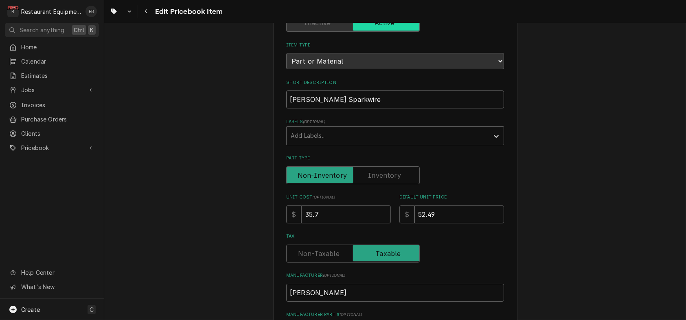
type input "Blodgett Sparkwire a"
type textarea "x"
type input "Blodgett Sparkwire as"
type textarea "x"
type input "Blodgett Sparkwire ass"
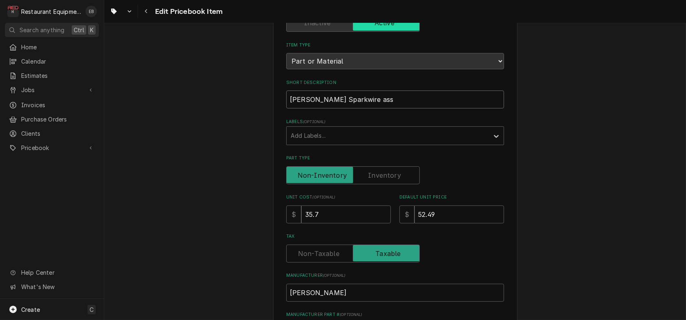
type textarea "x"
type input "Blodgett Sparkwire asse"
type textarea "x"
type input "Blodgett Sparkwire assem"
type textarea "x"
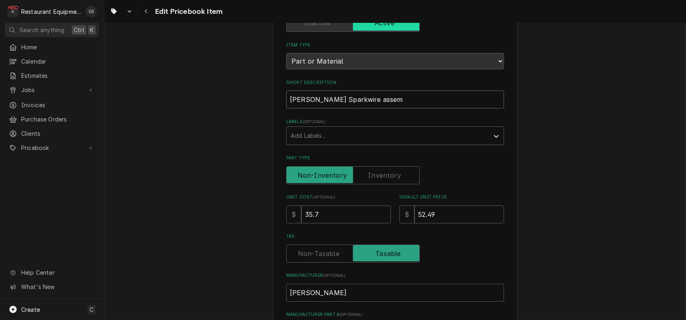
type input "Blodgett Sparkwire assemb"
type textarea "x"
type input "Blodgett Sparkwire assembl"
type textarea "x"
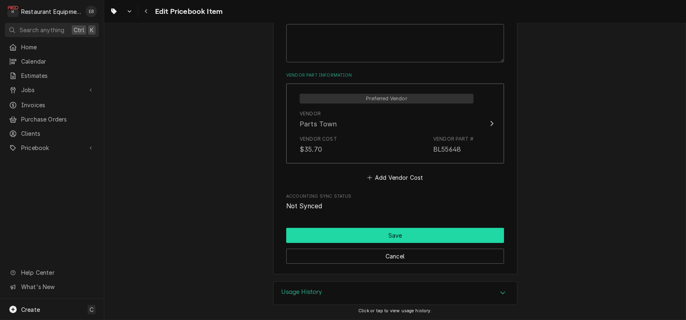
scroll to position [561, 0]
type input "Blodgett Sparkwire assembly"
click at [366, 228] on button "Save" at bounding box center [395, 235] width 218 height 15
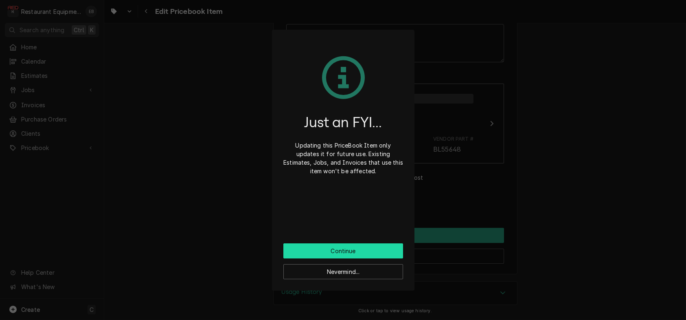
click at [366, 256] on button "Continue" at bounding box center [343, 250] width 120 height 15
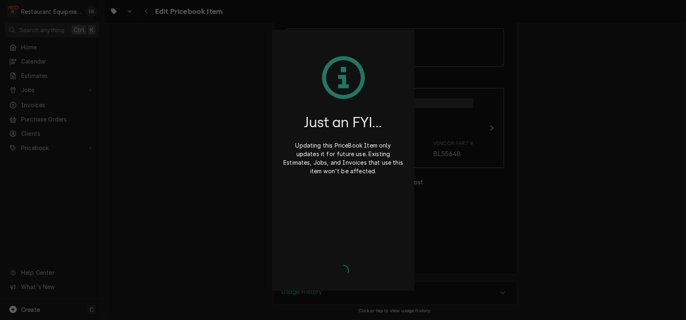
scroll to position [556, 0]
type textarea "x"
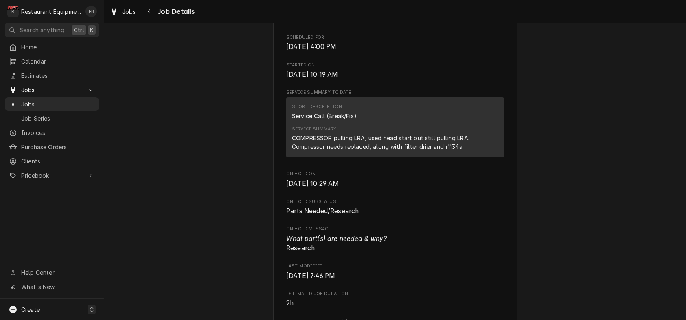
scroll to position [244, 0]
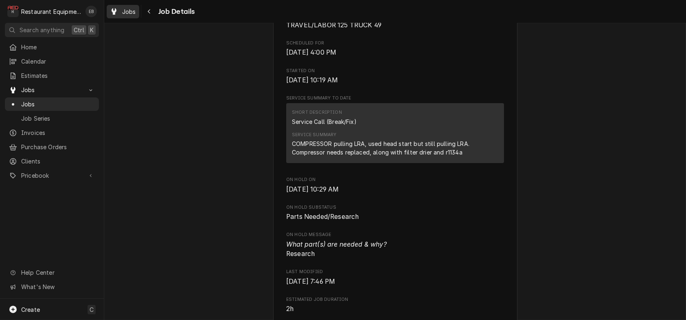
click at [127, 12] on div "Jobs" at bounding box center [122, 12] width 29 height 10
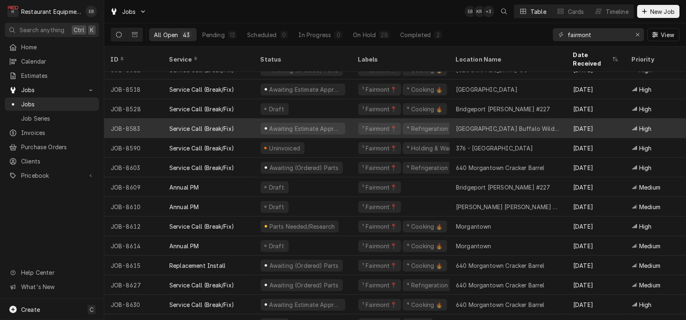
scroll to position [599, 0]
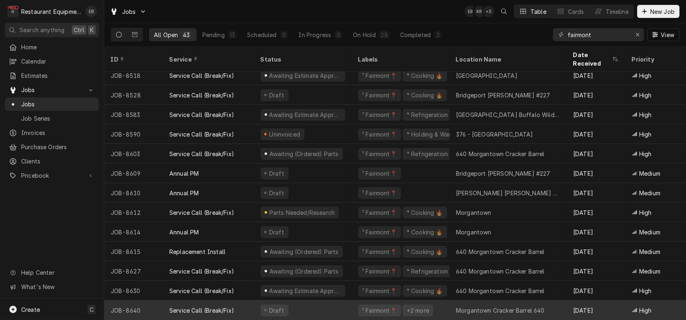
click at [464, 306] on div "Morgantown Cracker Barrel 640" at bounding box center [500, 310] width 89 height 9
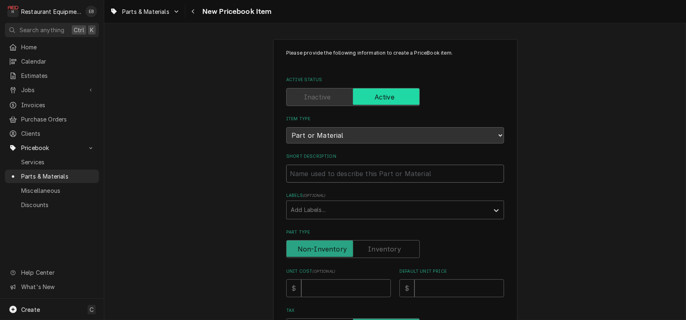
click at [373, 182] on input "Short Description" at bounding box center [395, 173] width 218 height 18
type textarea "x"
type input "S"
type textarea "x"
type input "So"
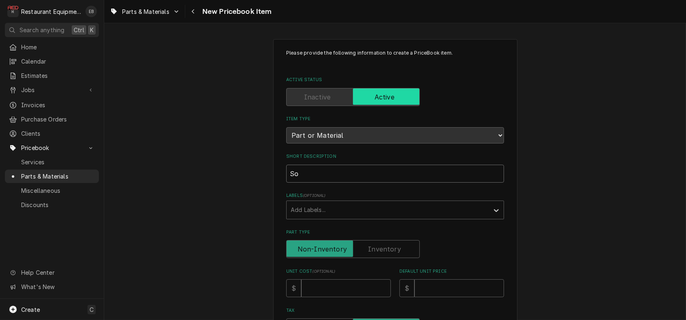
type textarea "x"
type input "Sof"
type textarea "x"
type input "Soft"
type textarea "x"
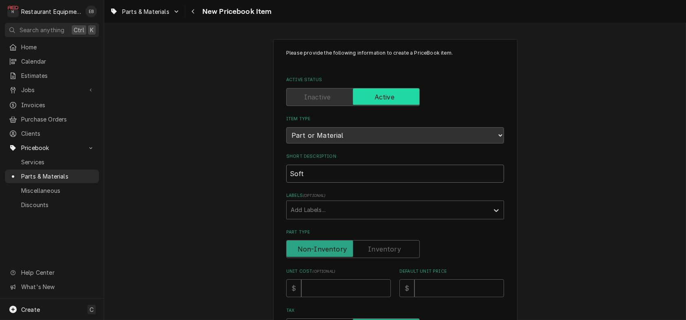
type input "Soft"
type textarea "x"
type input "Soft T"
type textarea "x"
type input "Soft TO"
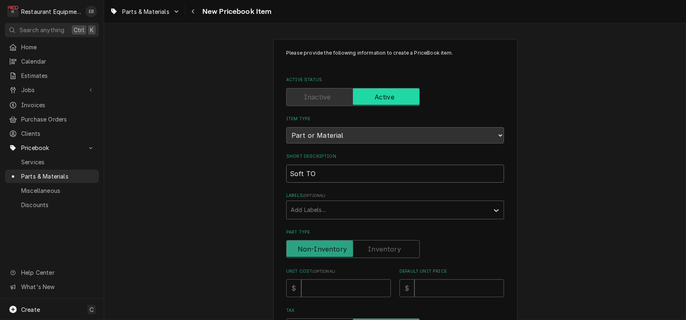
type textarea "x"
type input "Soft TOo"
type textarea "x"
type input "Soft TOou"
type textarea "x"
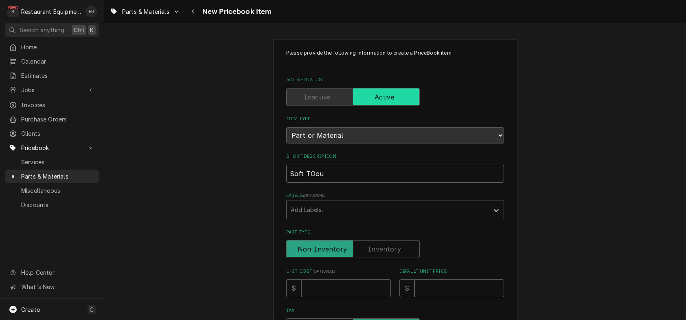
type input "Soft TOouc"
type textarea "x"
type input "Soft TOouch"
type textarea "x"
type input "Soft TOouc"
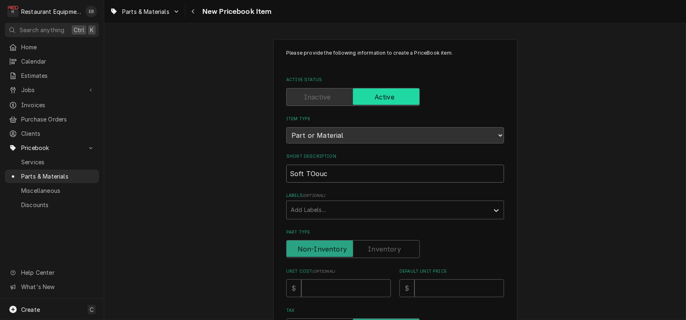
type textarea "x"
type input "Soft TOou"
type textarea "x"
type input "Soft TOo"
type textarea "x"
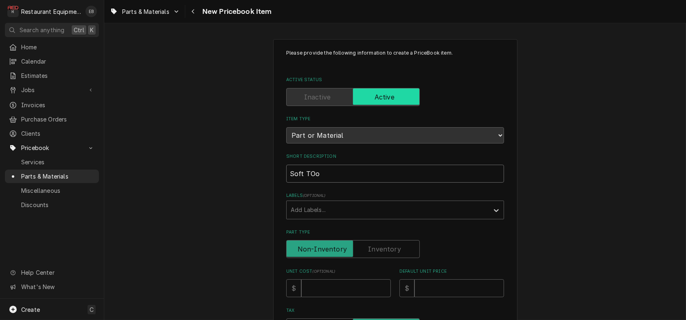
type input "Soft TO"
type textarea "x"
type input "Soft T"
type textarea "x"
type input "Soft To"
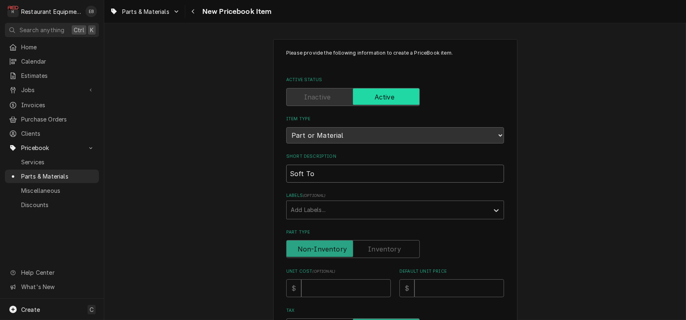
type textarea "x"
type input "Soft Tou"
type textarea "x"
type input "Soft Touc"
type textarea "x"
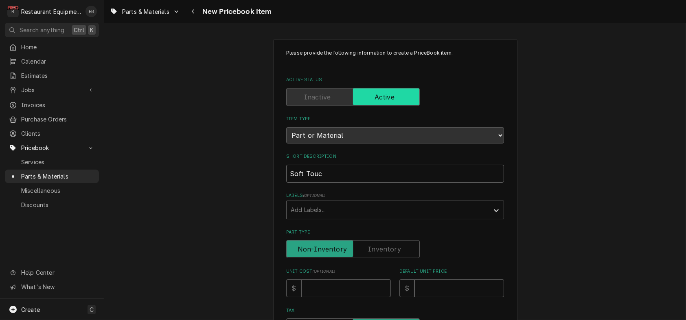
type input "Soft Touch"
type textarea "x"
type input "Soft Touch"
type textarea "x"
type input "Soft Touch K"
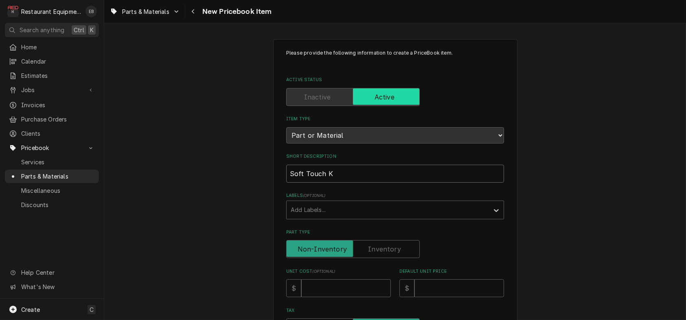
type textarea "x"
type input "Soft Touch Kn"
type textarea "x"
type input "Soft Touch Kno"
type textarea "x"
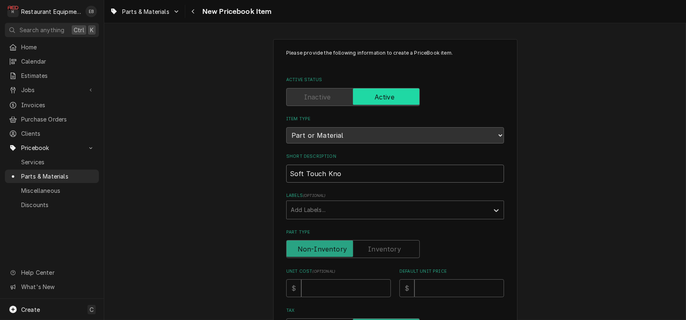
type input "Soft Touch Knob"
type textarea "x"
type input "Soft Touch Knob"
type textarea "x"
type input "Soft Touch Knob"
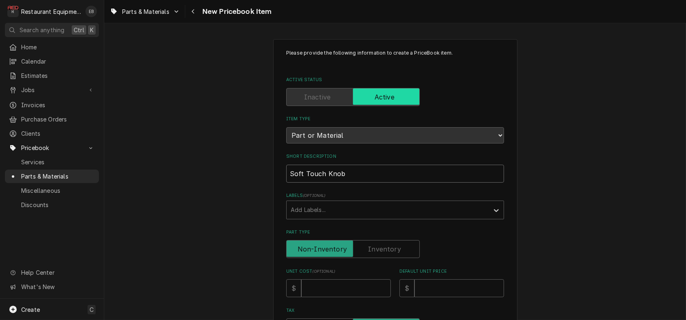
type textarea "x"
type input "Soft Touch Knob-"
type textarea "x"
type input "Soft Touch Knob-"
type textarea "x"
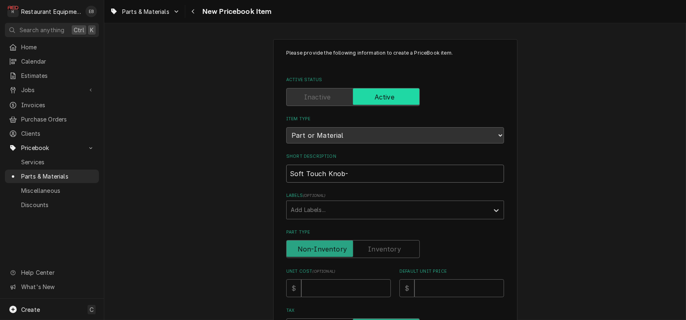
type input "Soft Touch Knob- O"
type textarea "x"
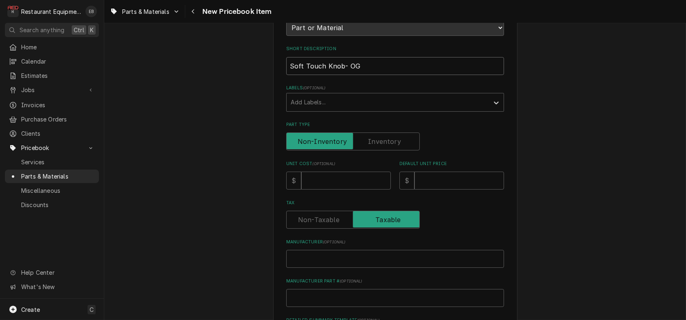
scroll to position [108, 0]
type input "Soft Touch Knob- OG"
click at [342, 189] on input "Unit Cost ( optional )" at bounding box center [346, 180] width 90 height 18
type textarea "x"
type input "1"
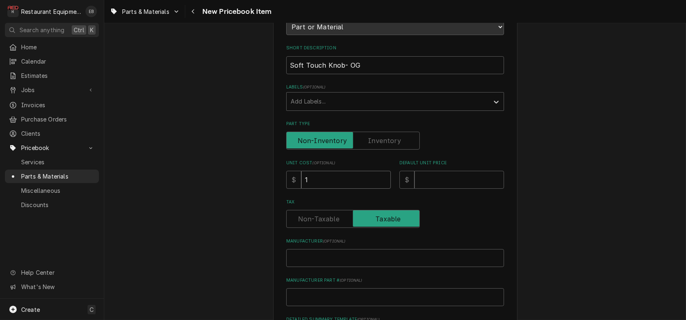
type textarea "x"
type input "16"
type textarea "x"
type input "16.7"
type textarea "x"
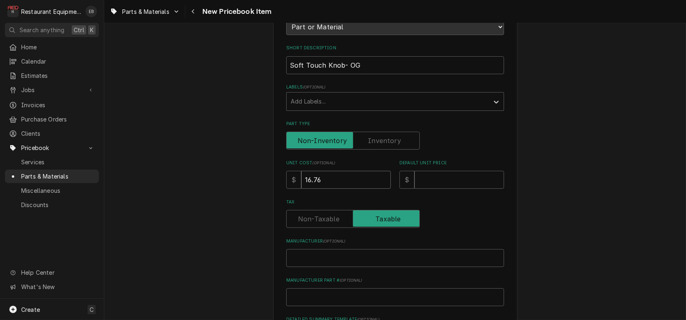
type input "16.76"
click at [462, 189] on input "Default Unit Price" at bounding box center [459, 180] width 90 height 18
type textarea "x"
type input "2"
type textarea "x"
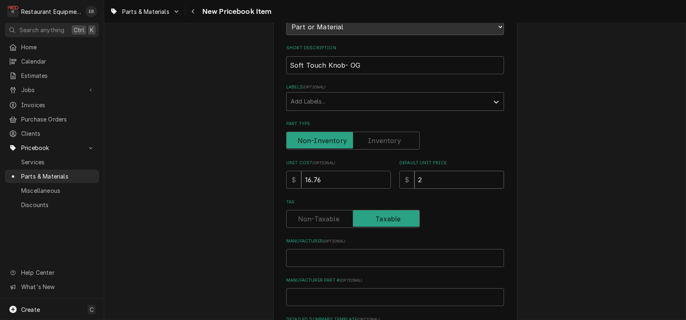
type input "24"
type textarea "x"
type input "24.6"
type textarea "x"
type input "24.64"
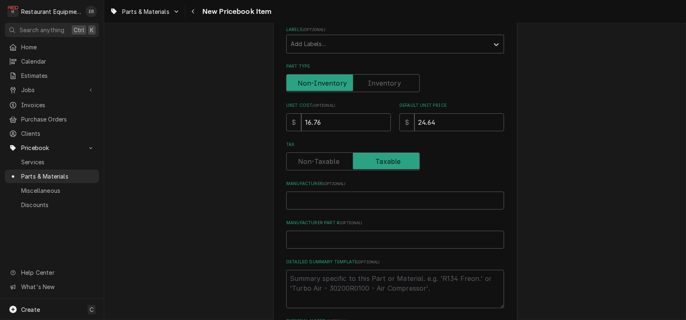
scroll to position [217, 0]
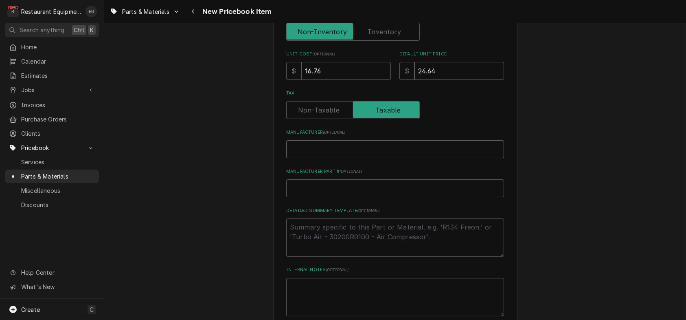
click at [355, 158] on input "Manufacturer ( optional )" at bounding box center [395, 149] width 218 height 18
type textarea "x"
type input "B"
type textarea "x"
type input "Bl"
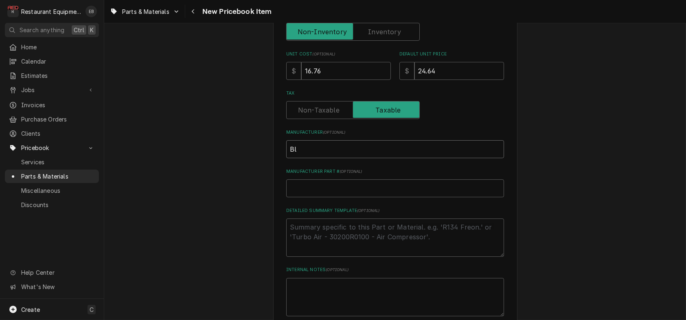
type textarea "x"
type input "Blo"
type textarea "x"
type input "Blod"
type textarea "x"
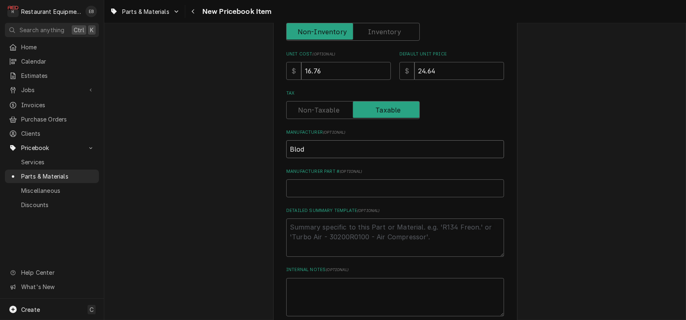
type input "Blodg"
type textarea "x"
type input "Blodge"
type textarea "x"
type input "Blodget"
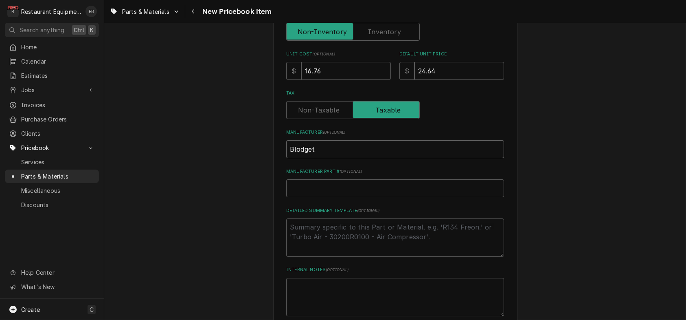
type textarea "x"
type input "[PERSON_NAME]"
click at [338, 197] on input "Manufacturer Part # ( optional )" at bounding box center [395, 188] width 218 height 18
paste input "55481"
type textarea "x"
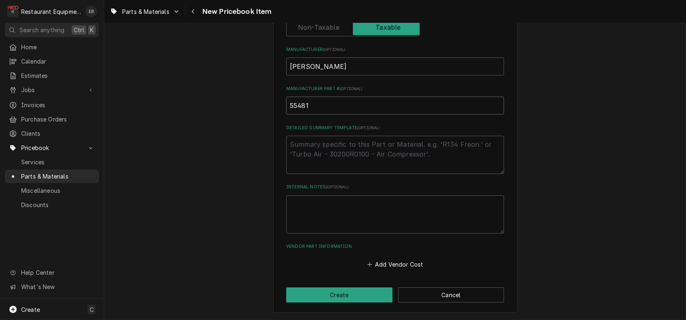
scroll to position [363, 0]
type input "55481"
click at [392, 262] on button "Add Vendor Cost" at bounding box center [395, 264] width 59 height 11
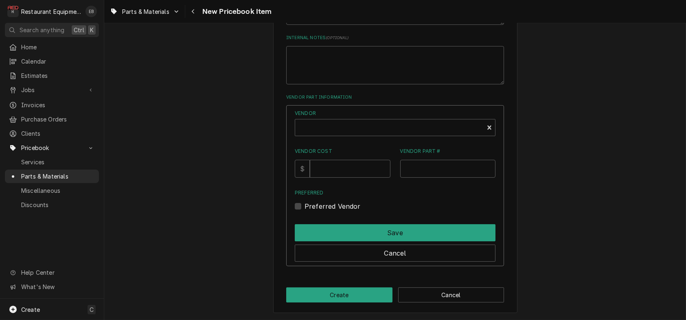
scroll to position [471, 0]
type textarea "x"
click at [359, 140] on div "Vendor" at bounding box center [389, 131] width 180 height 20
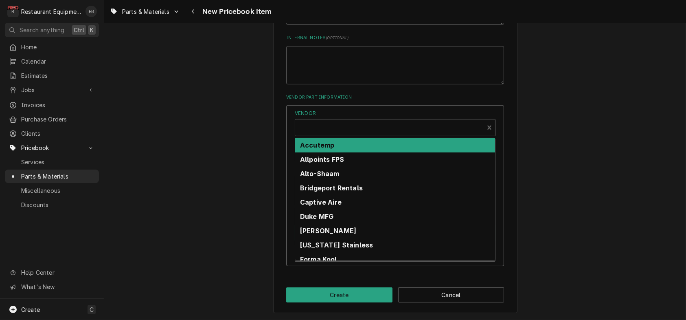
scroll to position [2, 0]
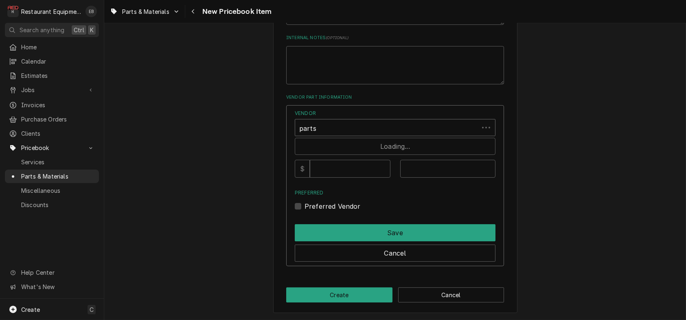
type input "parts"
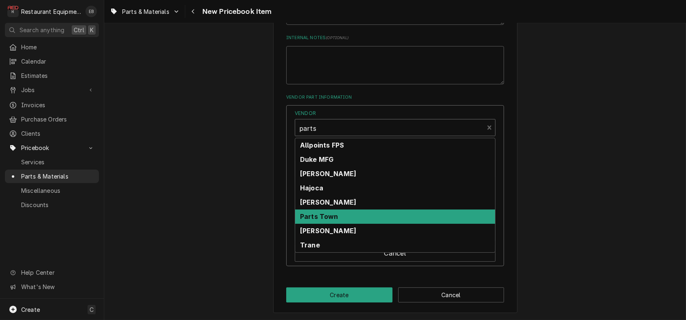
click at [332, 220] on strong "Parts Town" at bounding box center [319, 216] width 38 height 8
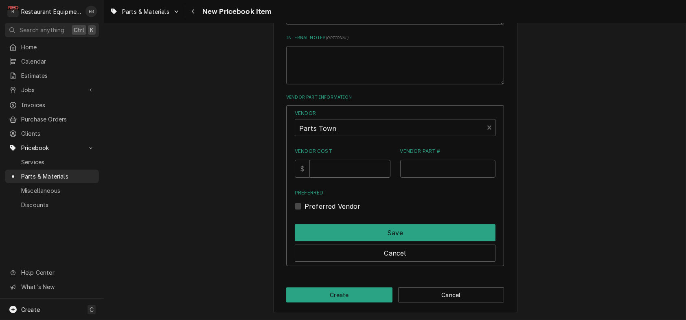
click at [336, 178] on input "Vendor Cost" at bounding box center [350, 169] width 80 height 18
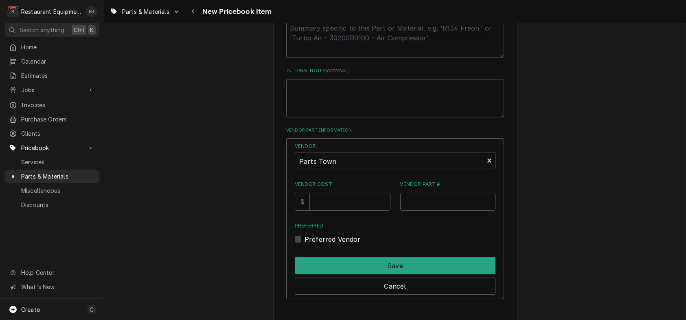
scroll to position [524, 0]
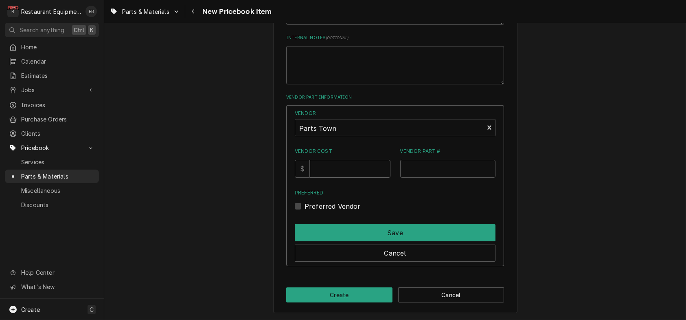
click at [338, 161] on input "Vendor Cost" at bounding box center [350, 169] width 80 height 18
type input "16.76"
click at [414, 160] on input "Vendor Part #" at bounding box center [448, 169] width 96 height 18
paste input "BL55481"
type input "BL55481"
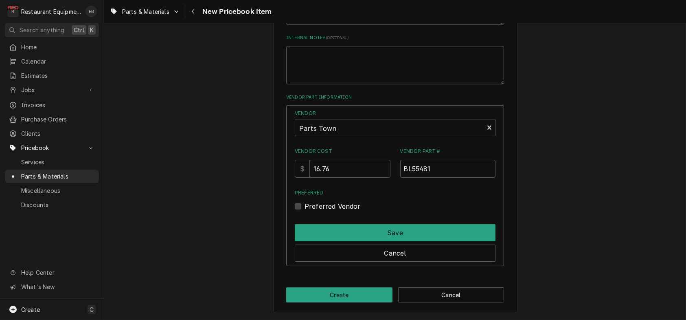
click at [305, 201] on label "Preferred Vendor" at bounding box center [333, 206] width 56 height 10
click at [305, 201] on input "Preferred" at bounding box center [405, 210] width 201 height 18
checkbox input "true"
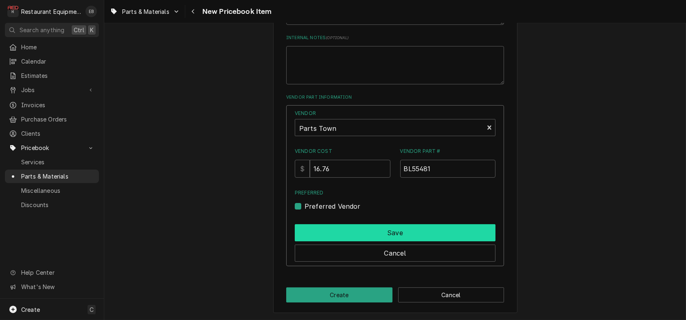
click at [323, 225] on button "Save" at bounding box center [395, 232] width 201 height 17
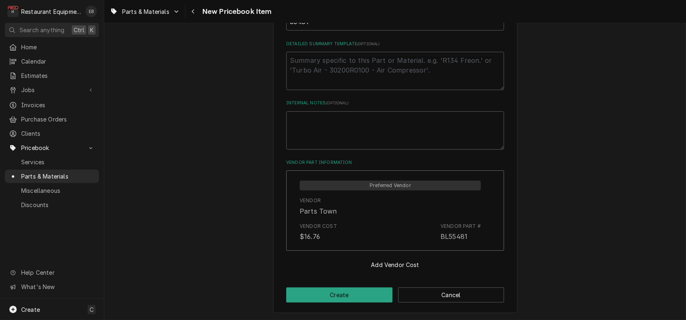
scroll to position [455, 0]
click at [352, 294] on button "Create" at bounding box center [339, 294] width 106 height 15
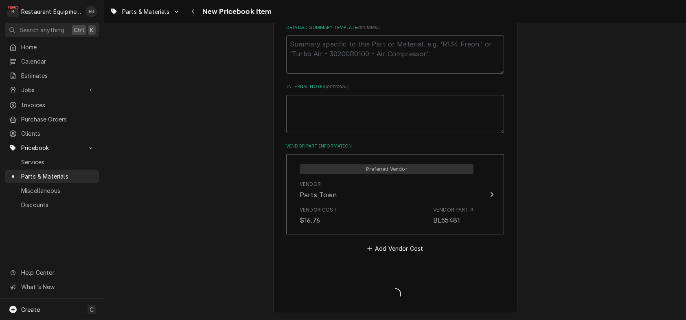
type textarea "x"
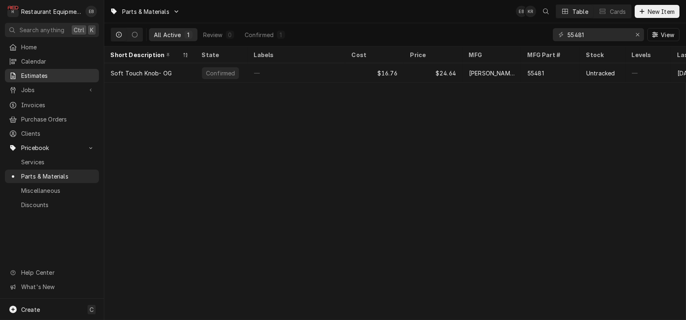
click at [64, 73] on span "Estimates" at bounding box center [58, 75] width 74 height 9
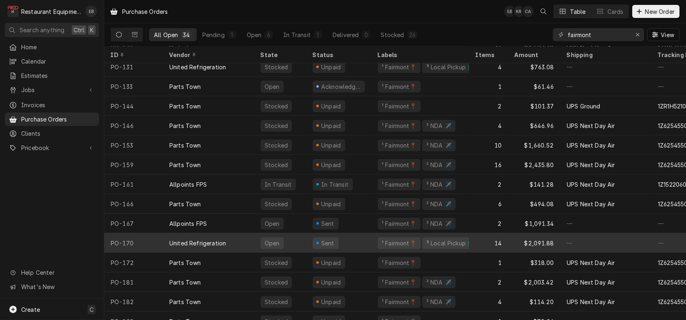
scroll to position [337, 0]
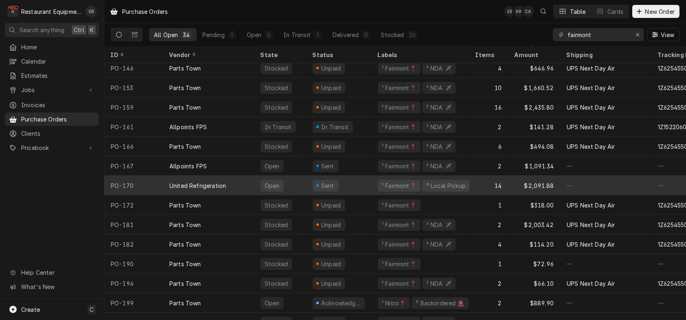
click at [207, 186] on div "United Refrigeration" at bounding box center [197, 185] width 57 height 9
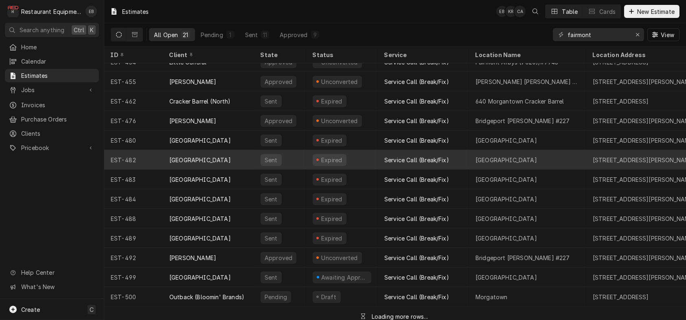
scroll to position [162, 0]
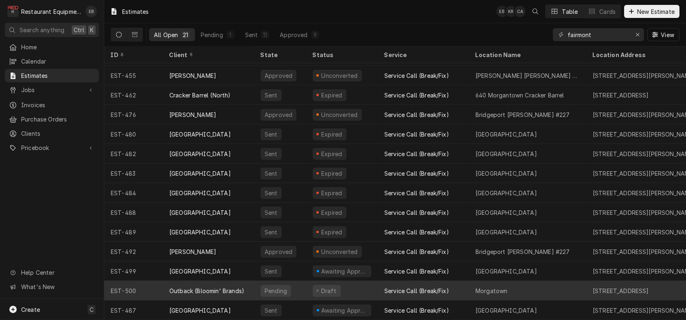
click at [388, 291] on div "Service Call (Break/Fix)" at bounding box center [423, 291] width 91 height 20
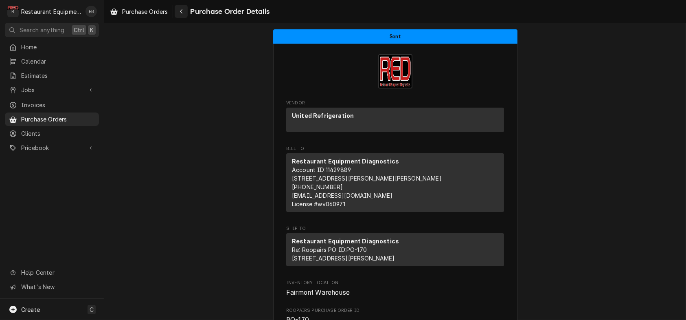
click at [185, 9] on div "Navigate back" at bounding box center [181, 11] width 8 height 8
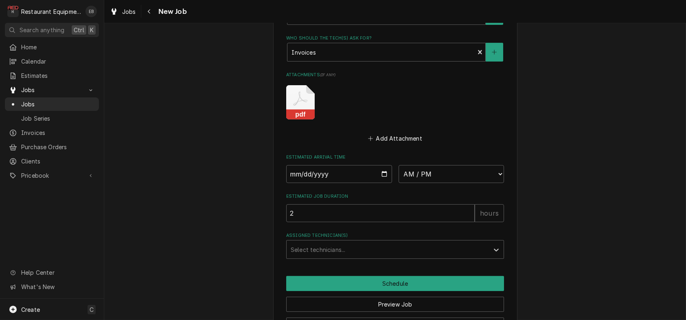
scroll to position [597, 0]
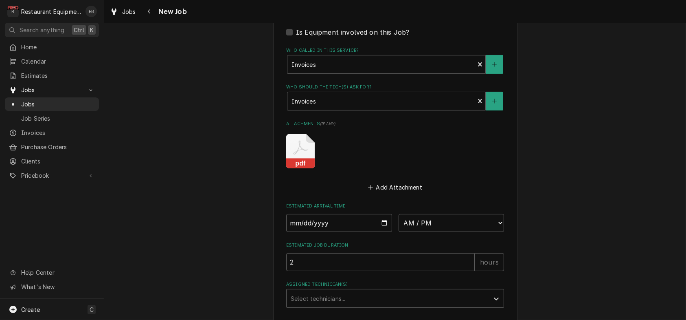
click at [298, 168] on icon "Attachments" at bounding box center [300, 151] width 29 height 34
type textarea "x"
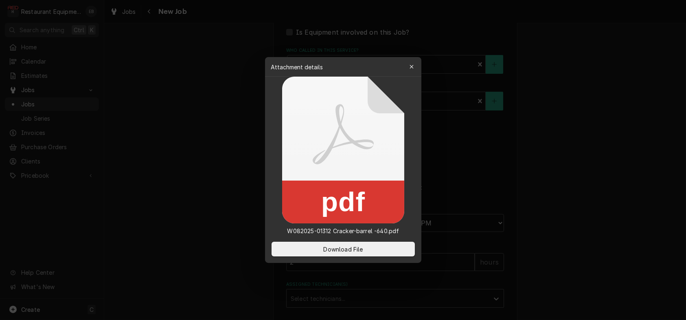
click at [413, 72] on div "Attachment details Close" at bounding box center [343, 67] width 156 height 20
click at [413, 68] on icon "button" at bounding box center [411, 67] width 4 height 6
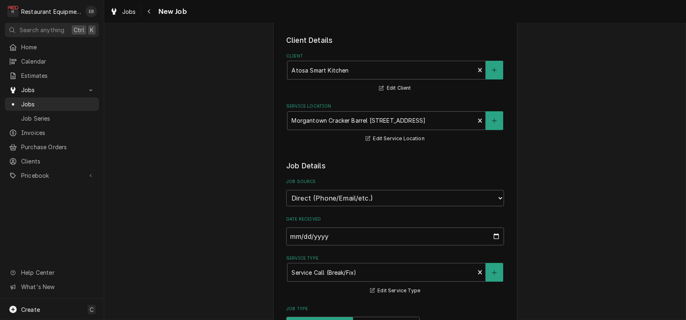
scroll to position [27, 0]
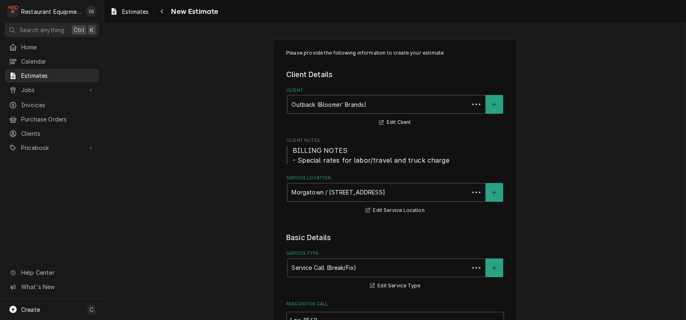
type textarea "x"
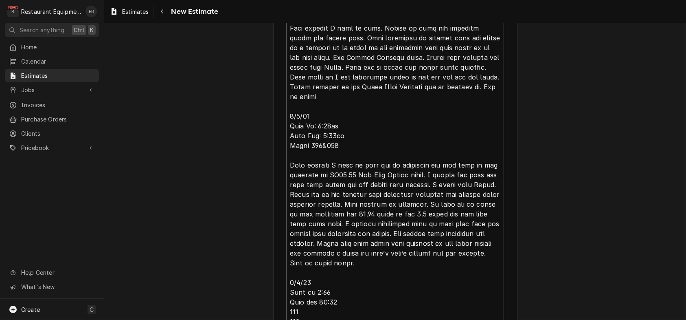
scroll to position [1059, 0]
